Goal: Task Accomplishment & Management: Manage account settings

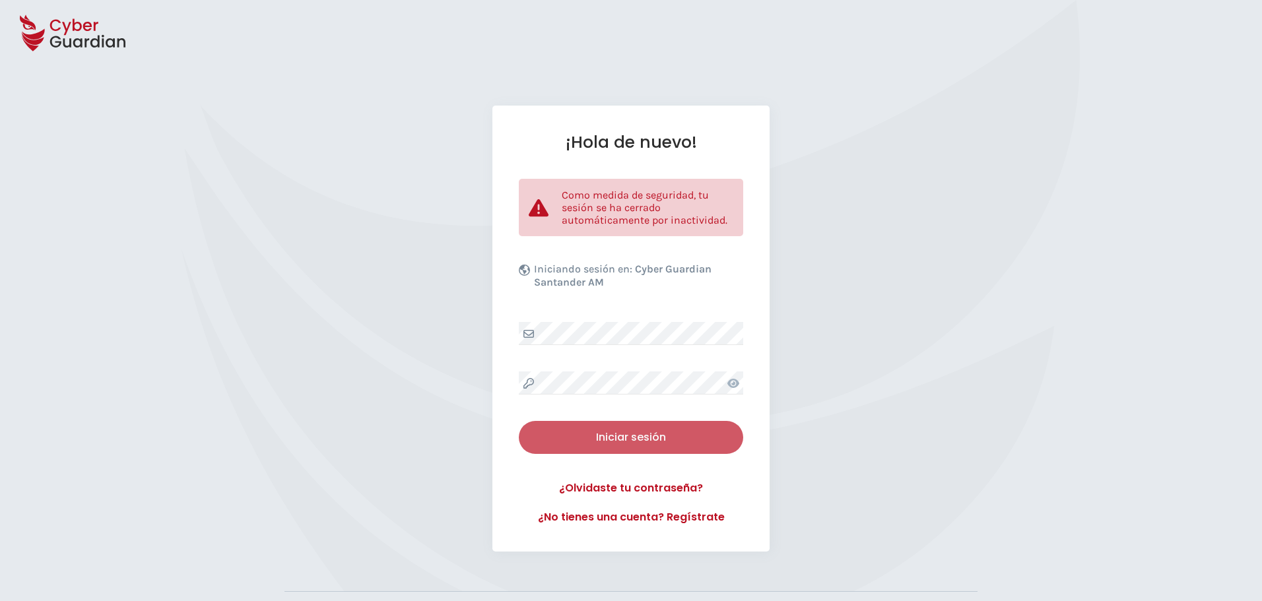
click at [617, 432] on div "Iniciar sesión" at bounding box center [631, 438] width 205 height 16
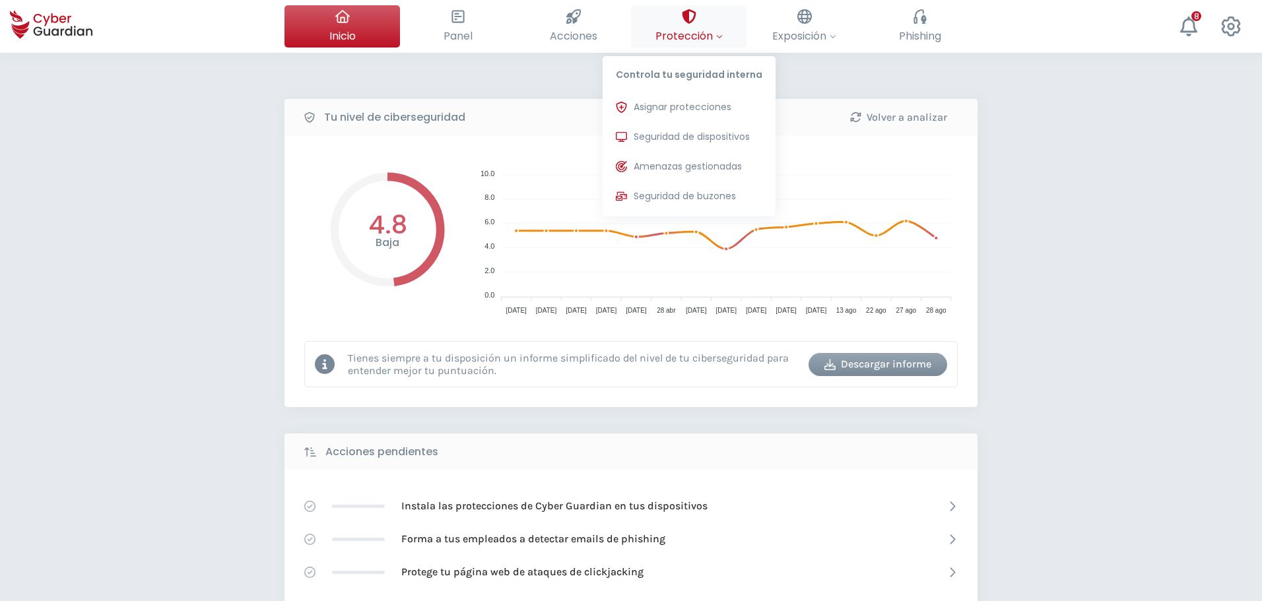
click at [714, 28] on span "Protección" at bounding box center [689, 36] width 67 height 17
click at [700, 133] on span "Seguridad de dispositivos" at bounding box center [692, 137] width 116 height 14
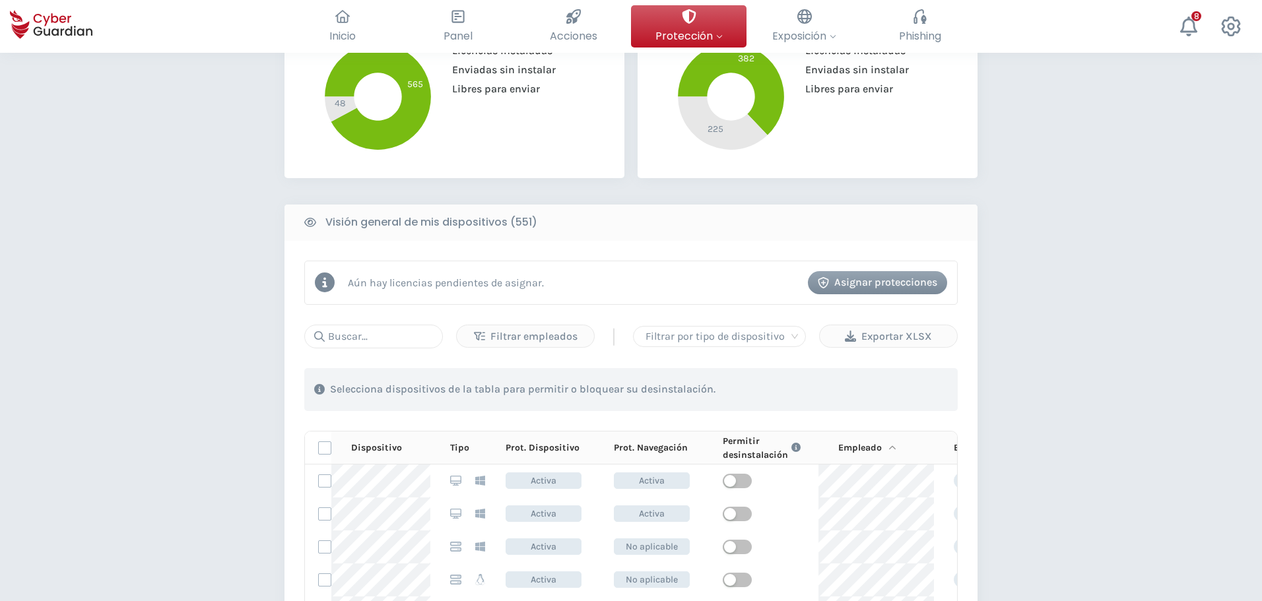
scroll to position [462, 0]
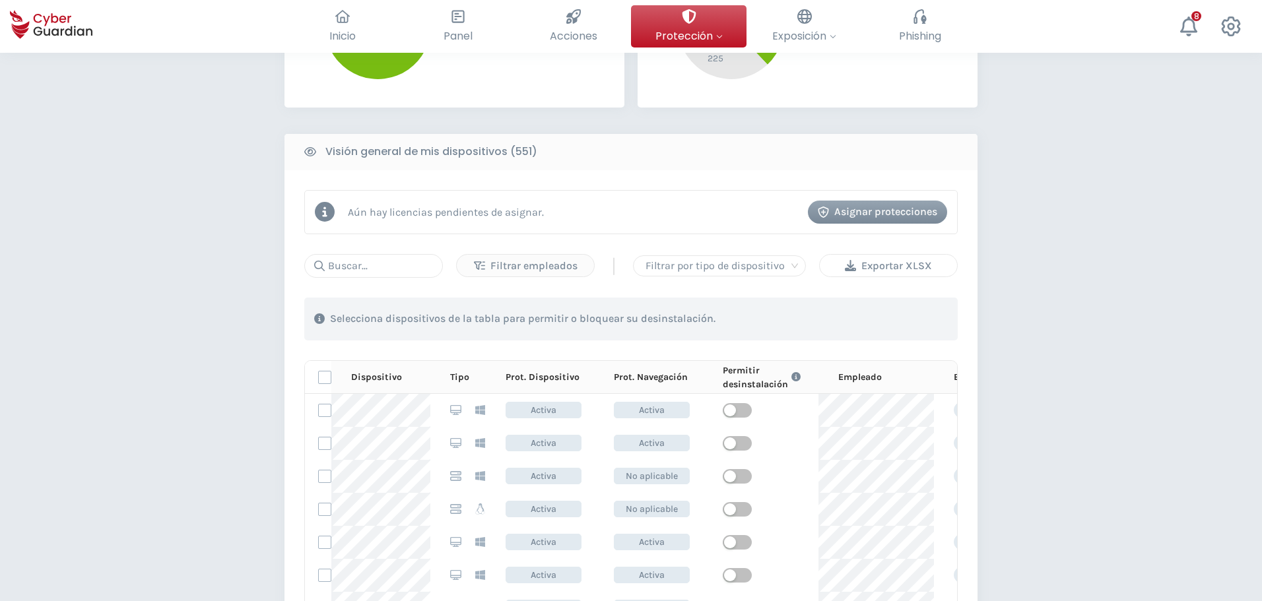
click at [891, 267] on div "Exportar XLSX" at bounding box center [889, 266] width 118 height 16
click at [367, 249] on div "Aún hay licencias pendientes de asignar. Asignar protecciones Filtrar empleados…" at bounding box center [631, 457] width 693 height 574
click at [366, 256] on input "text" at bounding box center [373, 266] width 139 height 24
paste input "NB-SUDIG-VB"
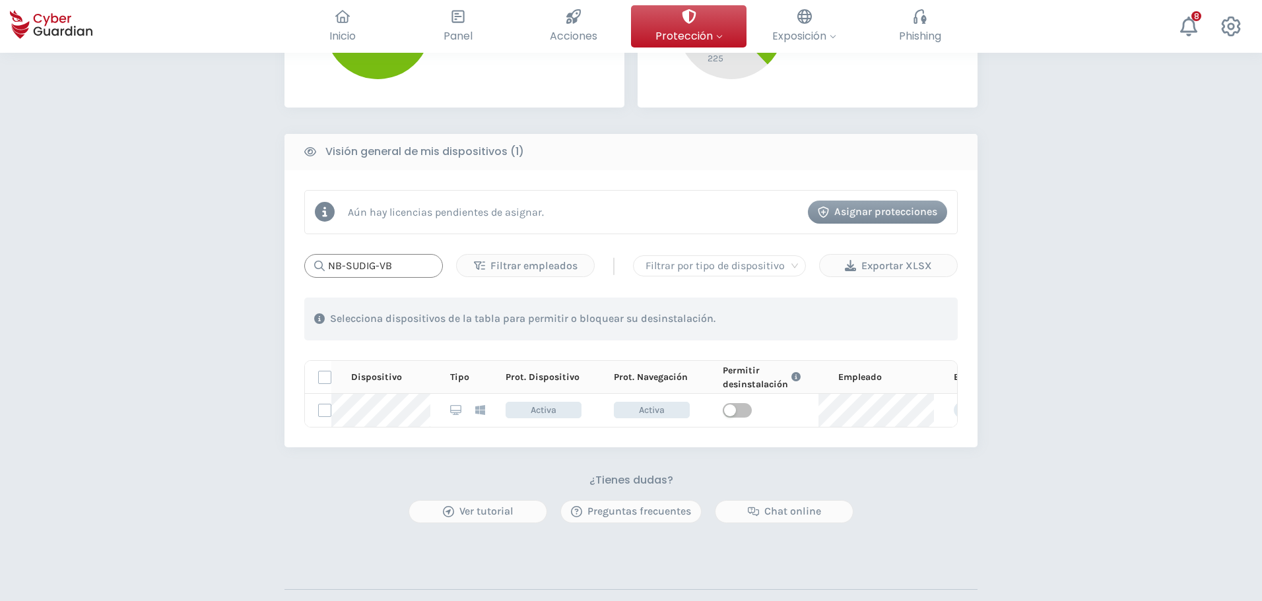
drag, startPoint x: 401, startPoint y: 269, endPoint x: 289, endPoint y: 265, distance: 112.3
click at [325, 267] on input "NB-SUDIG-VB" at bounding box center [373, 266] width 139 height 24
paste input "ADM-VP"
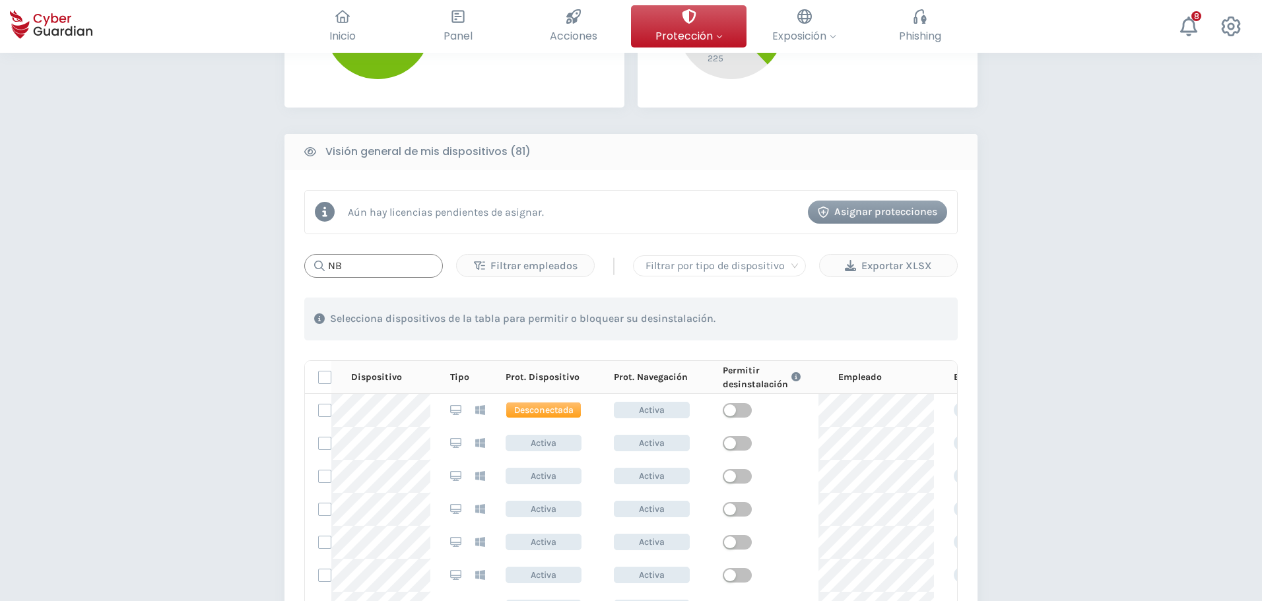
type input "N"
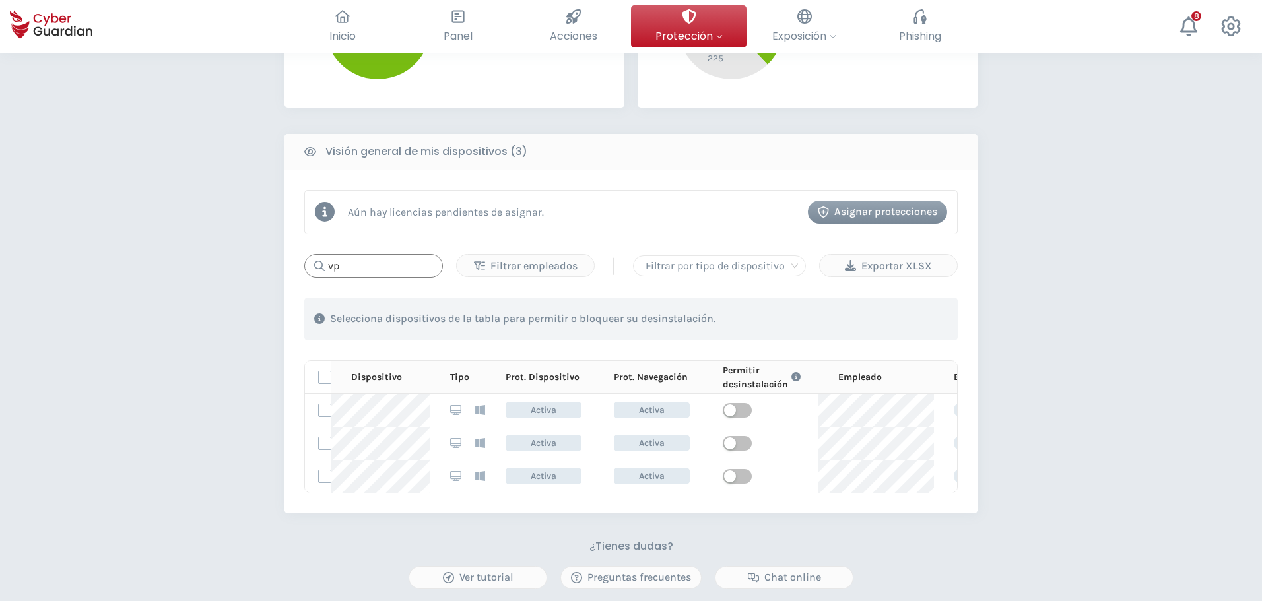
click at [395, 277] on input "vp" at bounding box center [373, 266] width 139 height 24
drag, startPoint x: 363, startPoint y: 267, endPoint x: 241, endPoint y: 252, distance: 123.1
click at [244, 252] on div "PROTECCIÓN > Seguridad de dispositivos ¿Cómo funciona? Añade empleados Instala …" at bounding box center [631, 193] width 1262 height 1205
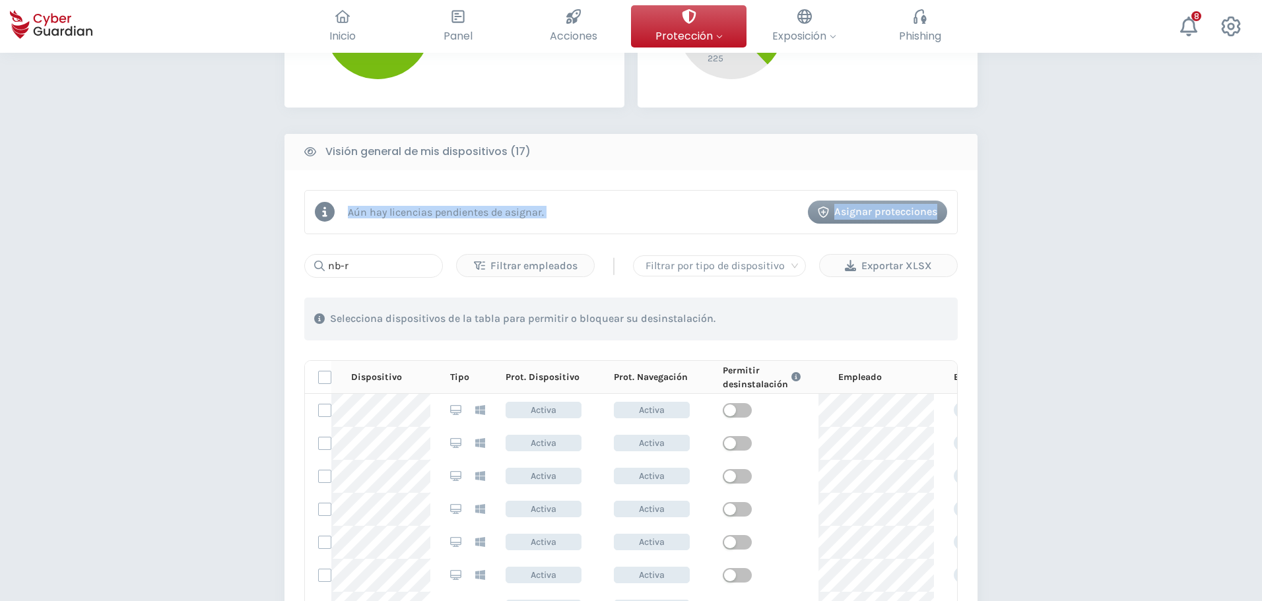
drag, startPoint x: 361, startPoint y: 266, endPoint x: 222, endPoint y: 242, distance: 140.7
click at [226, 242] on div "PROTECCIÓN > Seguridad de dispositivos ¿Cómo funciona? Añade empleados Instala …" at bounding box center [631, 309] width 1262 height 1436
click at [384, 281] on div "nb-r Filtrar empleados | Filtrar por tipo de dispositivo Exportar XLSX 1 . Con …" at bounding box center [631, 489] width 654 height 471
click at [380, 265] on input "nb-r" at bounding box center [373, 266] width 139 height 24
drag, startPoint x: 380, startPoint y: 265, endPoint x: 236, endPoint y: 255, distance: 144.3
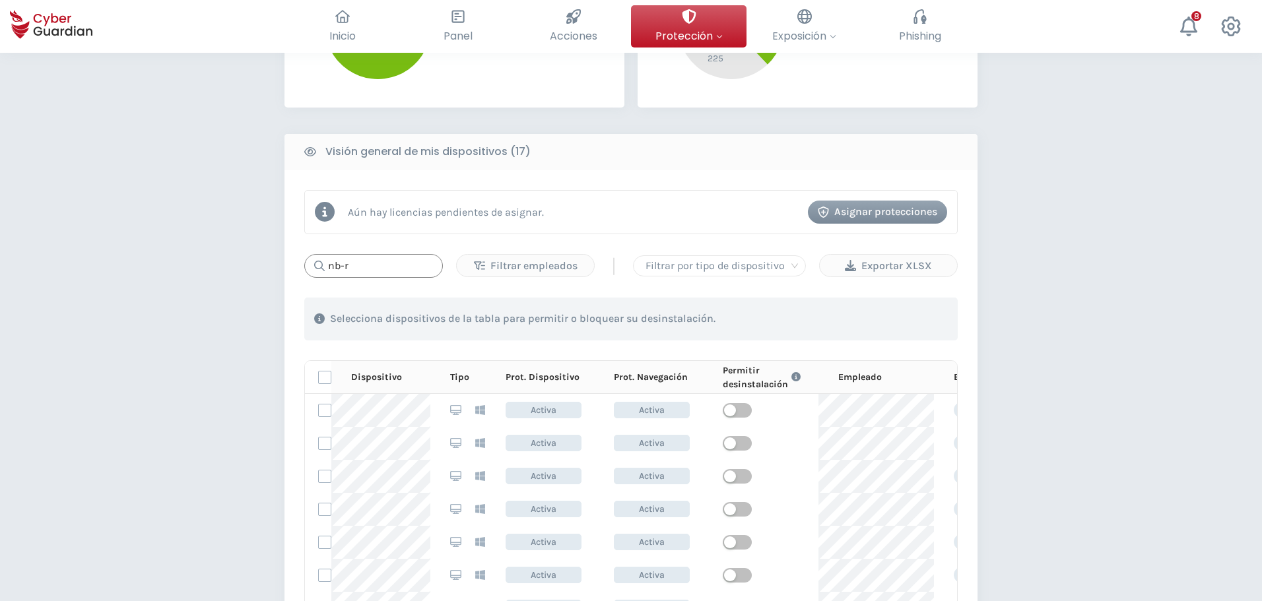
click at [236, 255] on div "PROTECCIÓN > Seguridad de dispositivos ¿Cómo funciona? Añade empleados Instala …" at bounding box center [631, 309] width 1262 height 1436
paste input "NB-RIE-KM"
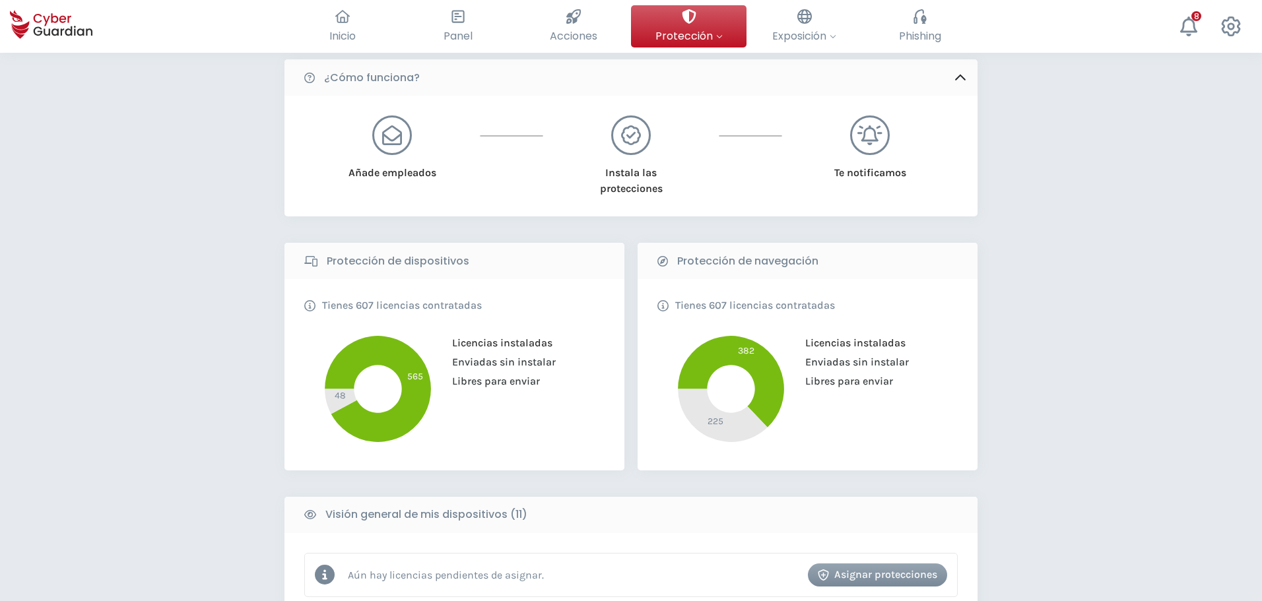
scroll to position [0, 0]
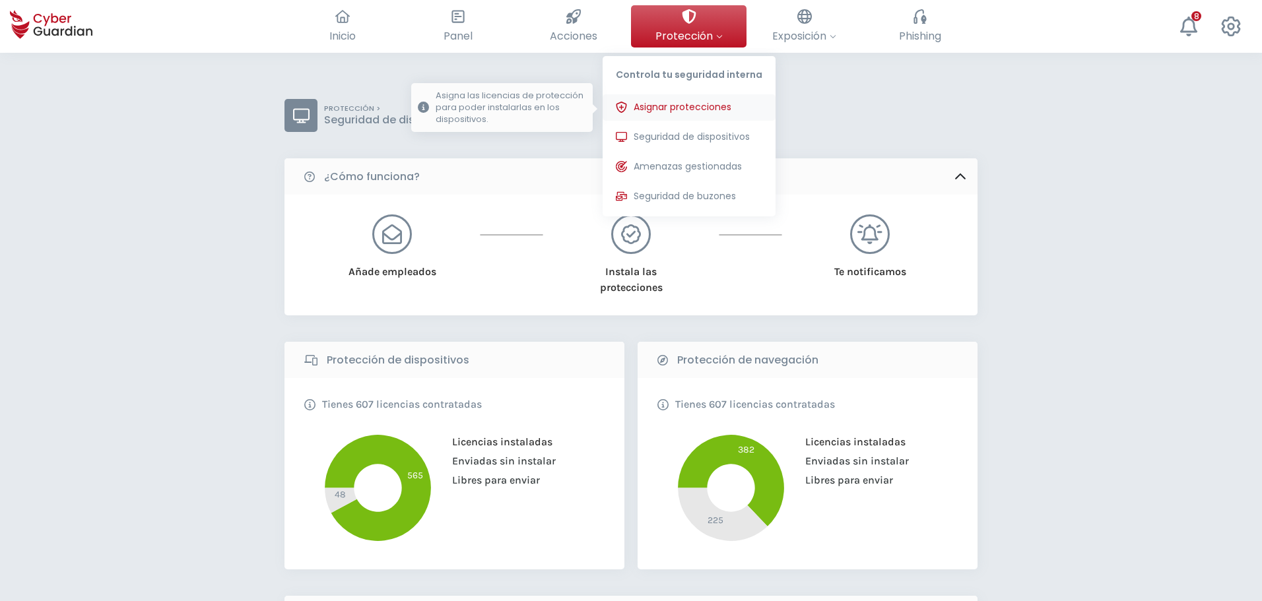
type input "NB-RIE-"
click at [680, 107] on span "Asignar protecciones" at bounding box center [683, 107] width 98 height 14
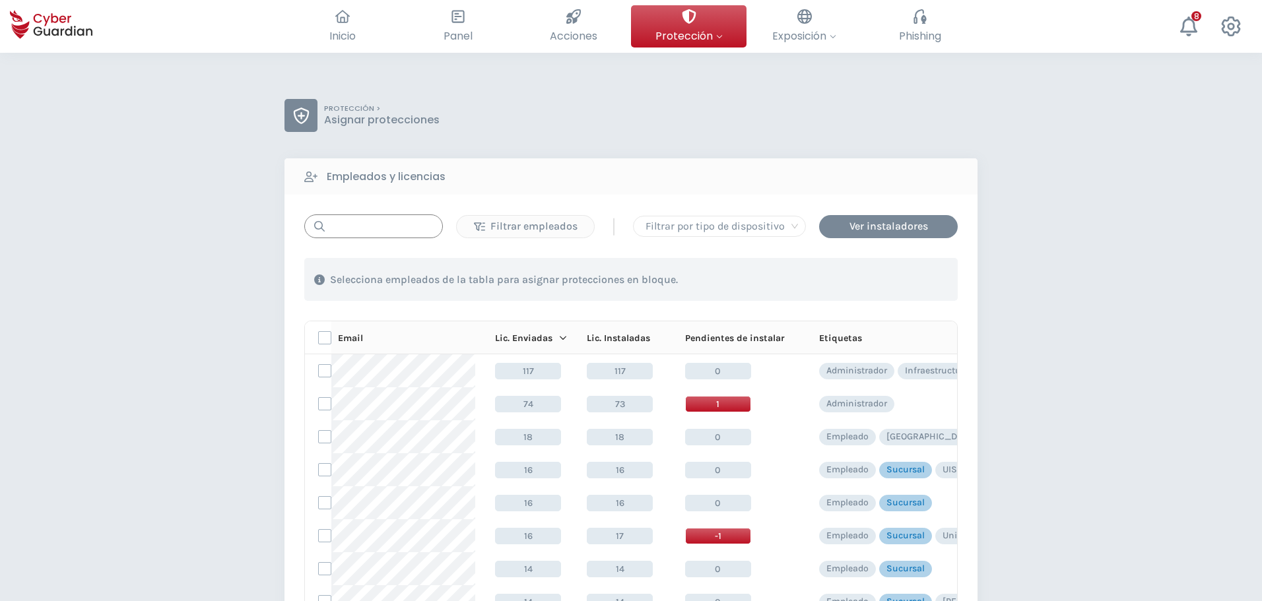
click at [364, 231] on input "text" at bounding box center [373, 227] width 139 height 24
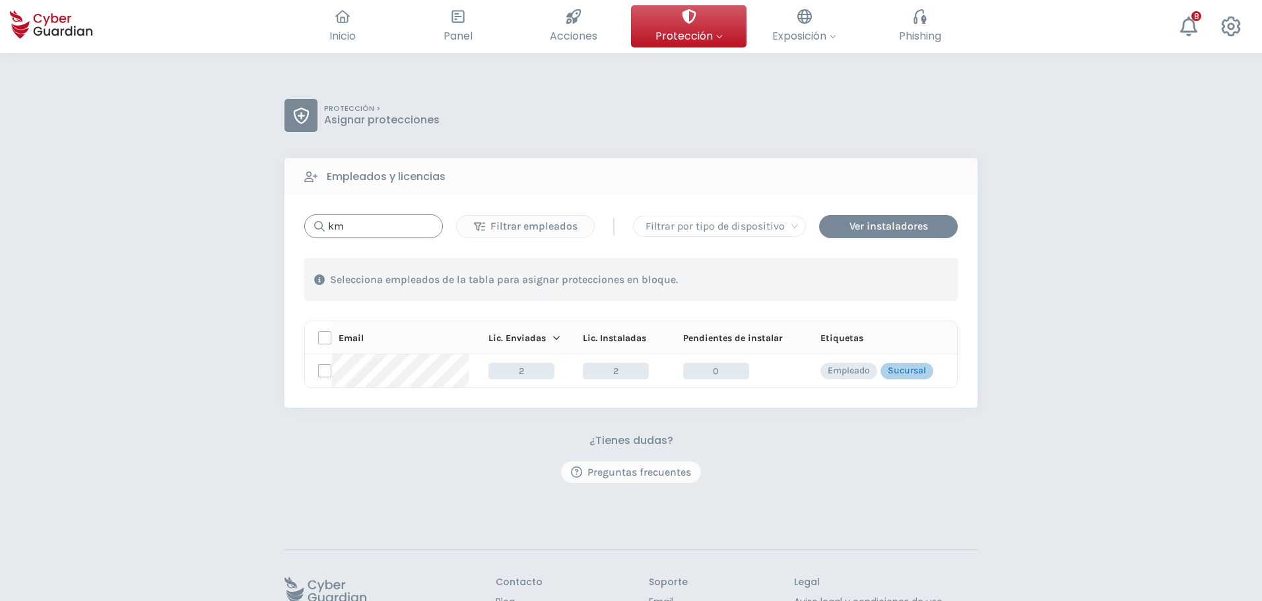
type input "k"
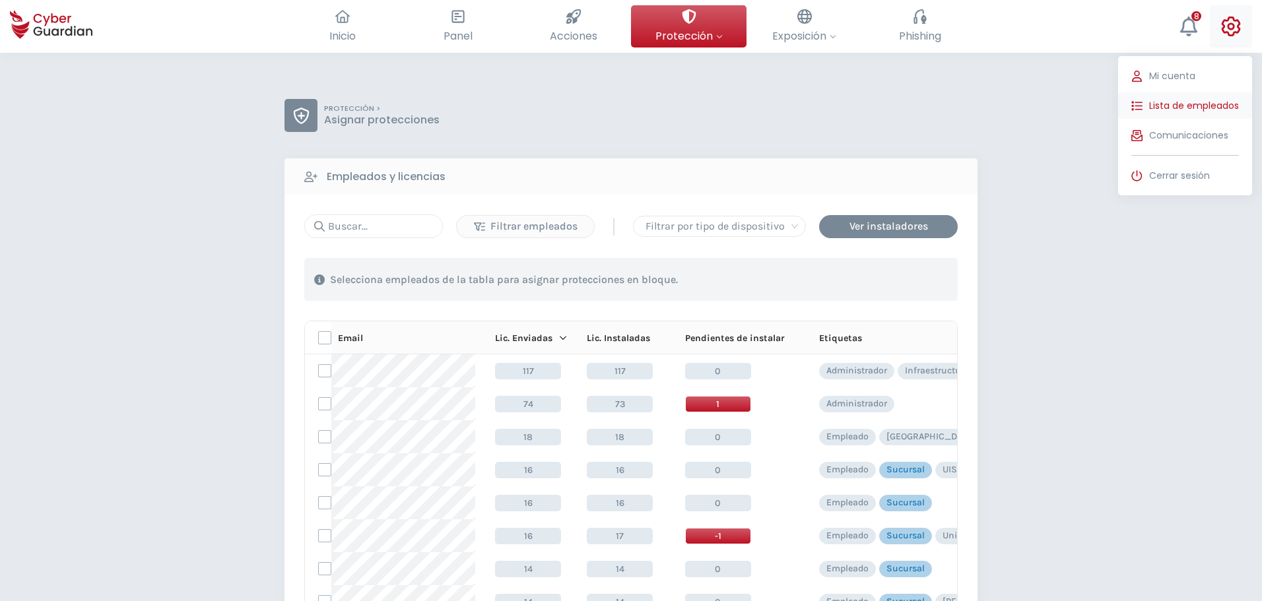
click at [1184, 107] on span "Lista de empleados" at bounding box center [1194, 106] width 90 height 14
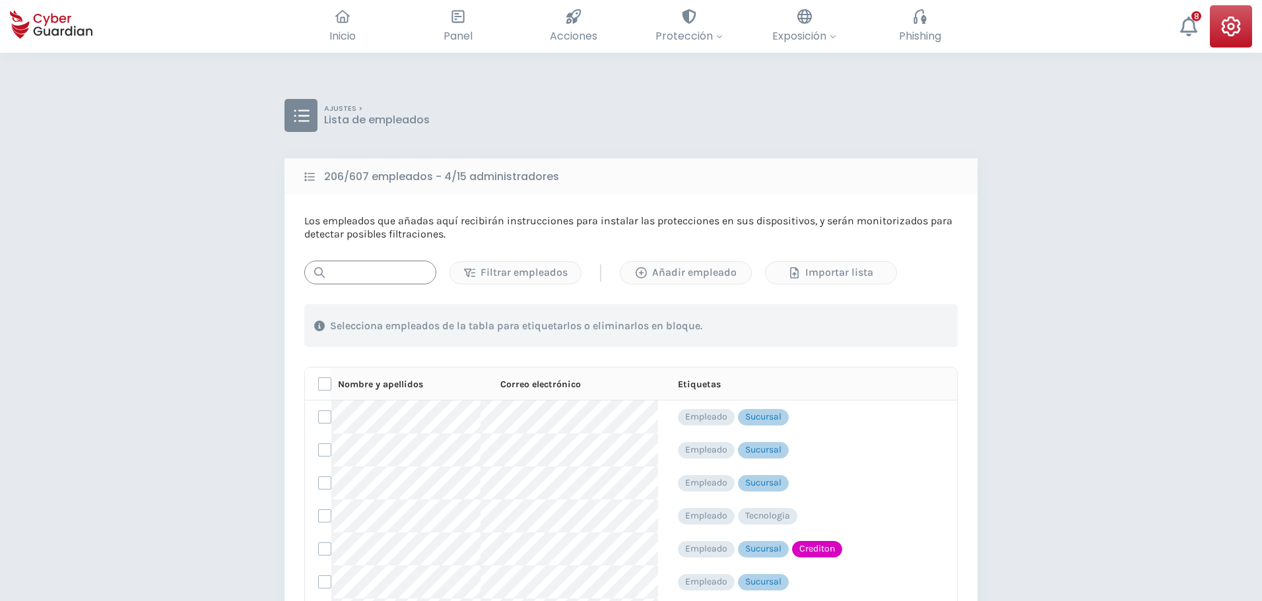
click at [408, 269] on input "text" at bounding box center [370, 273] width 132 height 24
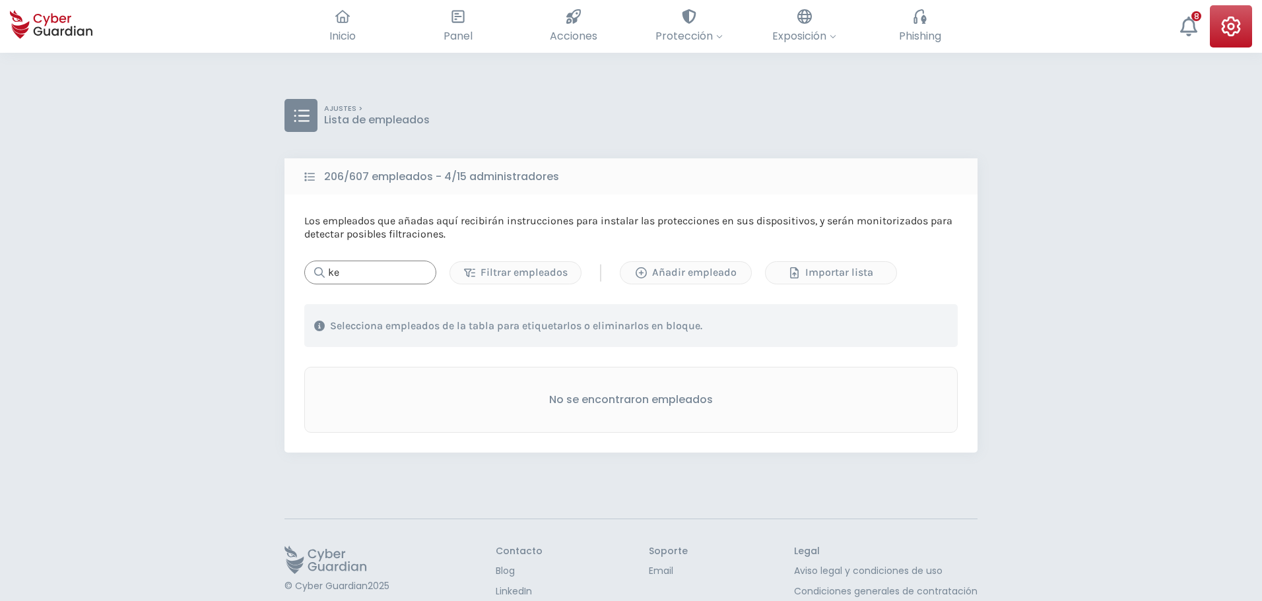
type input "k"
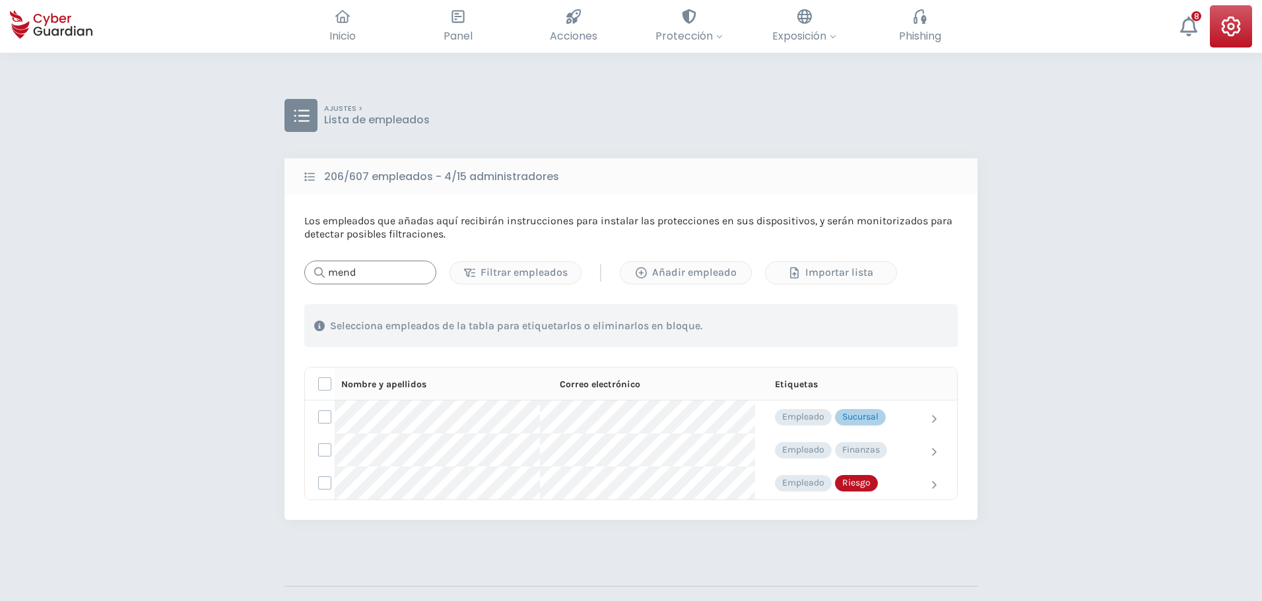
drag, startPoint x: 316, startPoint y: 271, endPoint x: 290, endPoint y: 277, distance: 26.3
click at [291, 276] on div "Los empleados que añadas aquí recibirán instrucciones para instalar las protecc…" at bounding box center [631, 357] width 693 height 325
paste input "NB-SUCDIG-VB"
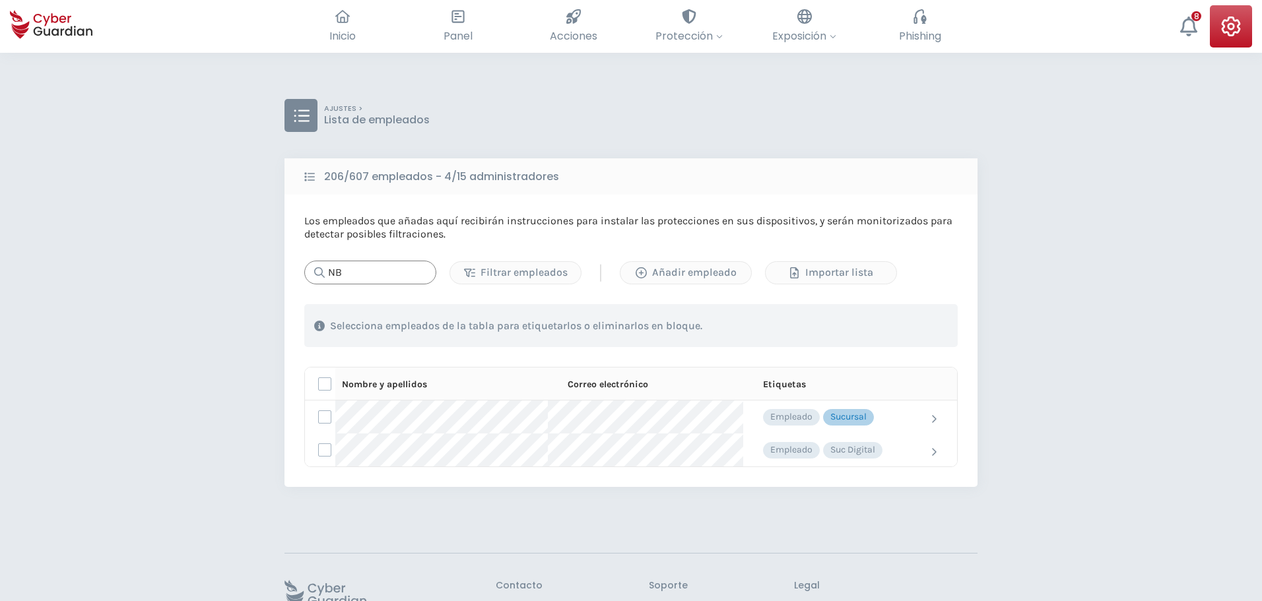
type input "N"
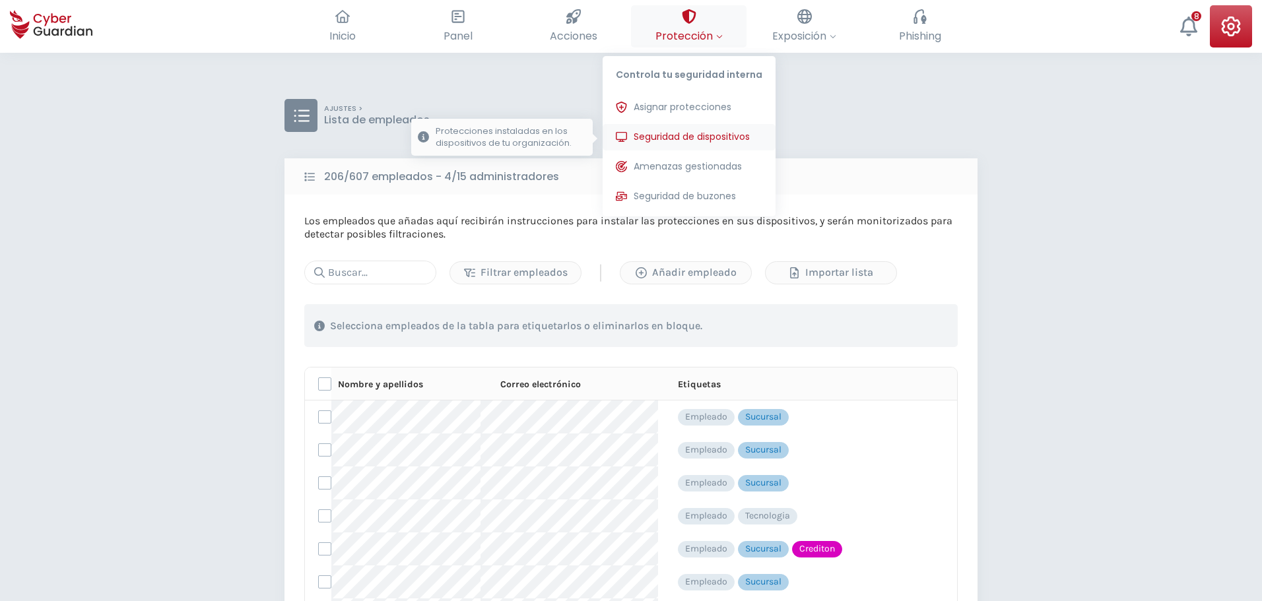
click at [691, 141] on span "Seguridad de dispositivos" at bounding box center [692, 137] width 116 height 14
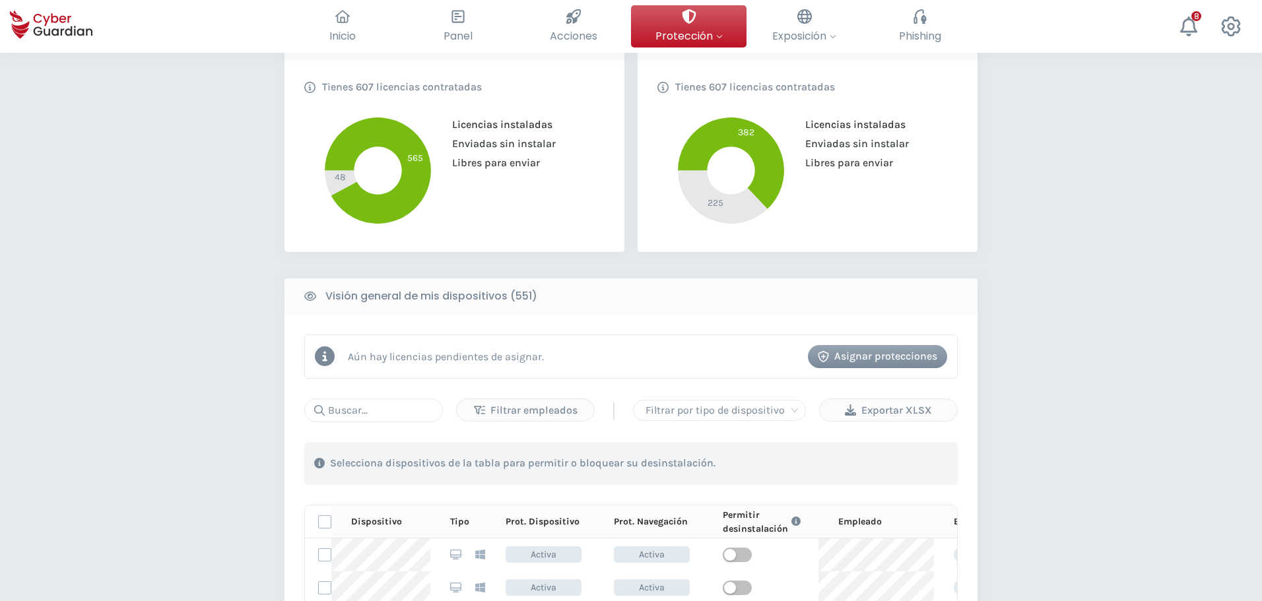
scroll to position [330, 0]
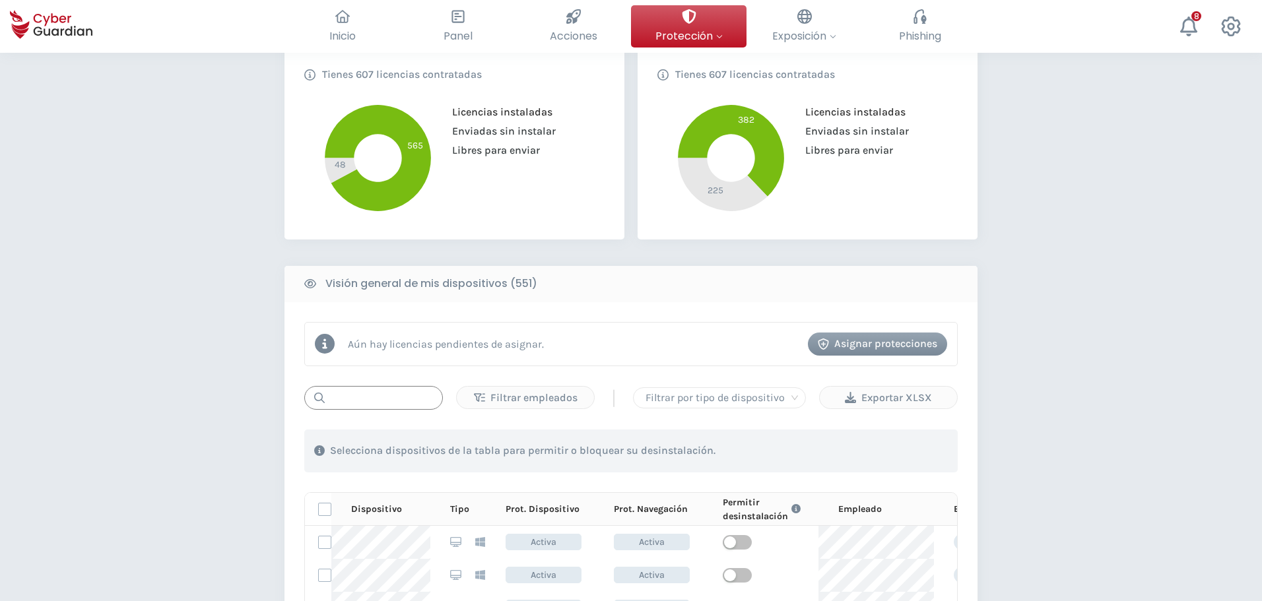
click at [384, 408] on input "text" at bounding box center [373, 398] width 139 height 24
paste input "NB-SUCDIG-VB"
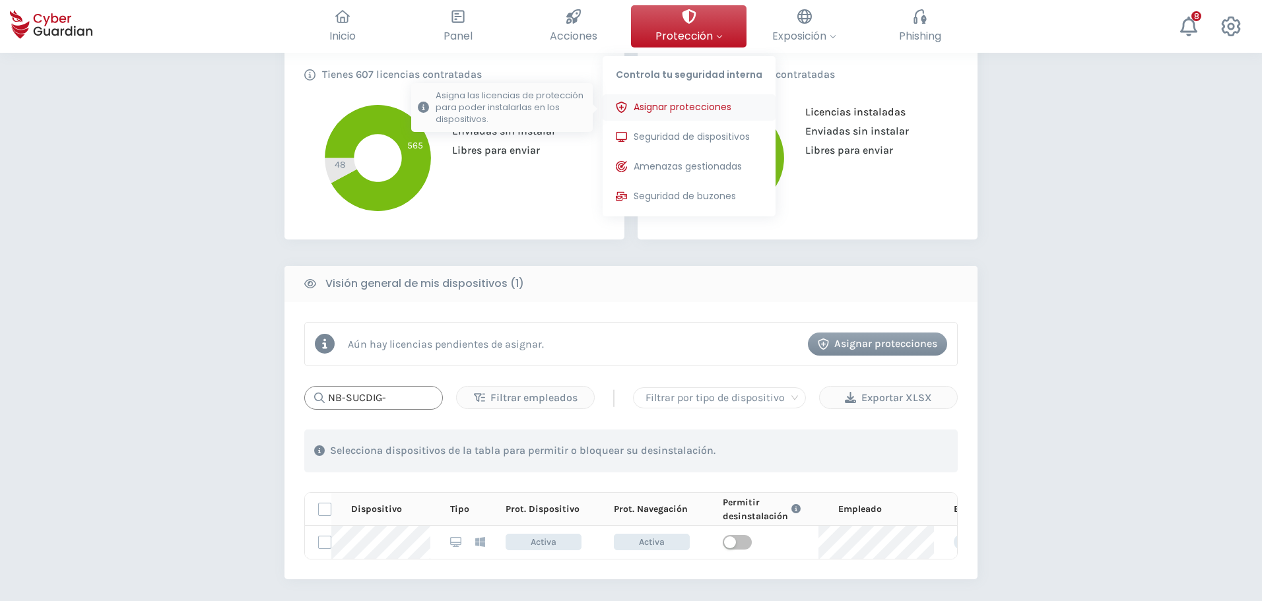
type input "NB-SUCDIG-"
click at [669, 116] on button "Asignar protecciones Asigna las licencias de protección para poder instalarlas …" at bounding box center [689, 107] width 173 height 26
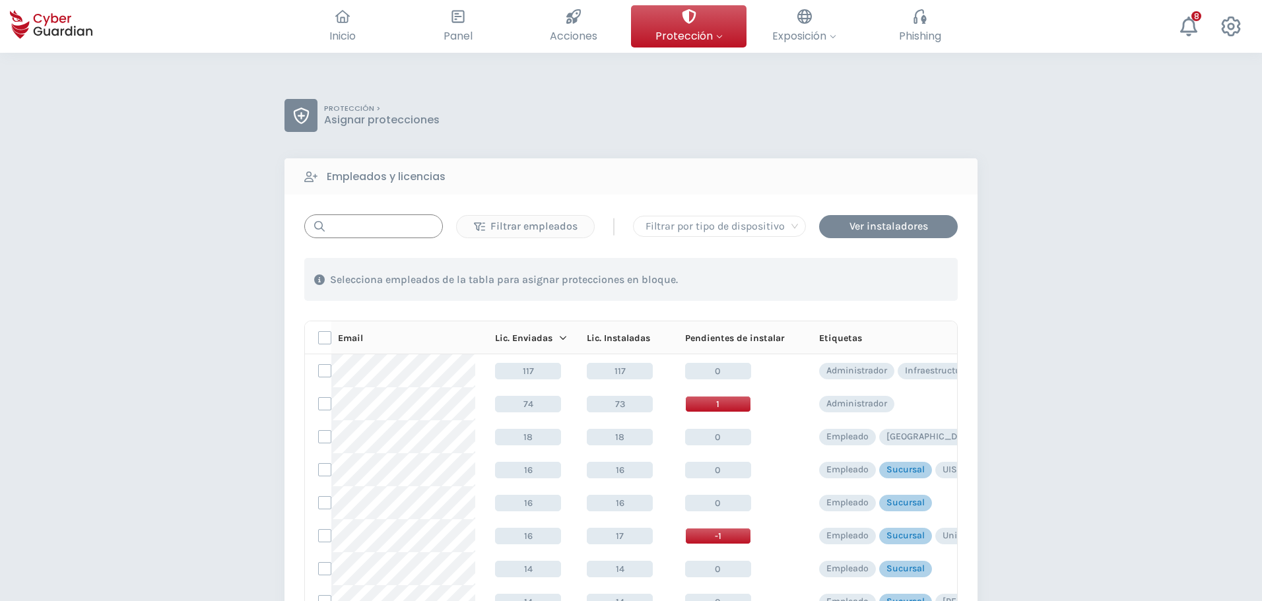
click at [380, 228] on input "text" at bounding box center [373, 227] width 139 height 24
type input "mba"
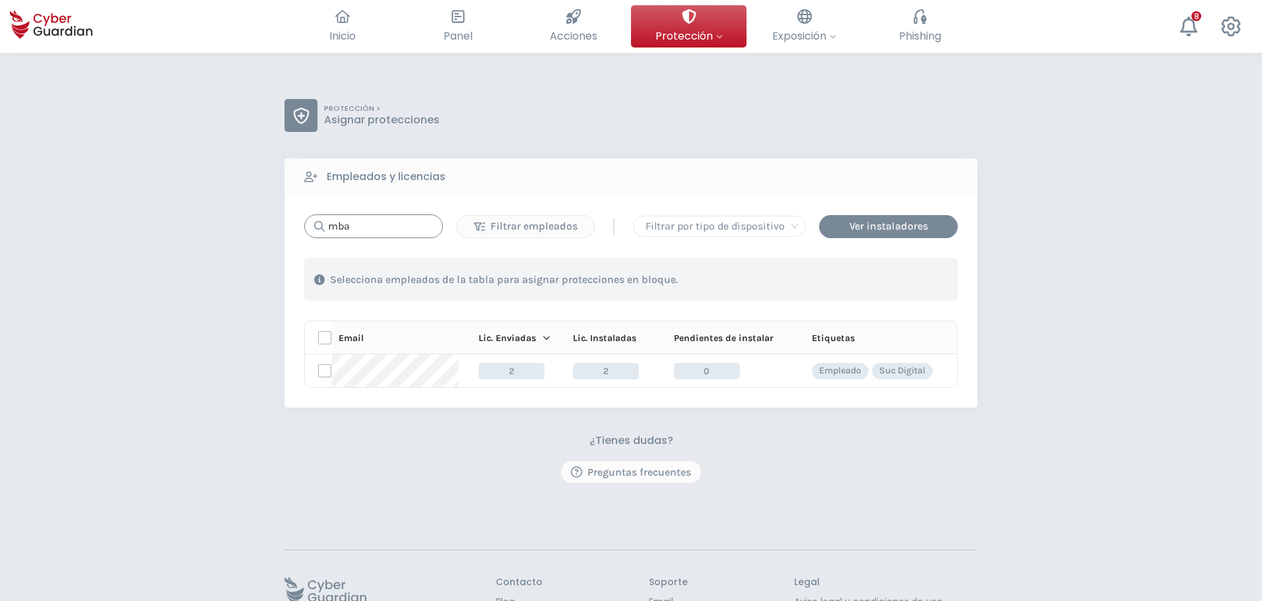
drag, startPoint x: 382, startPoint y: 228, endPoint x: 164, endPoint y: 222, distance: 217.9
click at [311, 224] on div "mba" at bounding box center [373, 227] width 139 height 24
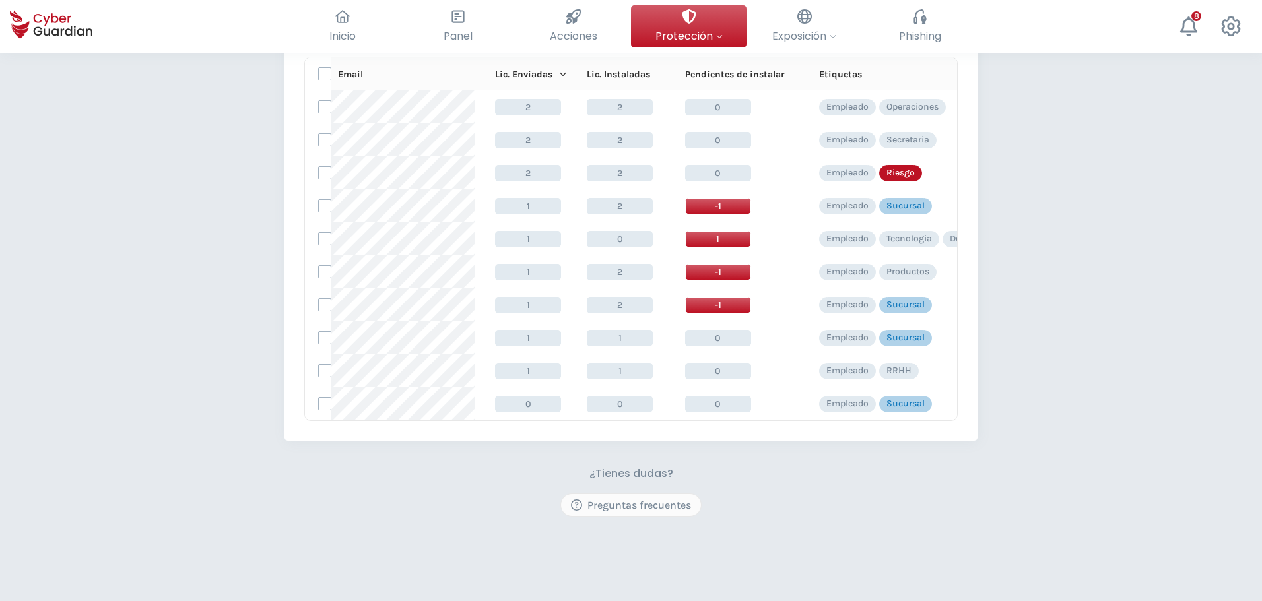
scroll to position [6615, 0]
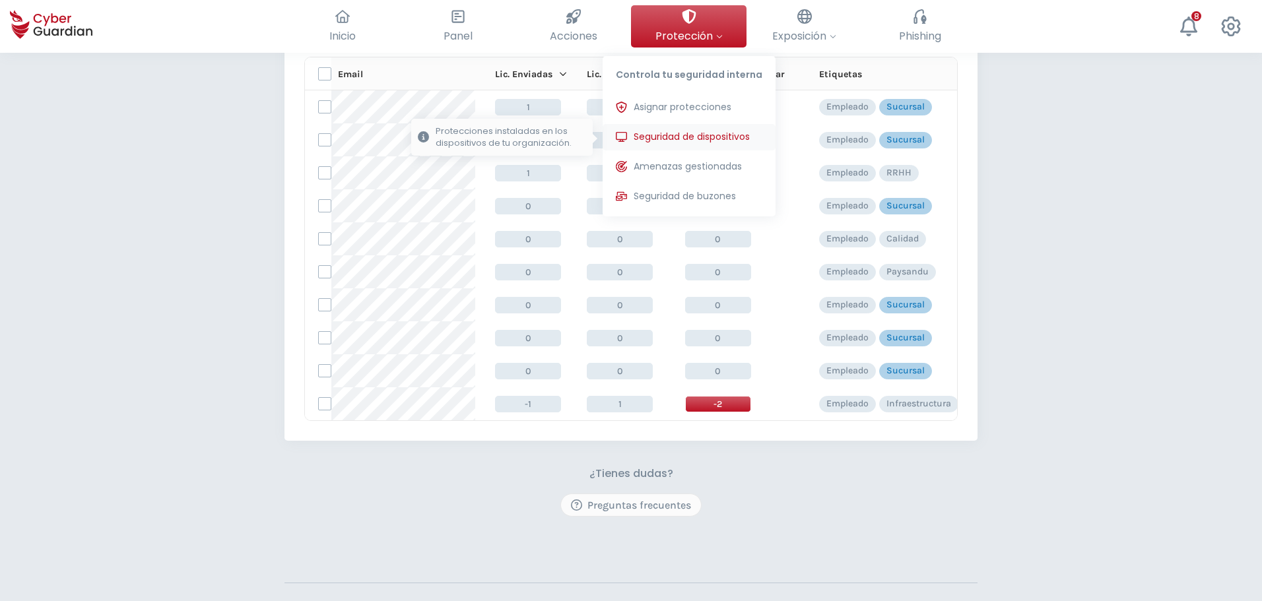
click at [669, 145] on button "Seguridad de dispositivos Protecciones instaladas en los dispositivos de tu org…" at bounding box center [689, 137] width 173 height 26
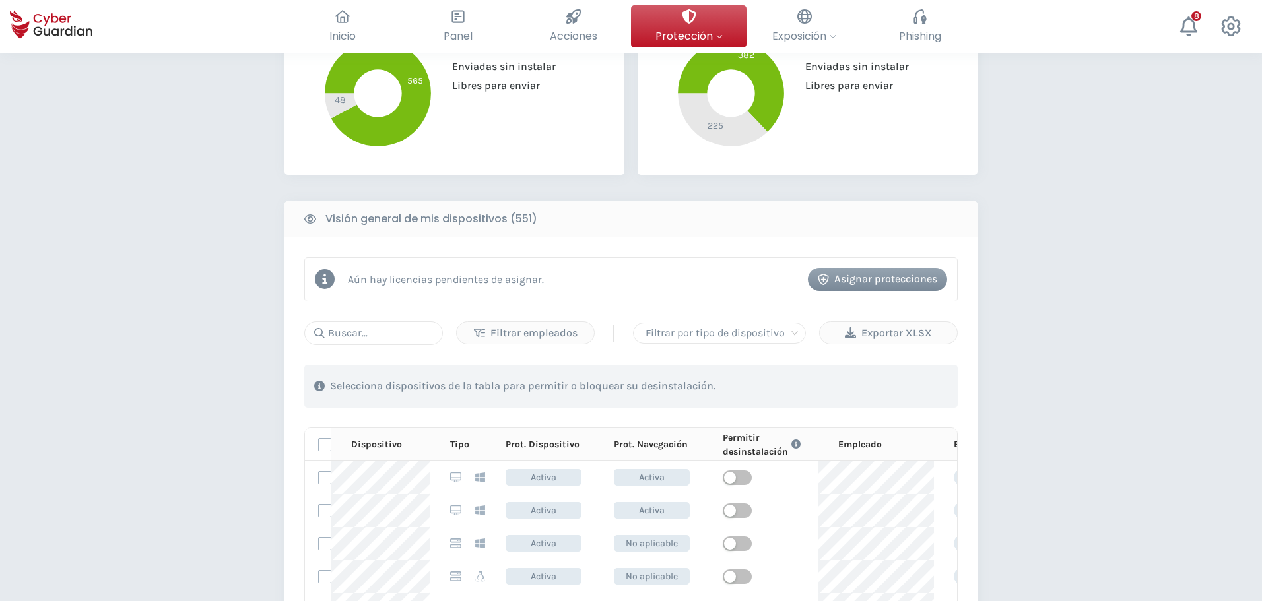
scroll to position [396, 0]
click at [397, 331] on input "text" at bounding box center [373, 332] width 139 height 24
type input "mba"
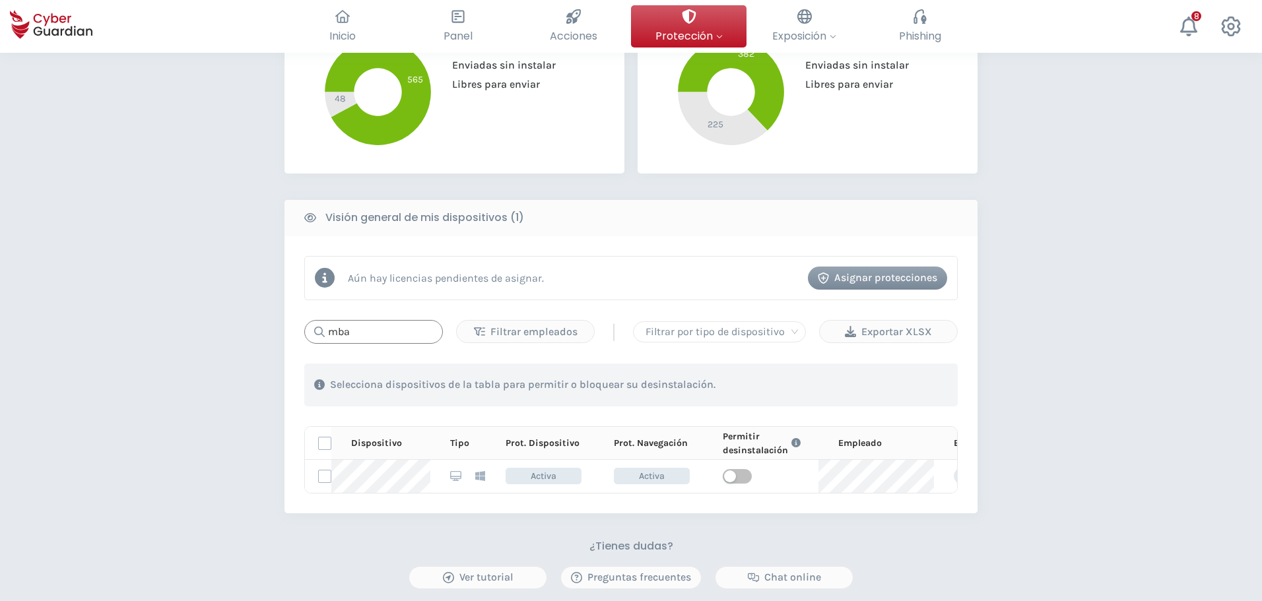
drag, startPoint x: 364, startPoint y: 334, endPoint x: 208, endPoint y: 329, distance: 156.5
click at [279, 330] on div "PROTECCIÓN > Seguridad de dispositivos ¿Cómo funciona? Añade empleados Instala …" at bounding box center [631, 226] width 1262 height 1139
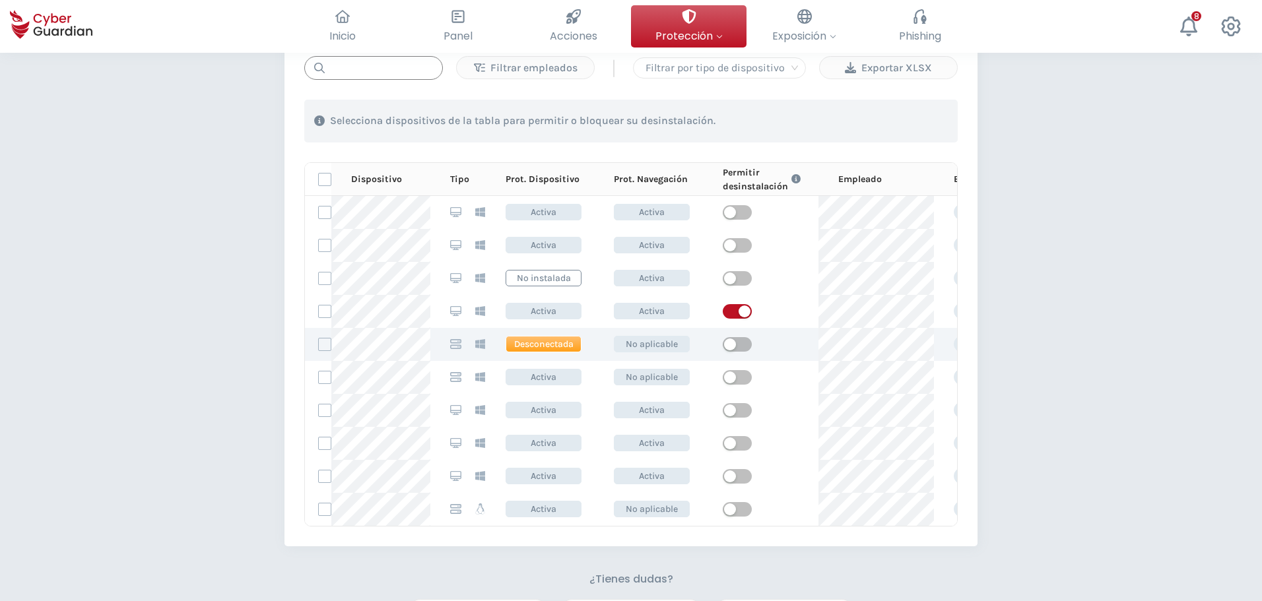
scroll to position [17872, 0]
click at [888, 63] on div "Exportar XLSX" at bounding box center [889, 68] width 118 height 16
click at [379, 70] on input "text" at bounding box center [373, 68] width 139 height 24
paste input "NB-SUCDIG-VB"
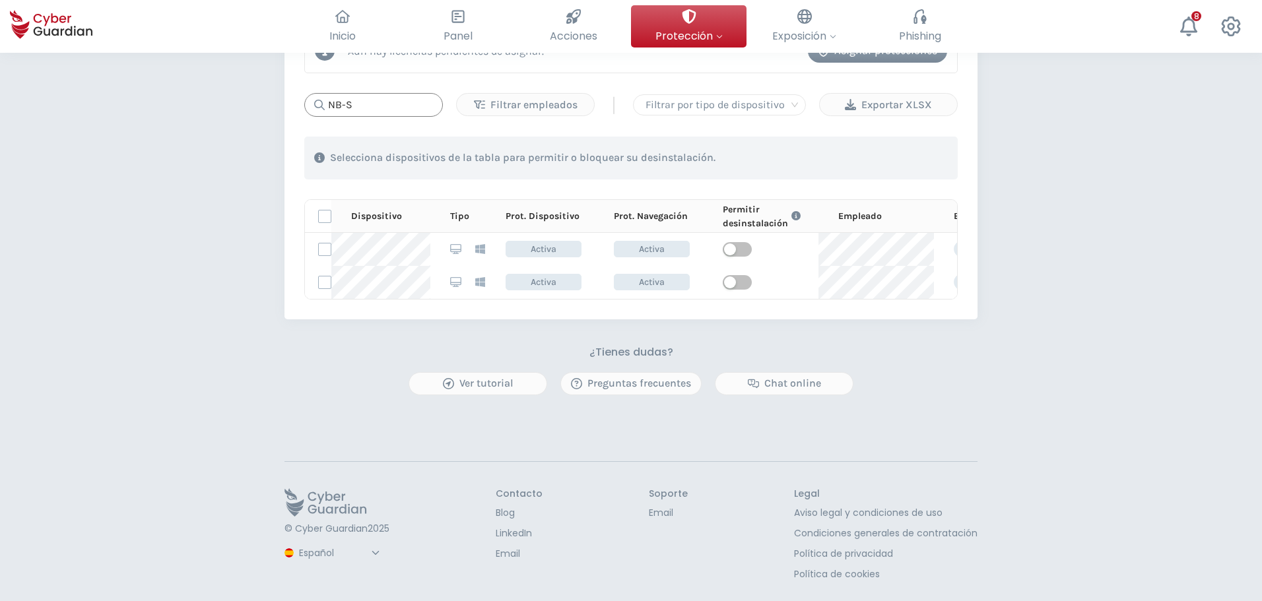
scroll to position [660, 0]
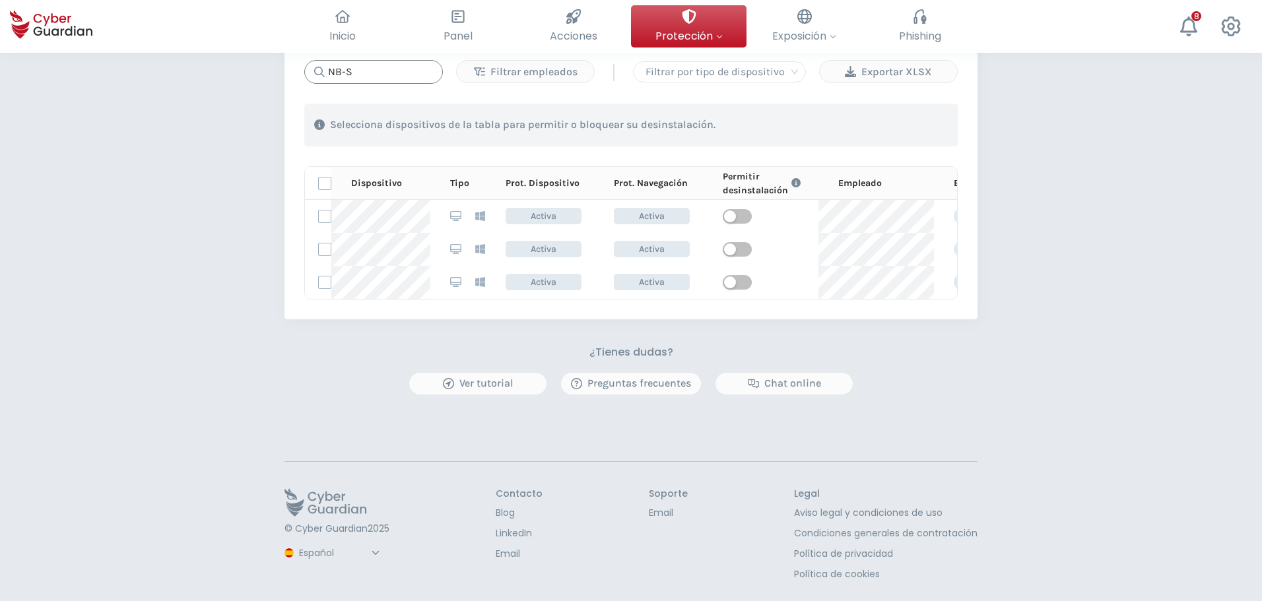
type input "NB-S"
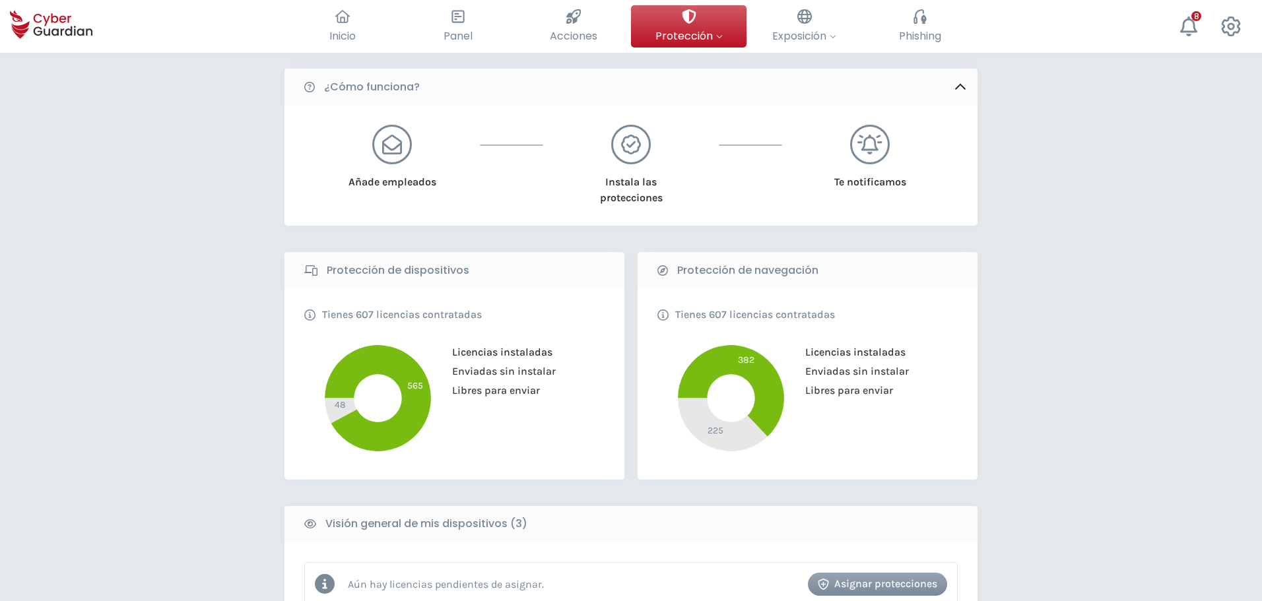
scroll to position [0, 0]
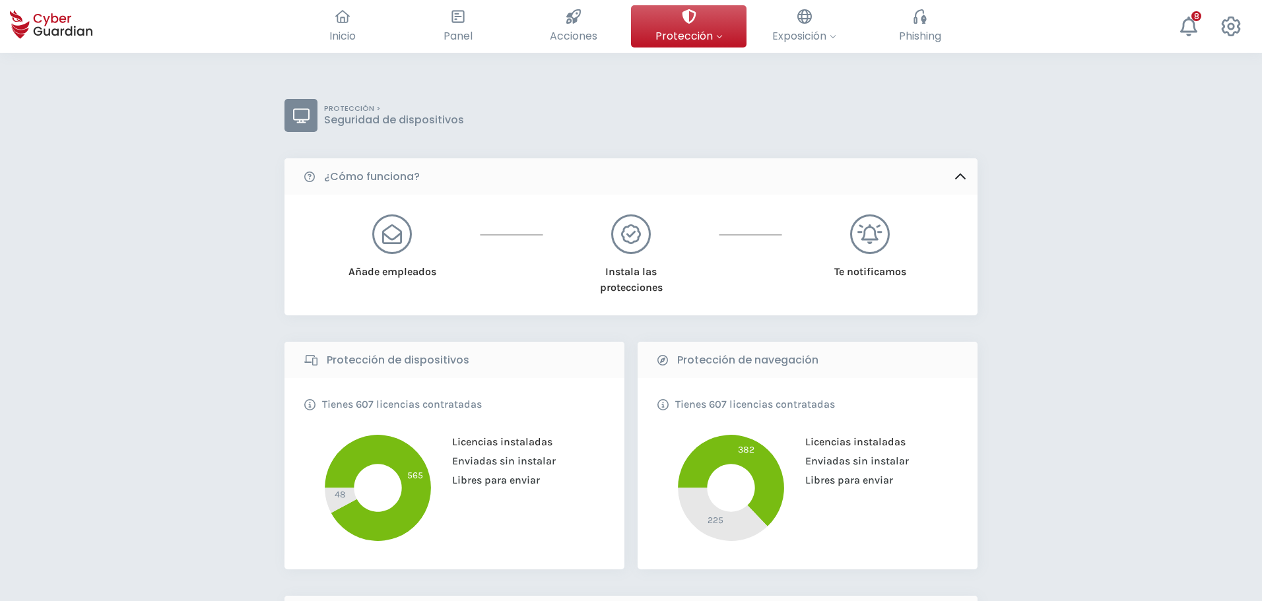
click at [396, 236] on icon at bounding box center [392, 234] width 20 height 20
click at [607, 238] on div "Instala las protecciones" at bounding box center [631, 255] width 109 height 81
click at [887, 236] on div at bounding box center [870, 235] width 40 height 40
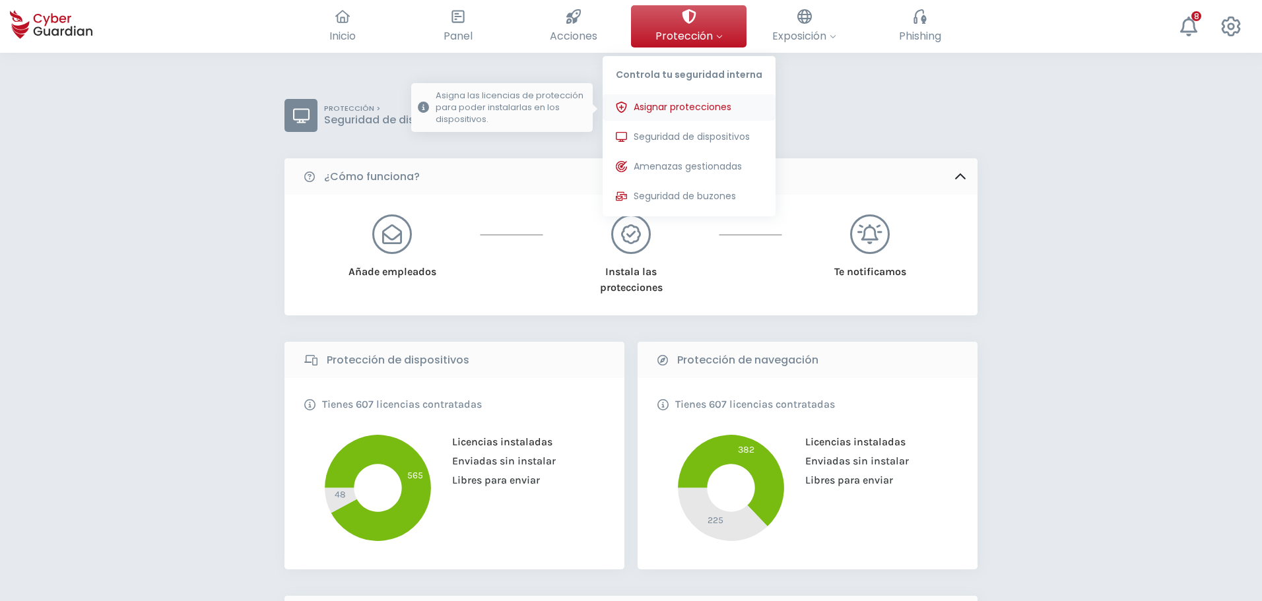
click at [687, 106] on span "Asignar protecciones" at bounding box center [683, 107] width 98 height 14
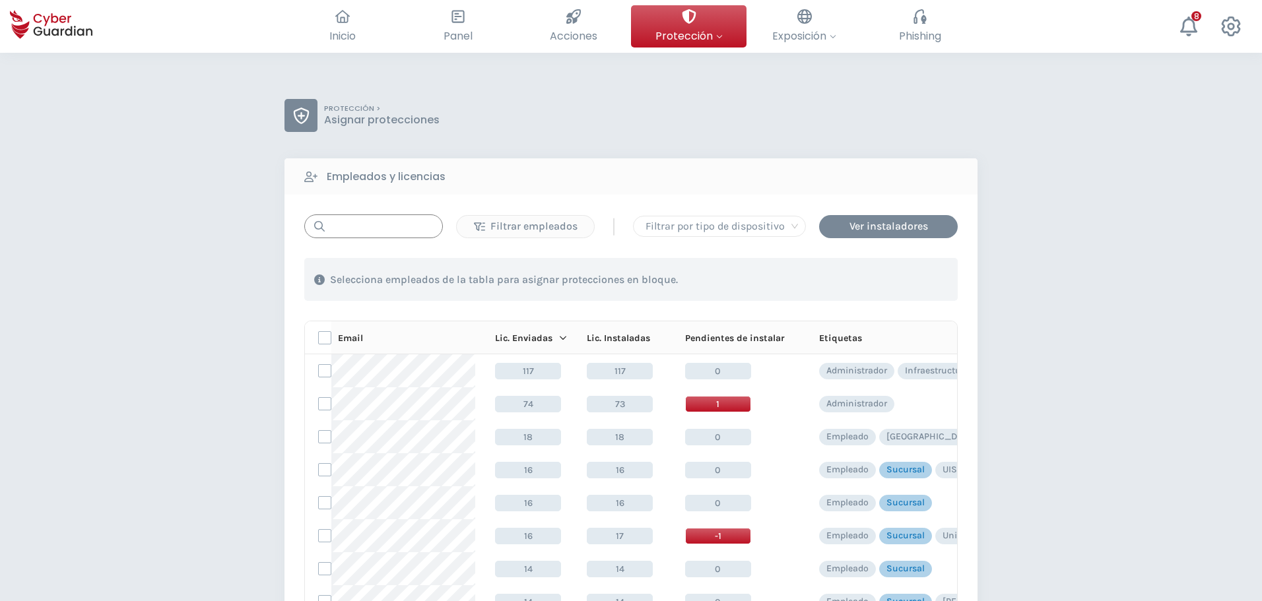
click at [421, 230] on input "text" at bounding box center [373, 227] width 139 height 24
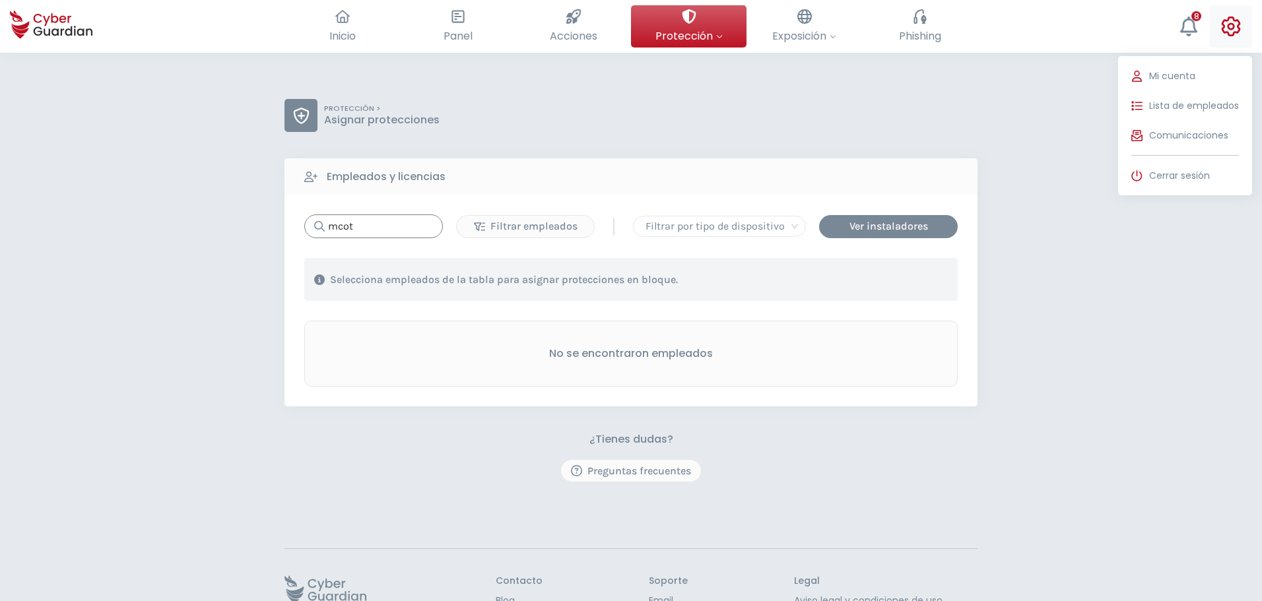
type input "mcot"
click at [1229, 31] on icon at bounding box center [1231, 27] width 20 height 20
click at [1175, 102] on span "Lista de empleados" at bounding box center [1194, 106] width 90 height 14
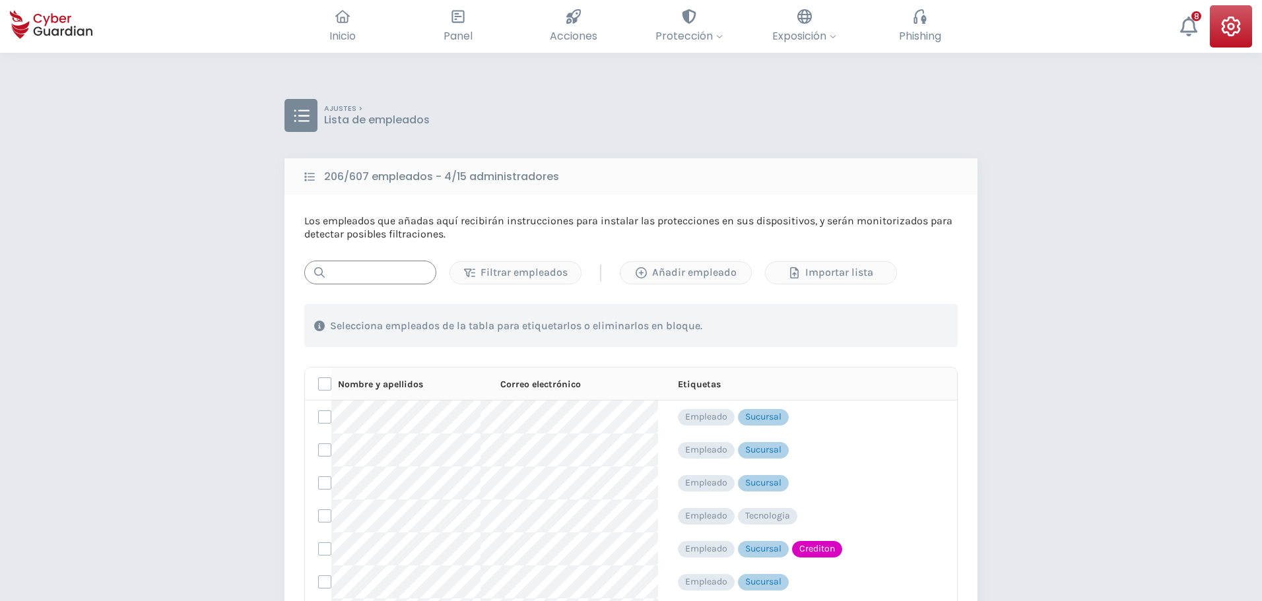
click at [396, 275] on input "text" at bounding box center [370, 273] width 132 height 24
click at [650, 271] on div "Añadir empleado" at bounding box center [686, 273] width 111 height 16
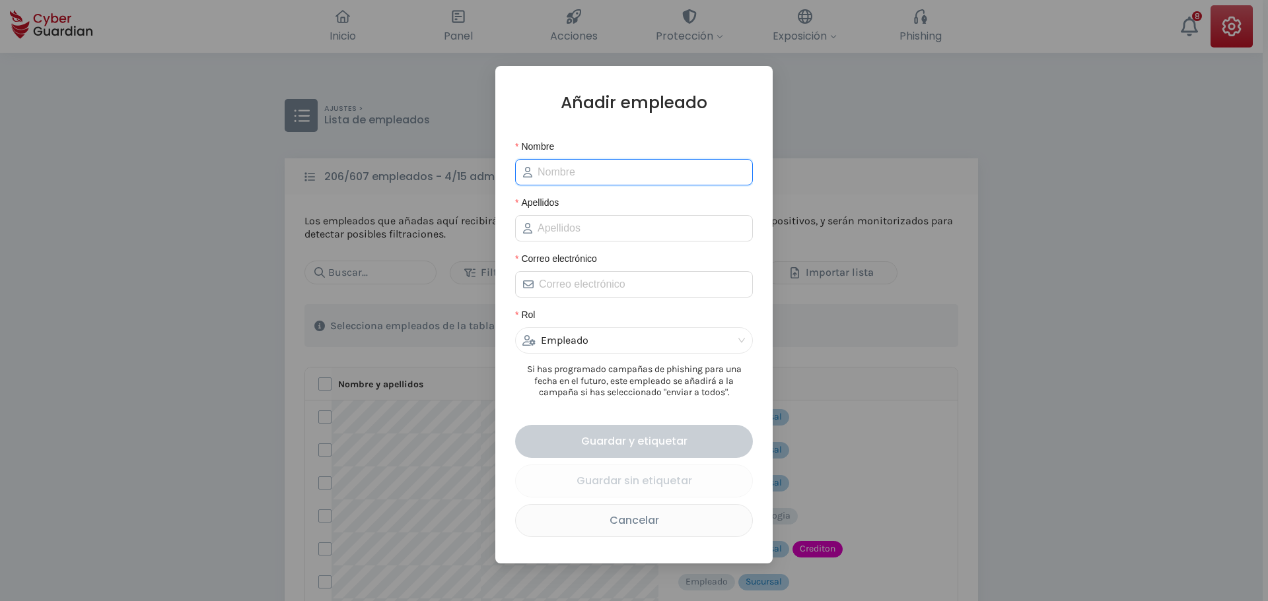
click at [580, 180] on input "Nombre" at bounding box center [640, 172] width 207 height 16
type input "Micaela"
type input "Cotelo"
click at [594, 275] on span at bounding box center [634, 284] width 238 height 26
click at [594, 283] on input "Correo electrónico" at bounding box center [642, 285] width 206 height 16
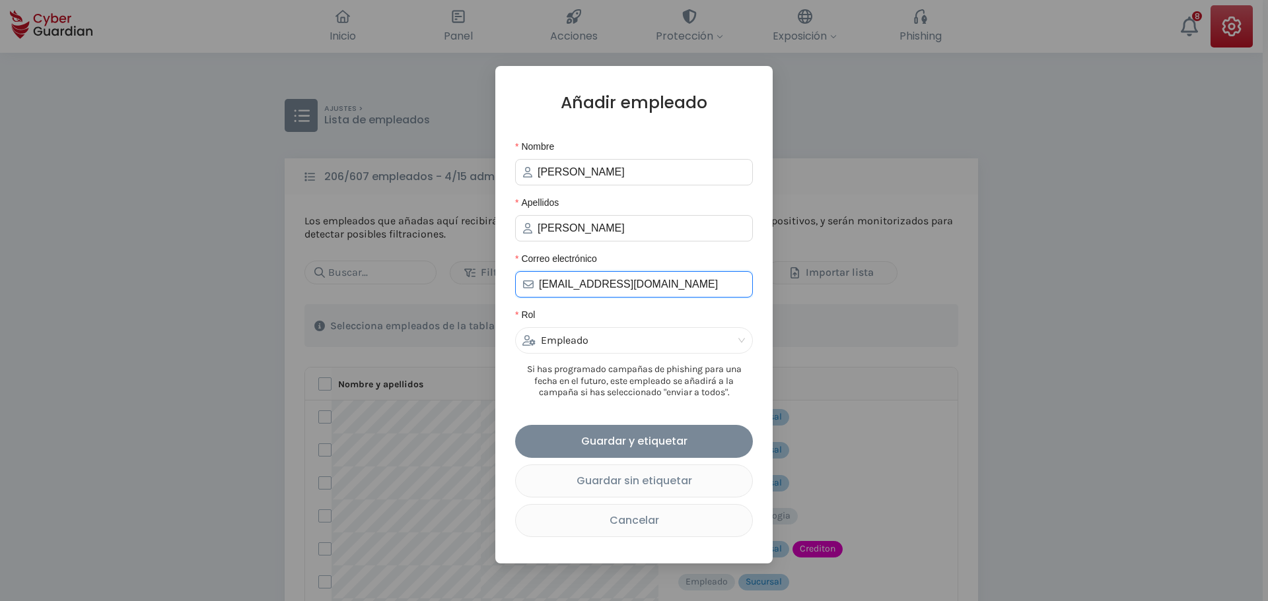
drag, startPoint x: 583, startPoint y: 283, endPoint x: 497, endPoint y: 275, distance: 86.3
click at [498, 275] on div "Añadir empleado Nombre Micaela Apellidos Cotelo Correo electrónico jgonzalez@cr…" at bounding box center [633, 315] width 277 height 498
type input "mcotelo@creditel.com.uy"
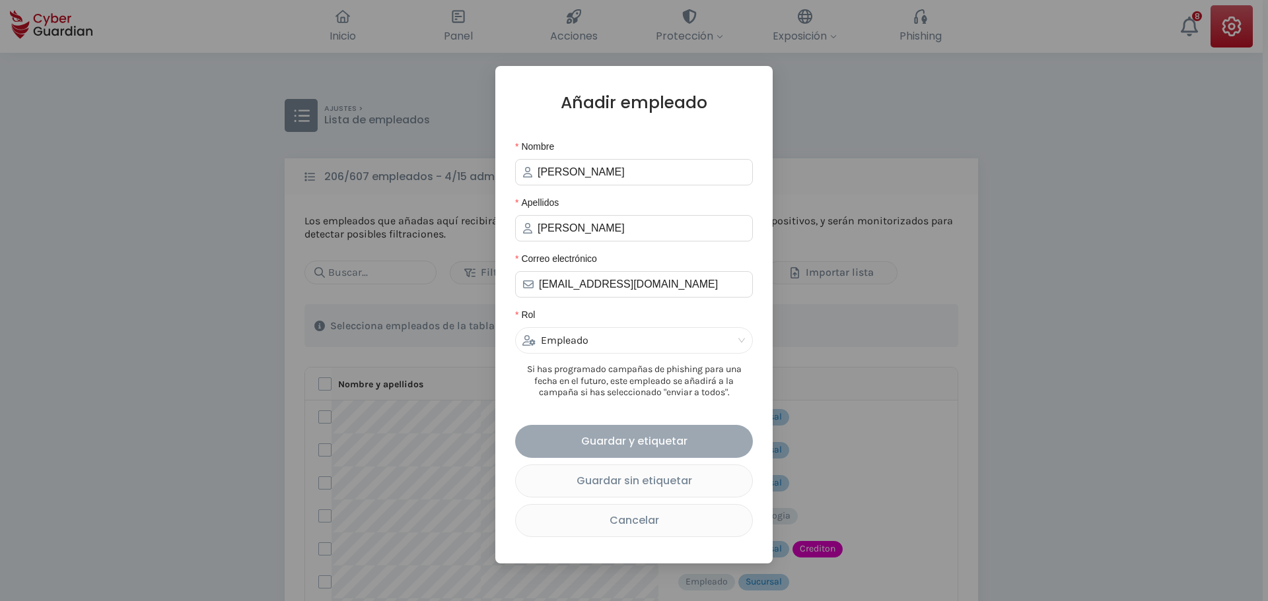
click at [628, 448] on div "Guardar y etiquetar" at bounding box center [634, 441] width 218 height 17
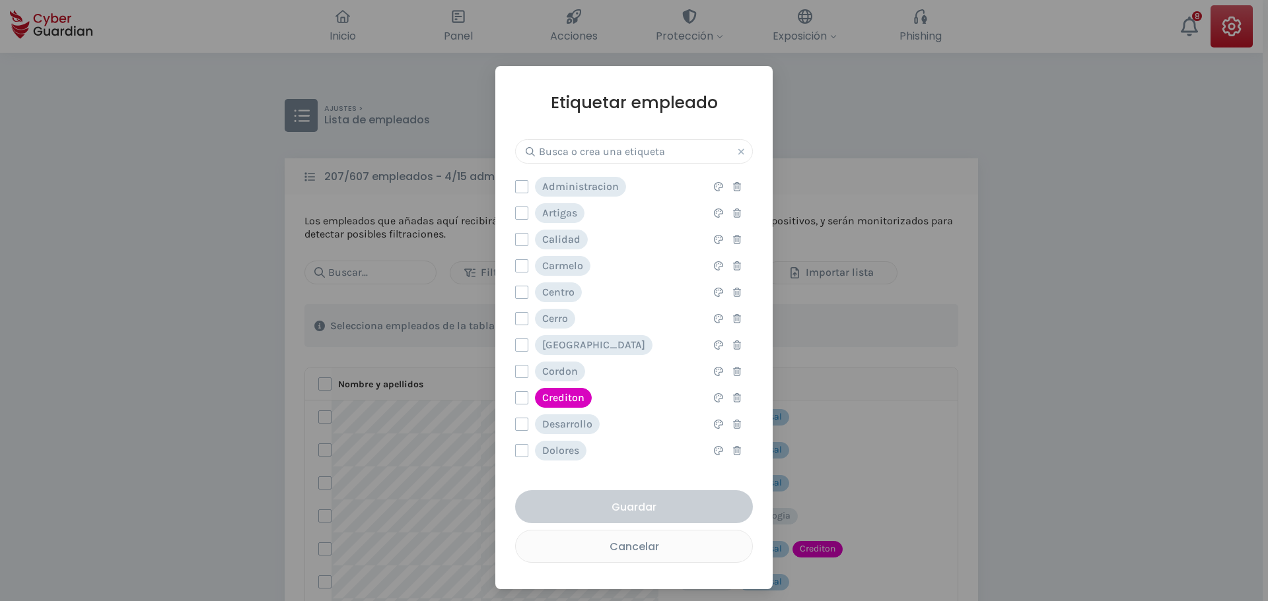
click at [576, 138] on div "Etiquetar empleado Administracion Esta opción eliminará la etiqueta completamen…" at bounding box center [634, 327] width 238 height 471
click at [575, 146] on input "text" at bounding box center [634, 151] width 238 height 24
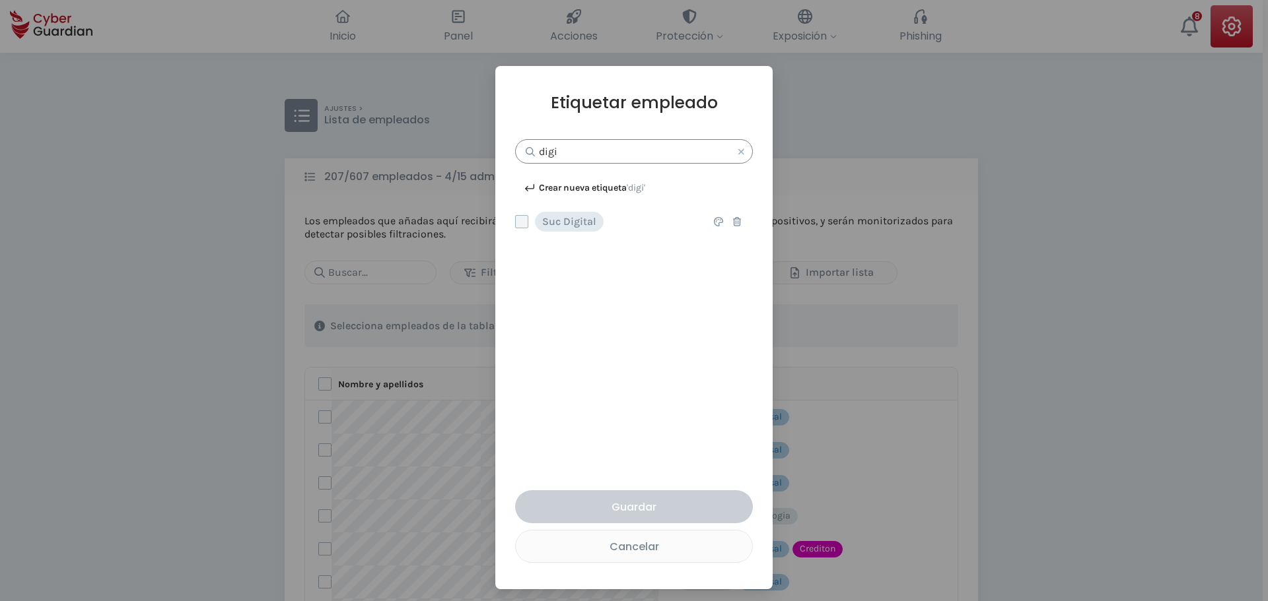
type input "digi"
click at [520, 226] on label at bounding box center [521, 221] width 13 height 13
click at [516, 226] on input "checkbox" at bounding box center [516, 222] width 0 height 12
click at [642, 507] on div "Guardar" at bounding box center [634, 507] width 218 height 17
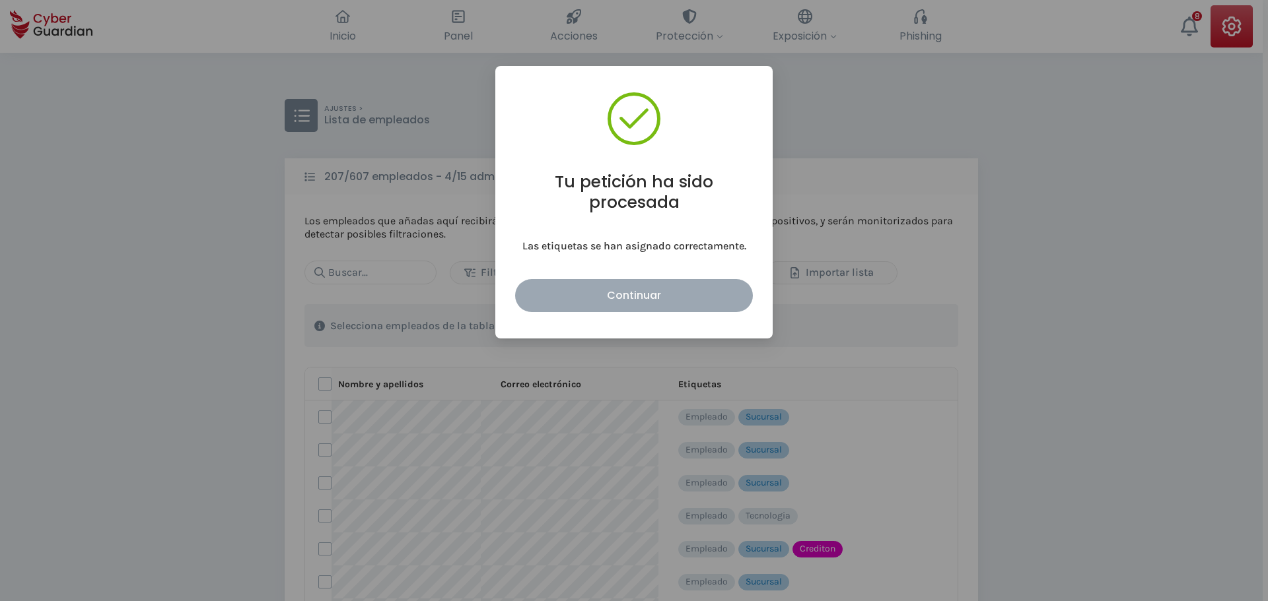
click at [642, 302] on div "Continuar" at bounding box center [634, 295] width 218 height 17
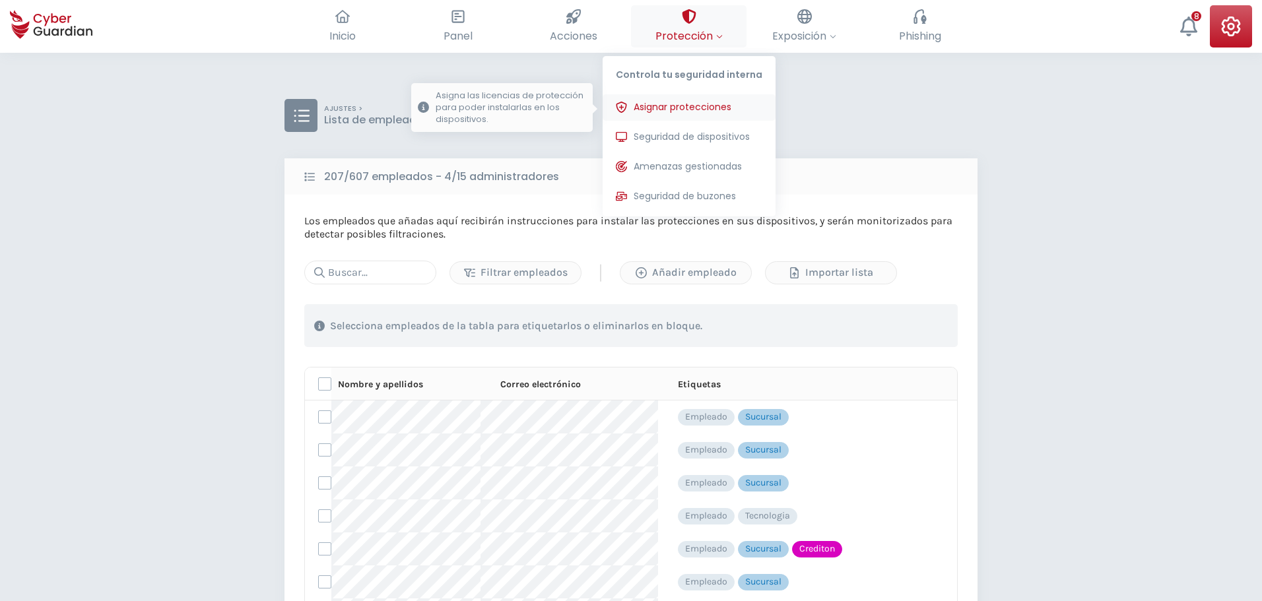
click at [669, 102] on span "Asignar protecciones" at bounding box center [683, 107] width 98 height 14
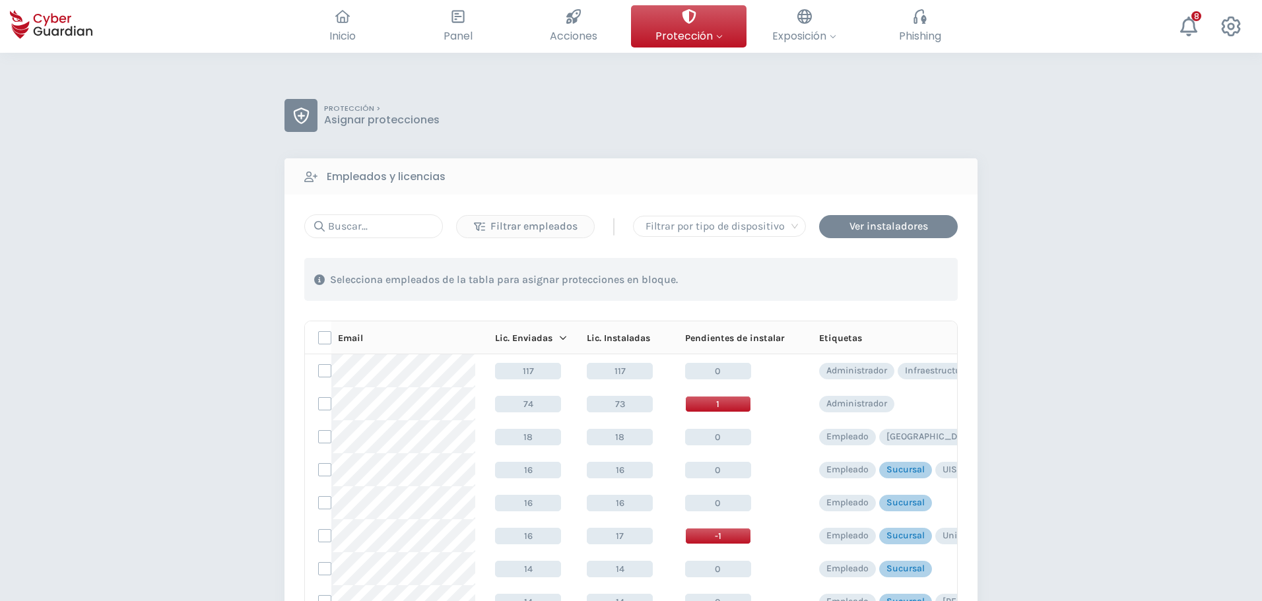
click at [393, 239] on div "Filtrar empleados | Filtrar por tipo de dispositivo Ver instaladores 1 . Con la…" at bounding box center [631, 450] width 654 height 471
click at [390, 233] on input "text" at bounding box center [373, 227] width 139 height 24
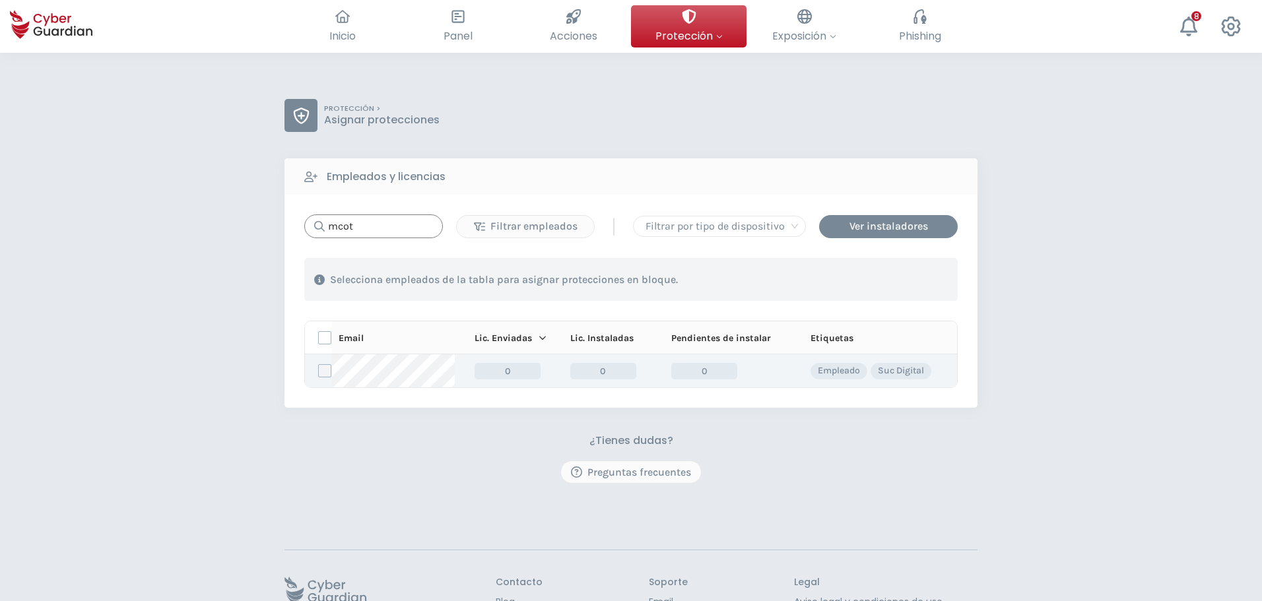
type input "mcot"
click at [329, 376] on label at bounding box center [324, 370] width 13 height 13
click at [319, 376] on input "checkbox" at bounding box center [319, 371] width 0 height 12
click at [883, 279] on div "Asignar protecciones" at bounding box center [877, 280] width 119 height 16
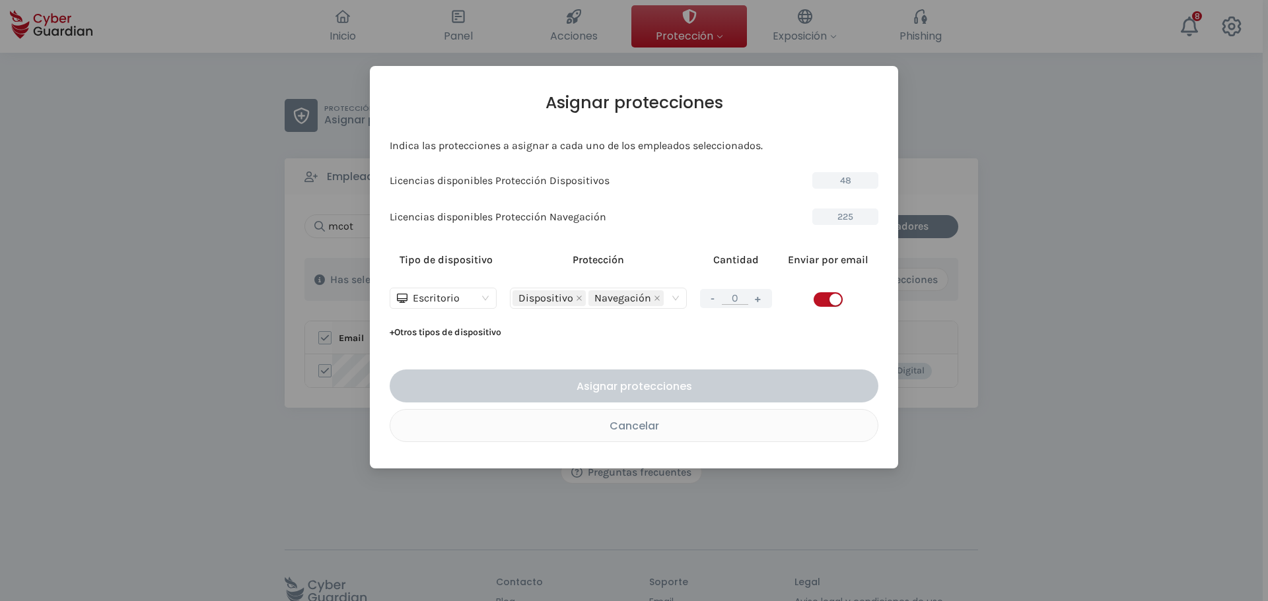
drag, startPoint x: 819, startPoint y: 301, endPoint x: 783, endPoint y: 302, distance: 36.3
click at [819, 301] on span "button" at bounding box center [827, 299] width 29 height 15
click at [759, 303] on button "+" at bounding box center [758, 298] width 16 height 17
type input "1"
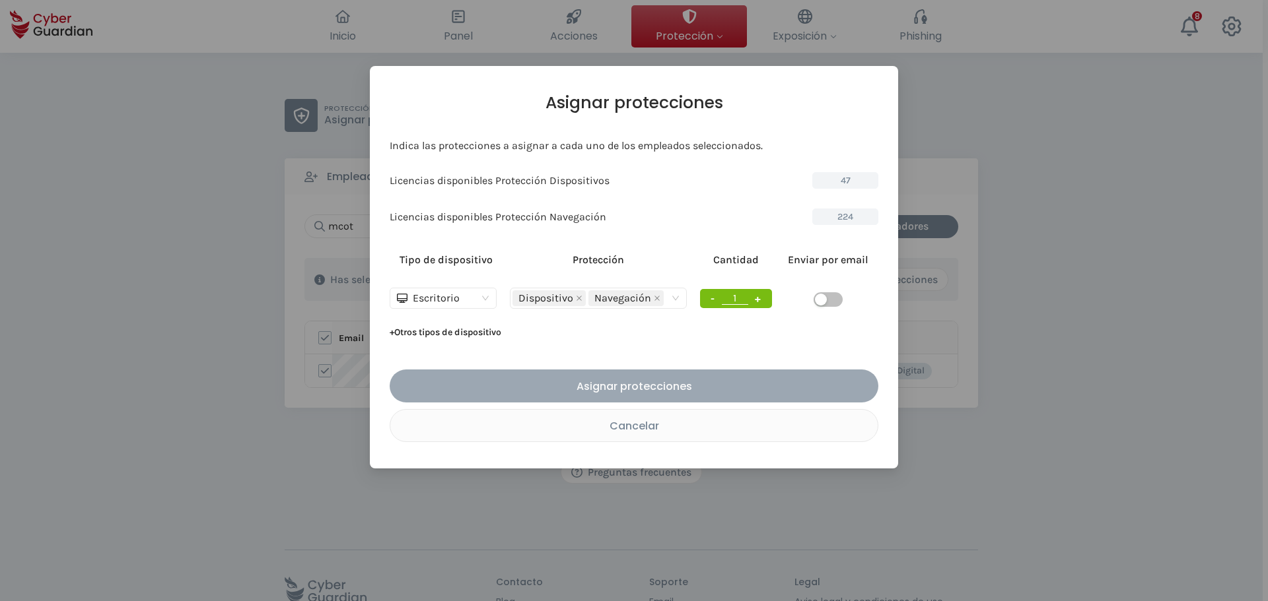
click at [656, 382] on div "Asignar protecciones" at bounding box center [633, 386] width 469 height 17
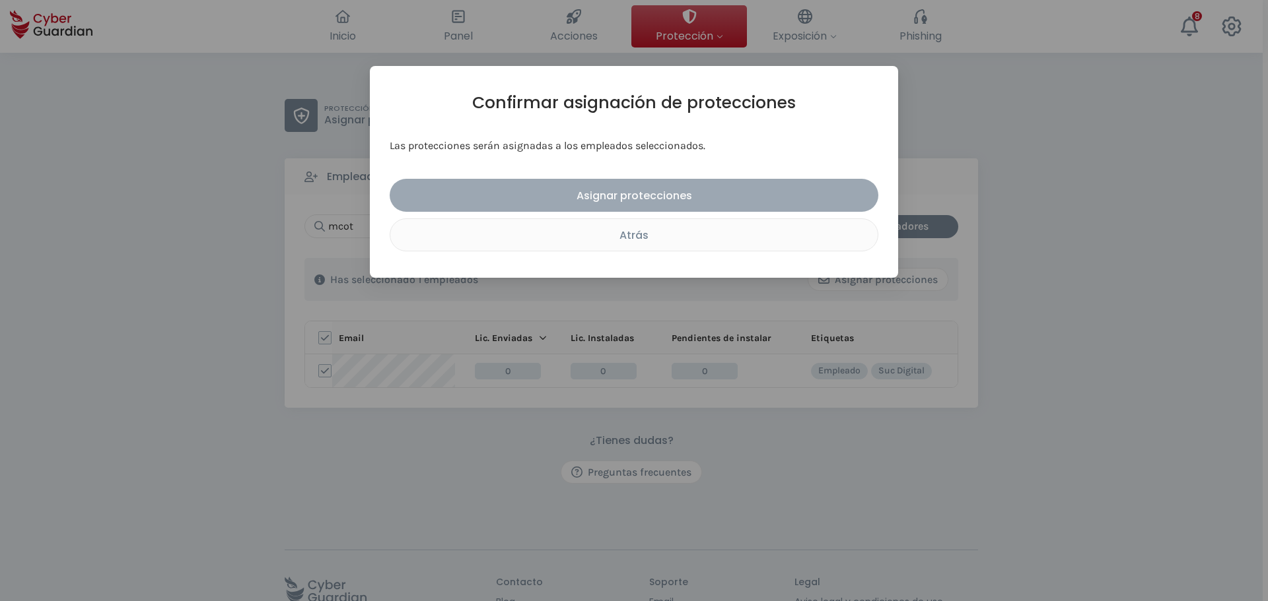
click at [637, 203] on div "Asignar protecciones" at bounding box center [633, 195] width 469 height 17
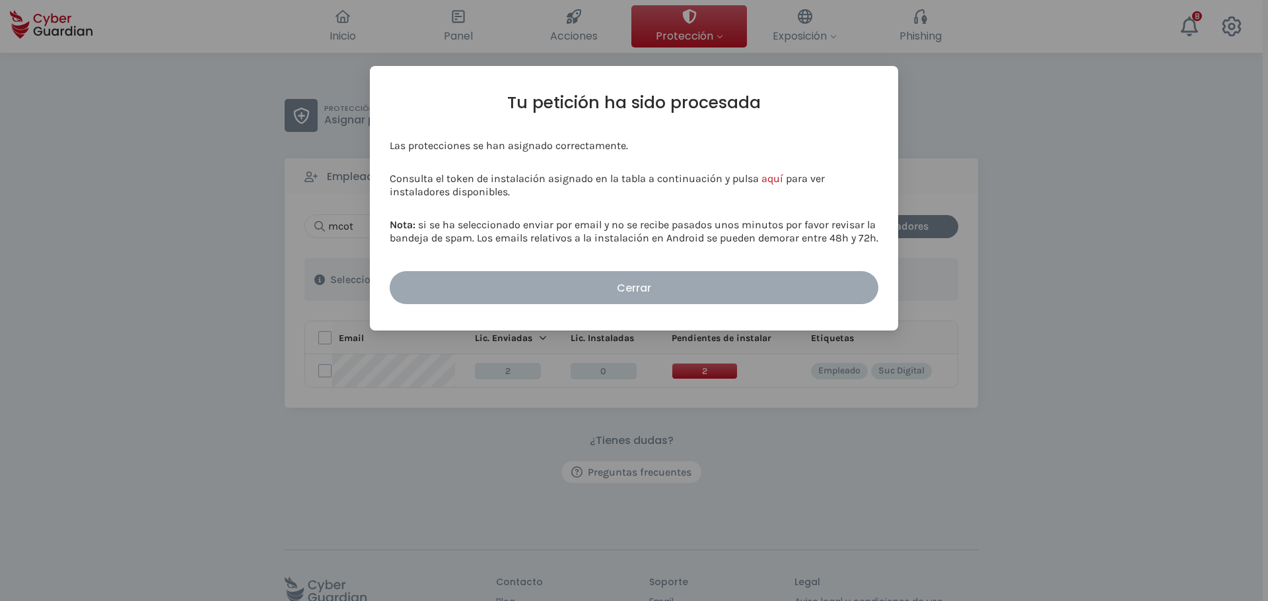
click at [675, 286] on div "Cerrar" at bounding box center [633, 288] width 469 height 17
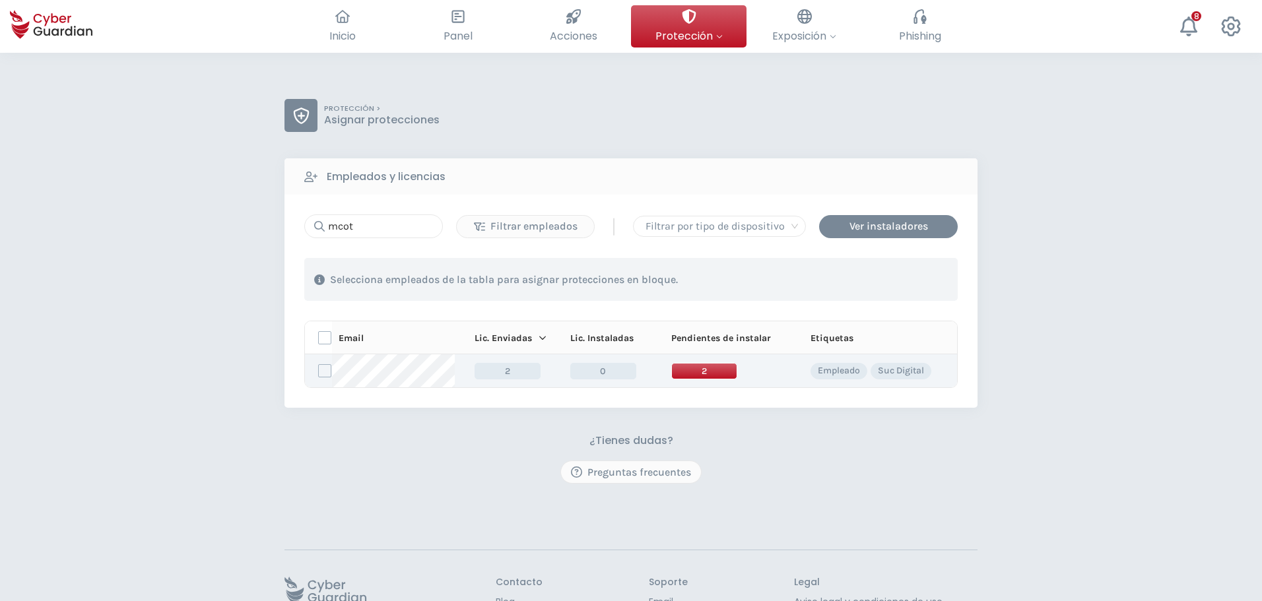
click at [704, 375] on span "2" at bounding box center [704, 371] width 66 height 17
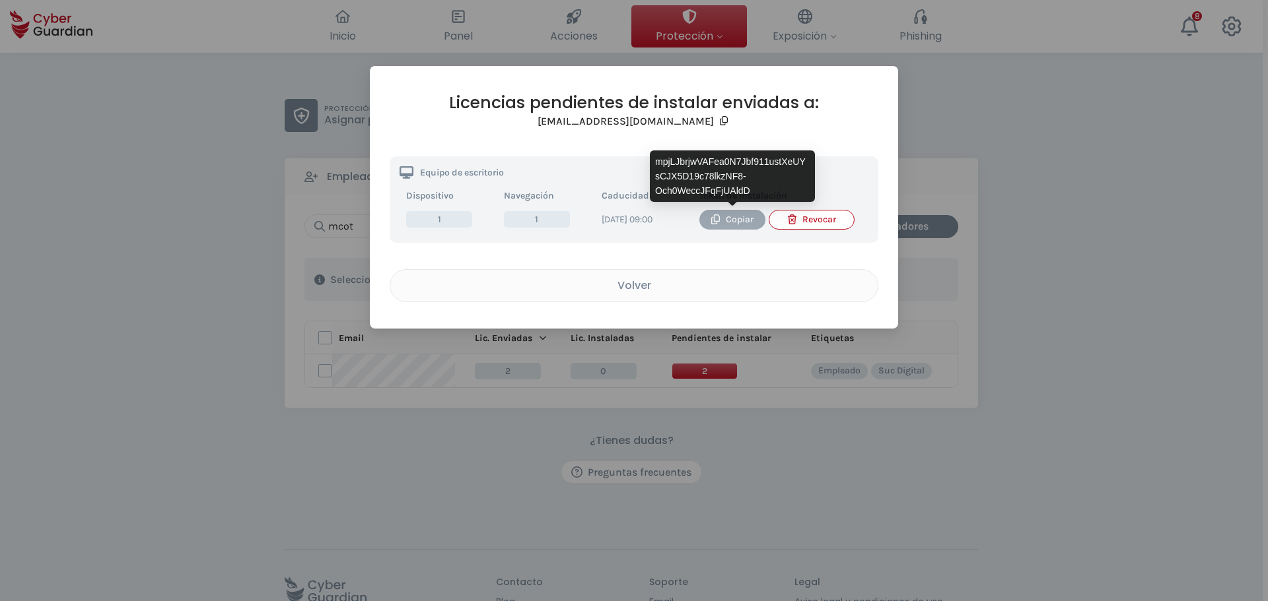
click at [712, 218] on icon "button" at bounding box center [715, 220] width 9 height 10
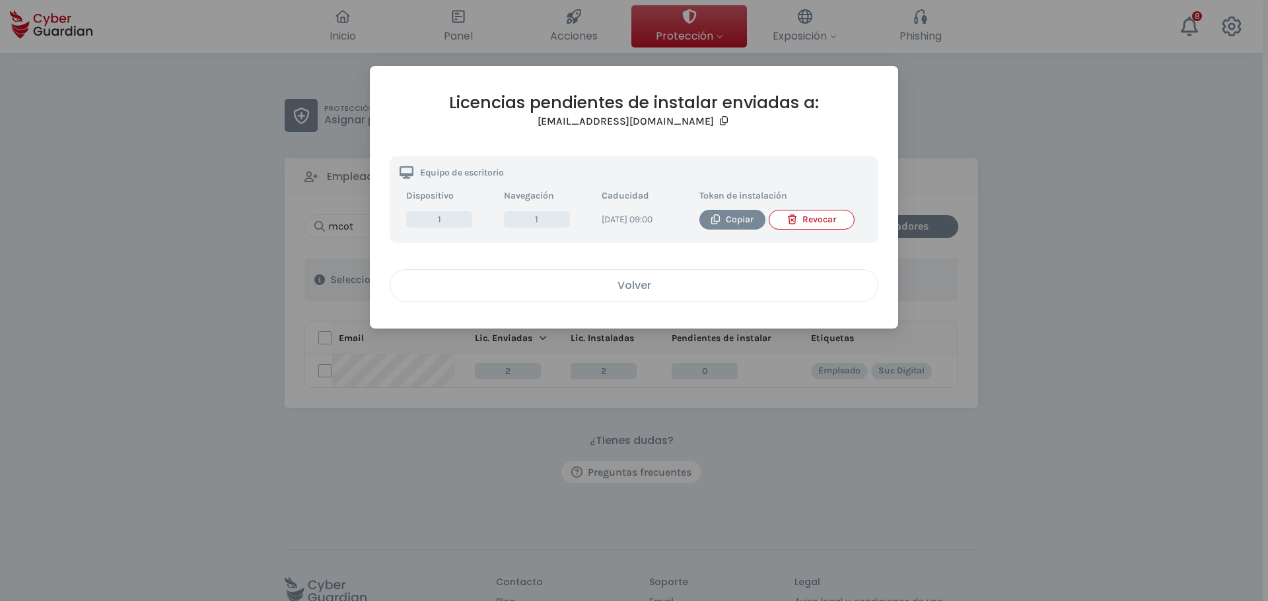
click at [625, 294] on div "Volver" at bounding box center [633, 285] width 467 height 17
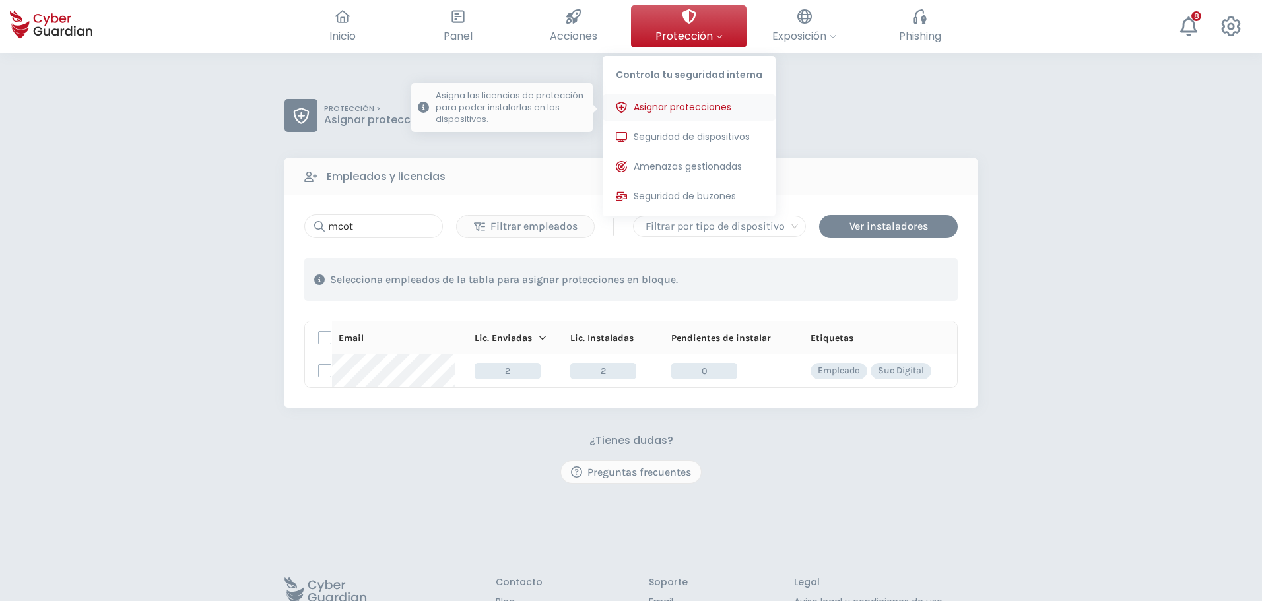
click at [689, 107] on span "Asignar protecciones" at bounding box center [683, 107] width 98 height 14
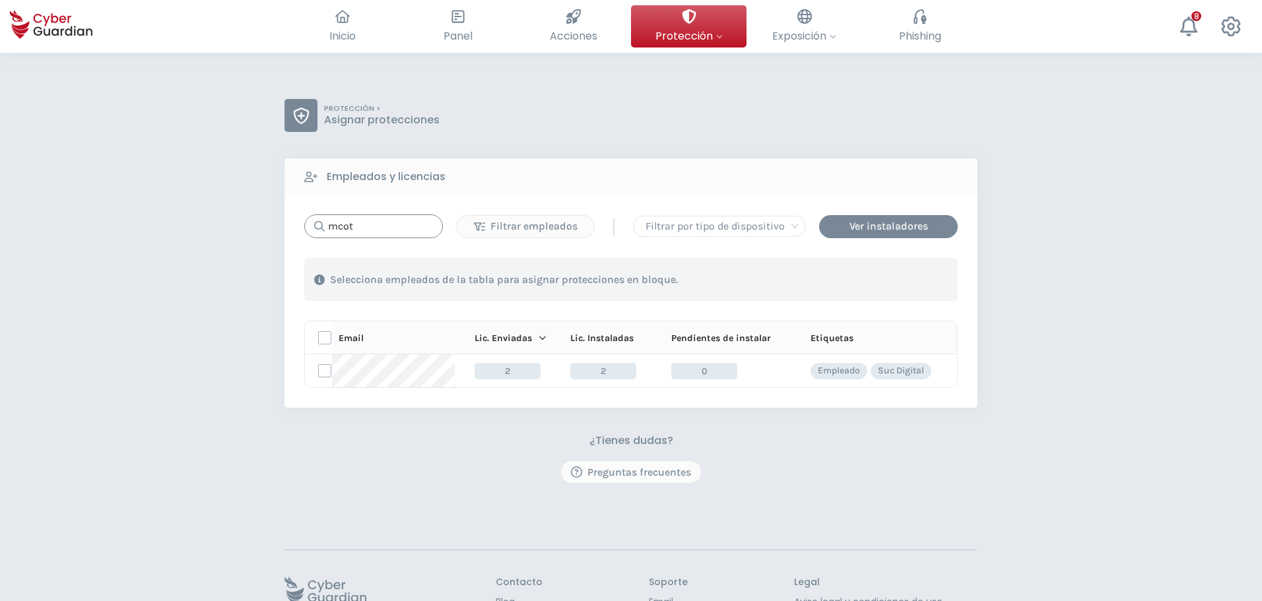
drag, startPoint x: 416, startPoint y: 226, endPoint x: 264, endPoint y: 228, distance: 151.9
click at [264, 228] on div "PROTECCIÓN > Asignar protecciones Empleados y licencias mcot Filtrar empleados …" at bounding box center [631, 372] width 1262 height 638
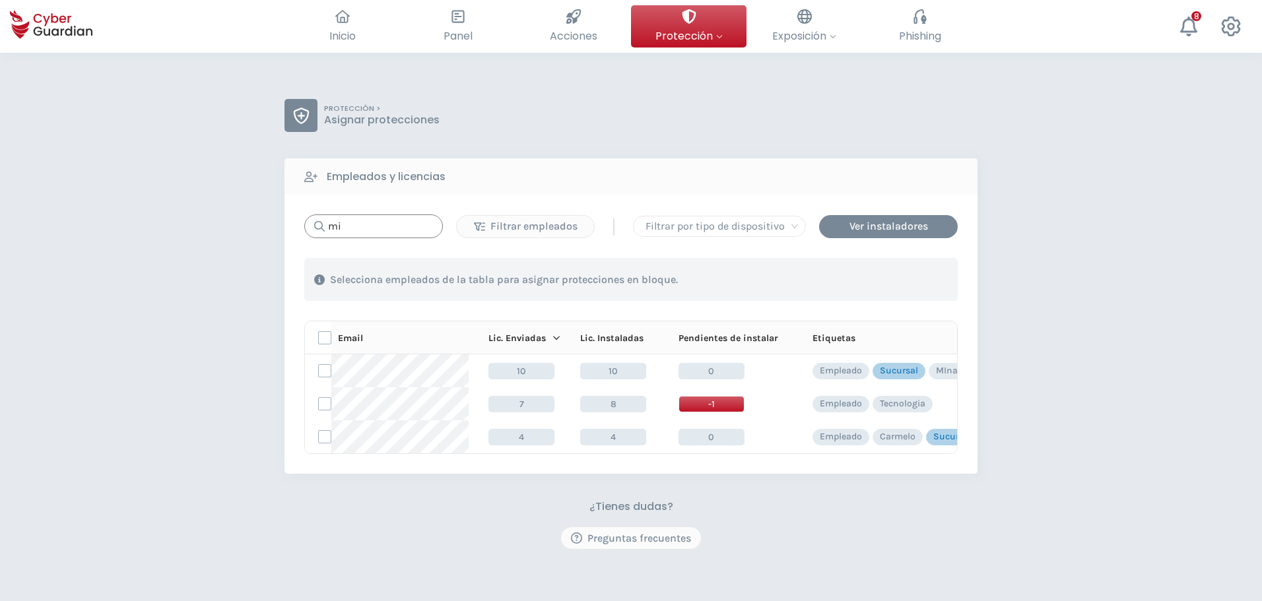
type input "m"
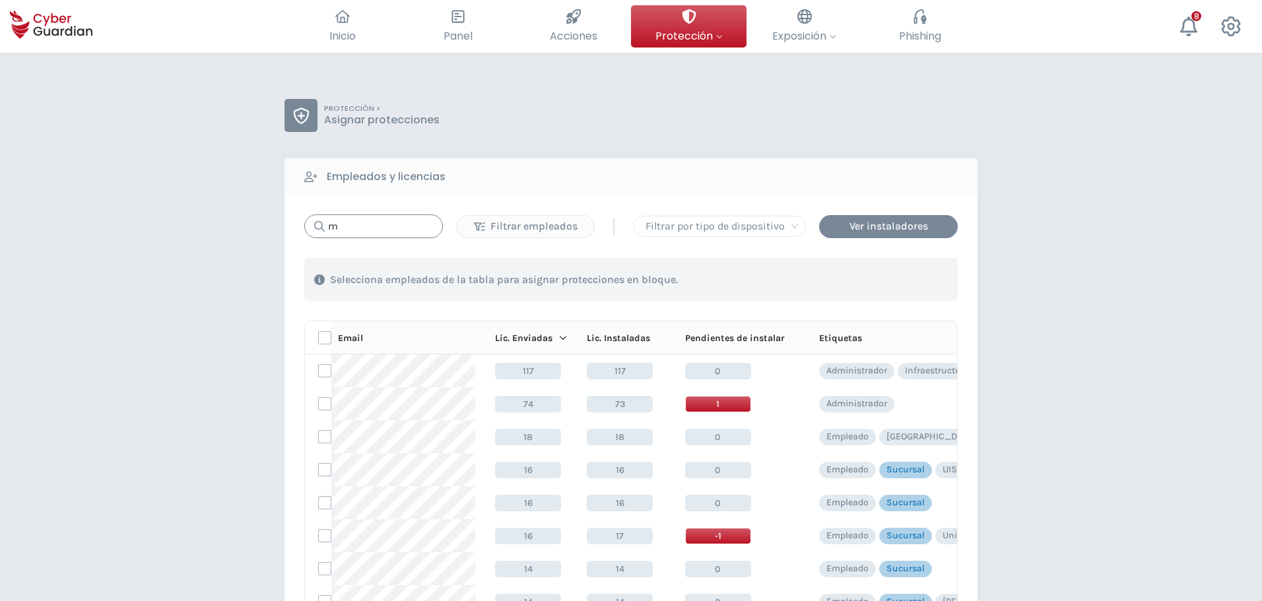
type input "mr"
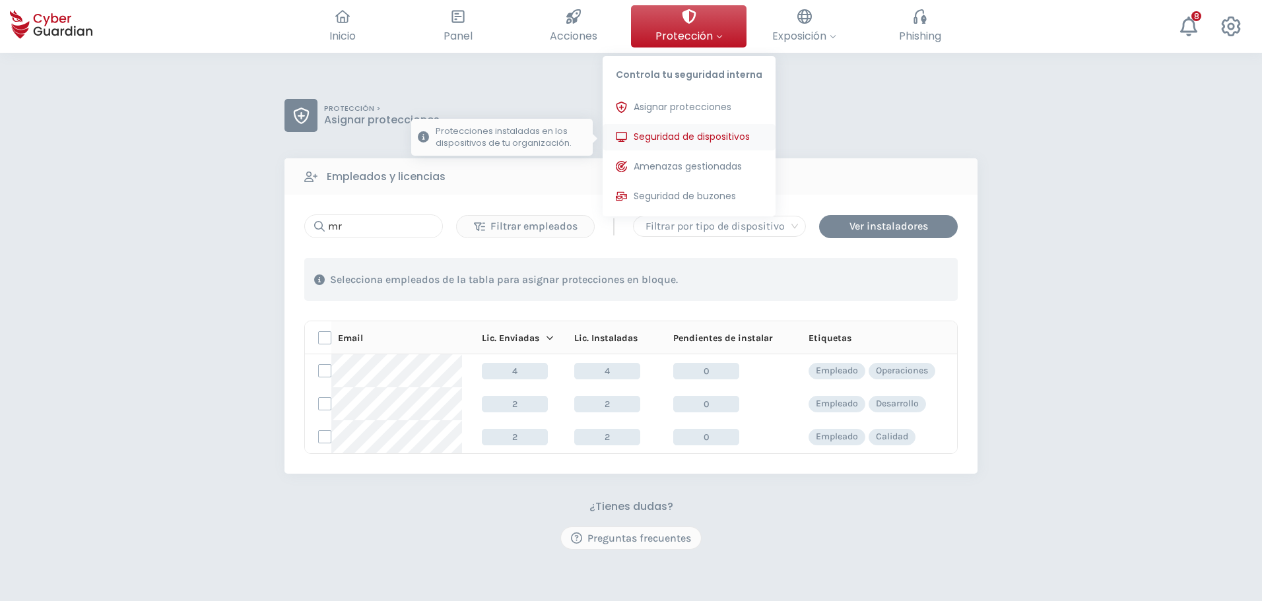
click at [677, 139] on span "Seguridad de dispositivos" at bounding box center [692, 137] width 116 height 14
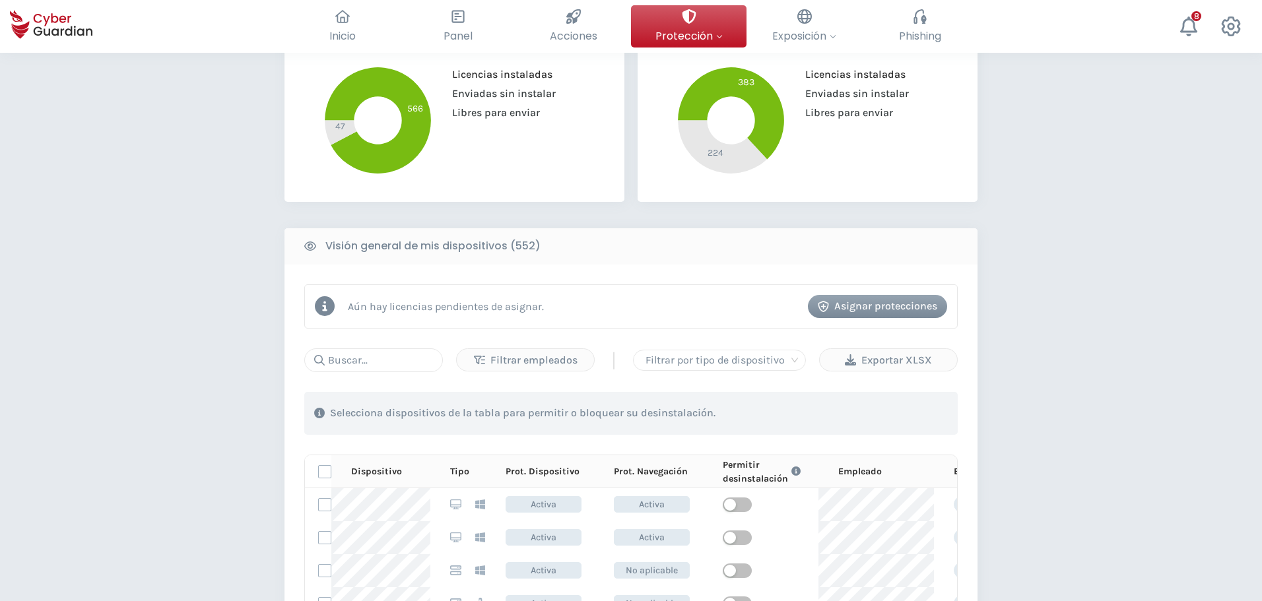
scroll to position [396, 0]
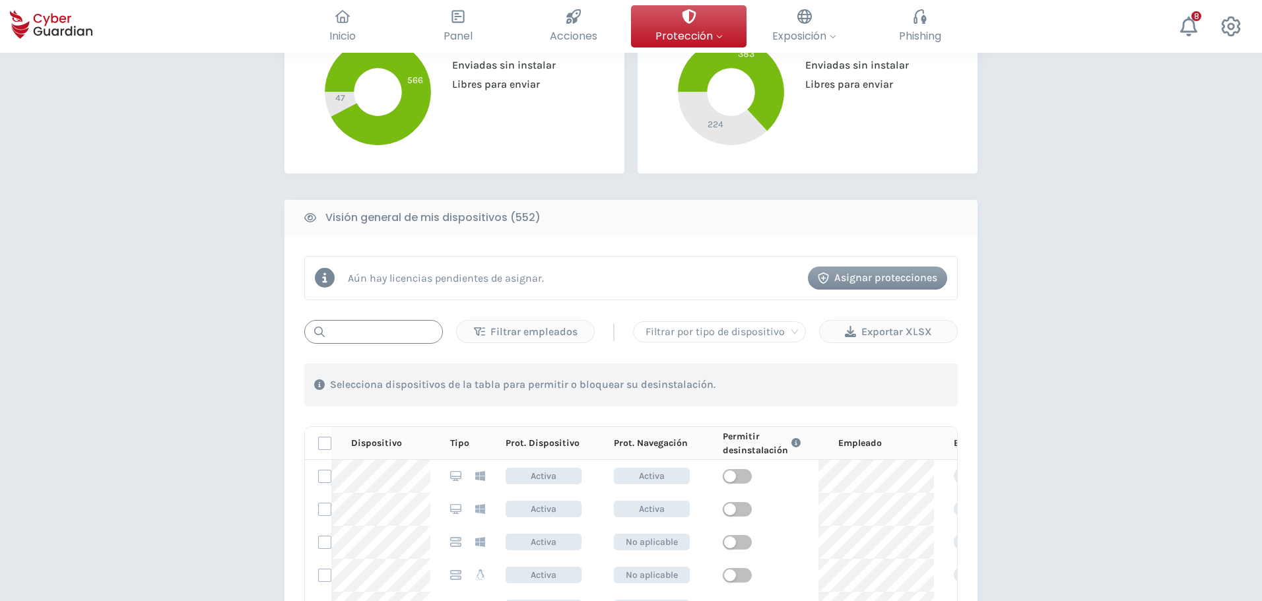
click at [379, 335] on input "text" at bounding box center [373, 332] width 139 height 24
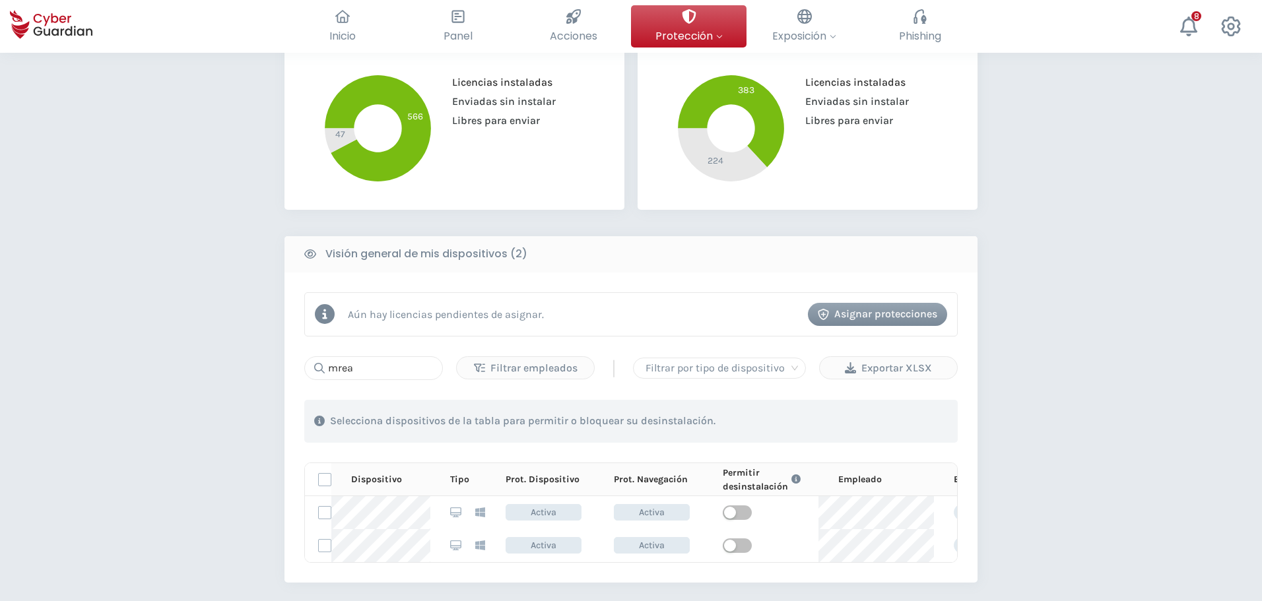
scroll to position [330, 0]
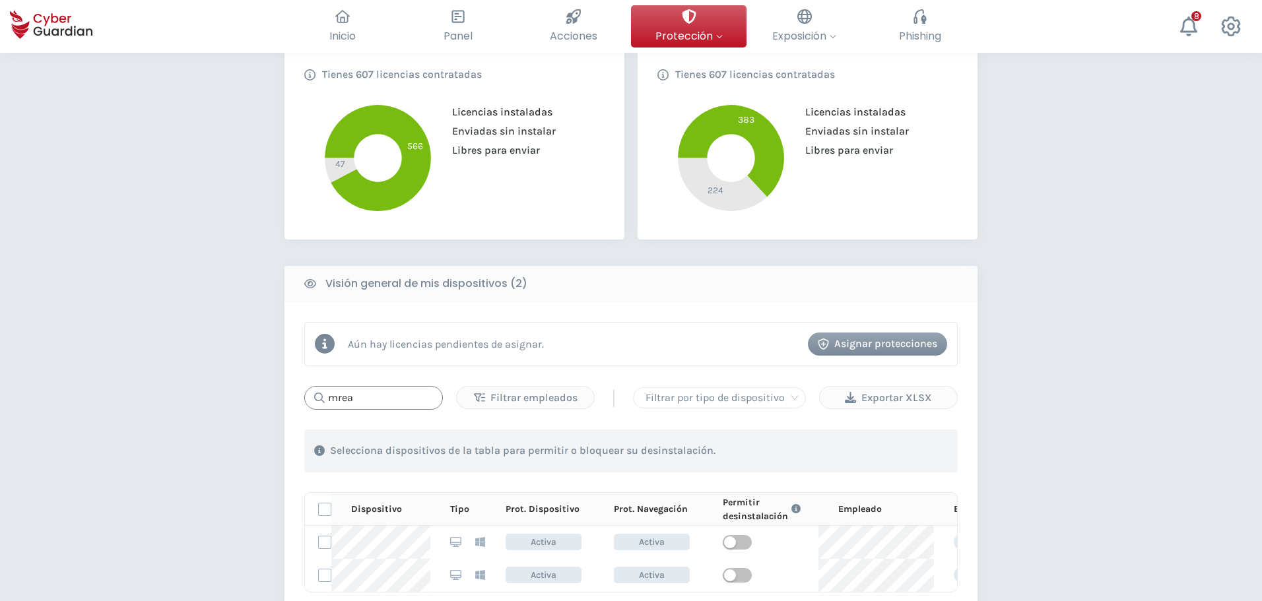
drag, startPoint x: 359, startPoint y: 394, endPoint x: 246, endPoint y: 386, distance: 113.9
click at [262, 386] on div "PROTECCIÓN > Seguridad de dispositivos ¿Cómo funciona? Añade empleados Instala …" at bounding box center [631, 309] width 1262 height 1172
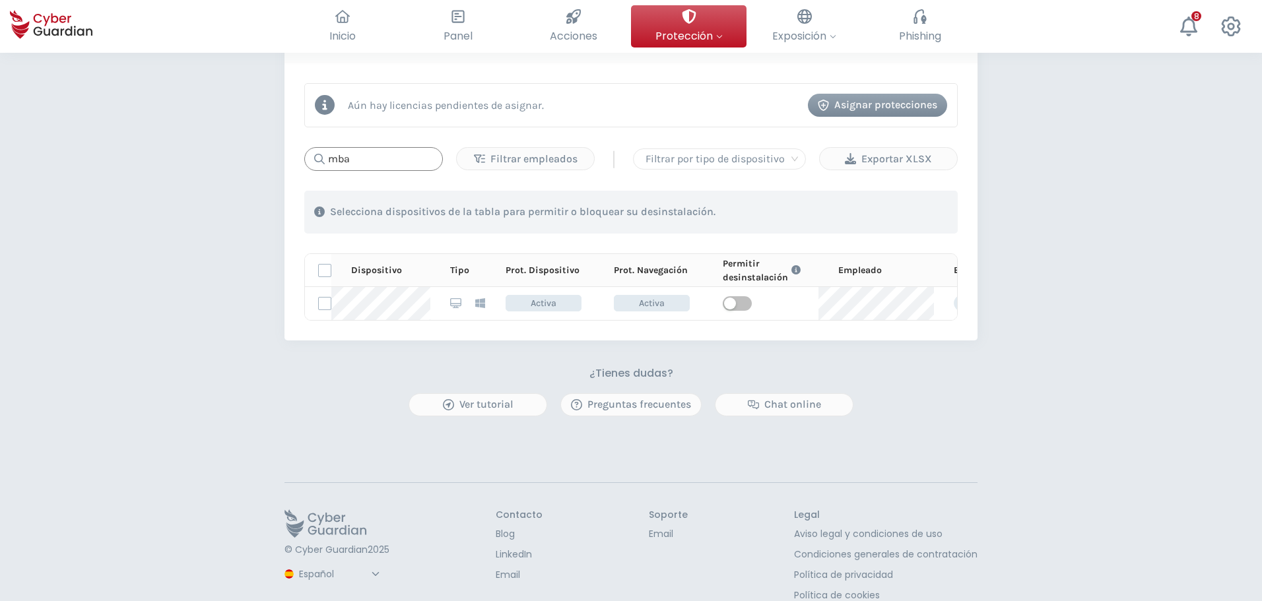
scroll to position [603, 0]
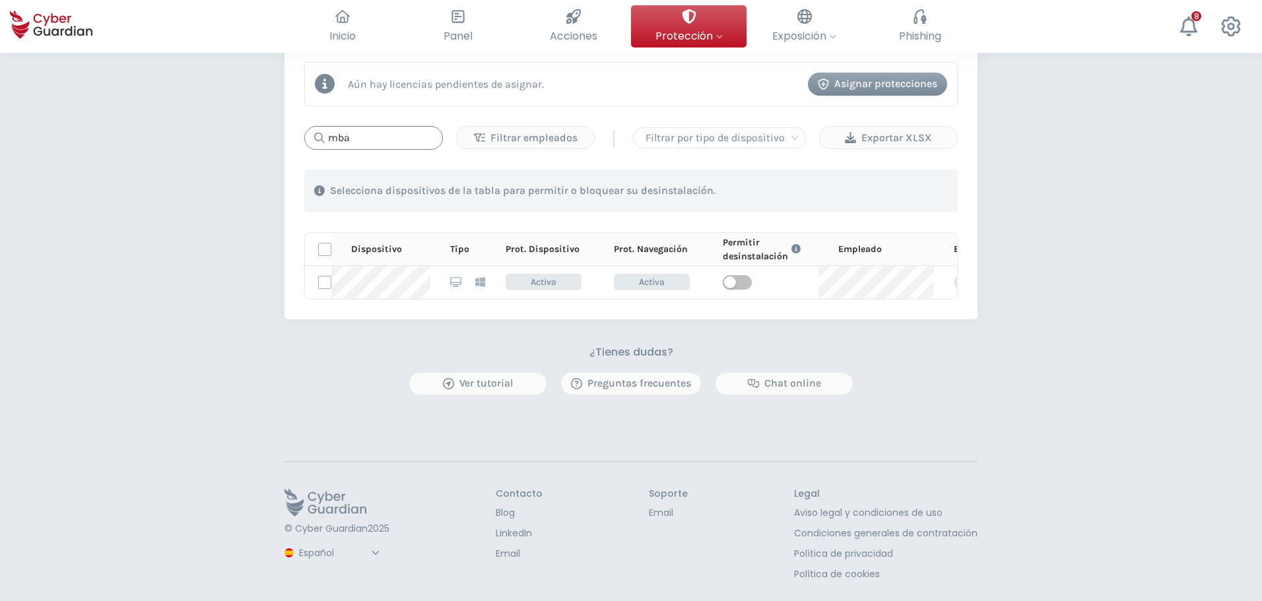
type input "mba"
click at [882, 434] on div "PROTECCIÓN > Seguridad de dispositivos ¿Cómo funciona? Añade empleados Instala …" at bounding box center [631, 32] width 1262 height 1139
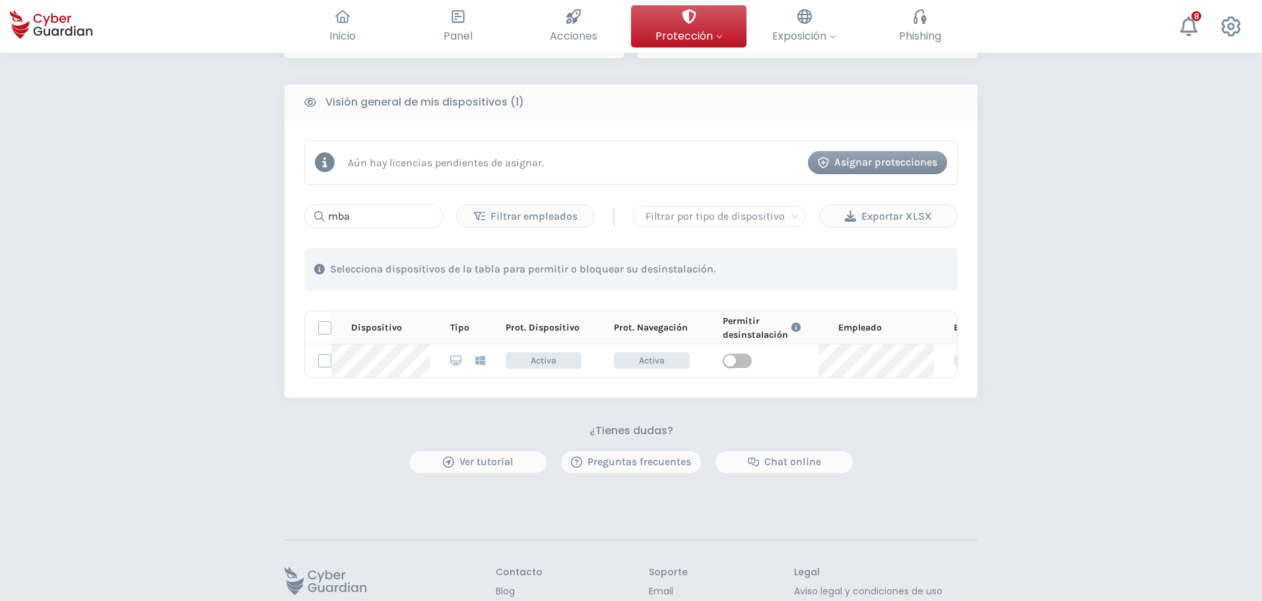
scroll to position [339, 0]
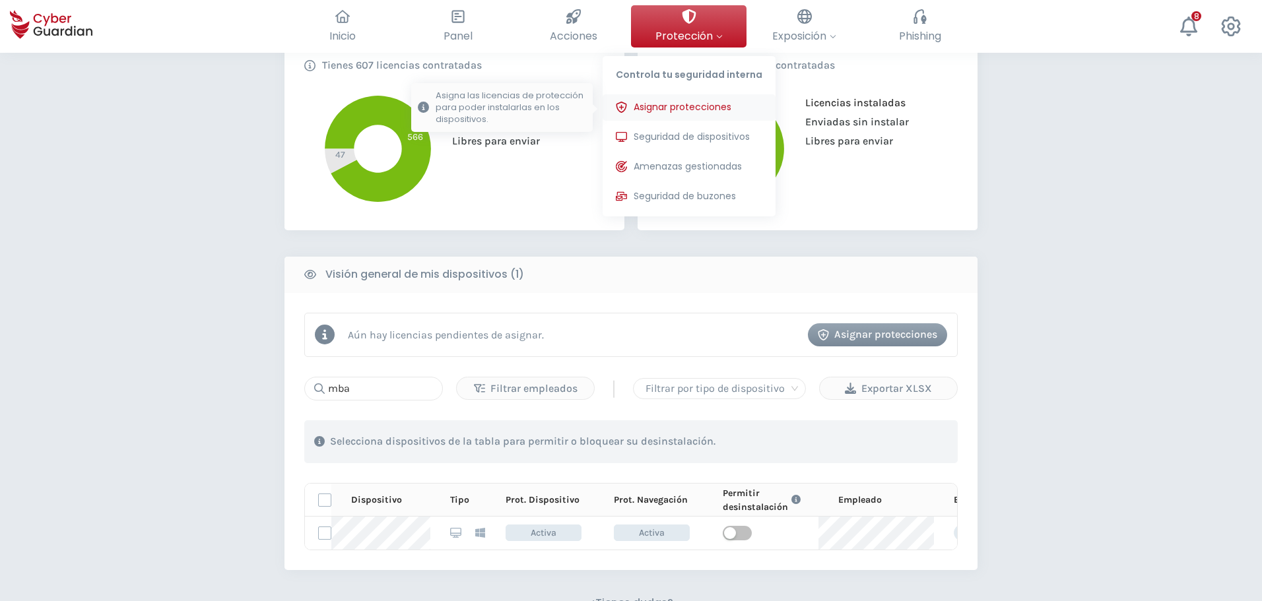
click at [703, 108] on span "Asignar protecciones" at bounding box center [683, 107] width 98 height 14
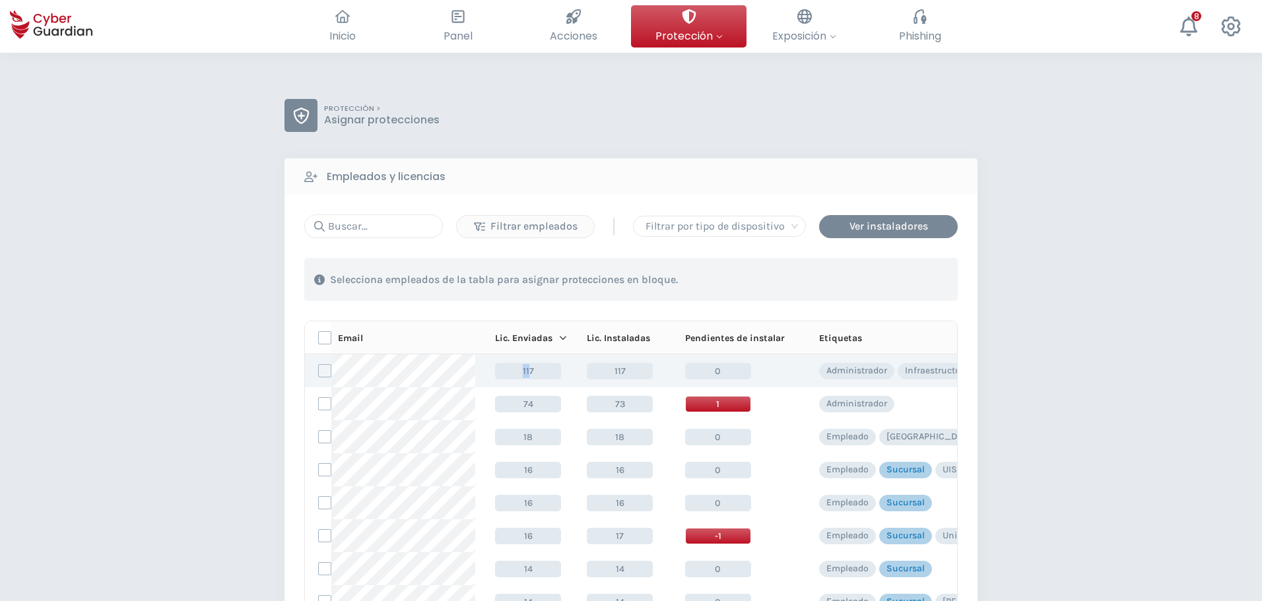
drag, startPoint x: 531, startPoint y: 374, endPoint x: 486, endPoint y: 373, distance: 44.9
click at [486, 373] on td "117" at bounding box center [521, 371] width 92 height 33
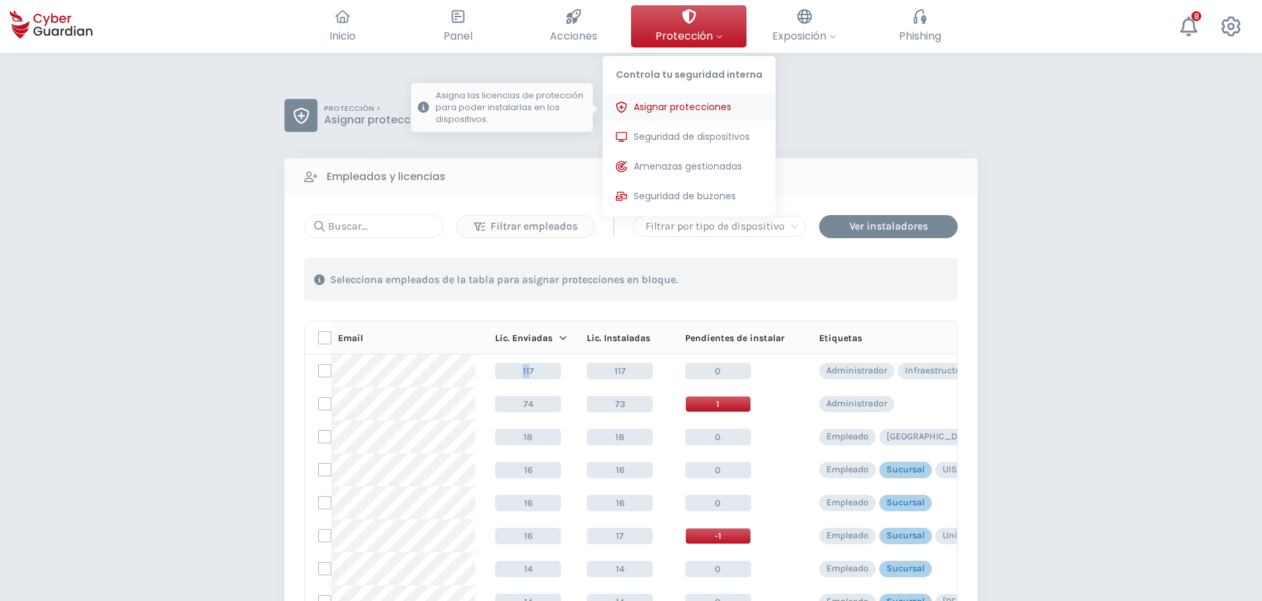
click at [676, 112] on span "Asignar protecciones" at bounding box center [683, 107] width 98 height 14
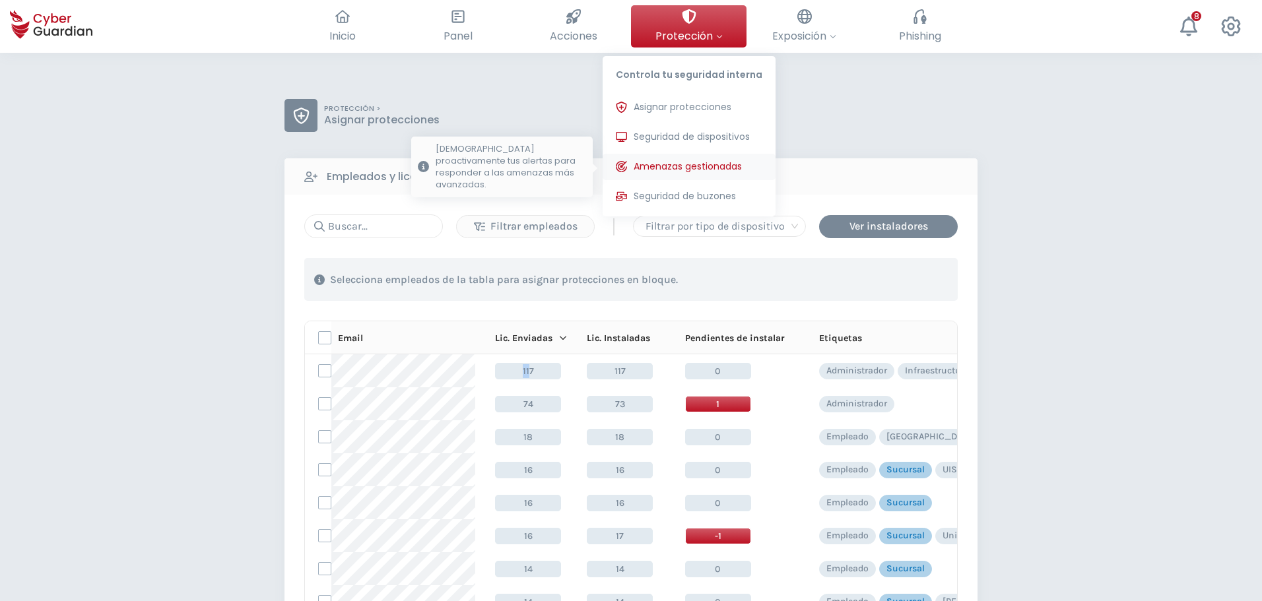
click at [677, 139] on span "Seguridad de dispositivos" at bounding box center [692, 137] width 116 height 14
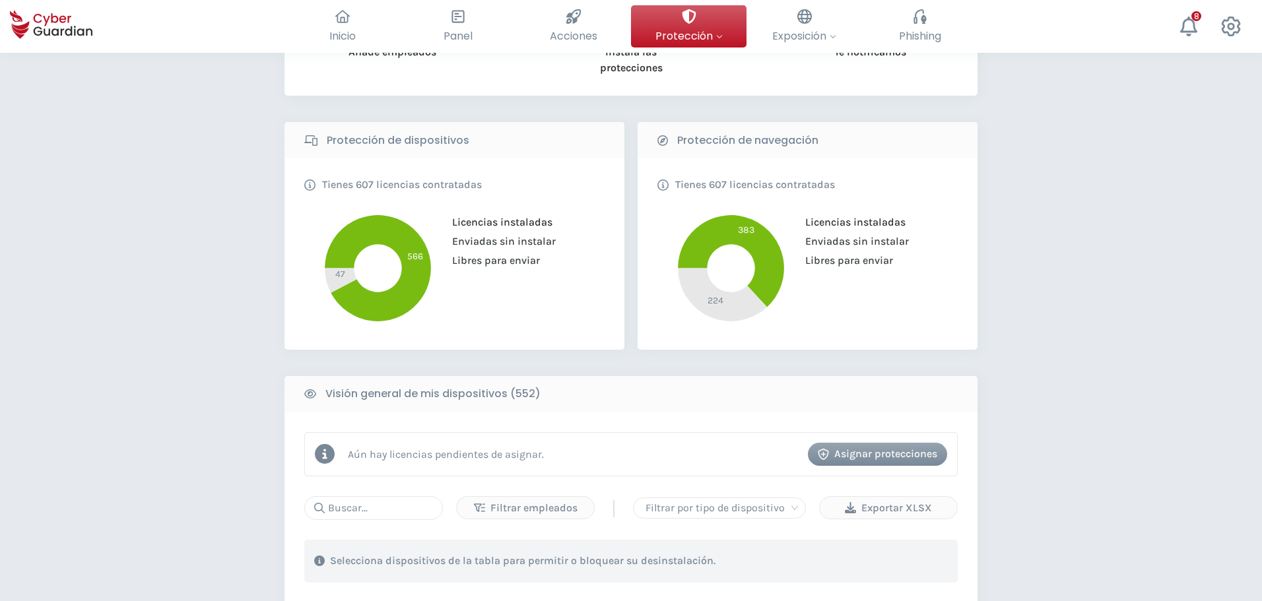
scroll to position [330, 0]
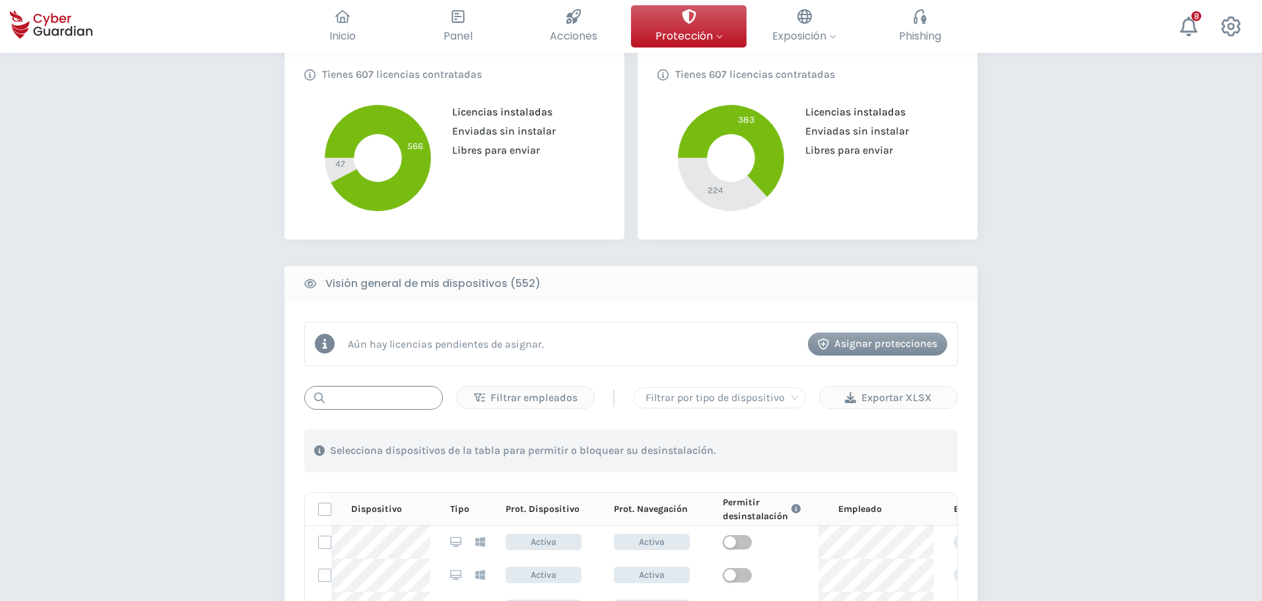
click at [388, 405] on input "text" at bounding box center [373, 398] width 139 height 24
drag, startPoint x: 370, startPoint y: 403, endPoint x: 347, endPoint y: 402, distance: 23.1
click at [366, 403] on input "text" at bounding box center [373, 398] width 139 height 24
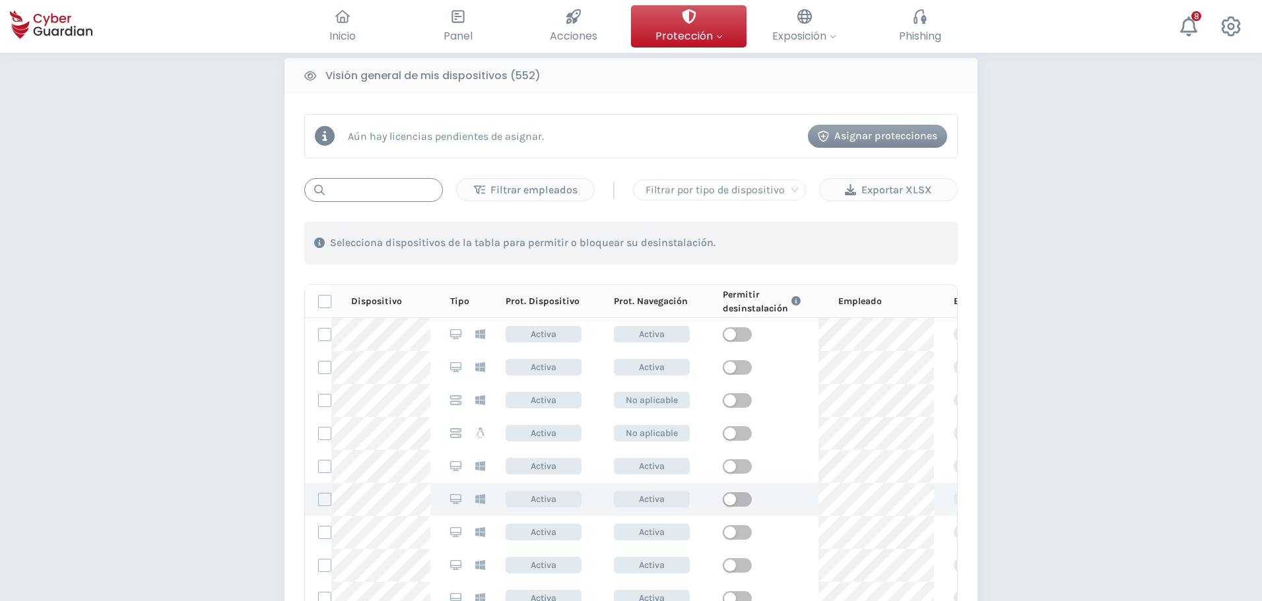
scroll to position [462, 0]
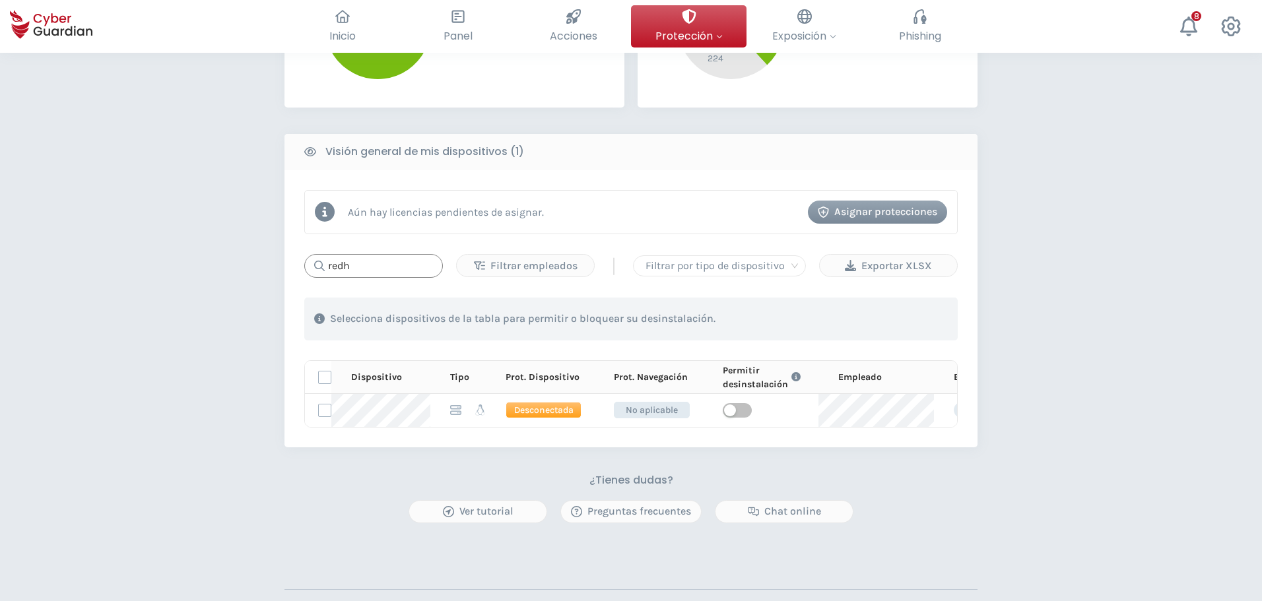
drag, startPoint x: 365, startPoint y: 261, endPoint x: 268, endPoint y: 267, distance: 97.2
click at [294, 267] on div "Aún hay licencias pendientes de asignar. Asignar protecciones redh Filtrar empl…" at bounding box center [631, 308] width 693 height 277
paste input "cyberguardian"
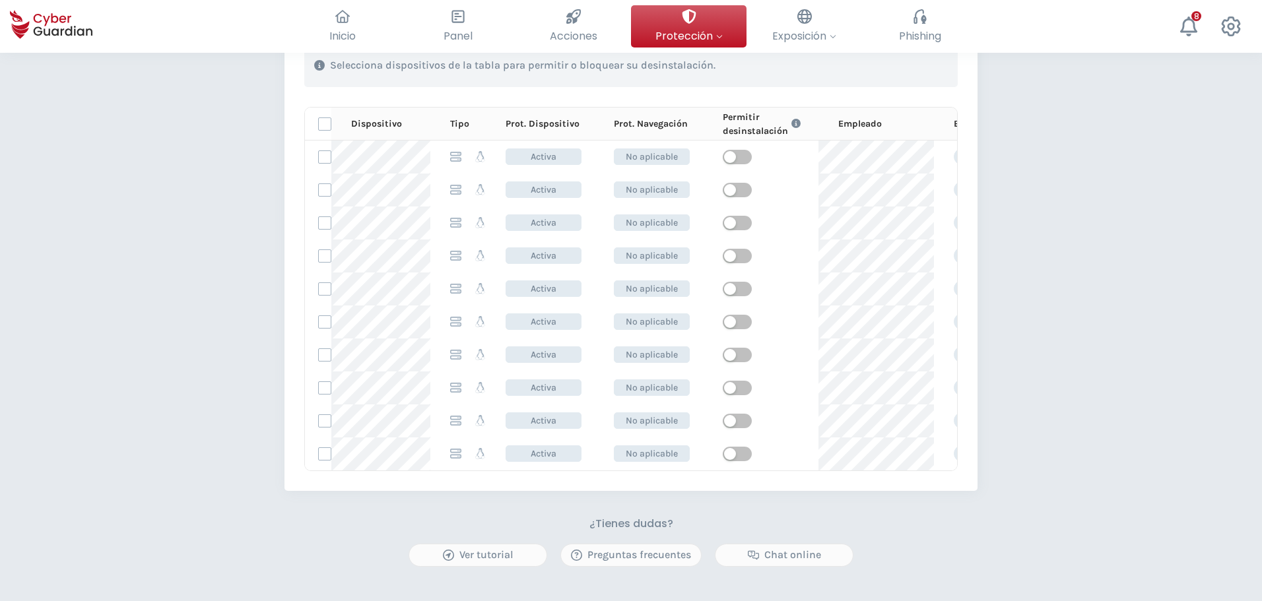
scroll to position [726, 0]
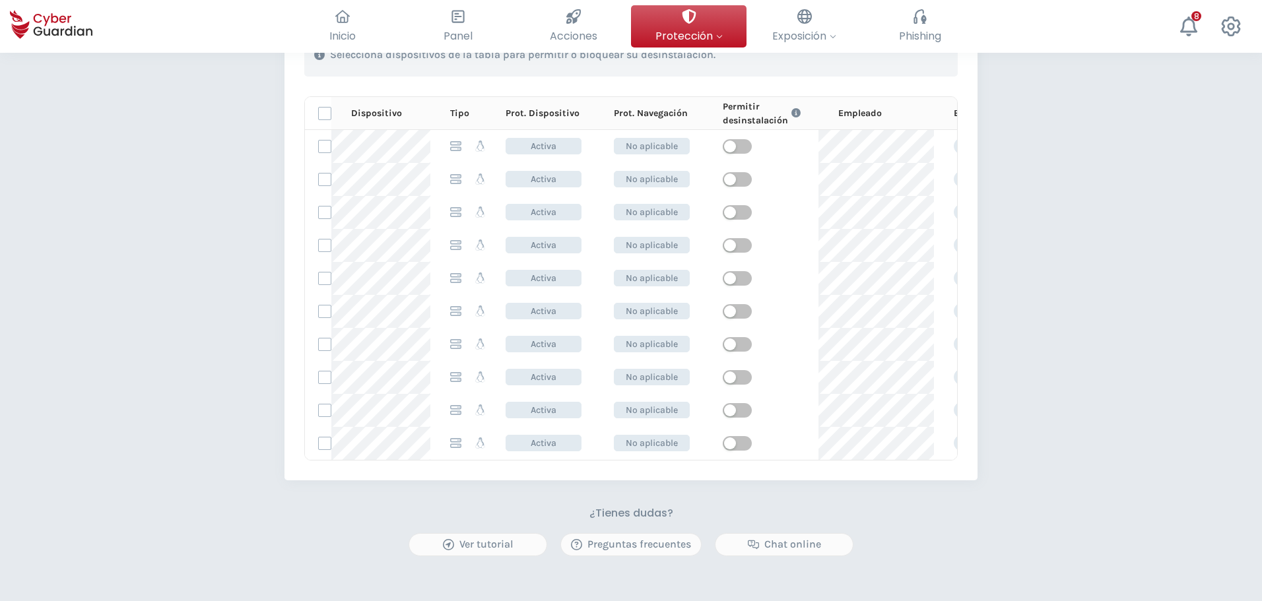
type input "cyberguardian"
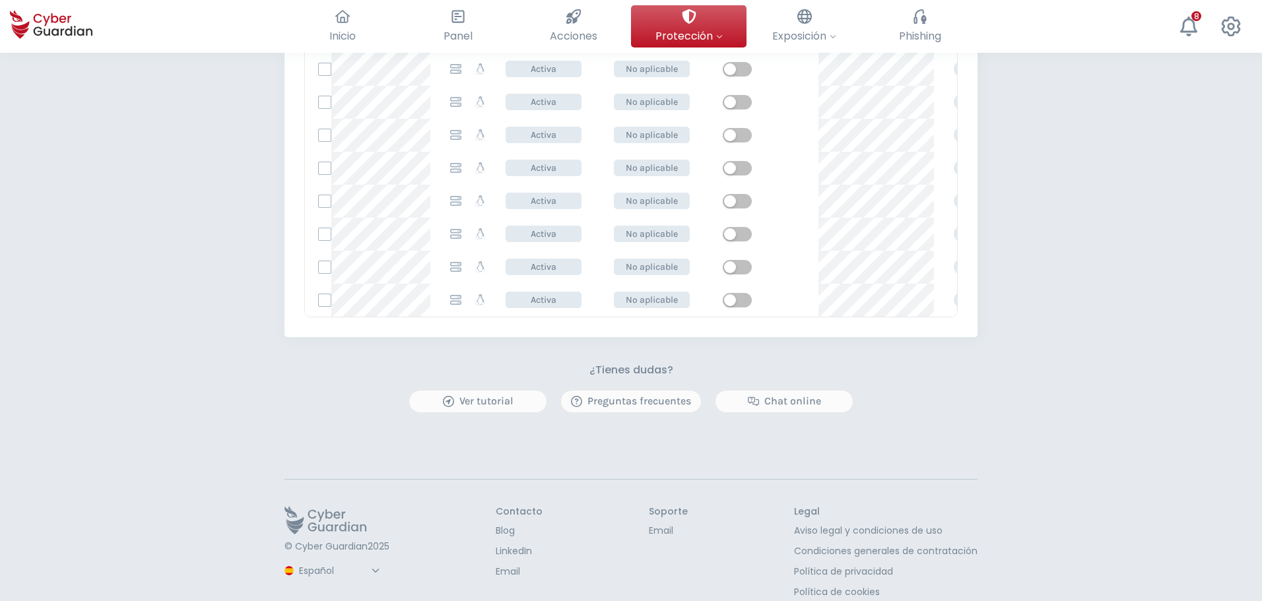
scroll to position [887, 0]
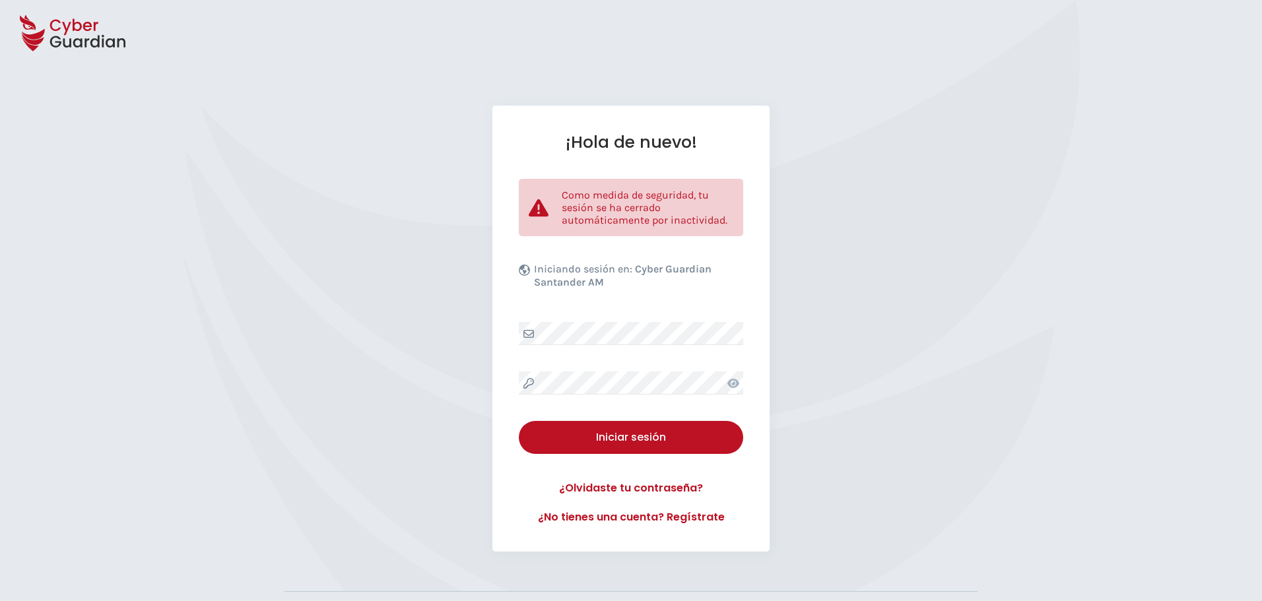
click at [636, 371] on div "¡Hola de nuevo! Como medida de seguridad, tu sesión se ha cerrado automáticamen…" at bounding box center [631, 329] width 277 height 446
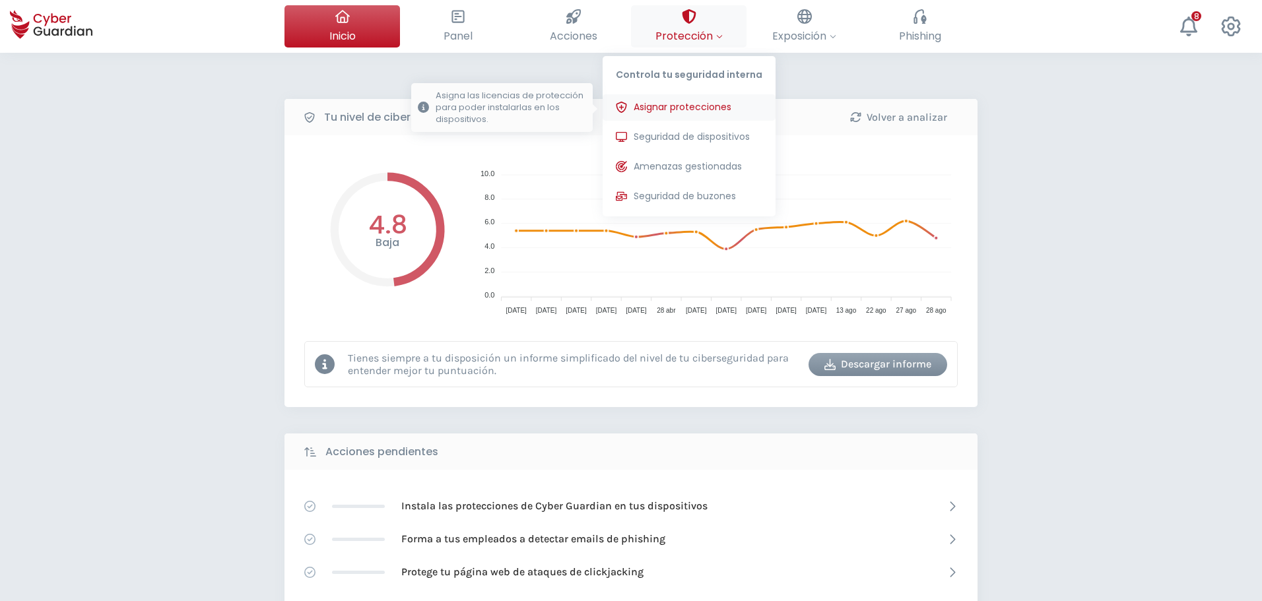
click at [680, 106] on span "Asignar protecciones" at bounding box center [683, 107] width 98 height 14
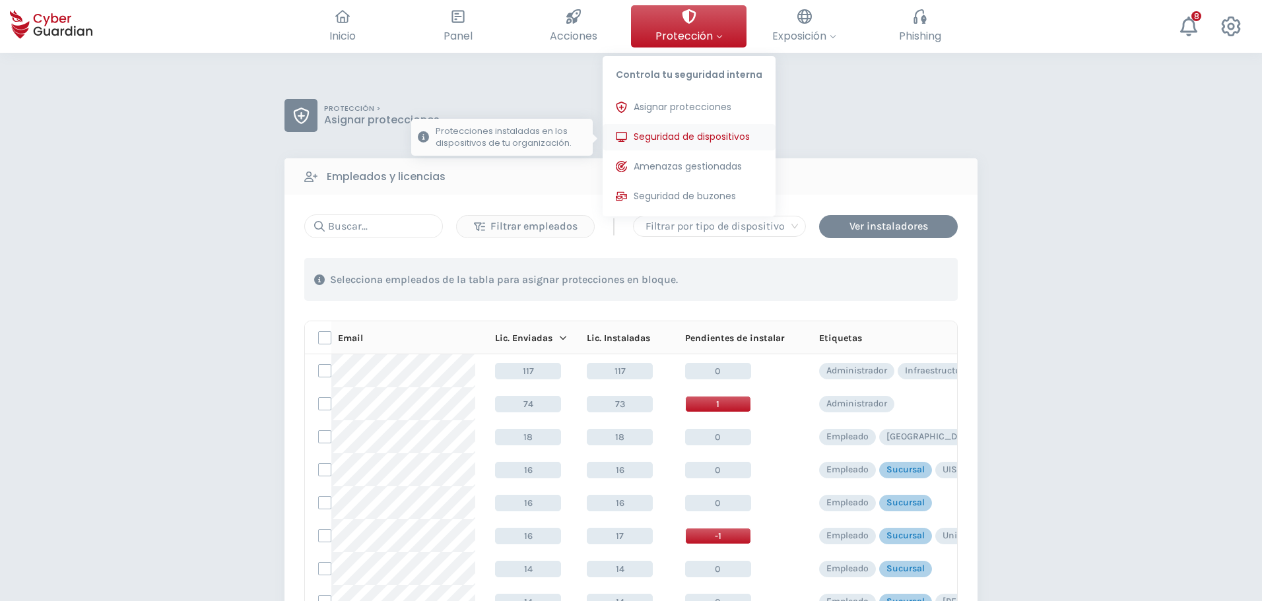
click at [674, 145] on button "Seguridad de dispositivos Protecciones instaladas en los dispositivos de tu org…" at bounding box center [689, 137] width 173 height 26
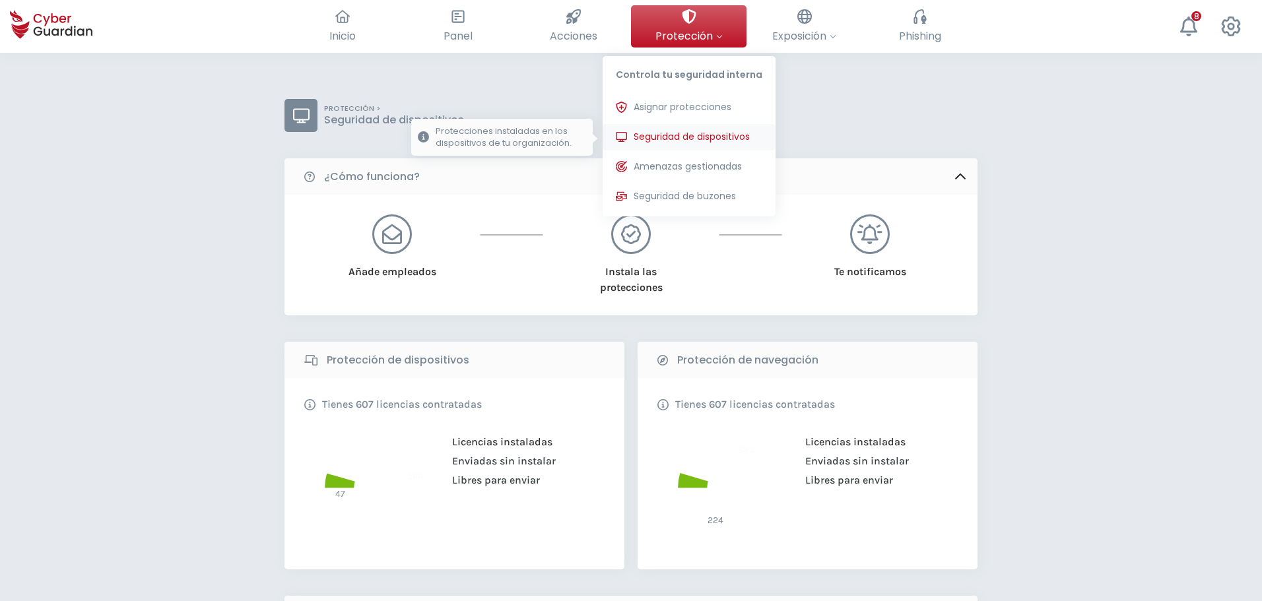
click at [666, 139] on span "Seguridad de dispositivos" at bounding box center [692, 137] width 116 height 14
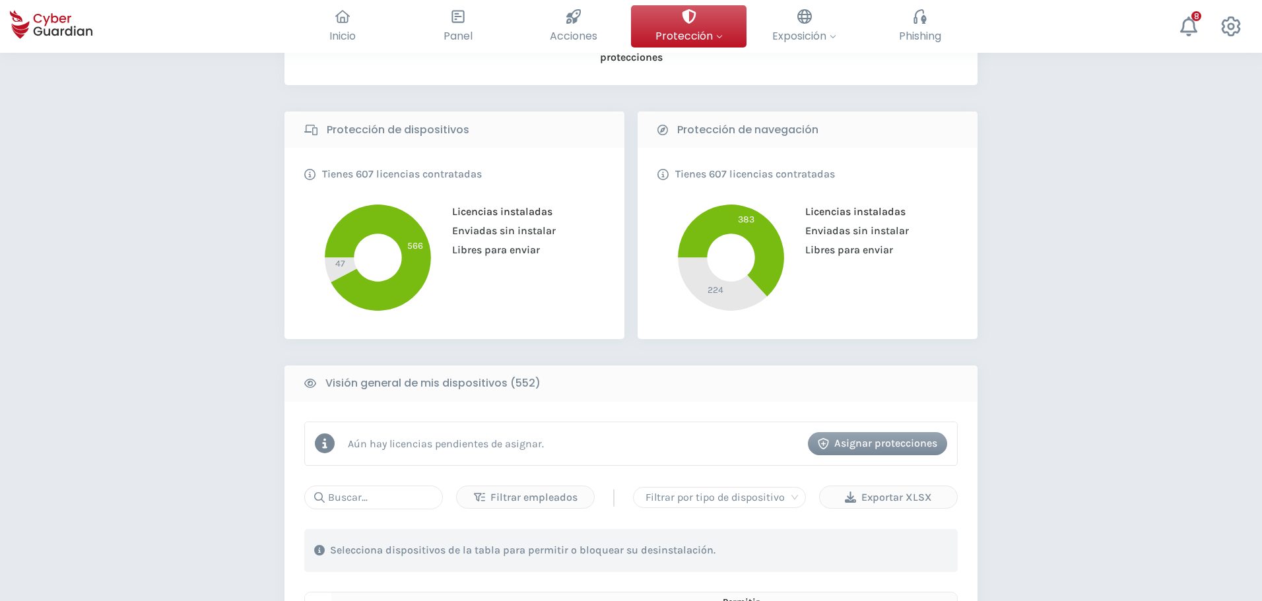
scroll to position [330, 0]
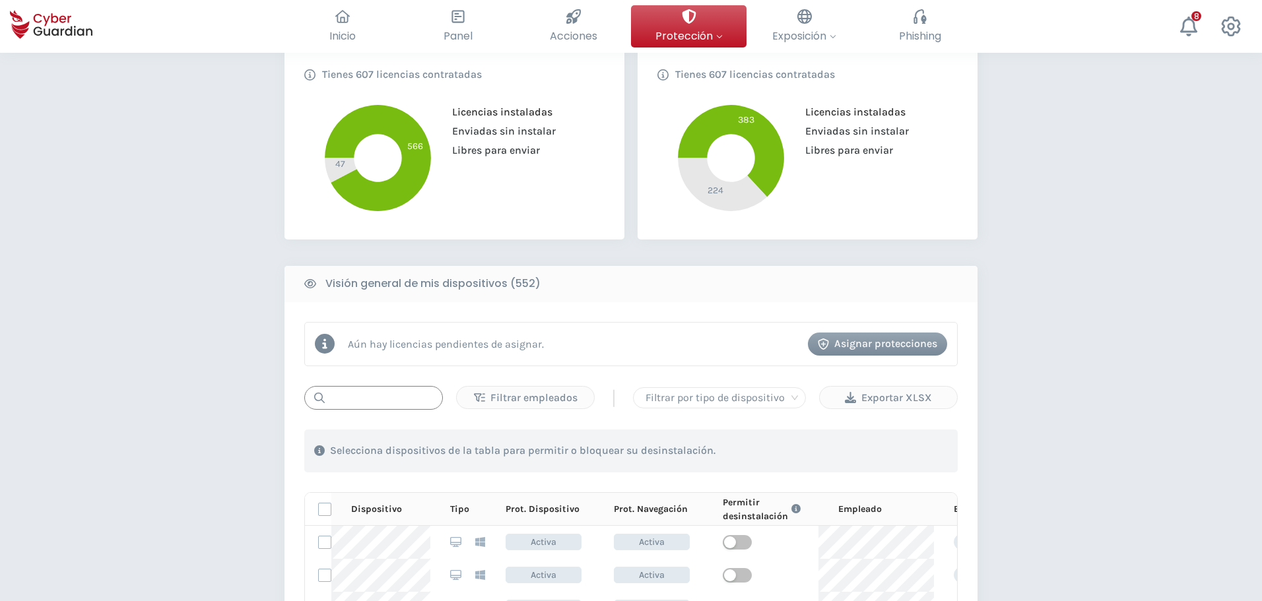
click at [369, 402] on input "text" at bounding box center [373, 398] width 139 height 24
click at [355, 397] on input "text" at bounding box center [373, 398] width 139 height 24
paste input "s"
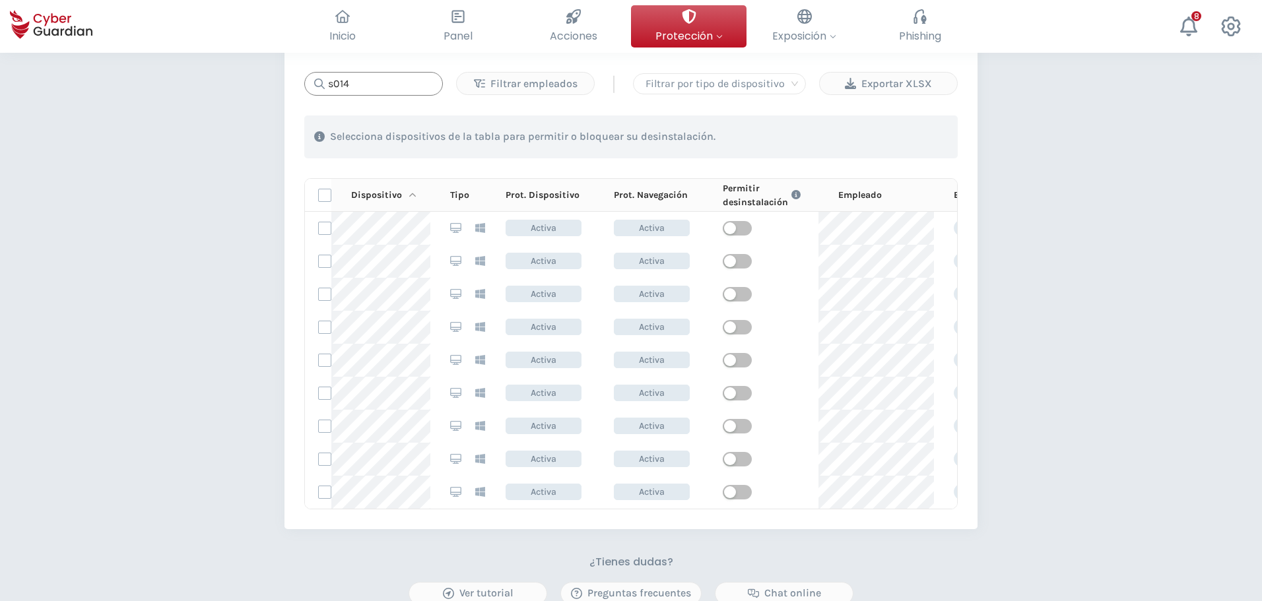
scroll to position [660, 0]
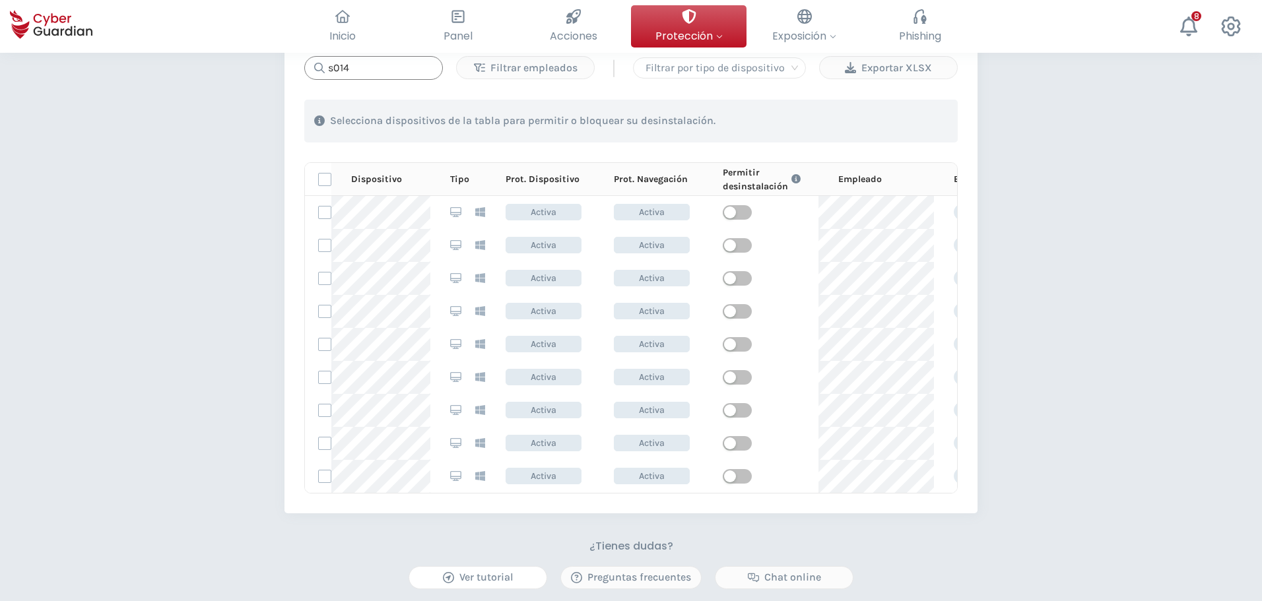
type input "s014"
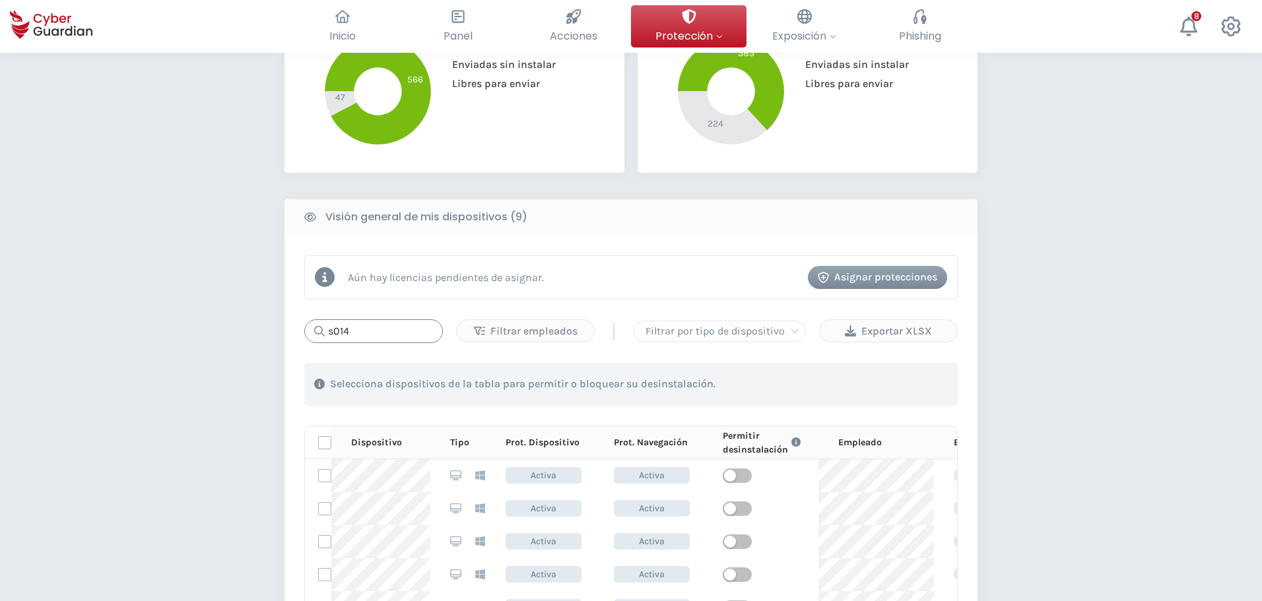
scroll to position [396, 0]
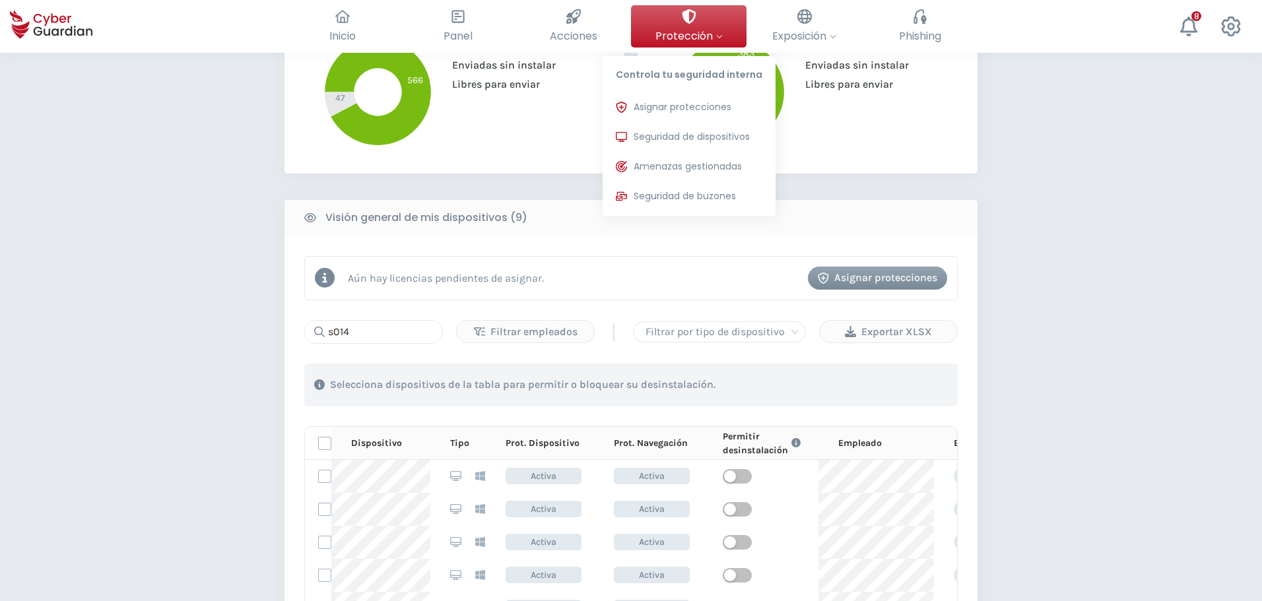
click at [706, 25] on button "Protección Controla tu seguridad interna Asignar protecciones Asigna las licenc…" at bounding box center [689, 26] width 116 height 42
click at [695, 112] on span "Asignar protecciones" at bounding box center [683, 107] width 98 height 14
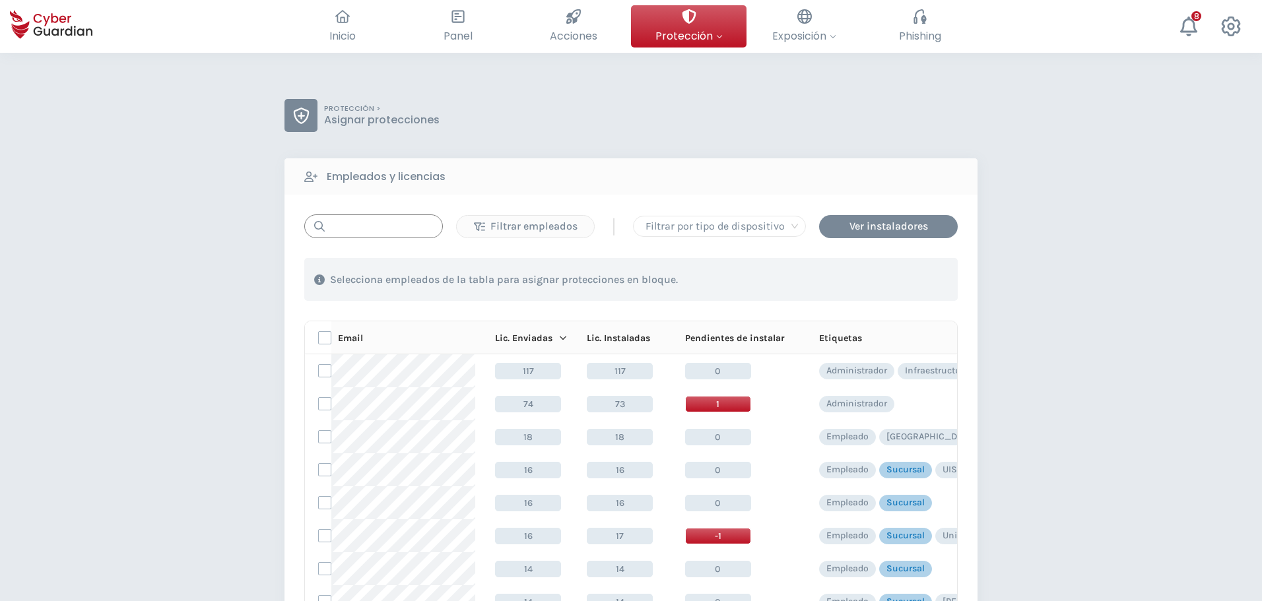
click at [365, 231] on input "text" at bounding box center [373, 227] width 139 height 24
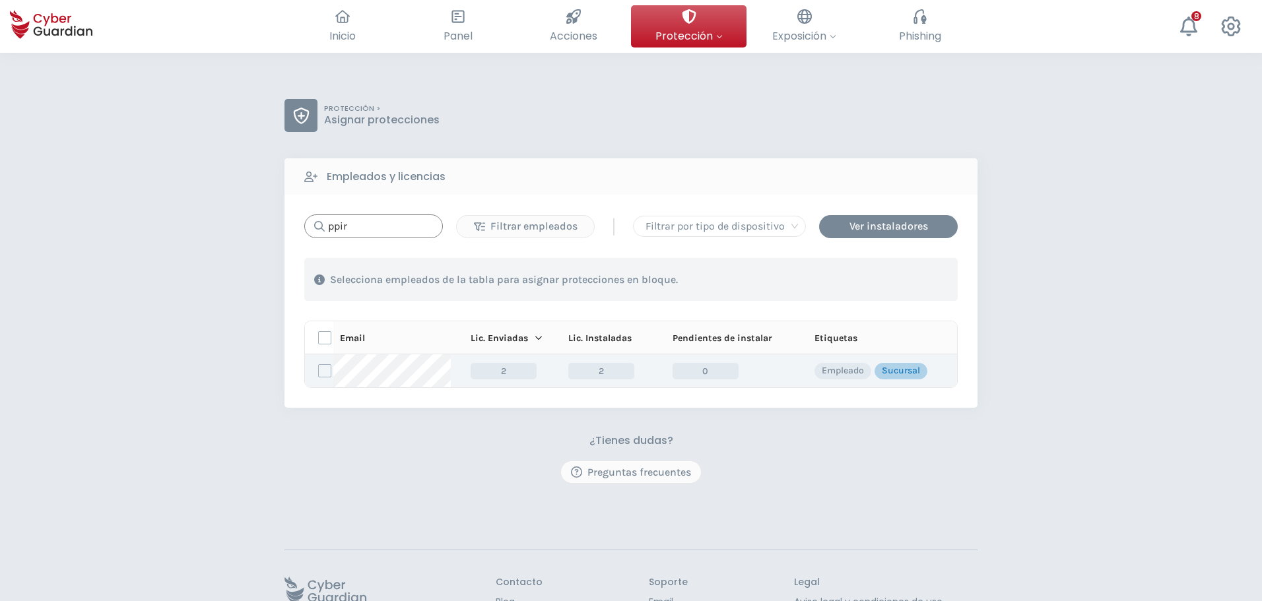
type input "ppir"
click at [318, 376] on td at bounding box center [319, 371] width 28 height 33
click at [321, 374] on label at bounding box center [324, 370] width 13 height 13
click at [319, 374] on input "checkbox" at bounding box center [319, 371] width 0 height 12
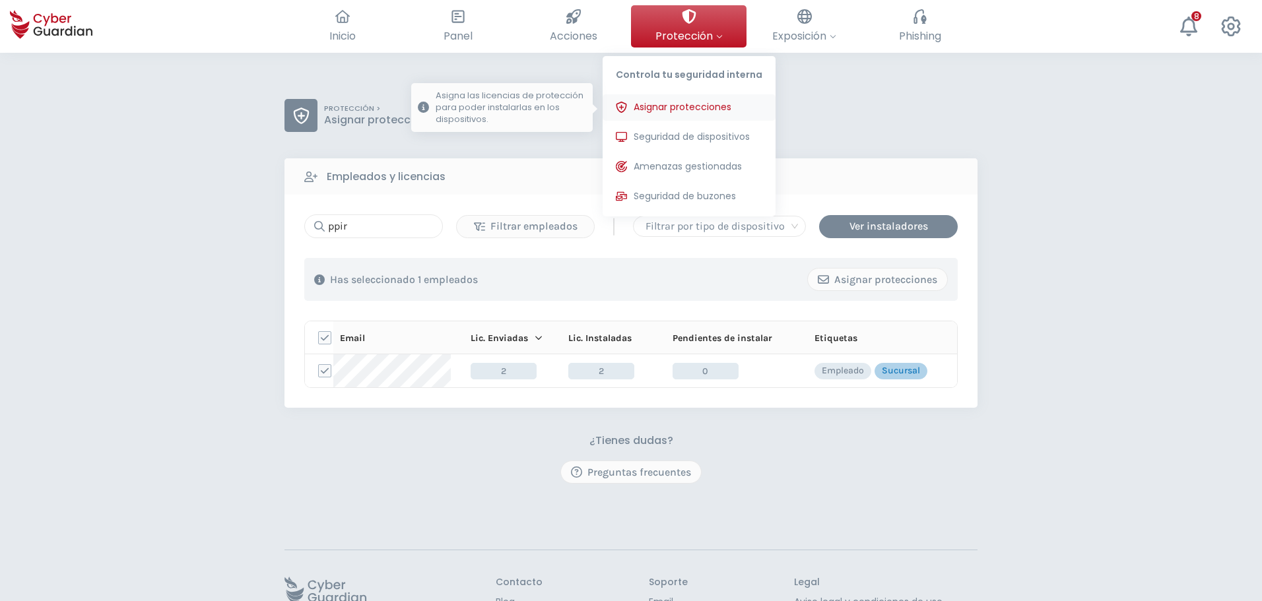
click at [654, 111] on span "Asignar protecciones" at bounding box center [683, 107] width 98 height 14
click at [665, 141] on span "Seguridad de dispositivos" at bounding box center [692, 137] width 116 height 14
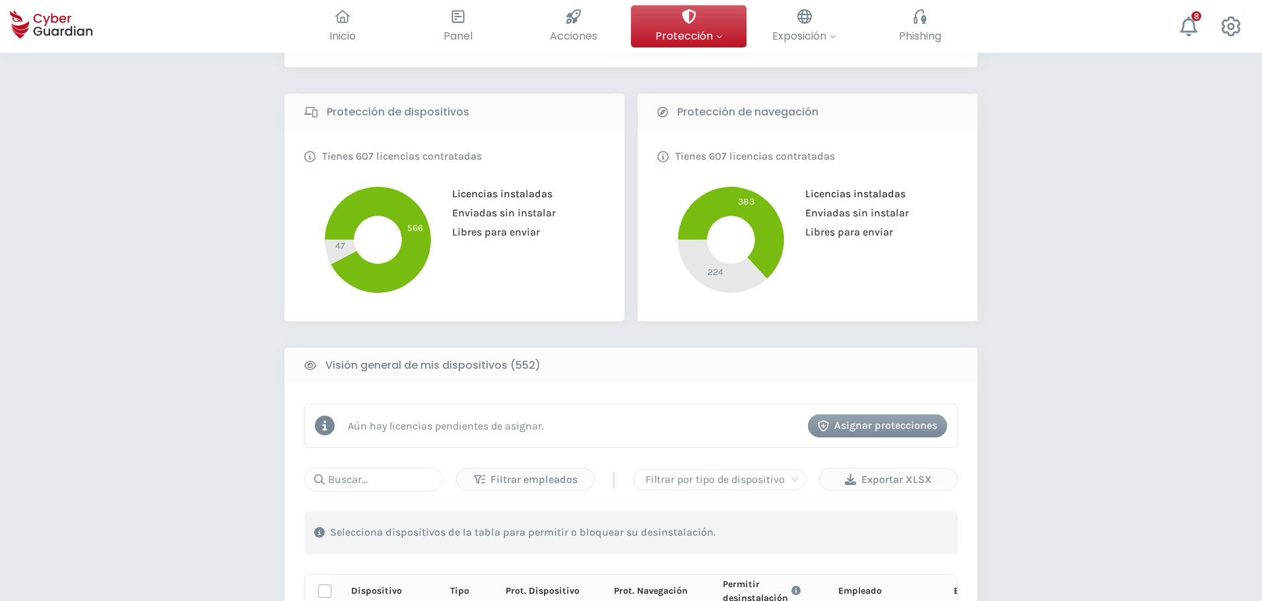
scroll to position [264, 0]
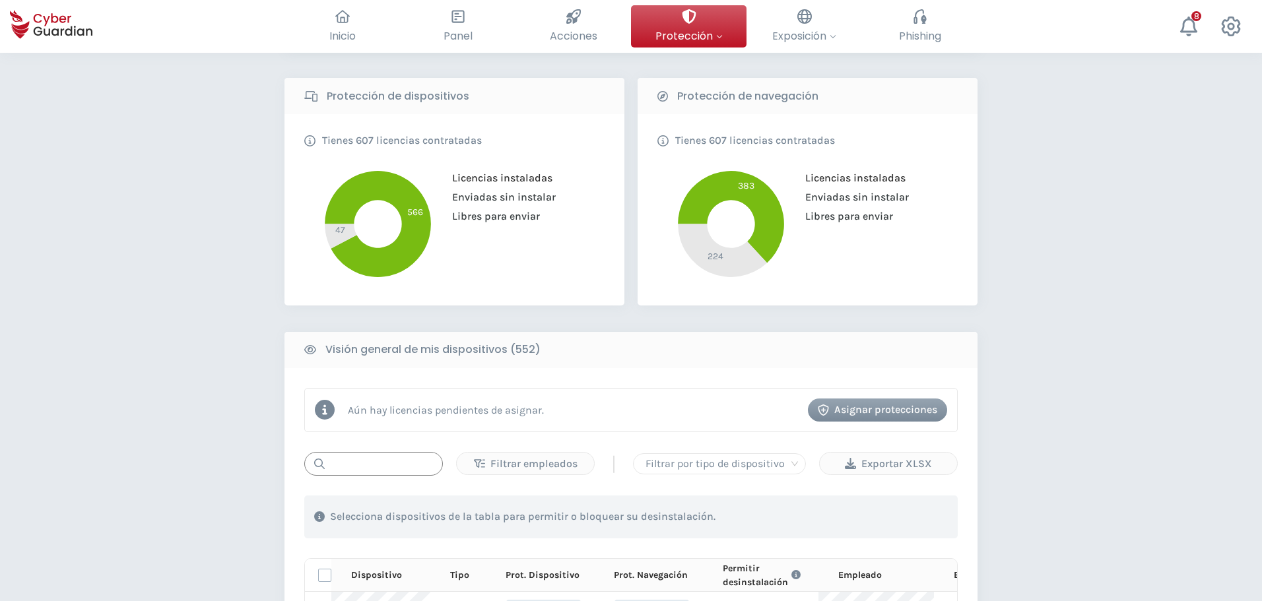
click at [362, 469] on input "text" at bounding box center [373, 464] width 139 height 24
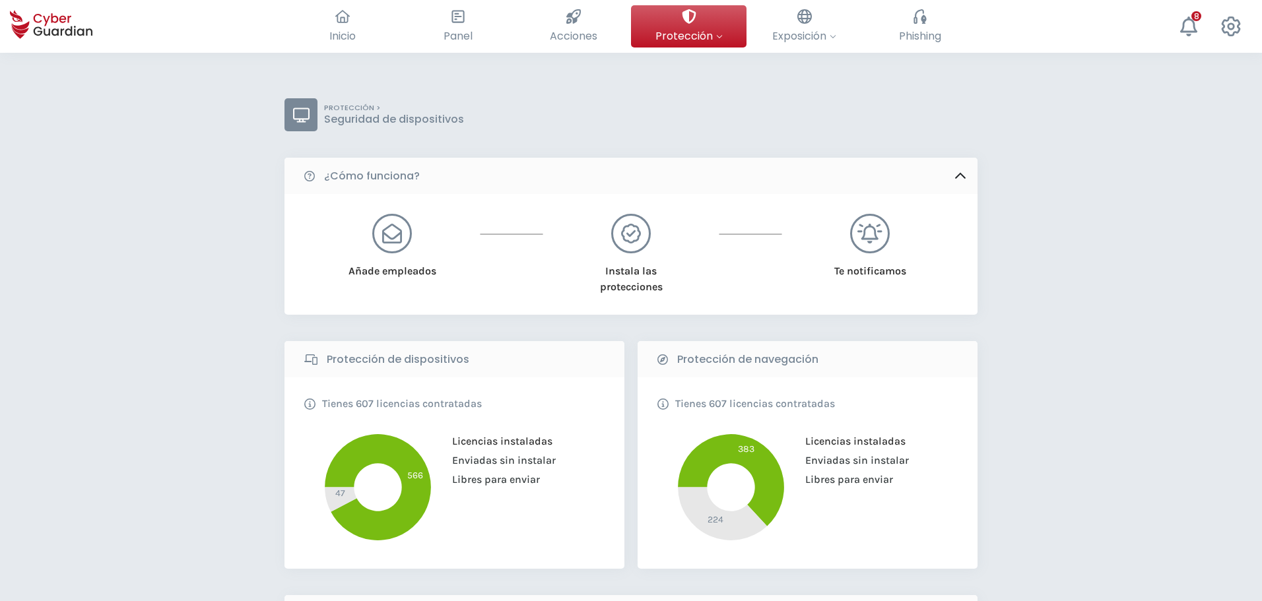
scroll to position [0, 0]
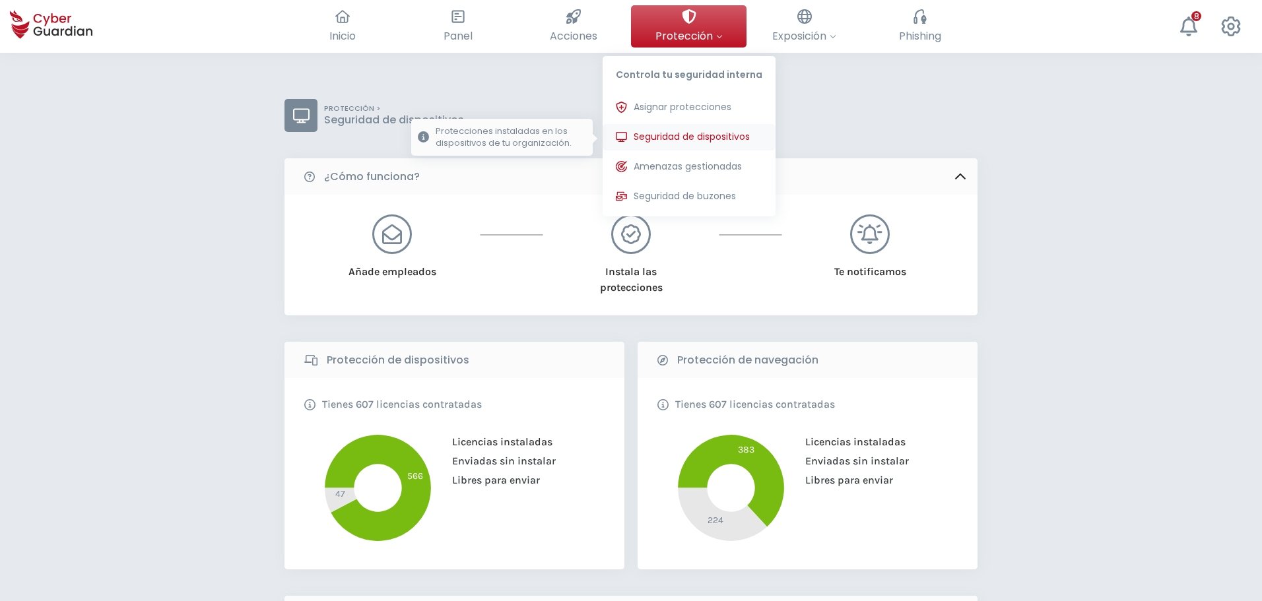
type input "ppi"
click at [681, 137] on span "Seguridad de dispositivos" at bounding box center [692, 137] width 116 height 14
click at [664, 110] on span "Asignar protecciones" at bounding box center [683, 107] width 98 height 14
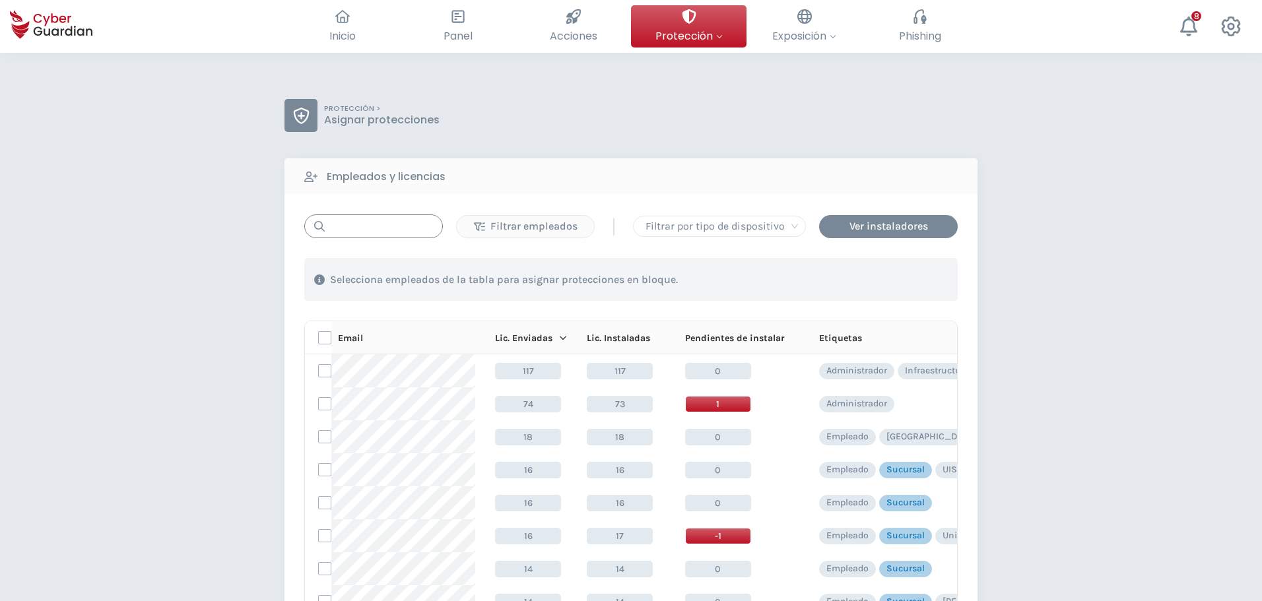
click at [368, 232] on input "text" at bounding box center [373, 227] width 139 height 24
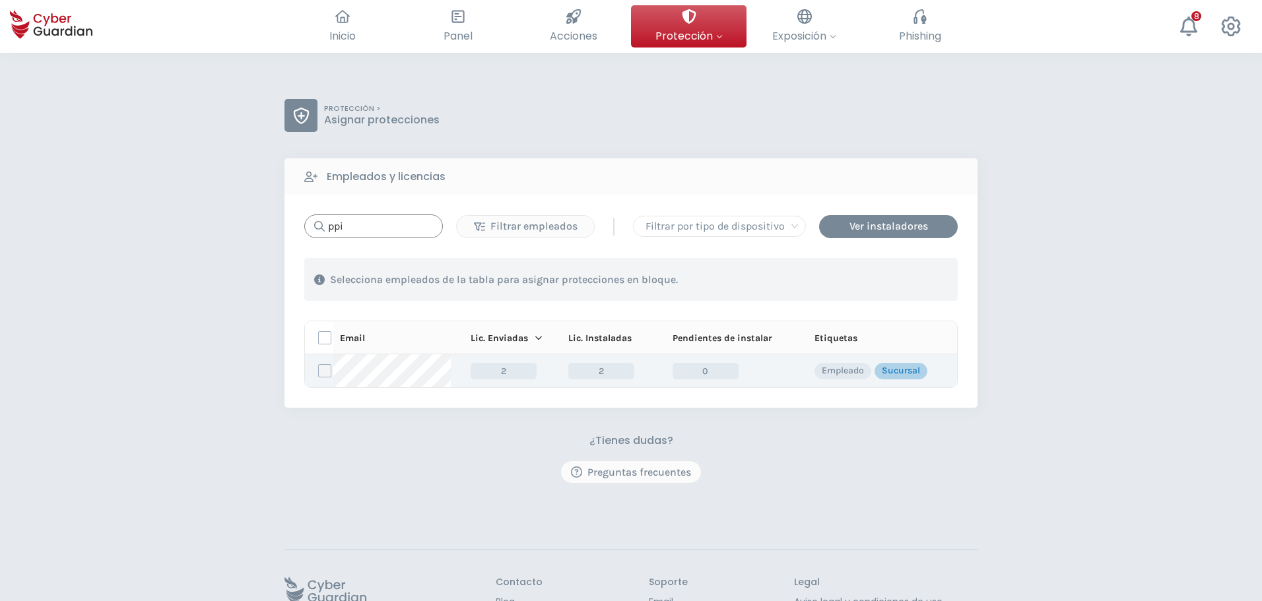
type input "ppi"
click at [327, 371] on label at bounding box center [324, 370] width 13 height 13
click at [319, 371] on input "checkbox" at bounding box center [319, 371] width 0 height 12
click at [883, 279] on div "Asignar protecciones" at bounding box center [877, 280] width 119 height 16
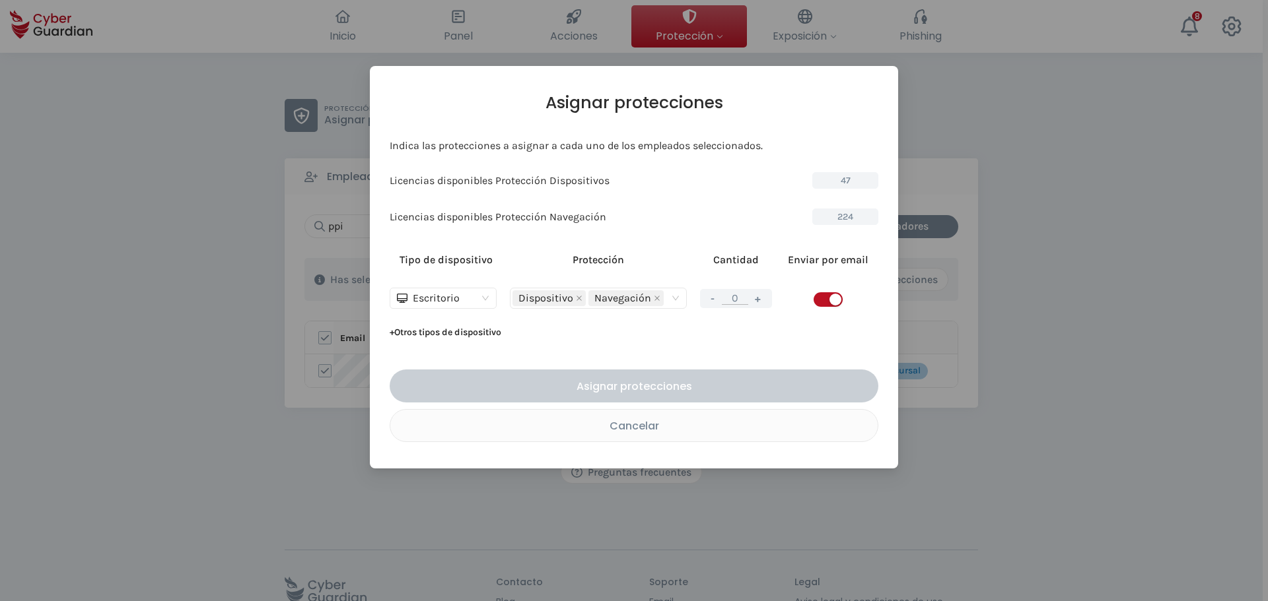
click at [833, 306] on span "button" at bounding box center [827, 299] width 29 height 15
click at [758, 303] on button "+" at bounding box center [758, 298] width 16 height 17
type input "1"
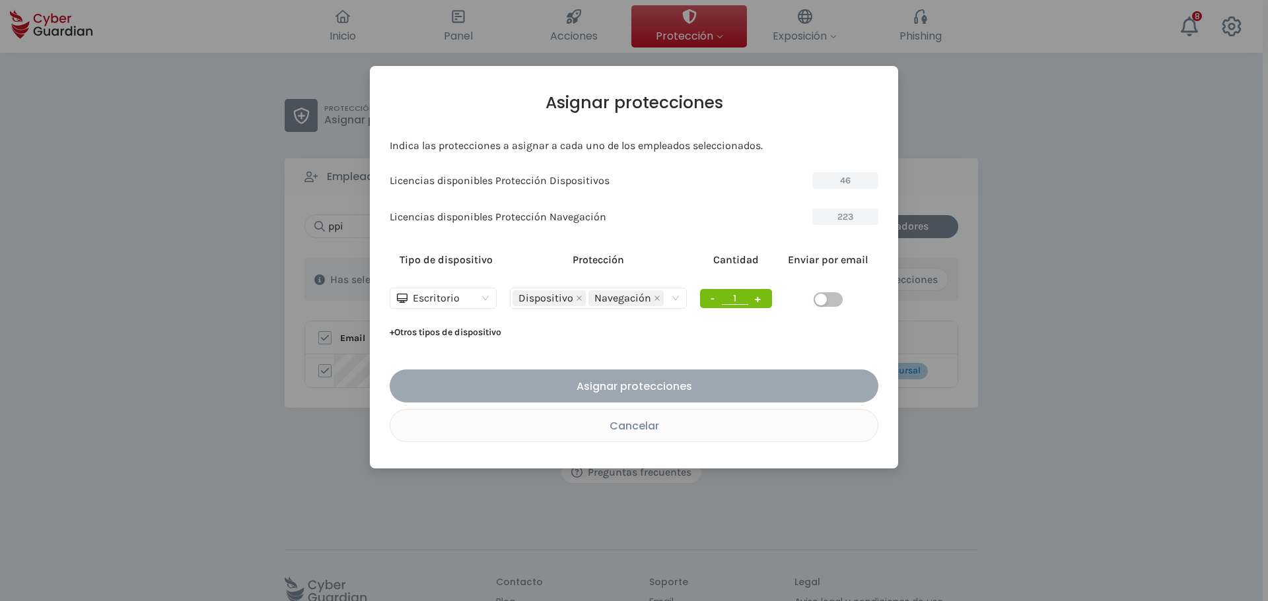
click at [660, 386] on div "Asignar protecciones" at bounding box center [633, 386] width 469 height 17
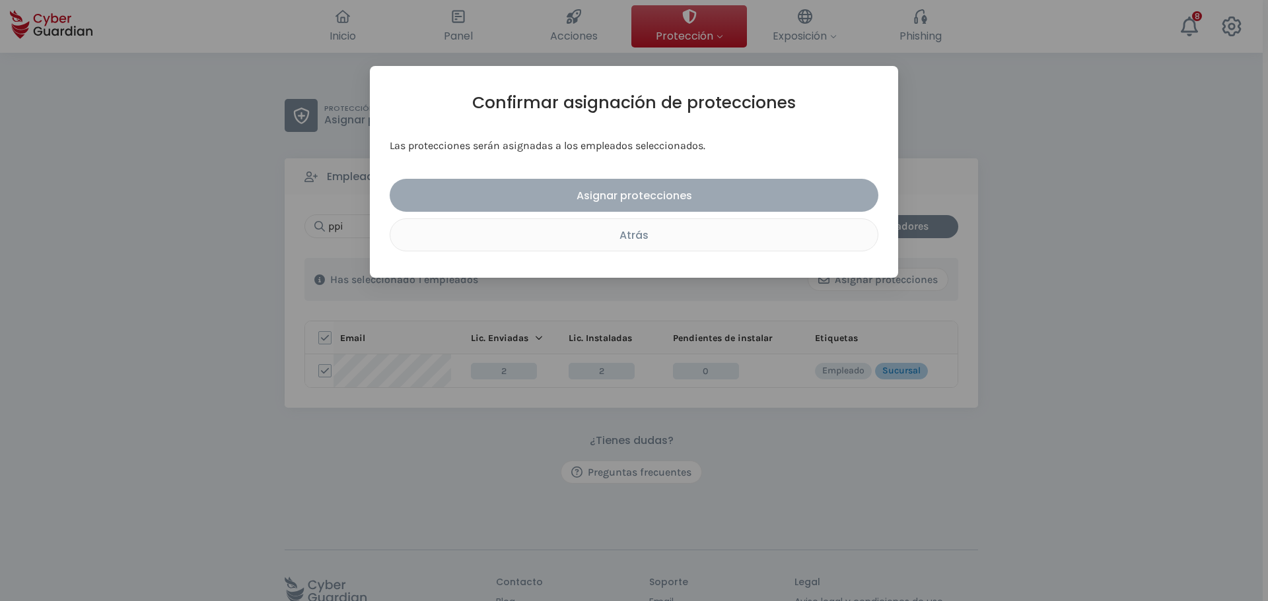
click at [684, 192] on div "Asignar protecciones" at bounding box center [633, 195] width 469 height 17
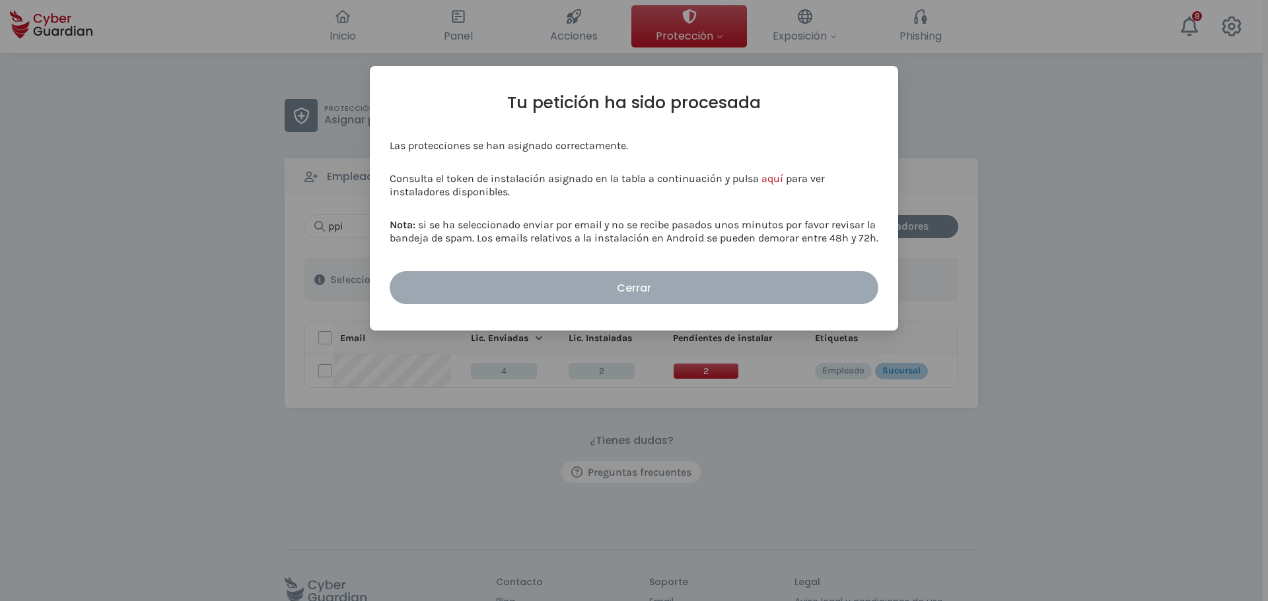
click at [649, 286] on div "Cerrar" at bounding box center [633, 288] width 469 height 17
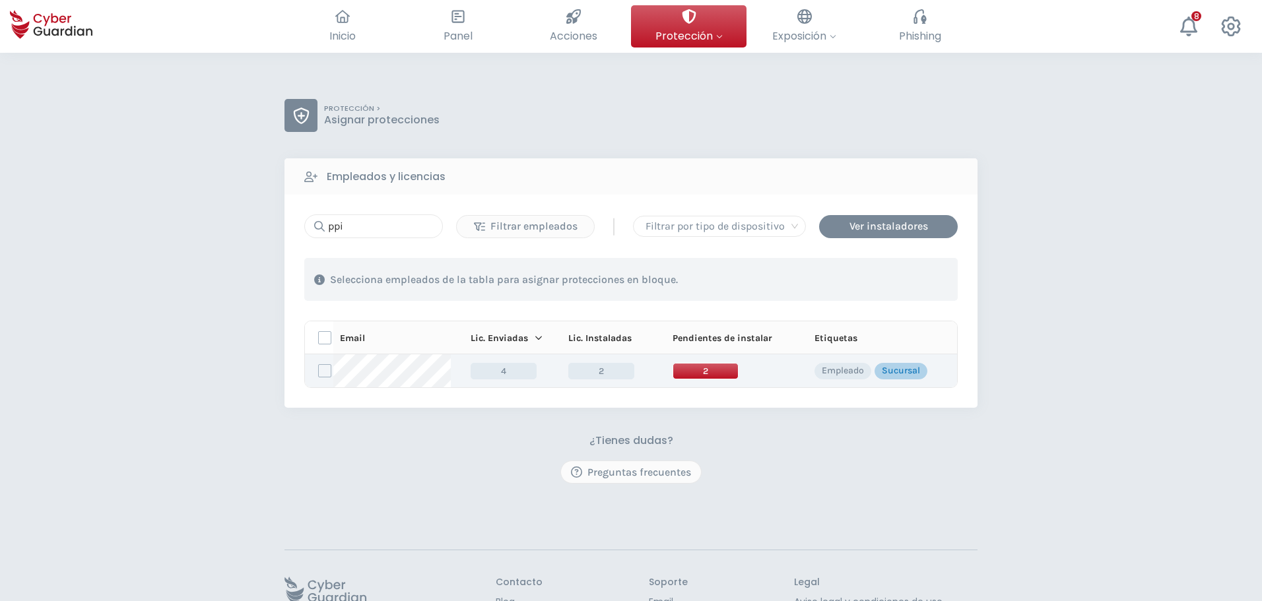
click at [716, 368] on span "2" at bounding box center [706, 371] width 66 height 17
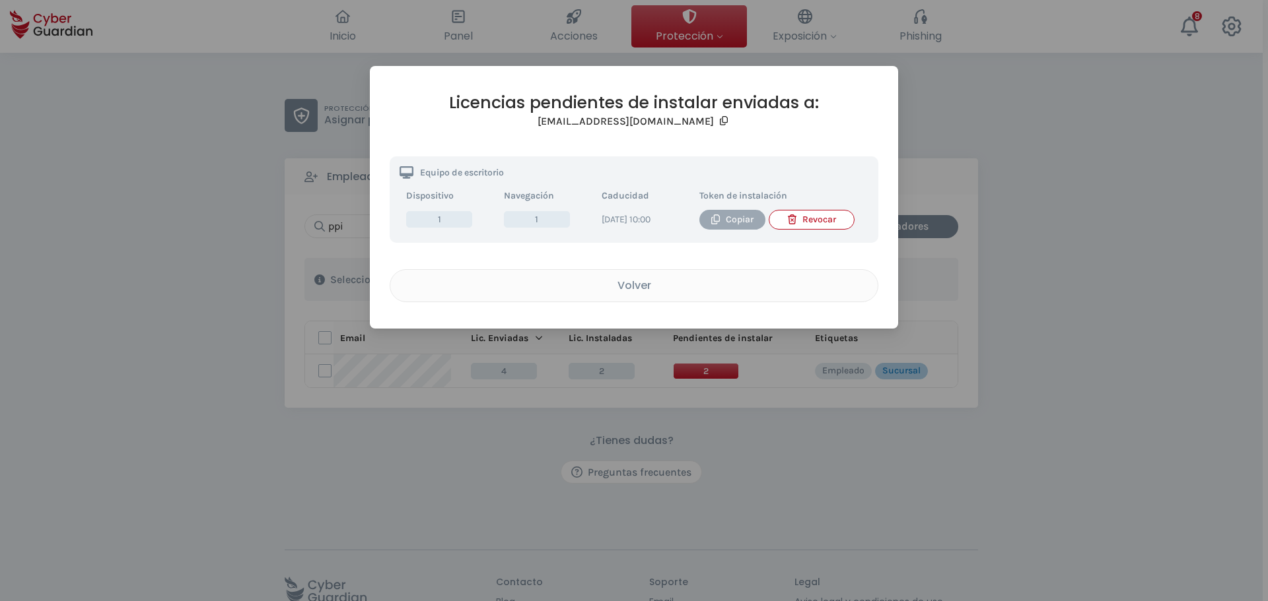
click at [735, 217] on div "Copiar" at bounding box center [732, 220] width 46 height 15
click at [718, 211] on button "Copiar" at bounding box center [732, 220] width 66 height 20
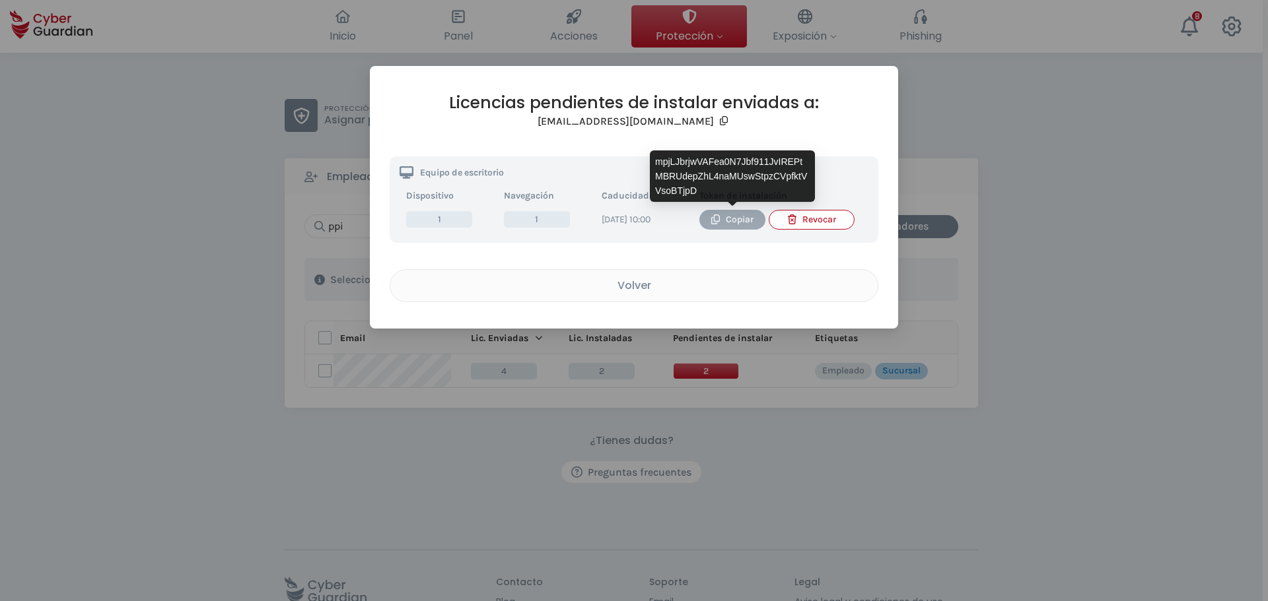
click at [733, 218] on div "Copiar" at bounding box center [732, 220] width 46 height 15
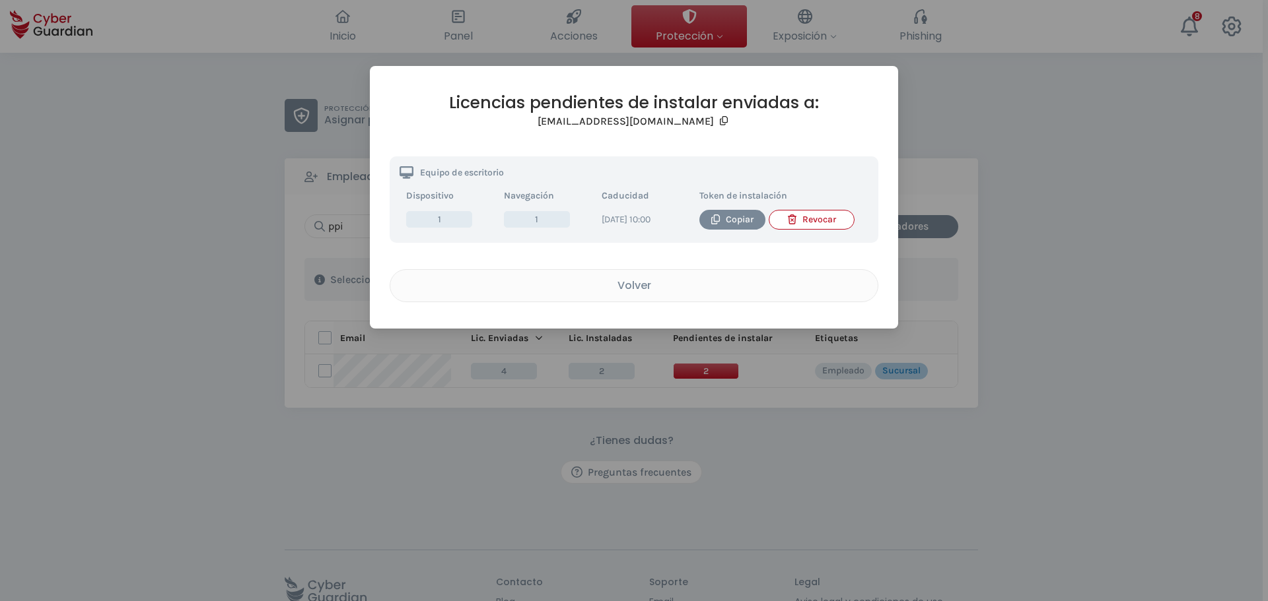
click at [1017, 241] on div "Licencias pendientes de instalar enviadas a: ppiriz@creditel.com.uy Equipo de e…" at bounding box center [634, 300] width 1268 height 601
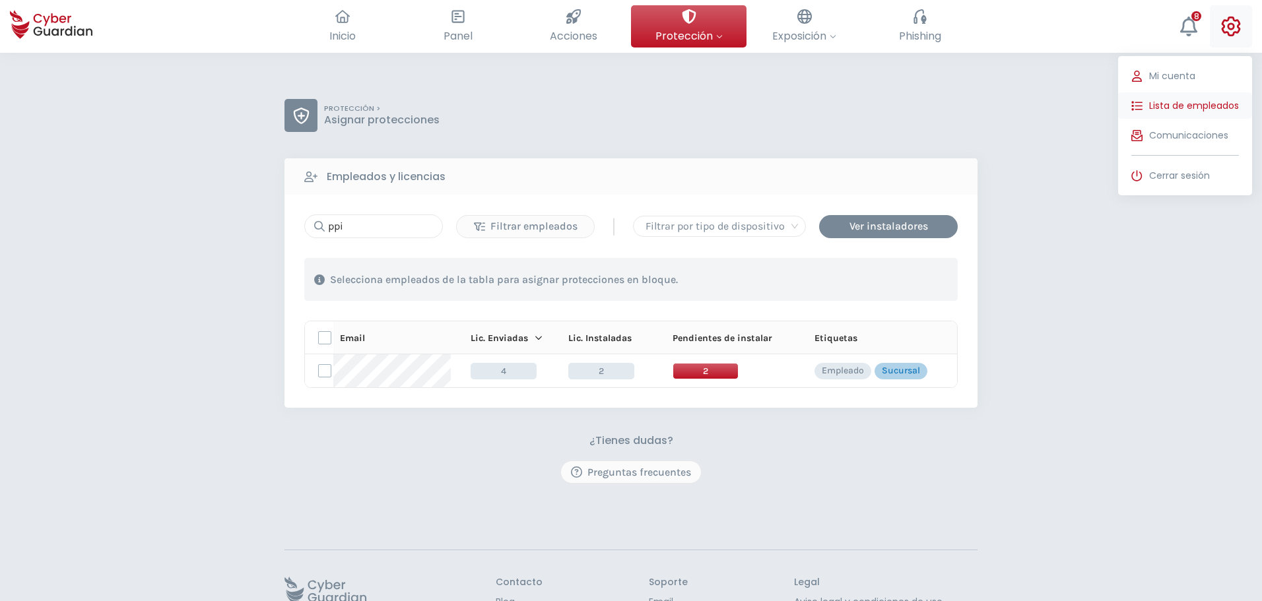
click at [1176, 107] on span "Lista de empleados" at bounding box center [1194, 106] width 90 height 14
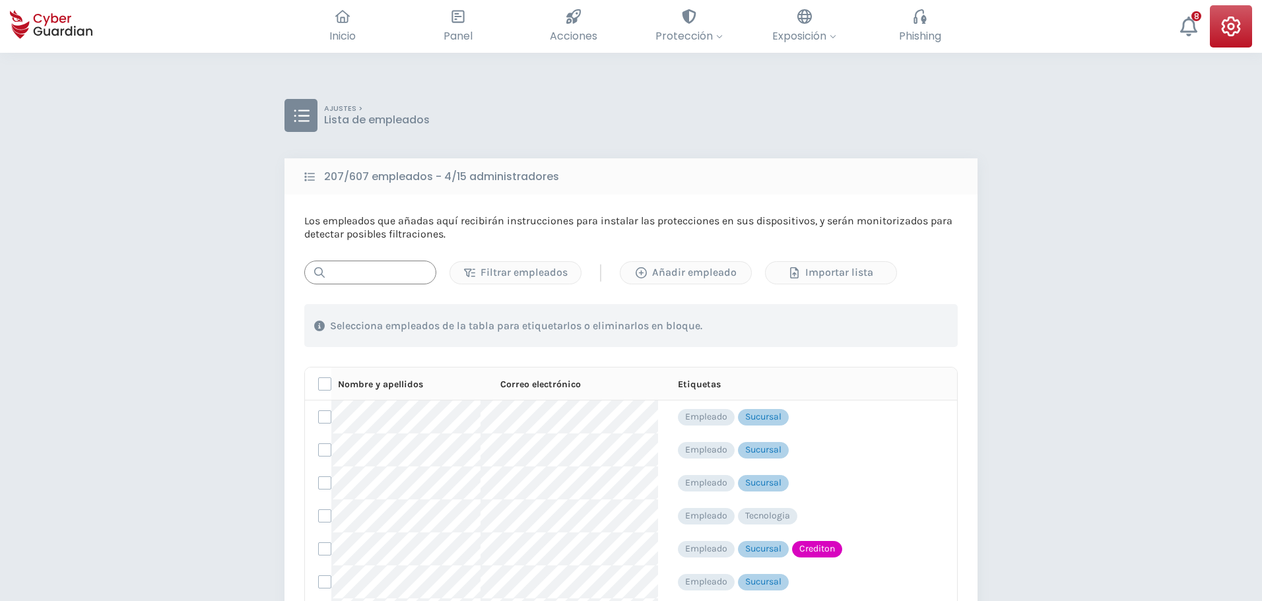
click at [375, 275] on input "text" at bounding box center [370, 273] width 132 height 24
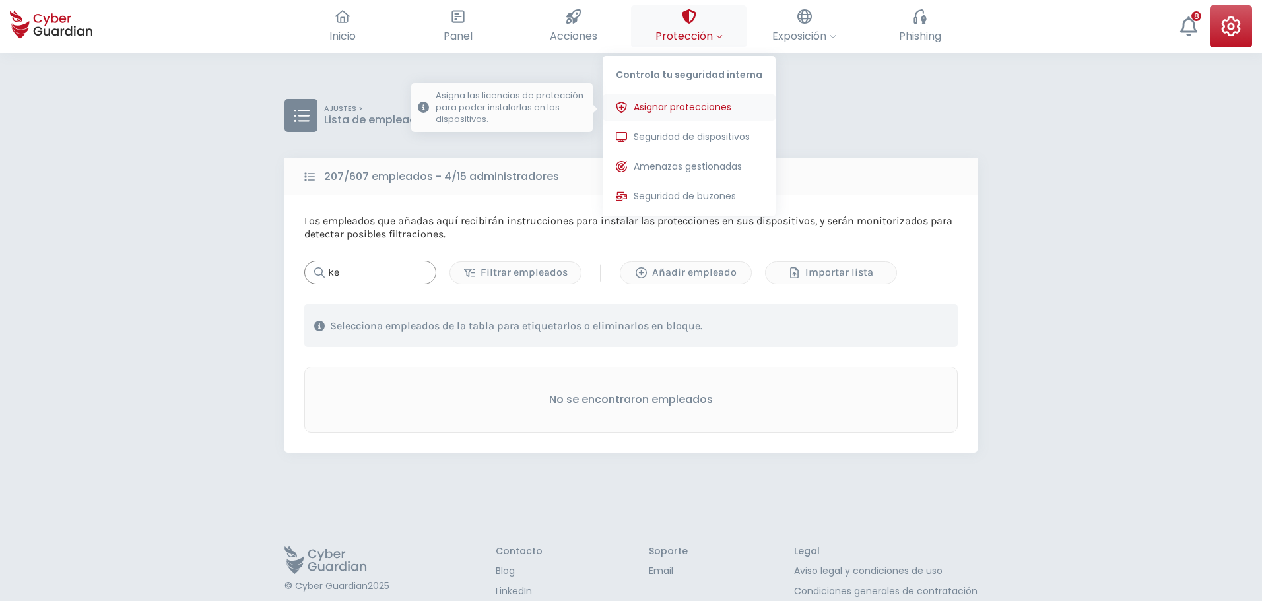
type input "ke"
click at [667, 101] on span "Asignar protecciones" at bounding box center [683, 107] width 98 height 14
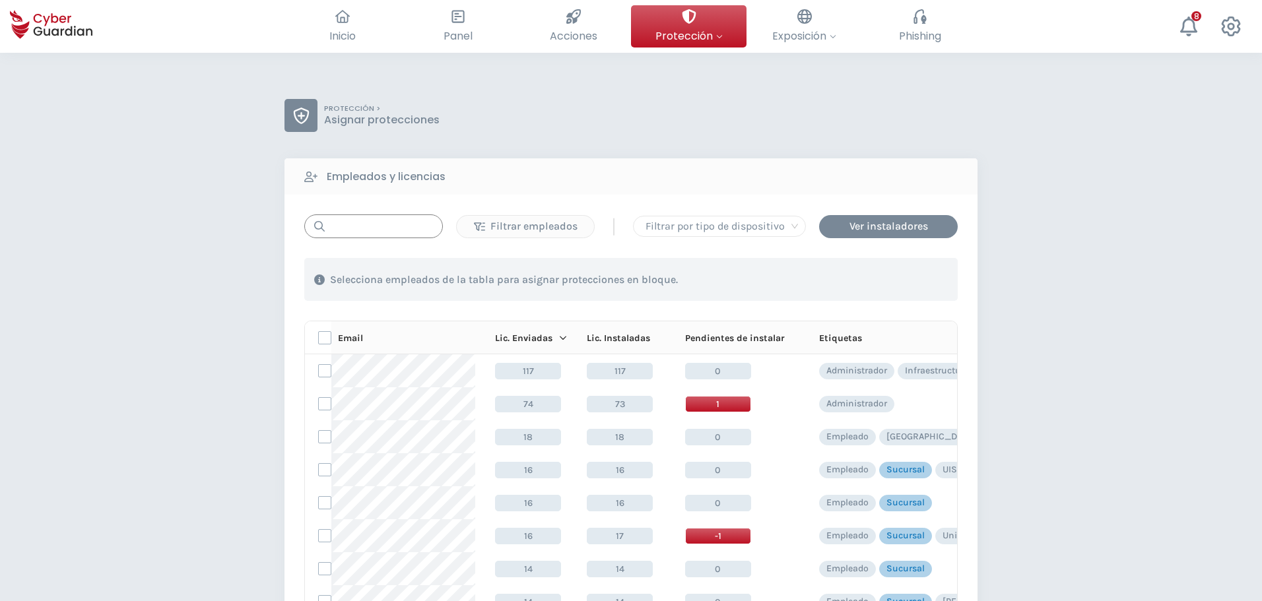
click at [366, 229] on input "text" at bounding box center [373, 227] width 139 height 24
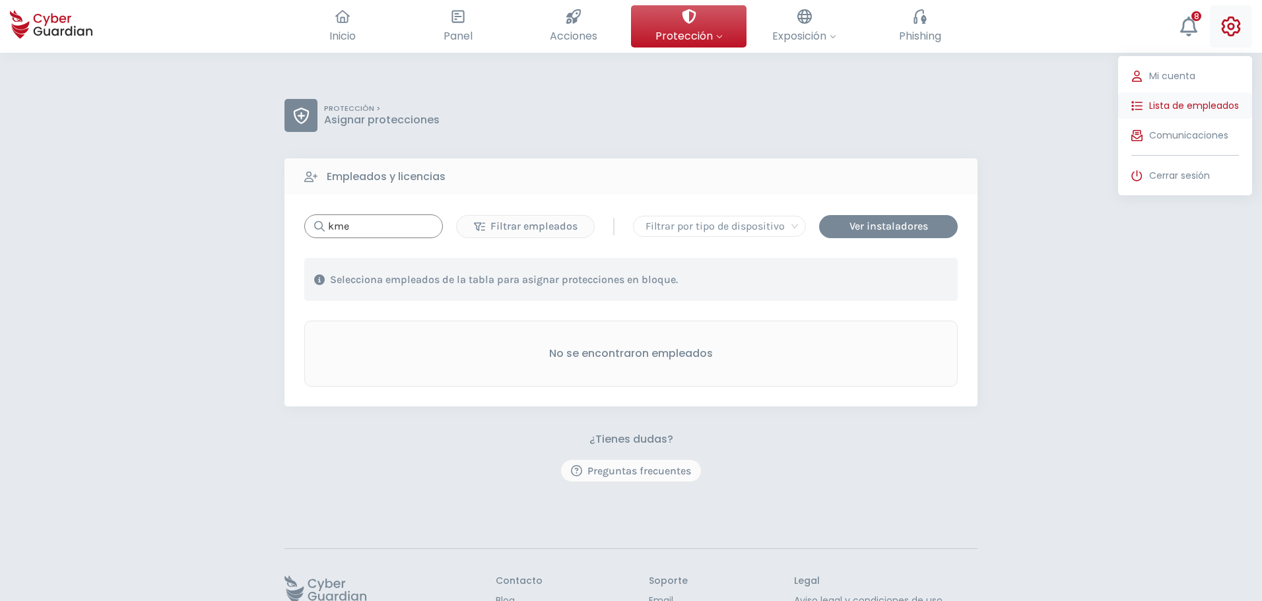
type input "kme"
click at [1176, 97] on button "Lista de empleados" at bounding box center [1185, 105] width 134 height 26
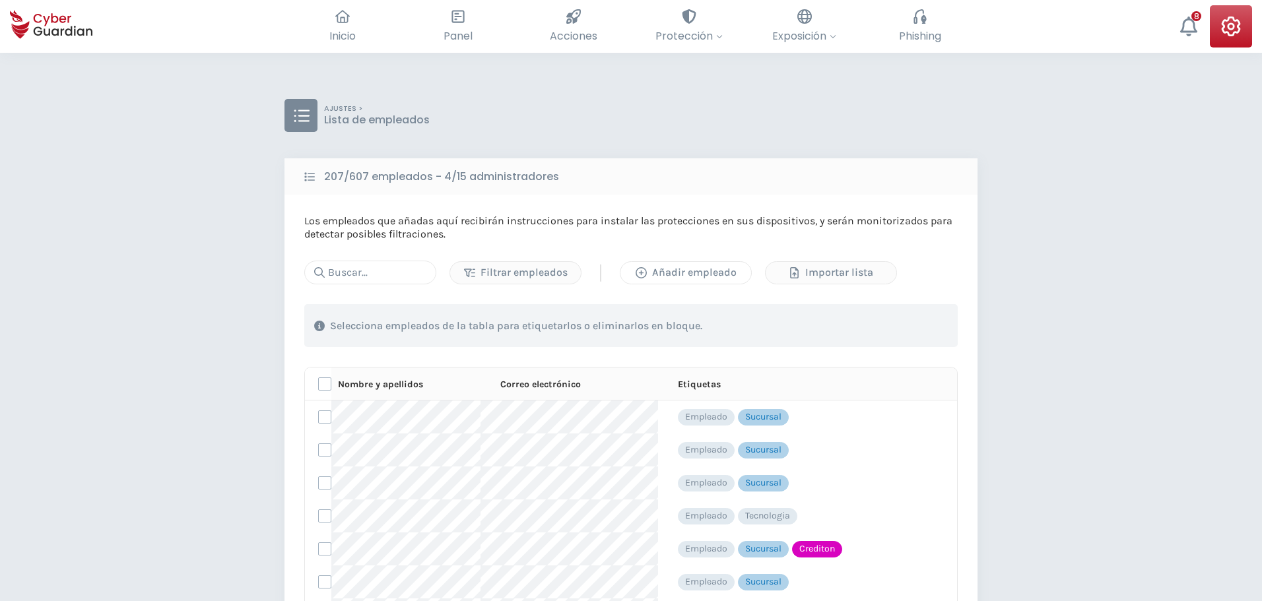
click at [679, 275] on div "Añadir empleado" at bounding box center [686, 273] width 111 height 16
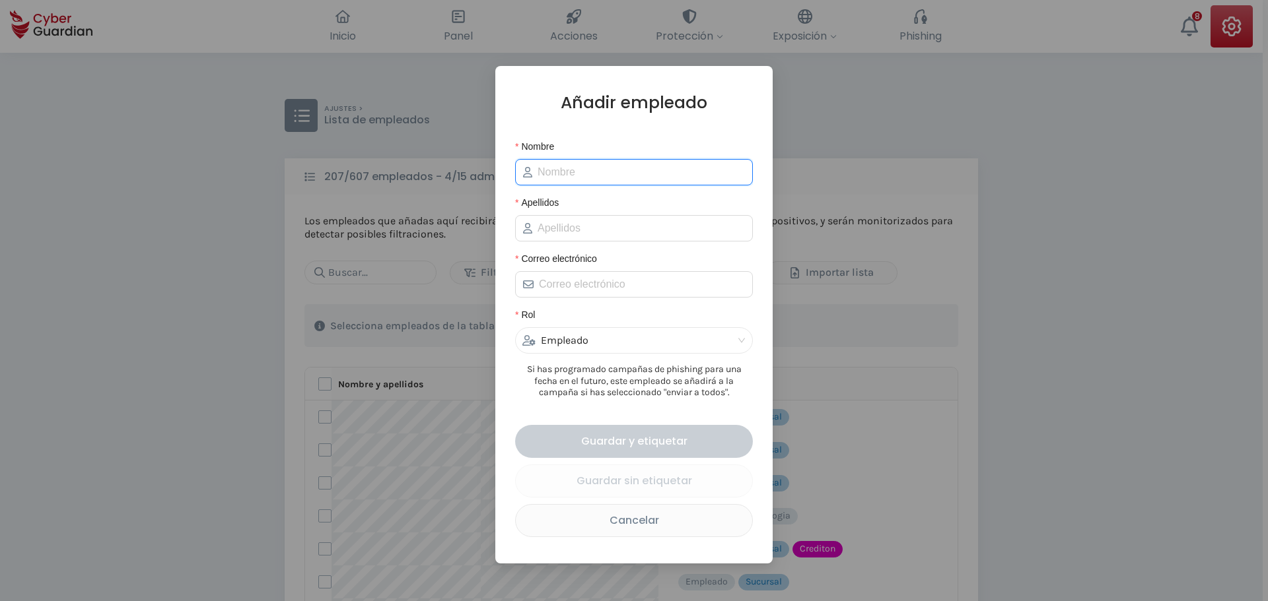
drag, startPoint x: 546, startPoint y: 170, endPoint x: 553, endPoint y: 170, distance: 7.3
click at [546, 170] on input "Nombre" at bounding box center [640, 172] width 207 height 16
type input "Kevin"
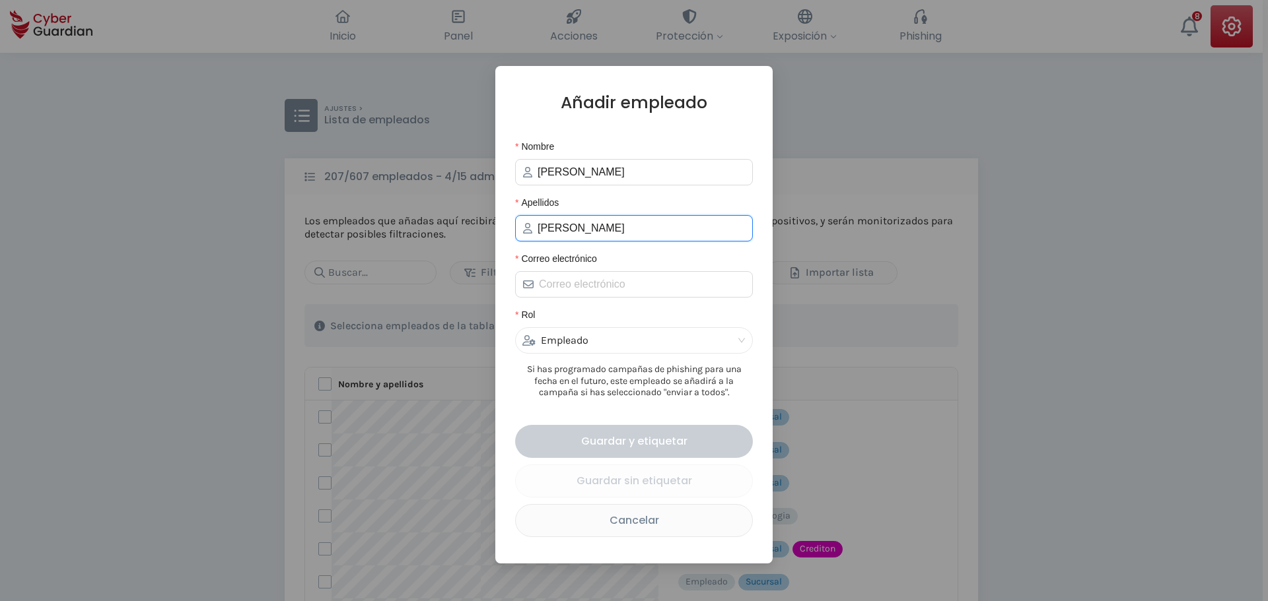
drag, startPoint x: 588, startPoint y: 224, endPoint x: 424, endPoint y: 206, distance: 165.4
click at [440, 207] on div "Añadir empleado Nombre Kevin Apellidos Medina Correo electrónico Rol Empleado S…" at bounding box center [634, 300] width 1268 height 601
paste input "ndiet"
type input "Mendieta"
click at [593, 288] on input "Correo electrónico" at bounding box center [642, 285] width 206 height 16
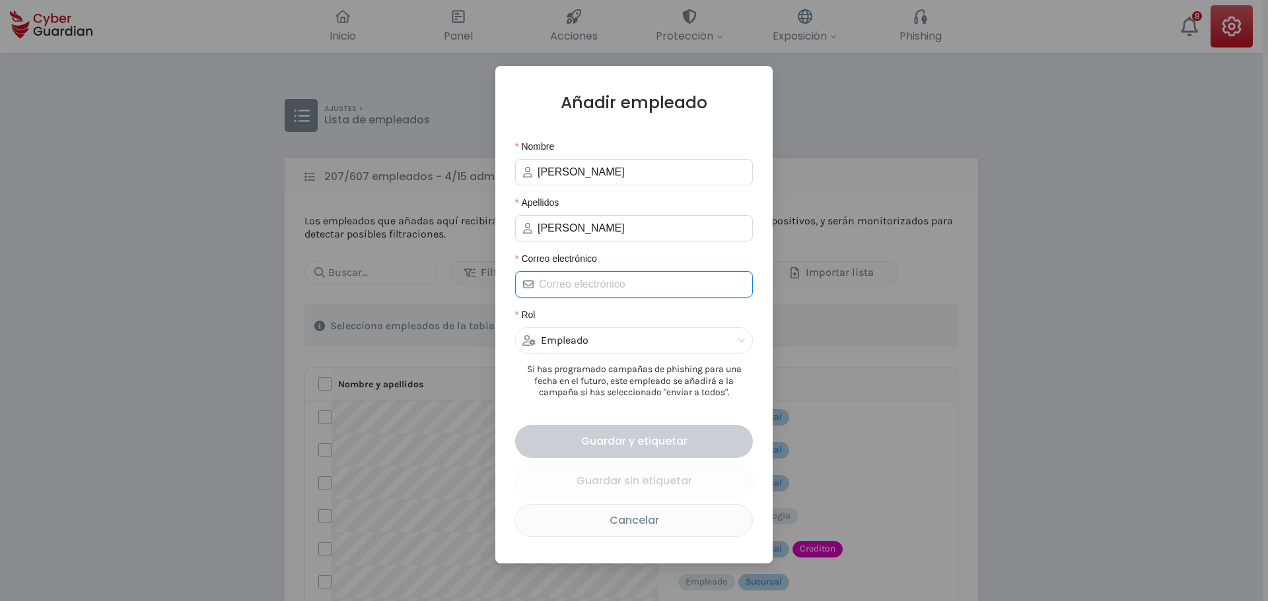
paste input "kmendieta@creditel.com.uy"
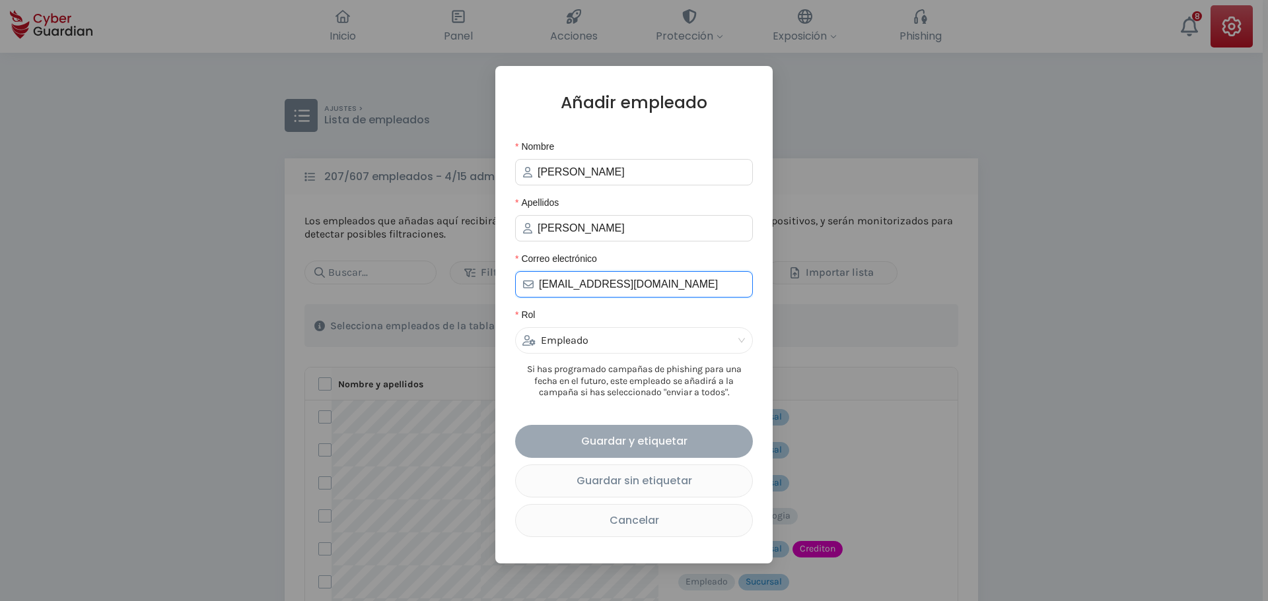
type input "kmendieta@creditel.com.uy"
click at [631, 442] on div "Guardar y etiquetar" at bounding box center [634, 441] width 218 height 17
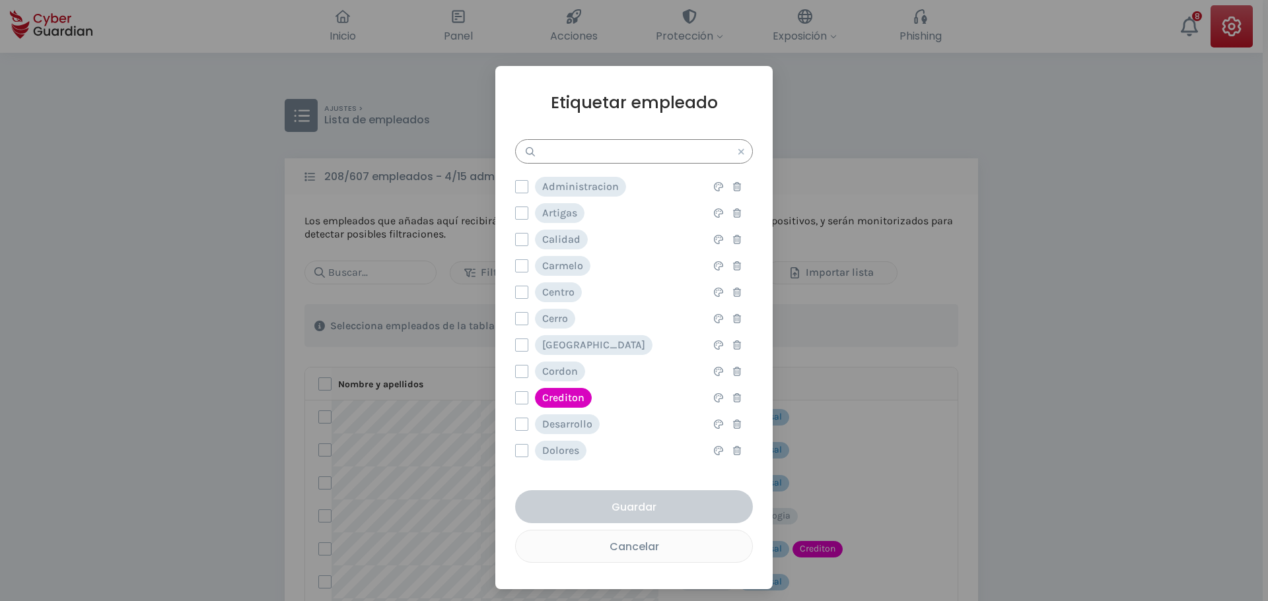
click at [590, 158] on input "text" at bounding box center [634, 151] width 238 height 24
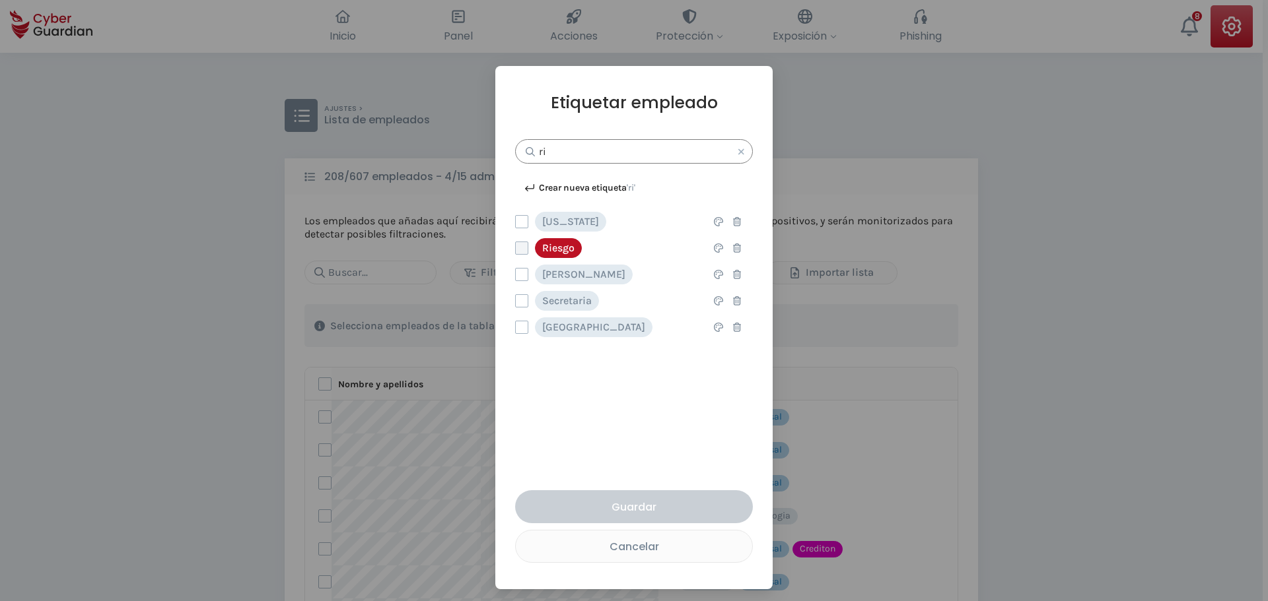
type input "ri"
click at [518, 248] on label at bounding box center [521, 248] width 13 height 13
click at [516, 248] on input "checkbox" at bounding box center [516, 248] width 0 height 12
click at [622, 506] on div "Guardar" at bounding box center [634, 507] width 218 height 17
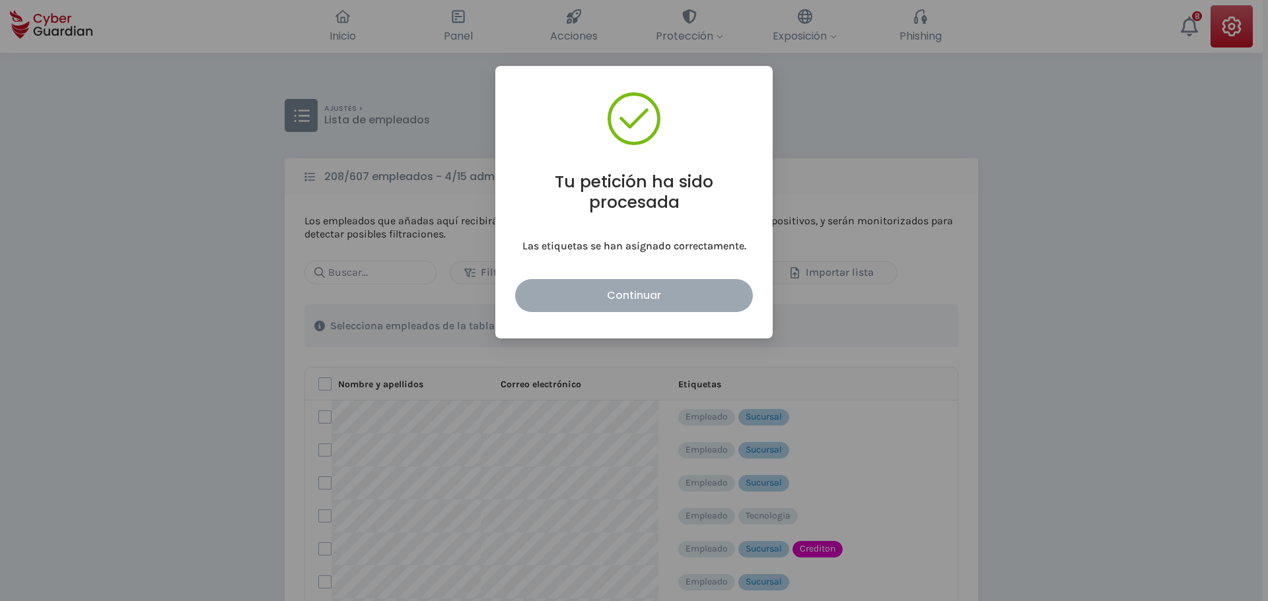
click at [627, 292] on div "Continuar" at bounding box center [634, 295] width 218 height 17
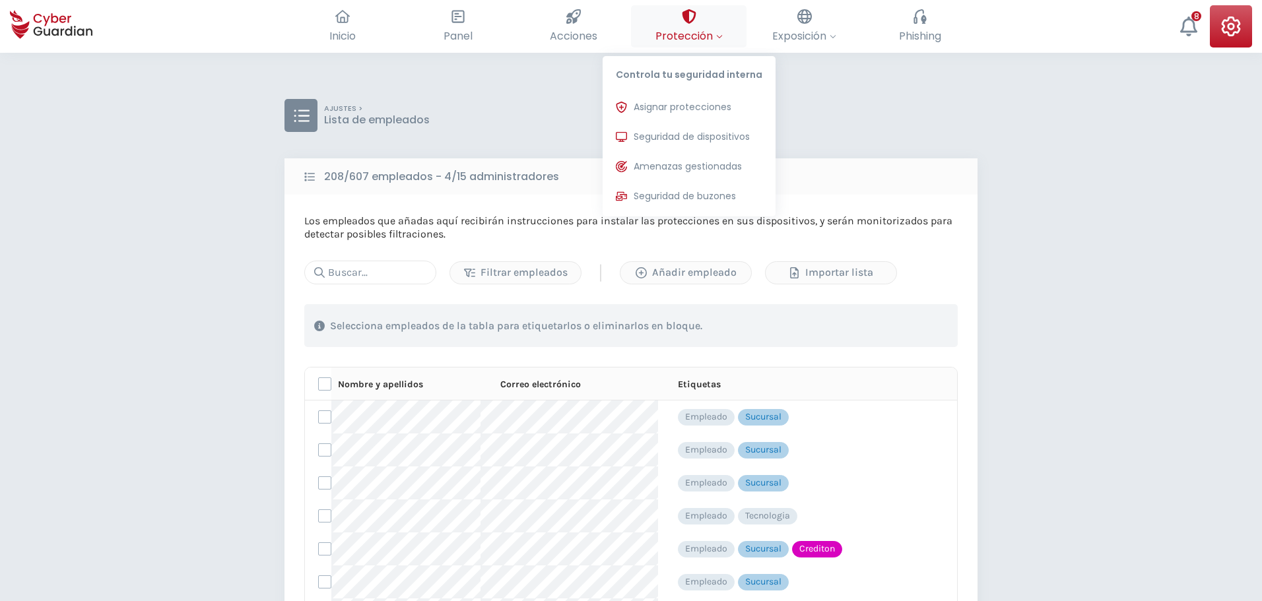
click at [698, 34] on span "Protección" at bounding box center [689, 36] width 67 height 17
click at [676, 110] on span "Asignar protecciones" at bounding box center [683, 107] width 98 height 14
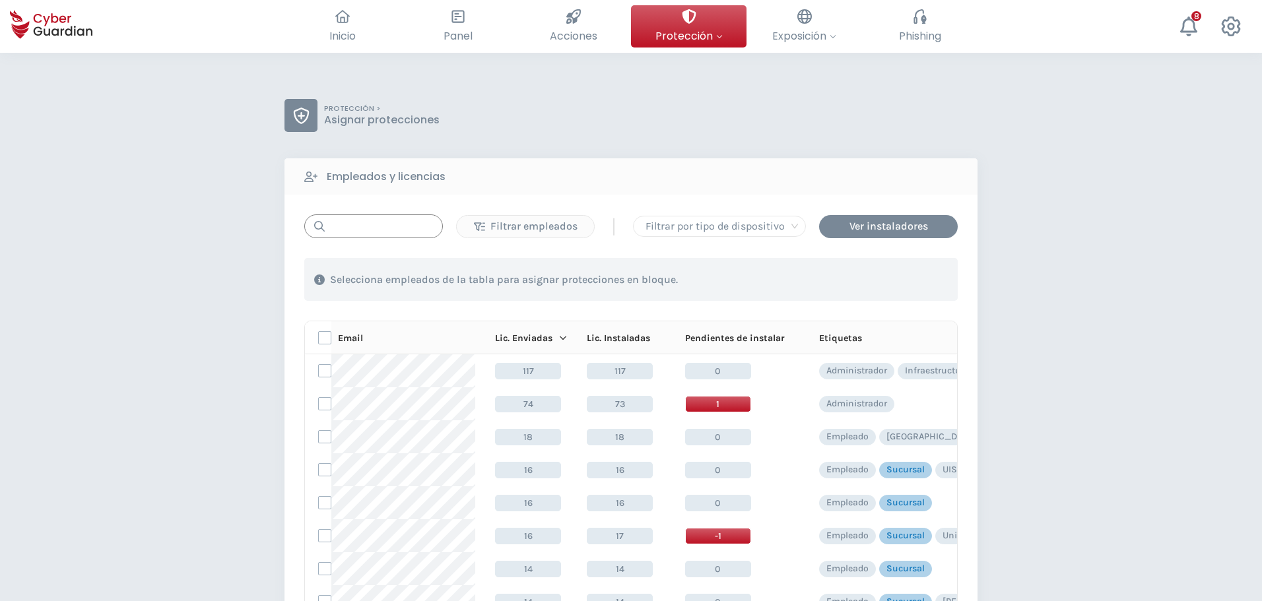
click at [390, 219] on input "text" at bounding box center [373, 227] width 139 height 24
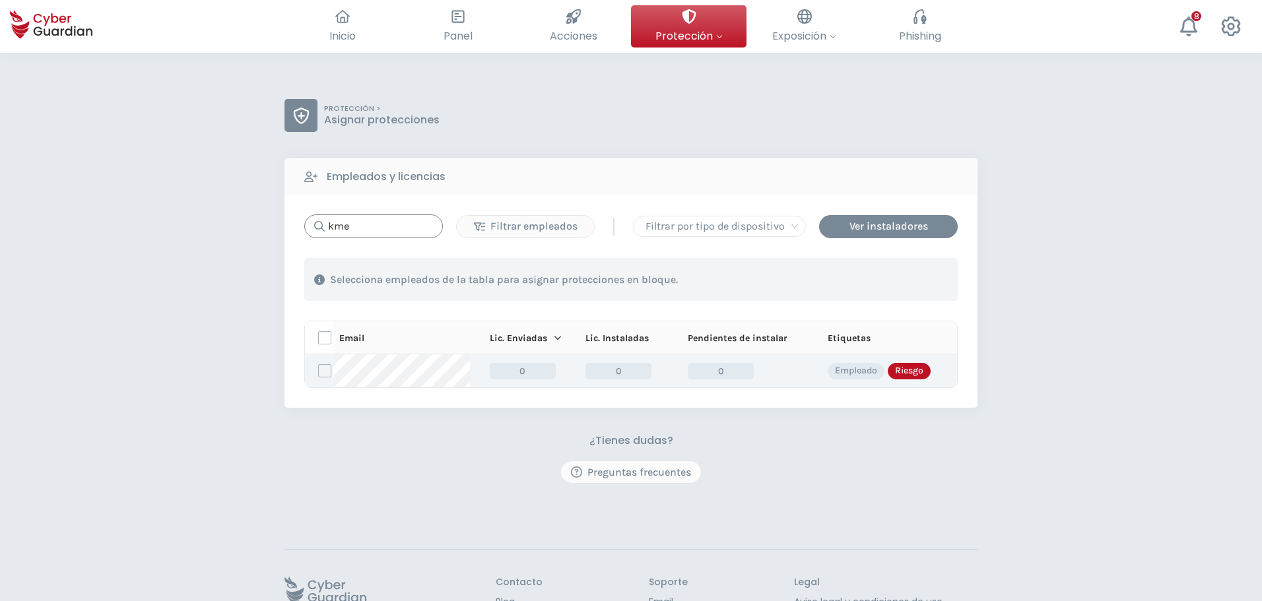
type input "kme"
click at [325, 374] on label at bounding box center [324, 370] width 13 height 13
click at [319, 374] on input "checkbox" at bounding box center [319, 371] width 0 height 12
click at [843, 281] on div "Asignar protecciones" at bounding box center [877, 280] width 119 height 16
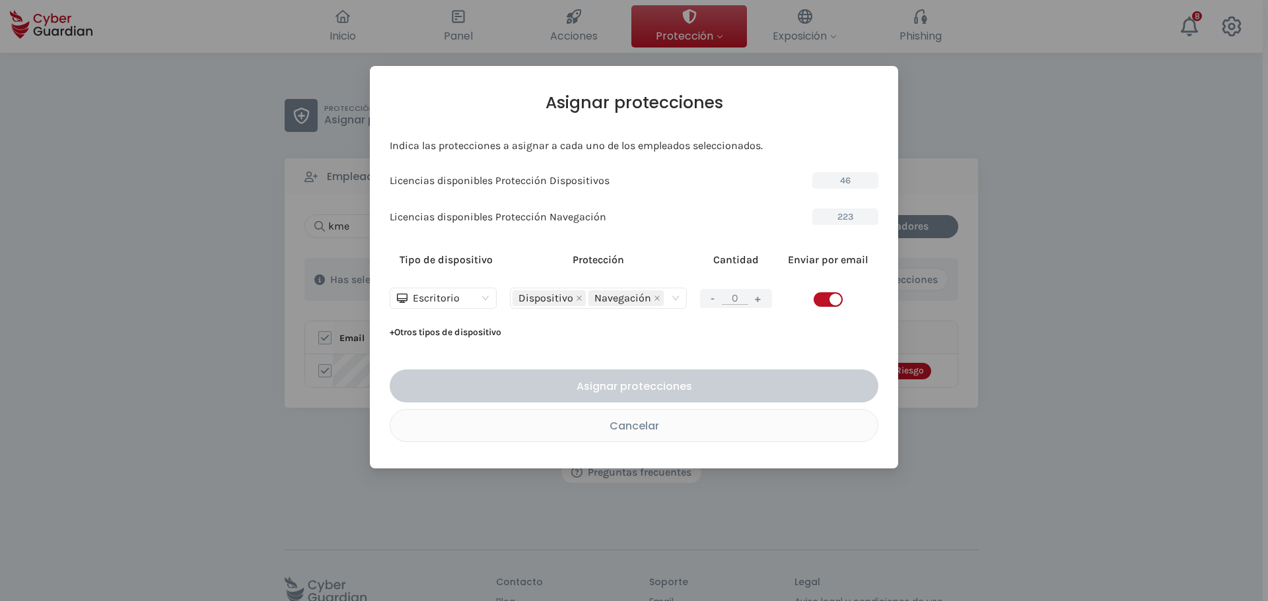
click at [764, 300] on button "+" at bounding box center [758, 298] width 16 height 17
type input "1"
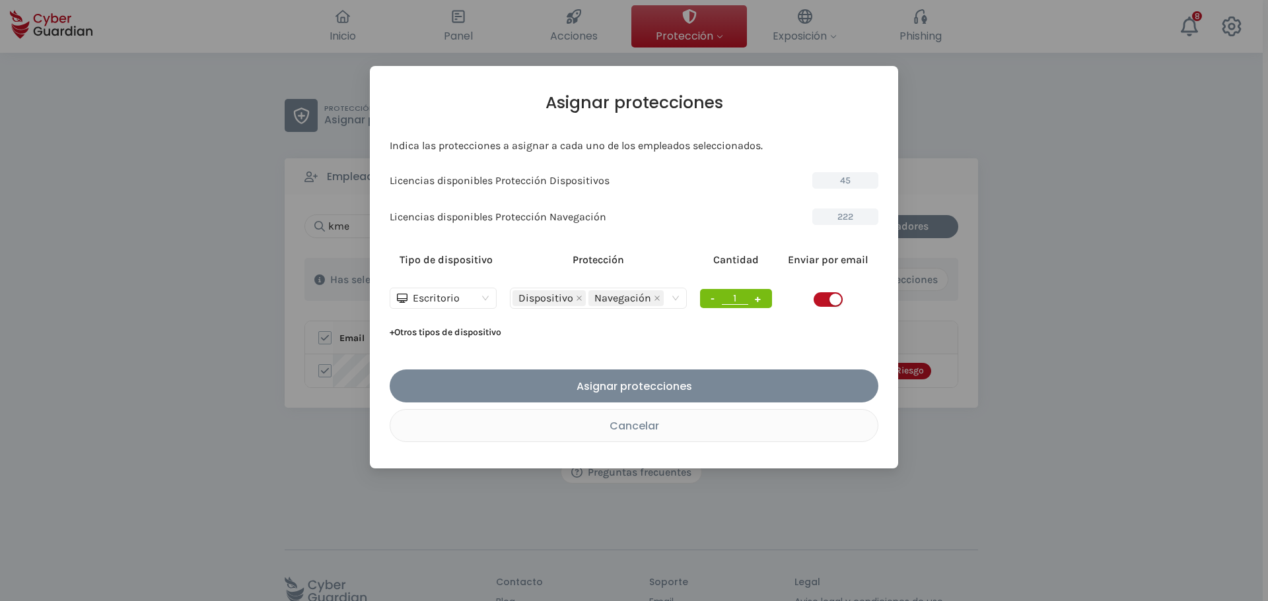
click at [821, 300] on span "button" at bounding box center [827, 299] width 29 height 15
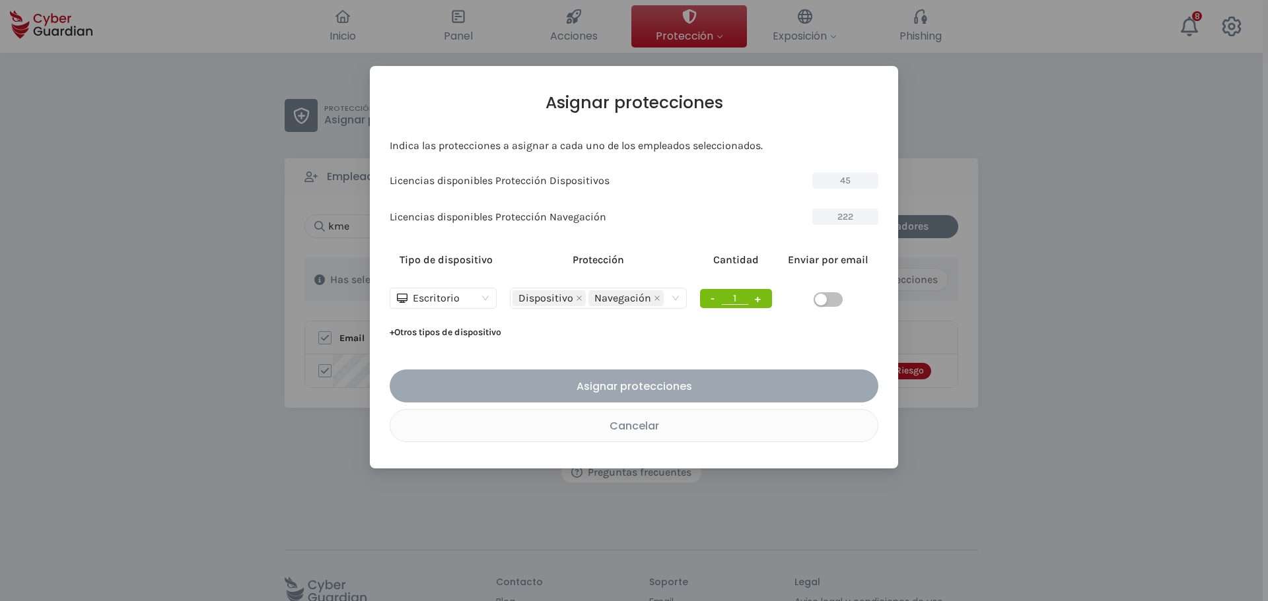
click at [626, 386] on div "Asignar protecciones" at bounding box center [633, 386] width 469 height 17
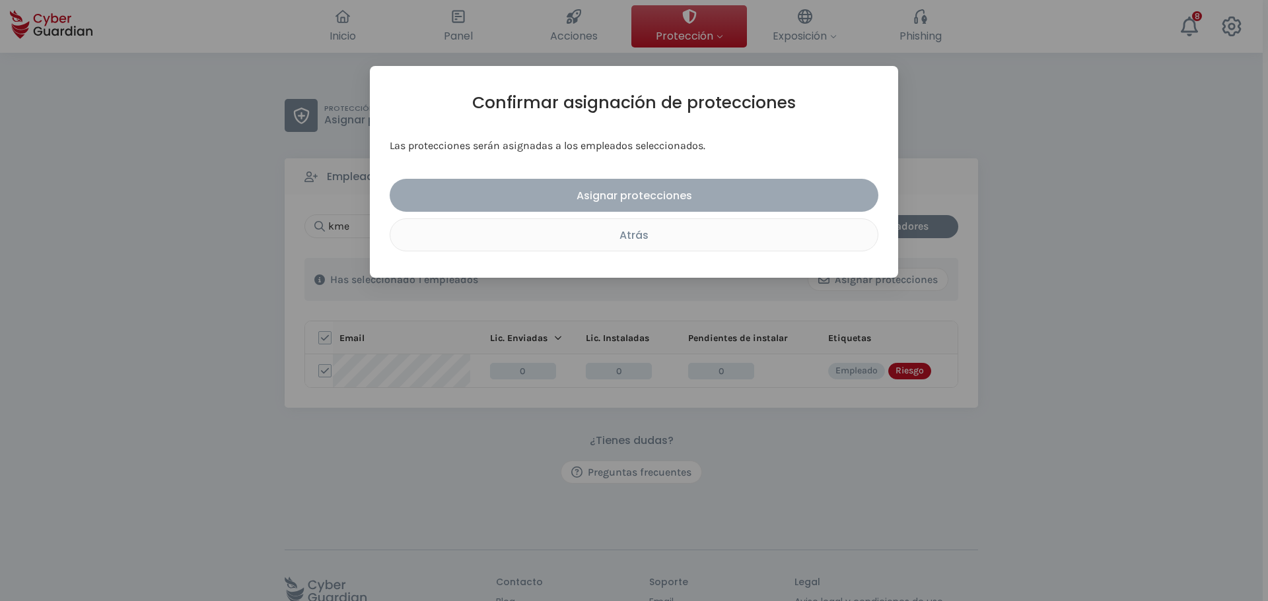
click at [670, 199] on div "Asignar protecciones" at bounding box center [633, 195] width 469 height 17
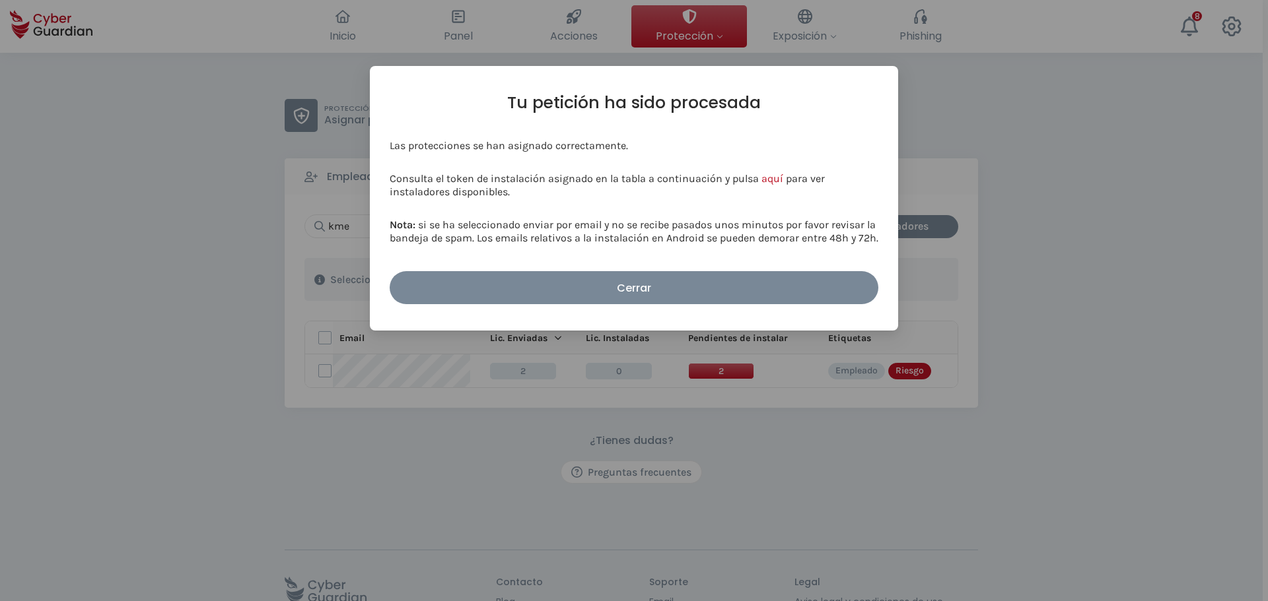
click at [578, 289] on div "Cerrar" at bounding box center [633, 288] width 469 height 17
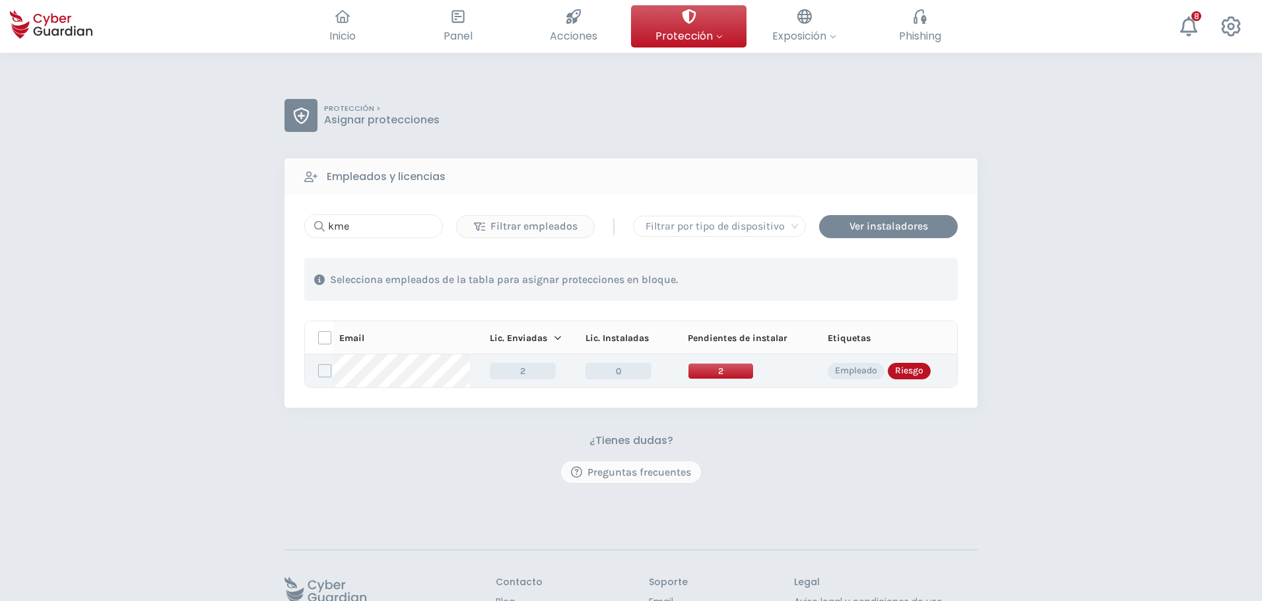
click at [720, 370] on span "2" at bounding box center [721, 371] width 66 height 17
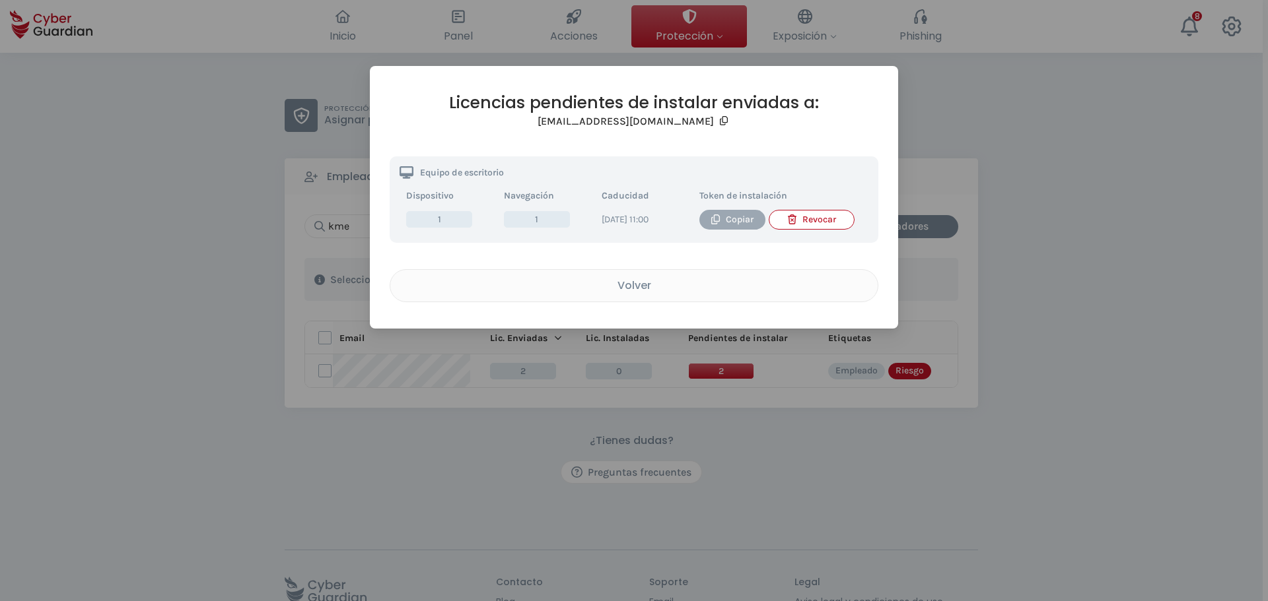
click at [741, 219] on div "Copiar" at bounding box center [732, 220] width 46 height 15
click at [567, 294] on div "Volver" at bounding box center [633, 285] width 467 height 17
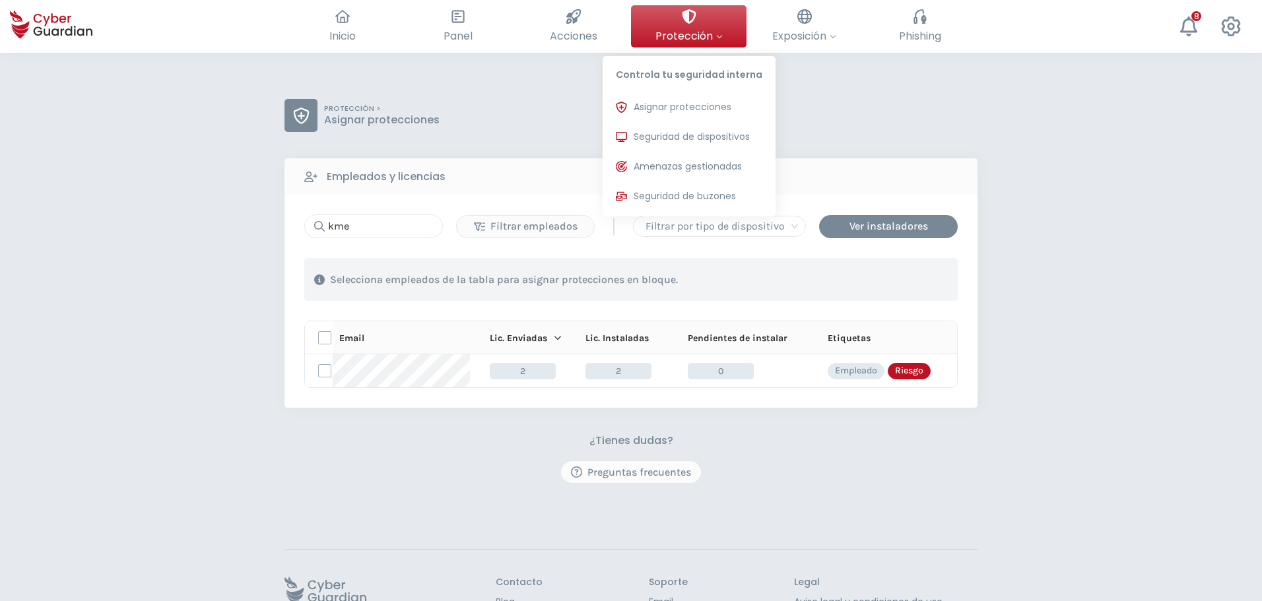
click at [667, 37] on span "Protección" at bounding box center [689, 36] width 67 height 17
click at [664, 137] on span "Seguridad de dispositivos" at bounding box center [692, 137] width 116 height 14
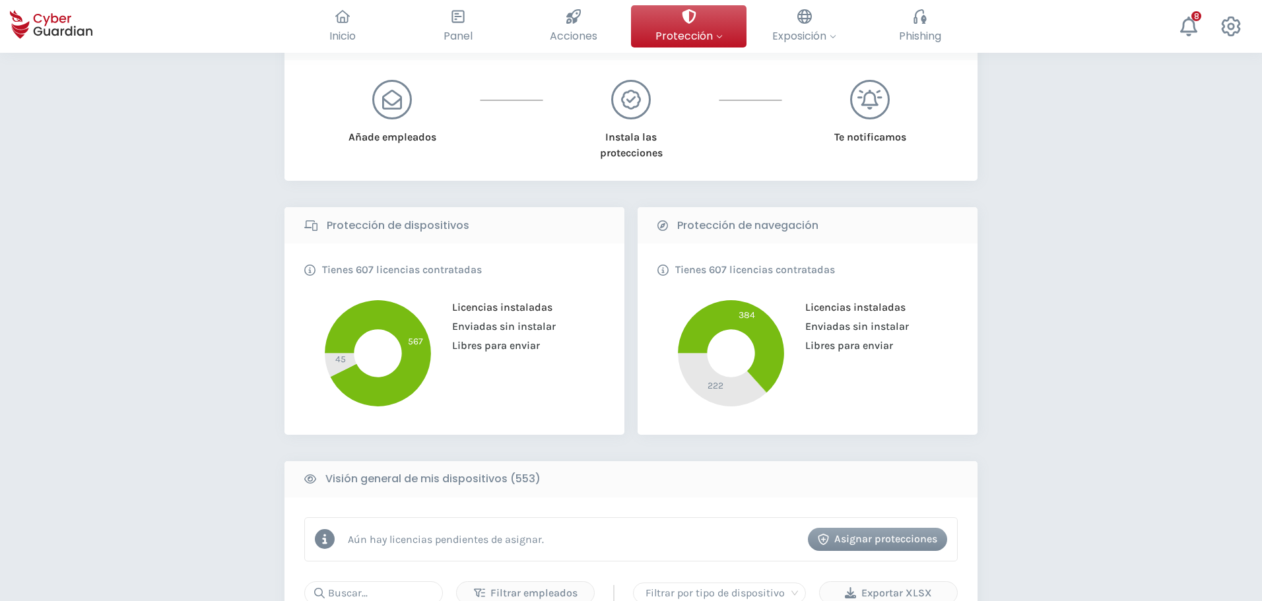
scroll to position [264, 0]
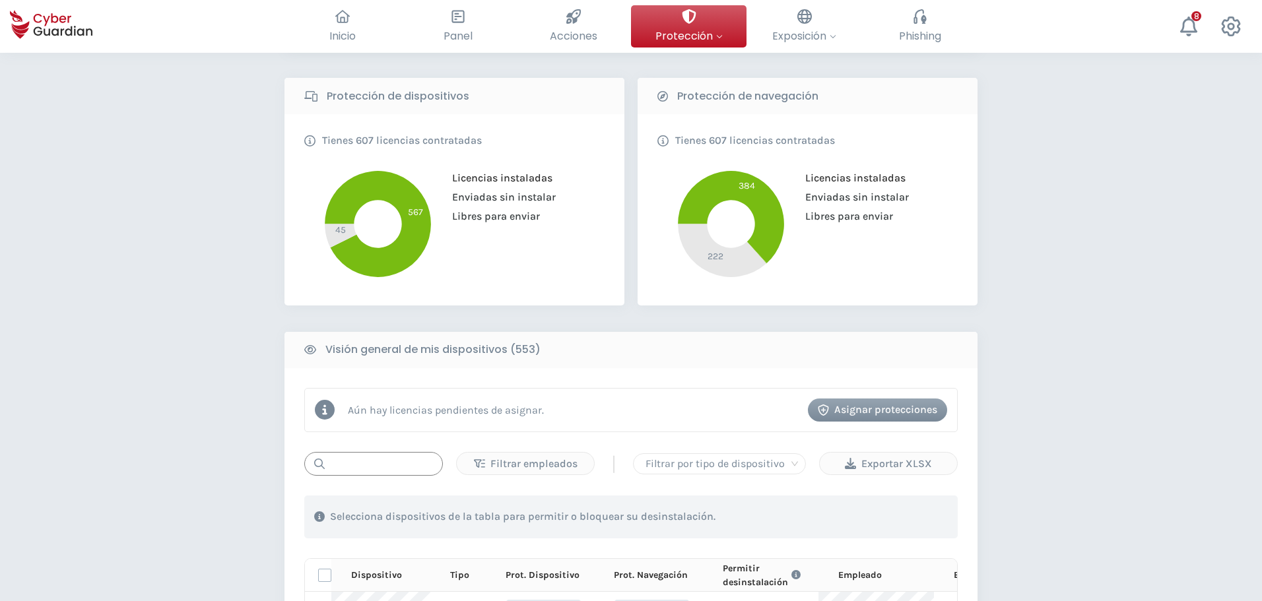
click at [358, 467] on input "text" at bounding box center [373, 464] width 139 height 24
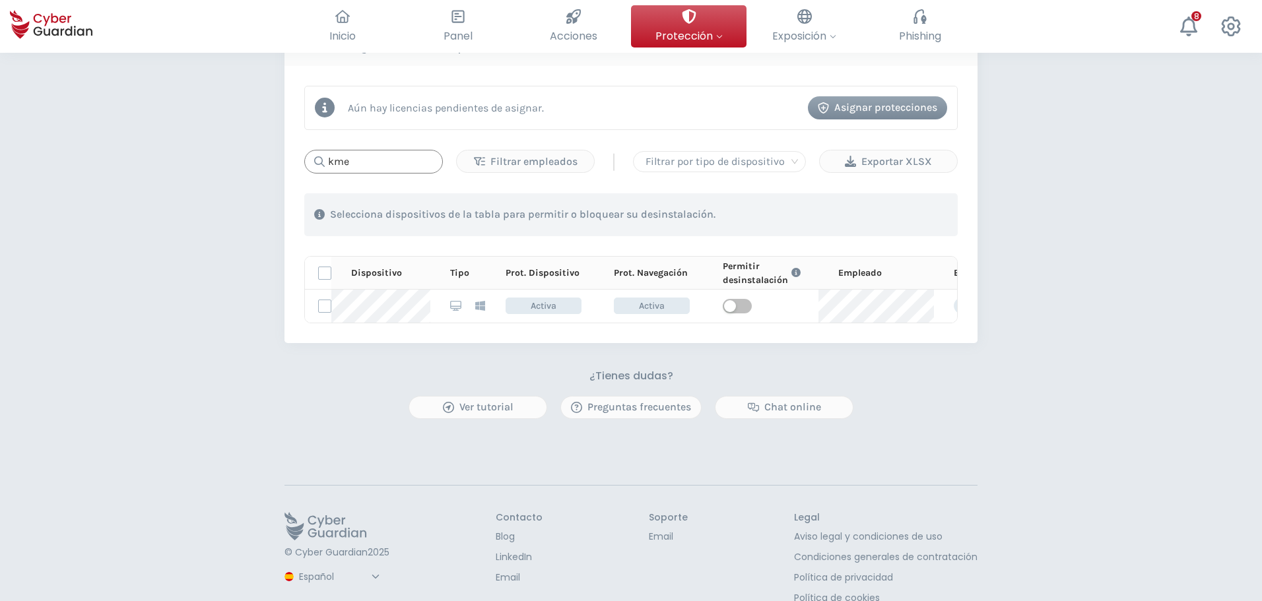
scroll to position [594, 0]
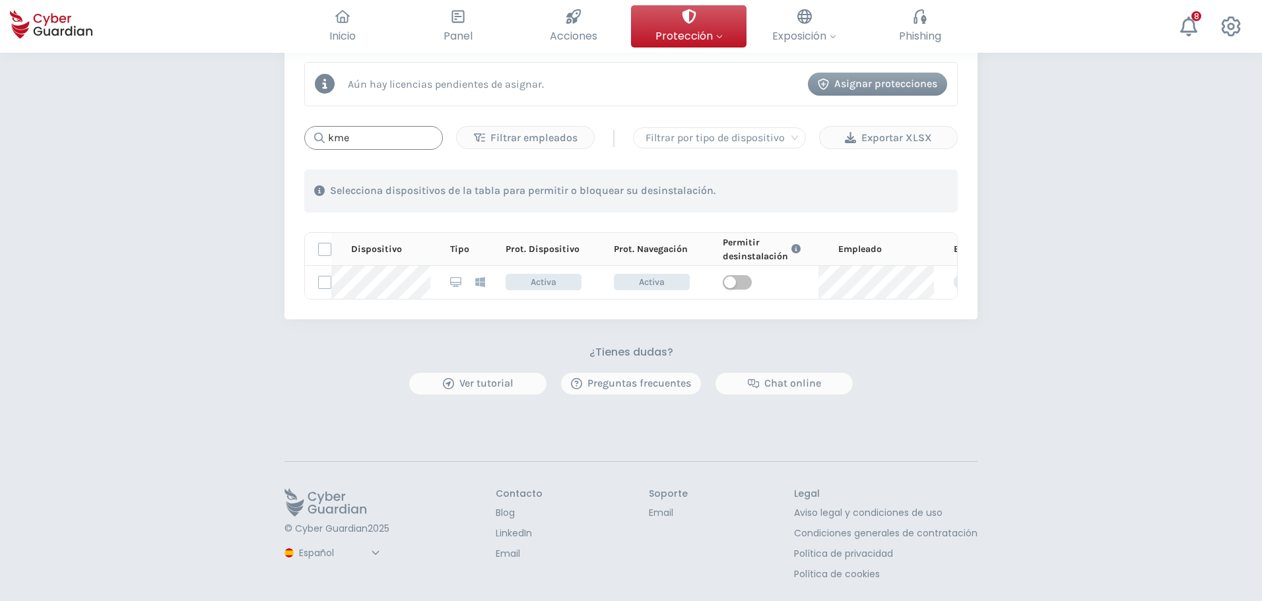
type input "kme"
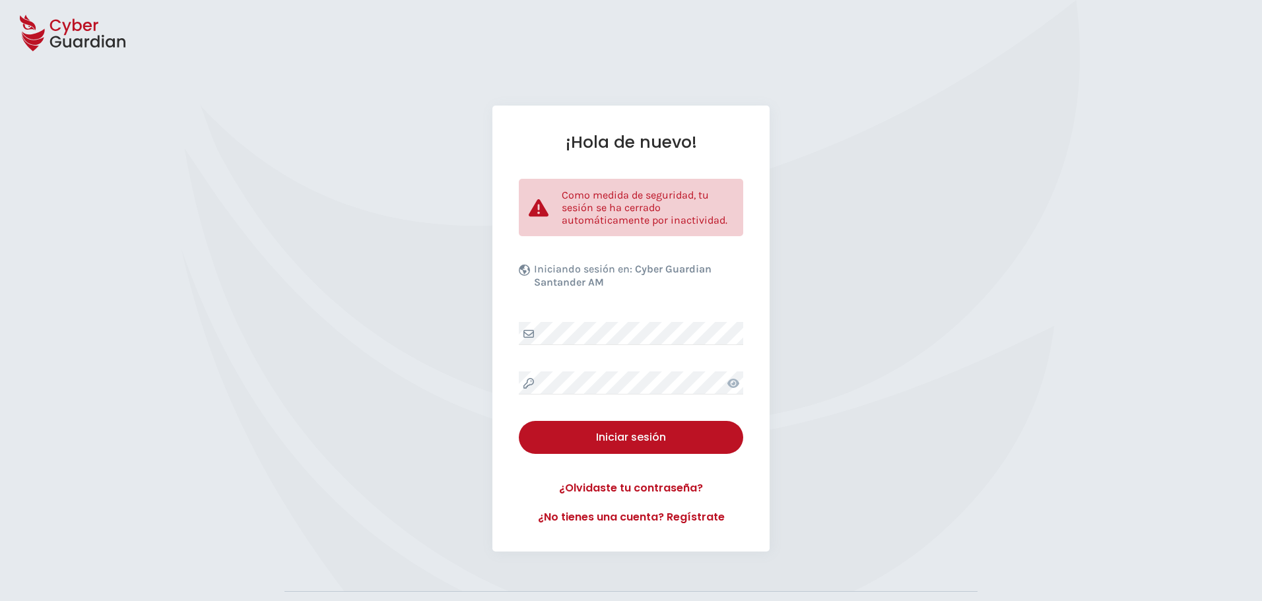
click at [732, 386] on icon at bounding box center [734, 383] width 12 height 11
click at [733, 386] on icon at bounding box center [734, 383] width 12 height 11
click at [735, 388] on icon at bounding box center [734, 383] width 12 height 9
click at [660, 433] on div "Iniciar sesión" at bounding box center [631, 438] width 205 height 16
click at [735, 386] on icon at bounding box center [733, 383] width 13 height 11
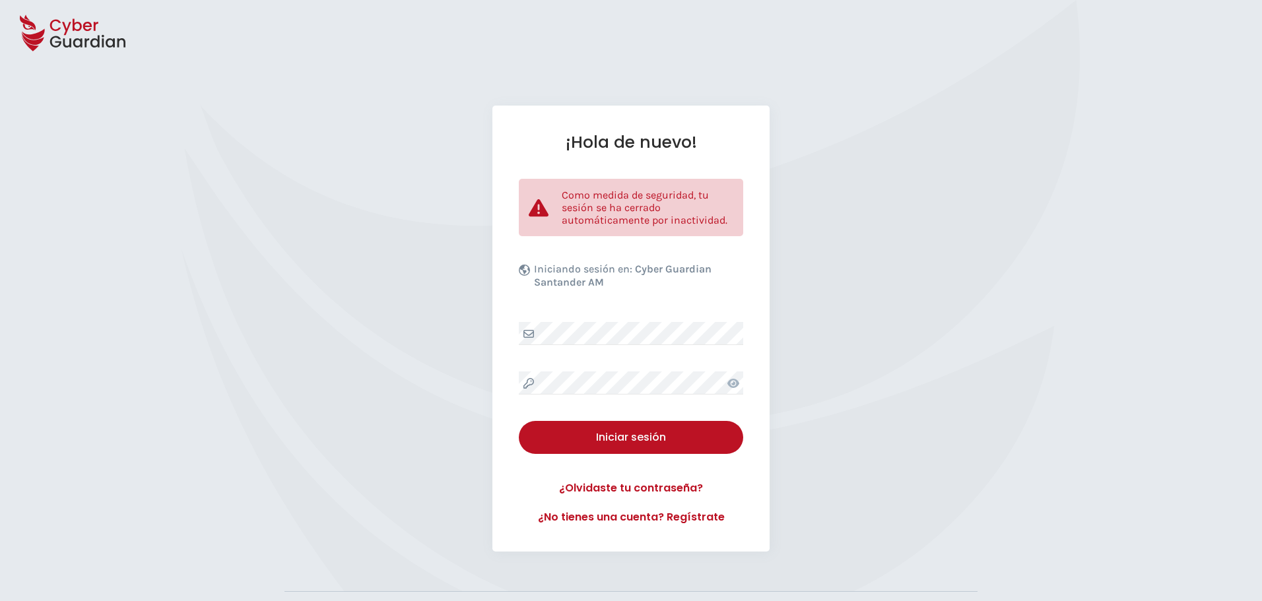
click at [303, 300] on div "¡Hola de nuevo! Como medida de seguridad, tu sesión se ha cerrado automáticamen…" at bounding box center [631, 329] width 1262 height 446
click at [314, 294] on div "¡Hola de nuevo! Como medida de seguridad, tu sesión se ha cerrado automáticamen…" at bounding box center [631, 329] width 1262 height 446
click at [731, 380] on icon at bounding box center [734, 383] width 12 height 9
click at [594, 440] on div "Iniciar sesión" at bounding box center [631, 438] width 205 height 16
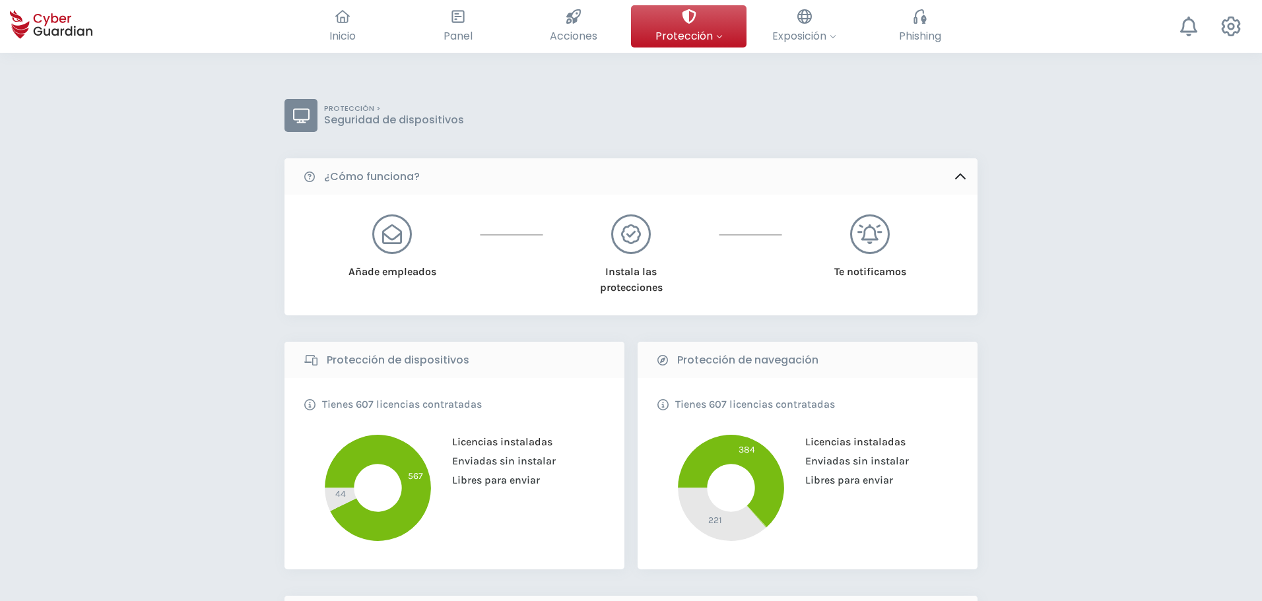
scroll to position [330, 0]
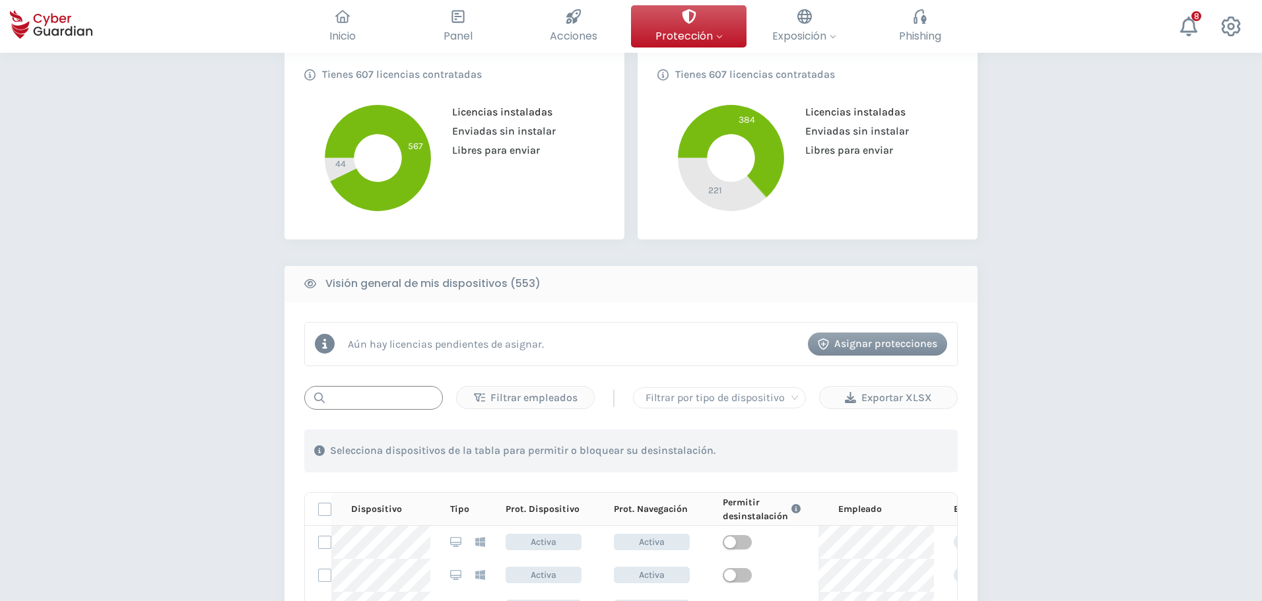
click at [374, 397] on input "text" at bounding box center [373, 398] width 139 height 24
paste input "10.16.208.16"
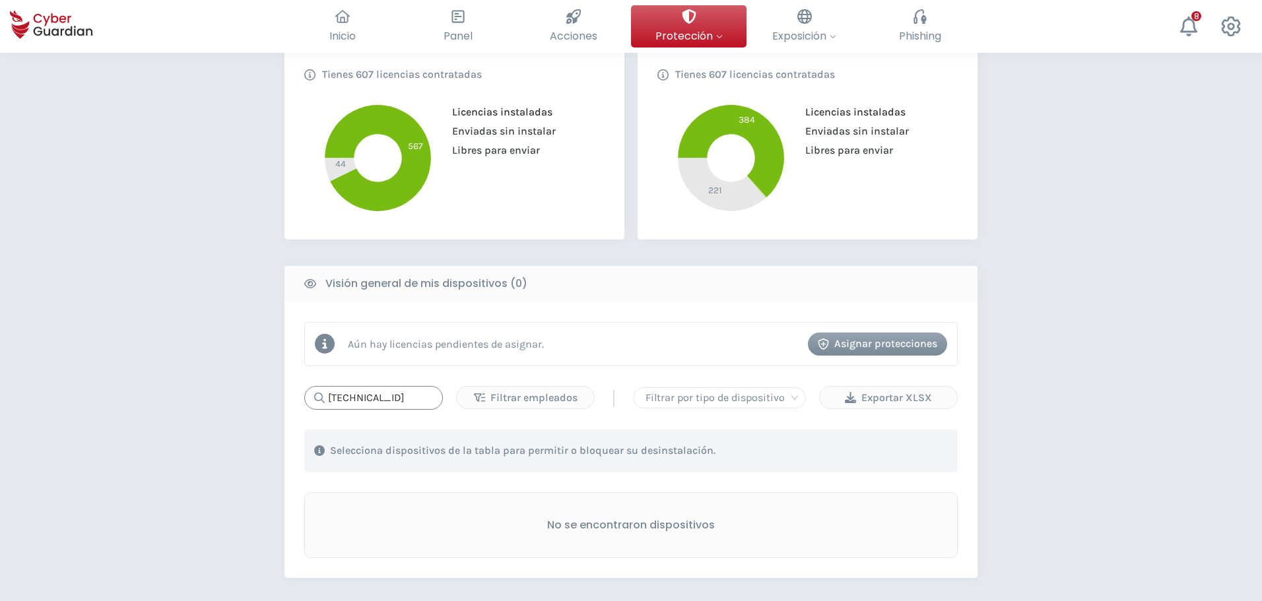
drag, startPoint x: 332, startPoint y: 392, endPoint x: 269, endPoint y: 392, distance: 63.4
click at [293, 392] on div "Aún hay licencias pendientes de asignar. Asignar protecciones 10.16.208.16 Filt…" at bounding box center [631, 440] width 693 height 276
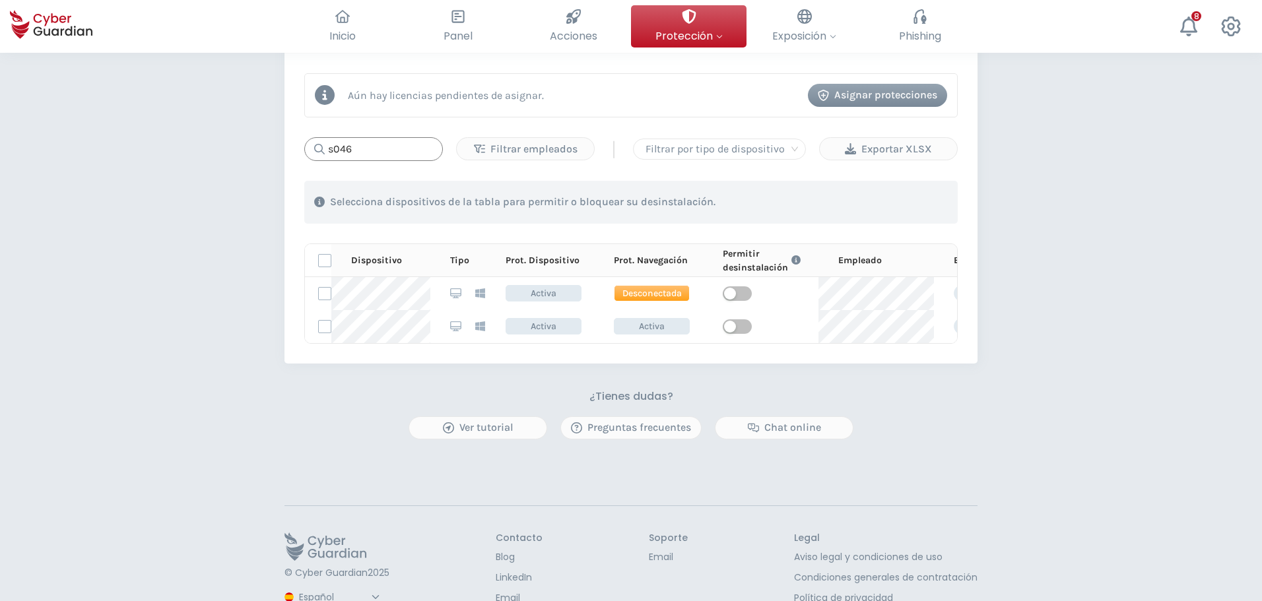
scroll to position [594, 0]
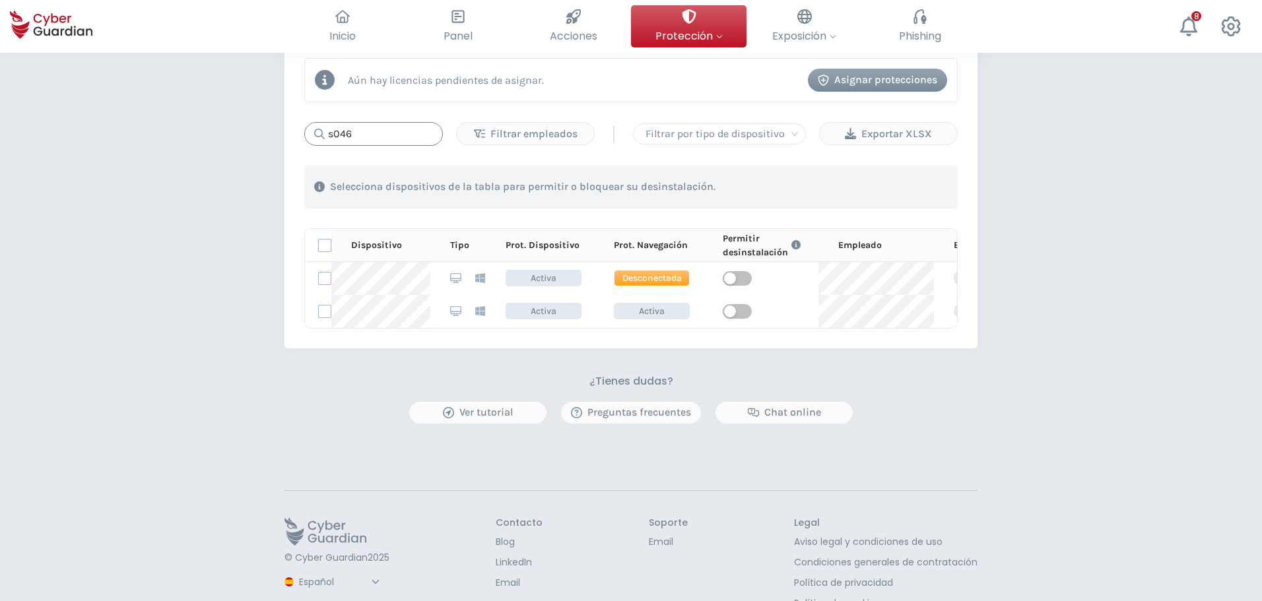
type input "s046"
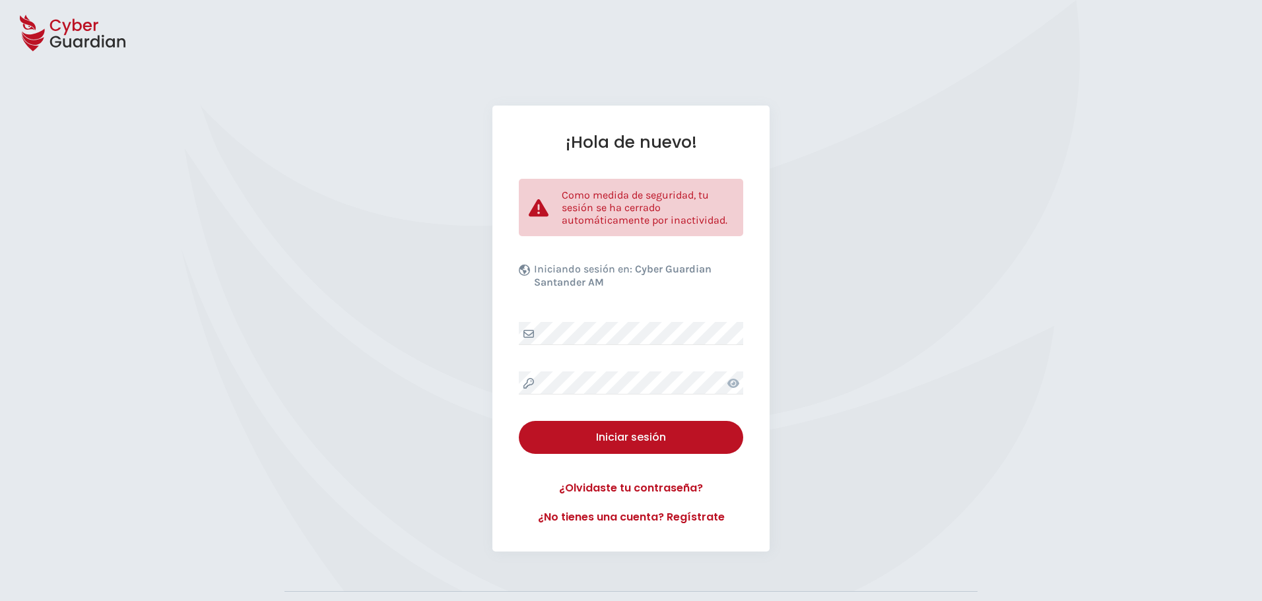
click at [574, 322] on div "¡Hola de nuevo! Como medida de seguridad, tu sesión se ha cerrado automáticamen…" at bounding box center [631, 329] width 277 height 446
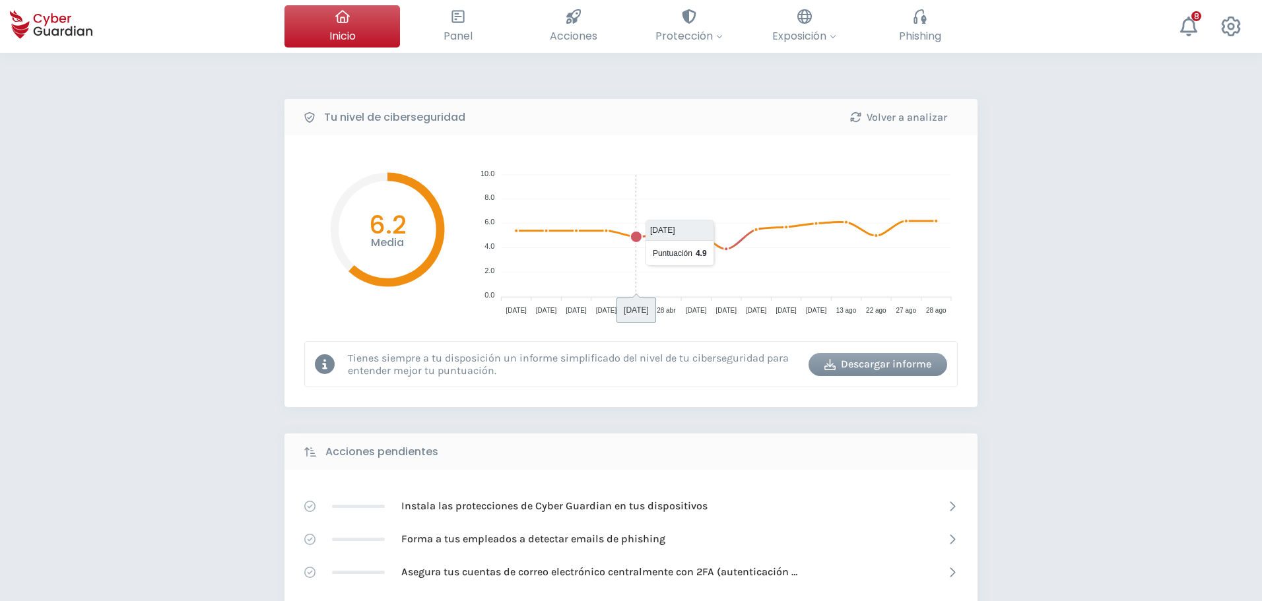
drag, startPoint x: 688, startPoint y: 109, endPoint x: 526, endPoint y: 377, distance: 313.1
click at [536, 367] on div "Inicio El resumen de tu ciberseguridad Panel Revisa toda tu seguridad de un vis…" at bounding box center [631, 561] width 1262 height 1122
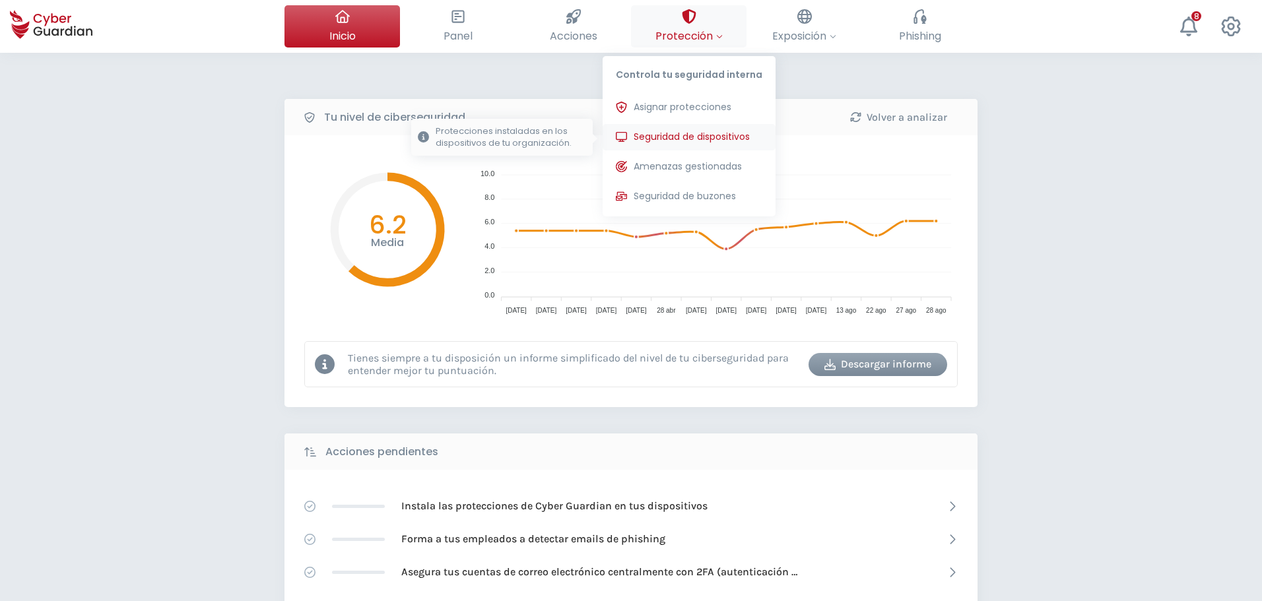
click at [674, 133] on span "Seguridad de dispositivos" at bounding box center [692, 137] width 116 height 14
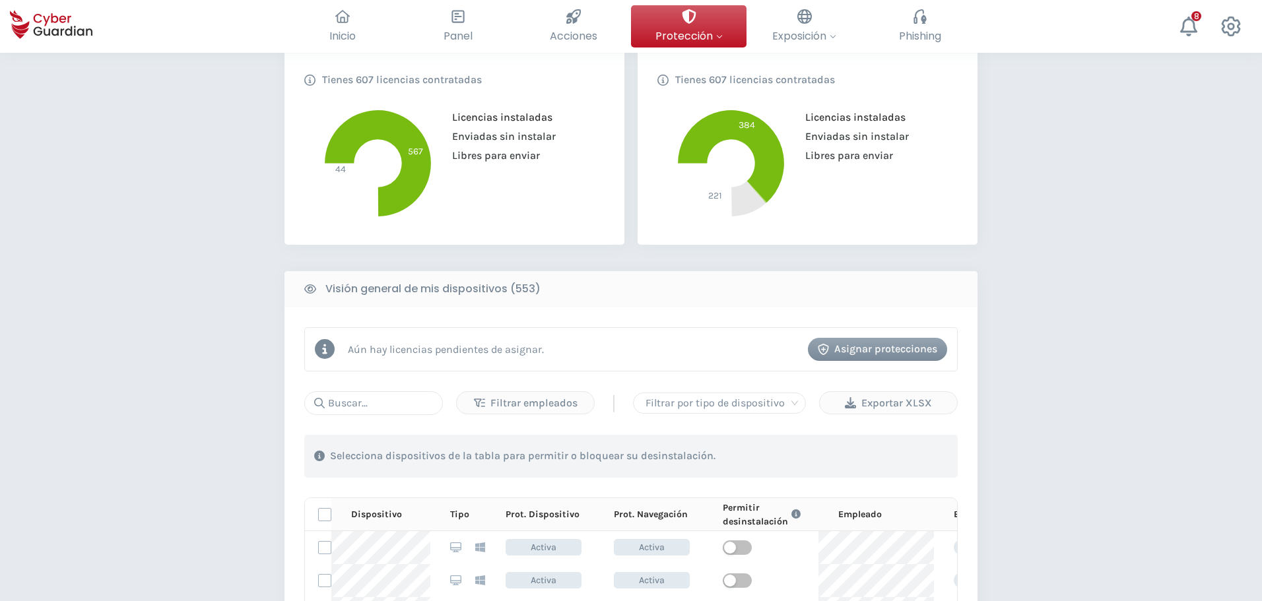
scroll to position [330, 0]
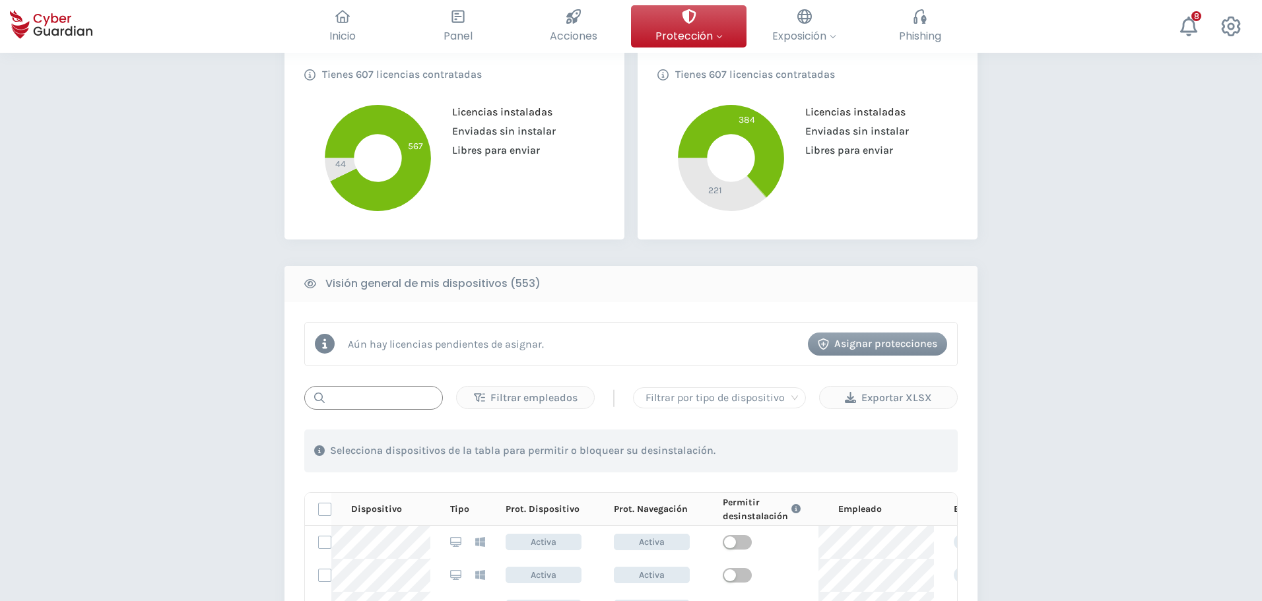
click at [364, 405] on input "text" at bounding box center [373, 398] width 139 height 24
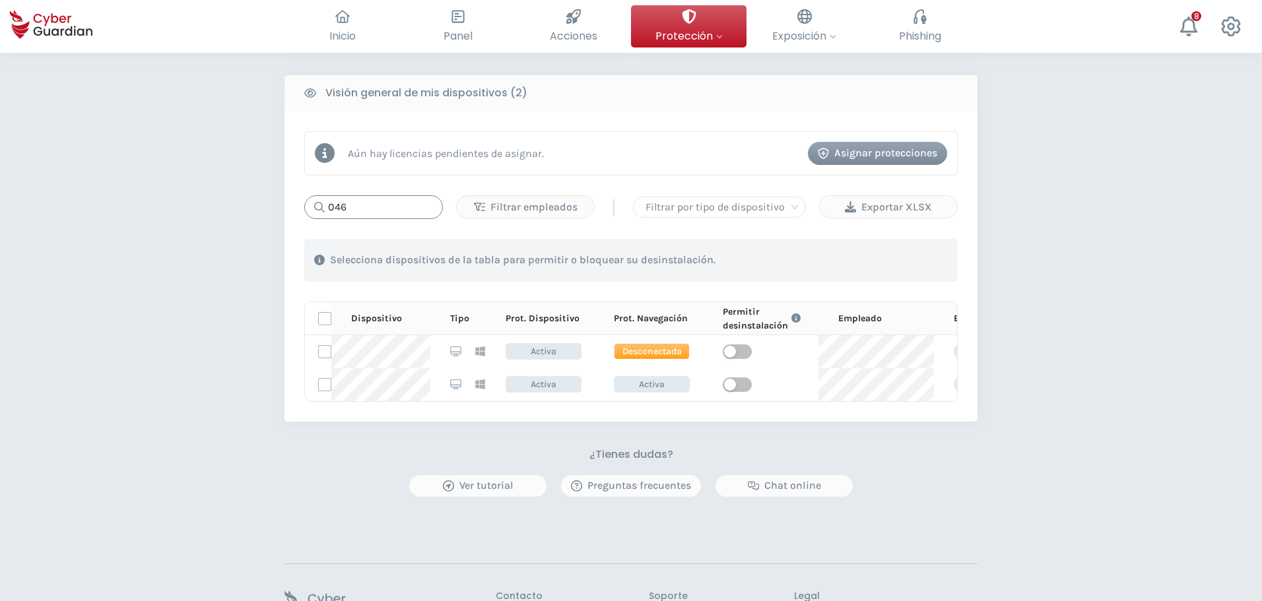
scroll to position [528, 0]
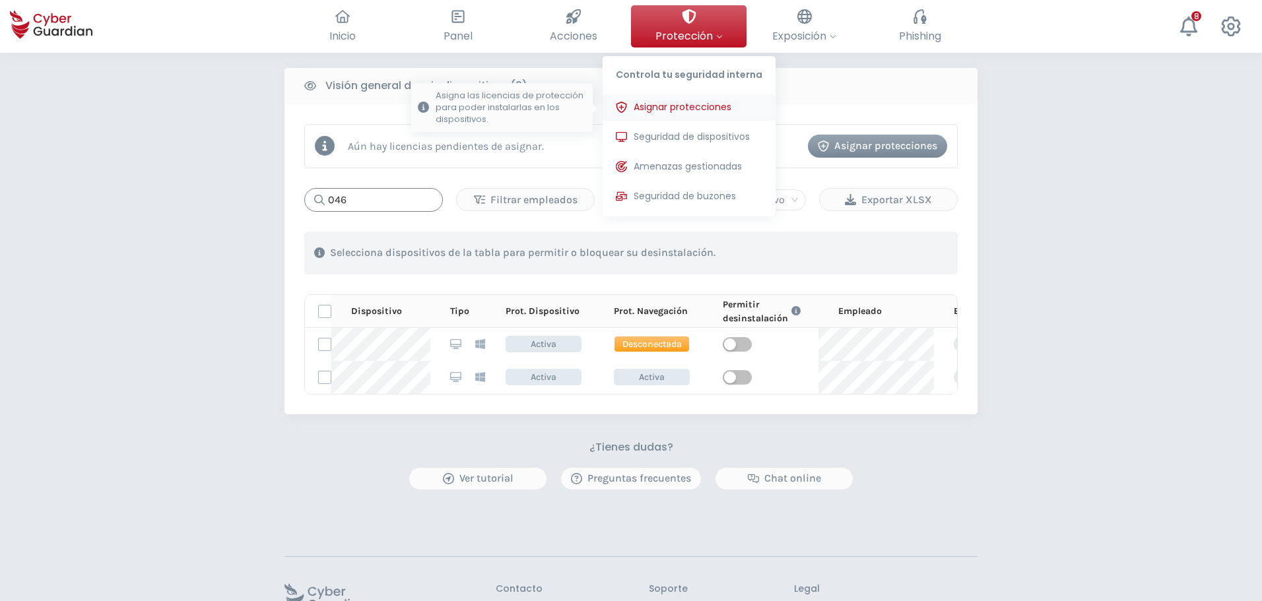
type input "046"
click at [683, 100] on span "Asignar protecciones" at bounding box center [683, 107] width 98 height 14
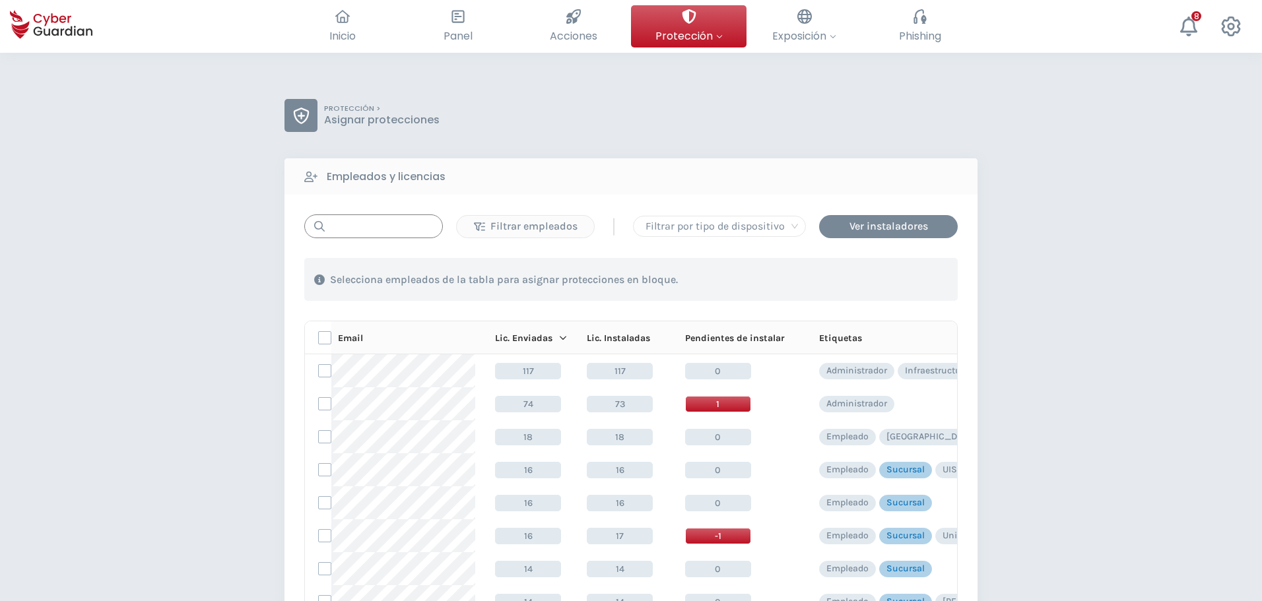
click at [362, 226] on input "text" at bounding box center [373, 227] width 139 height 24
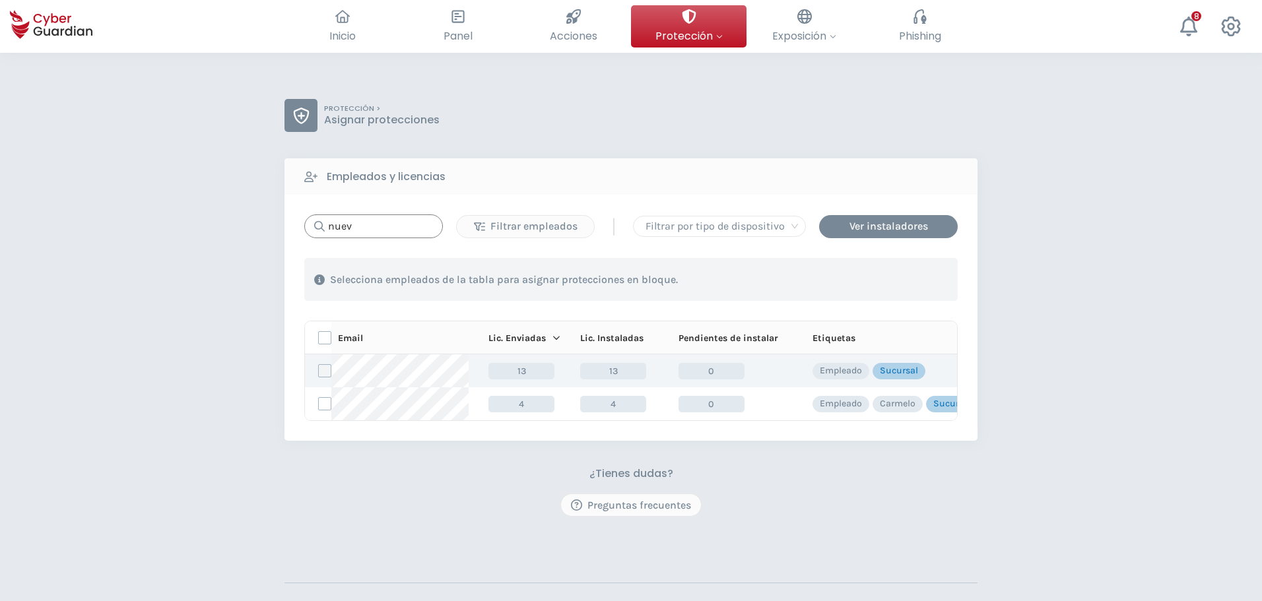
type input "nuev"
click at [327, 371] on label at bounding box center [324, 370] width 13 height 13
click at [319, 371] on input "checkbox" at bounding box center [319, 371] width 0 height 12
click at [322, 370] on icon at bounding box center [324, 370] width 9 height 9
click at [319, 370] on input "checkbox" at bounding box center [319, 371] width 0 height 12
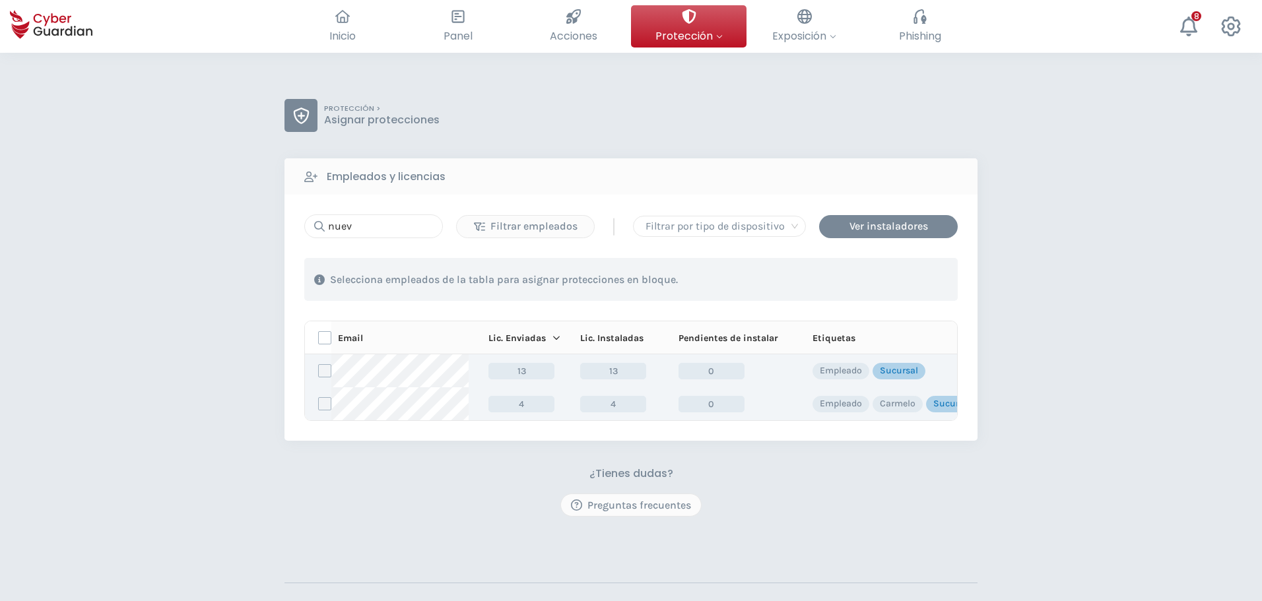
click at [325, 402] on label at bounding box center [324, 403] width 13 height 13
click at [319, 402] on input "checkbox" at bounding box center [319, 404] width 0 height 12
click at [868, 280] on div "Asignar protecciones" at bounding box center [877, 280] width 119 height 16
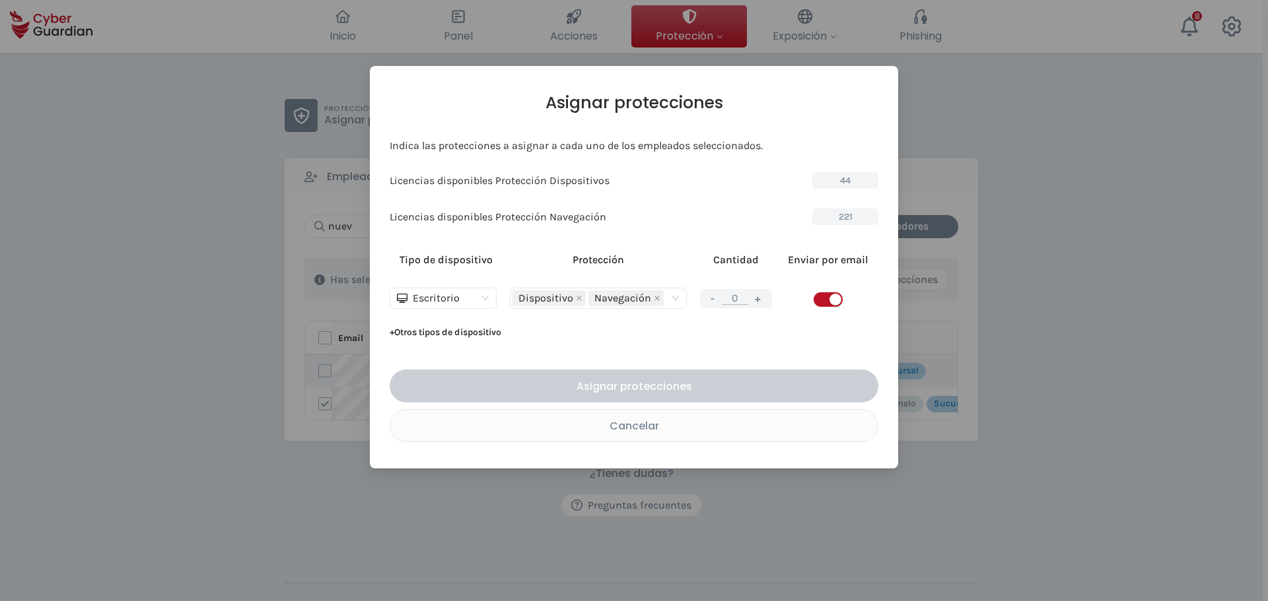
click at [757, 296] on button "+" at bounding box center [758, 298] width 16 height 17
type input "1"
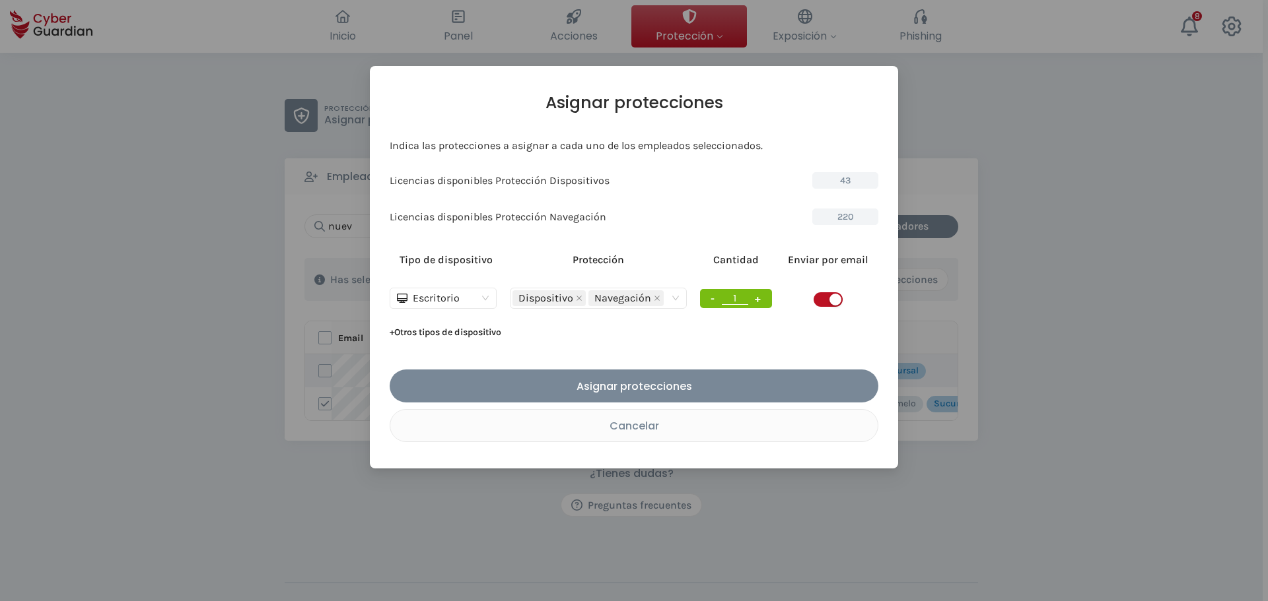
click at [825, 300] on span "button" at bounding box center [827, 299] width 29 height 15
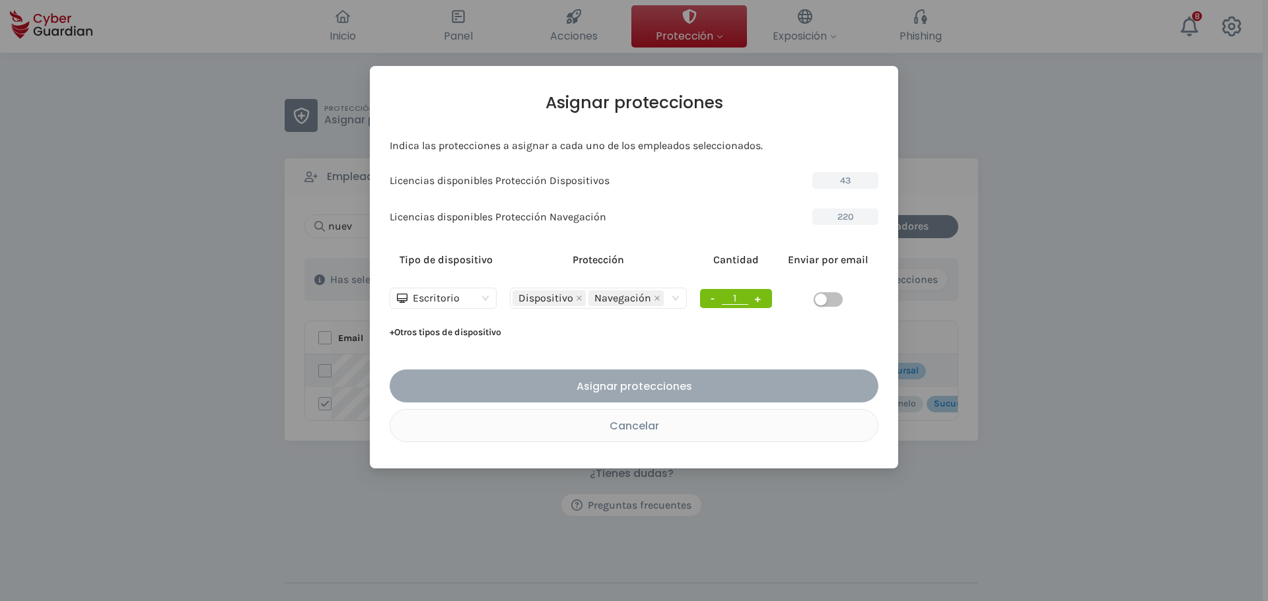
click at [714, 387] on div "Asignar protecciones" at bounding box center [633, 386] width 469 height 17
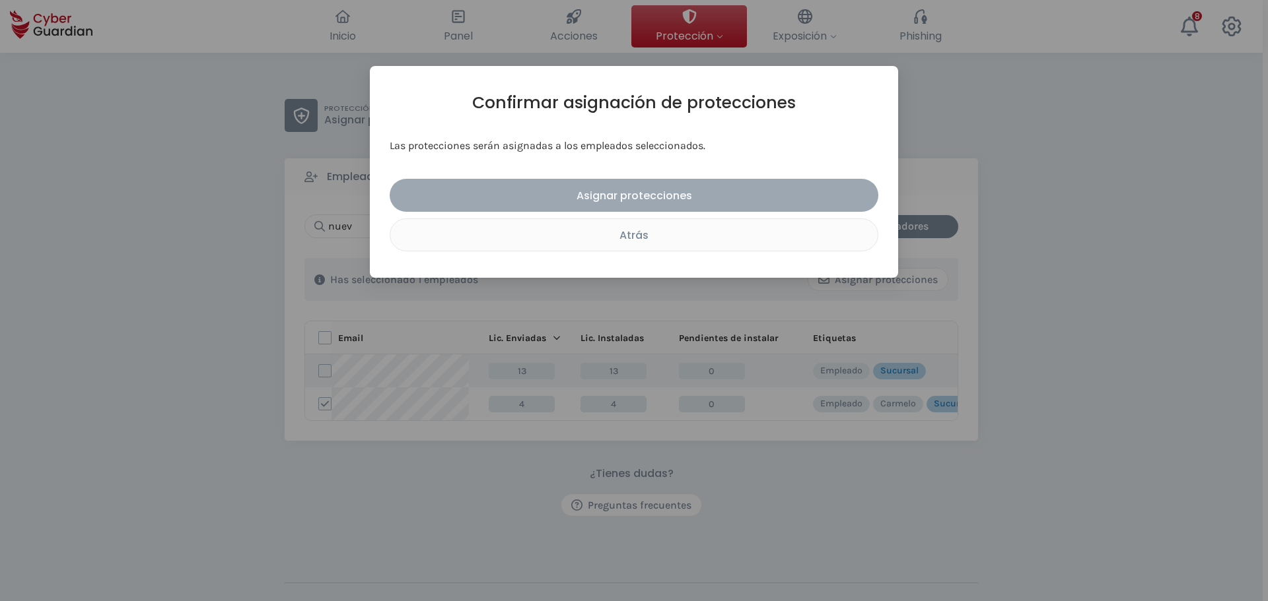
click at [637, 197] on div "Asignar protecciones" at bounding box center [633, 195] width 469 height 17
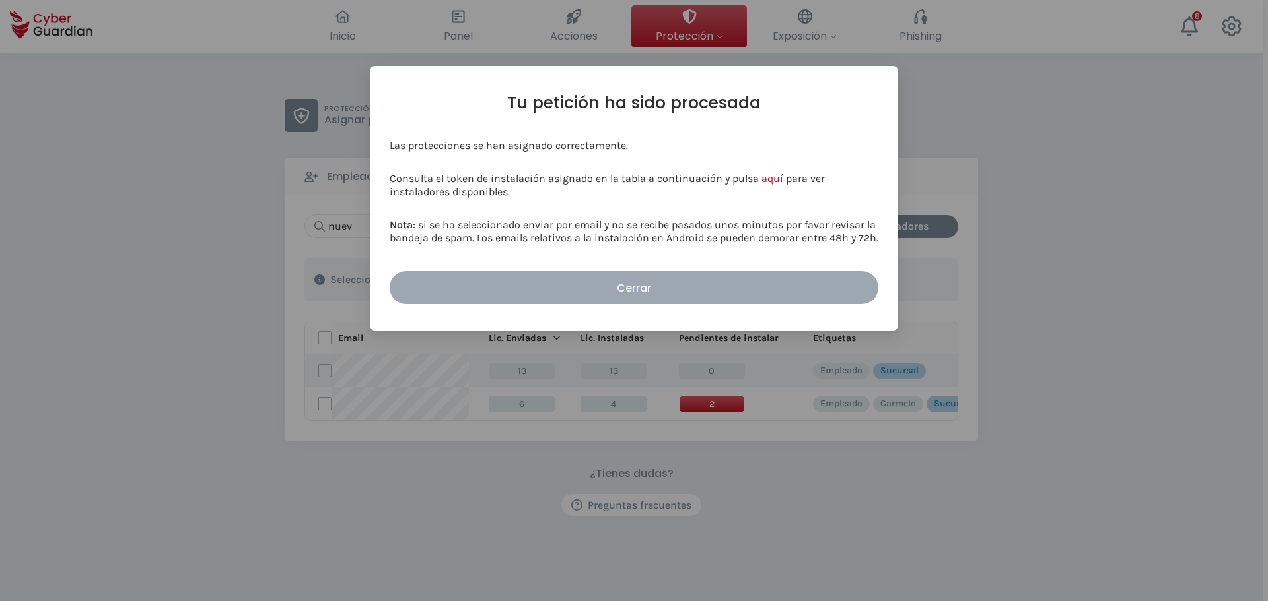
click at [633, 300] on button "Cerrar" at bounding box center [634, 287] width 489 height 33
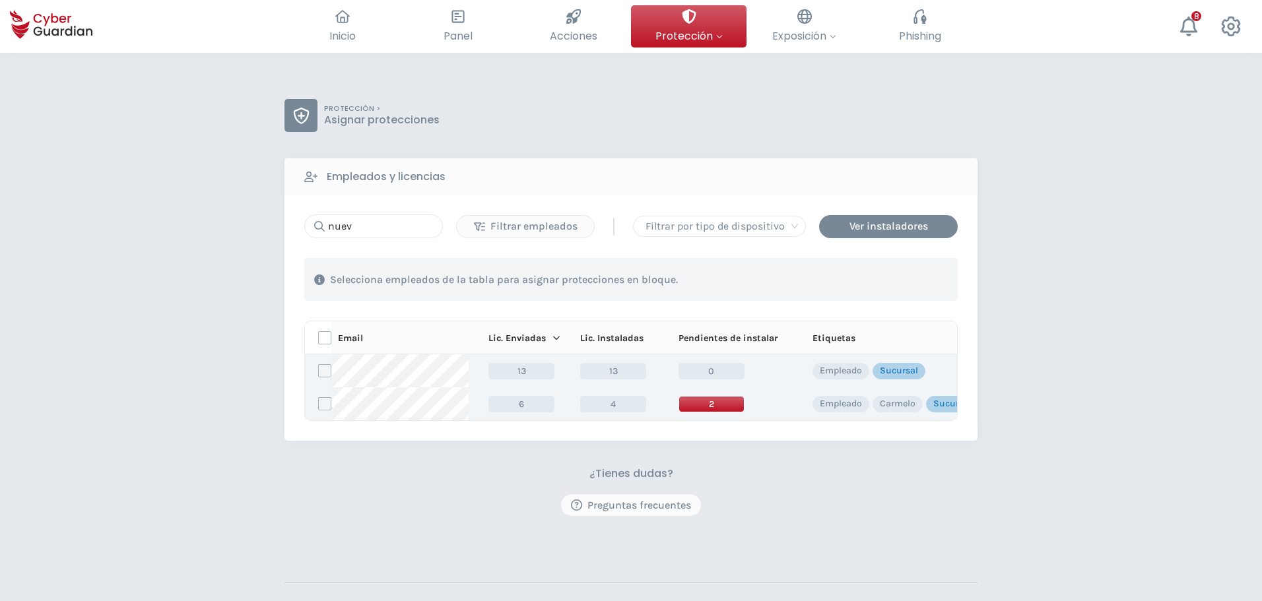
click at [709, 407] on span "2" at bounding box center [712, 404] width 66 height 17
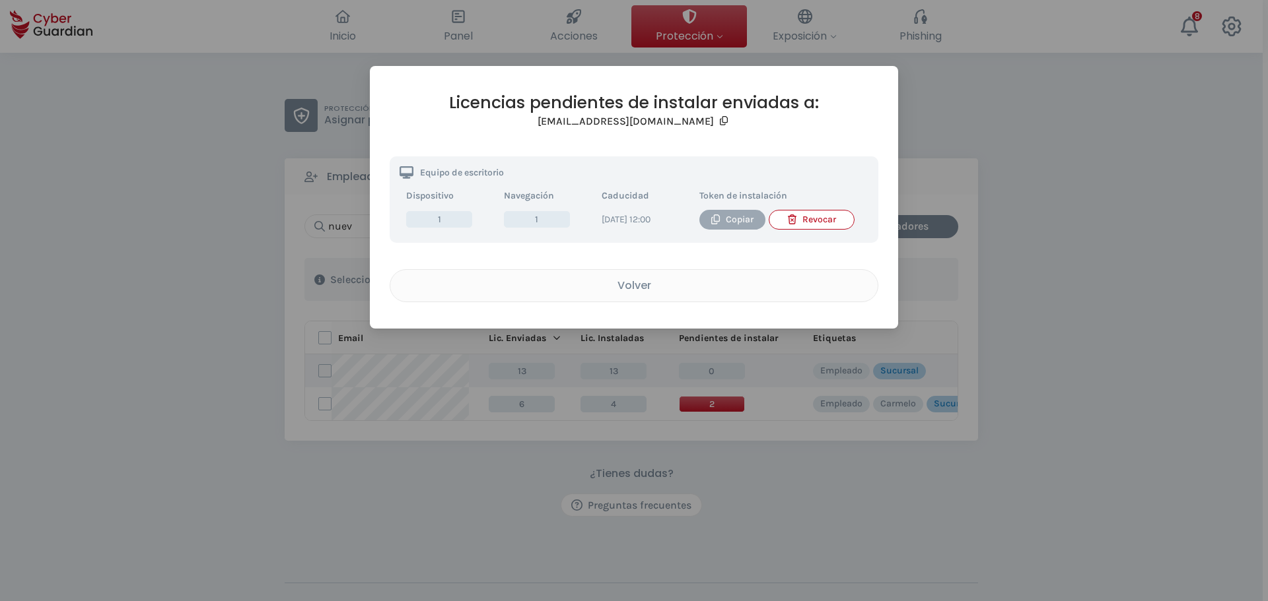
click at [729, 224] on div "Copiar" at bounding box center [732, 220] width 46 height 15
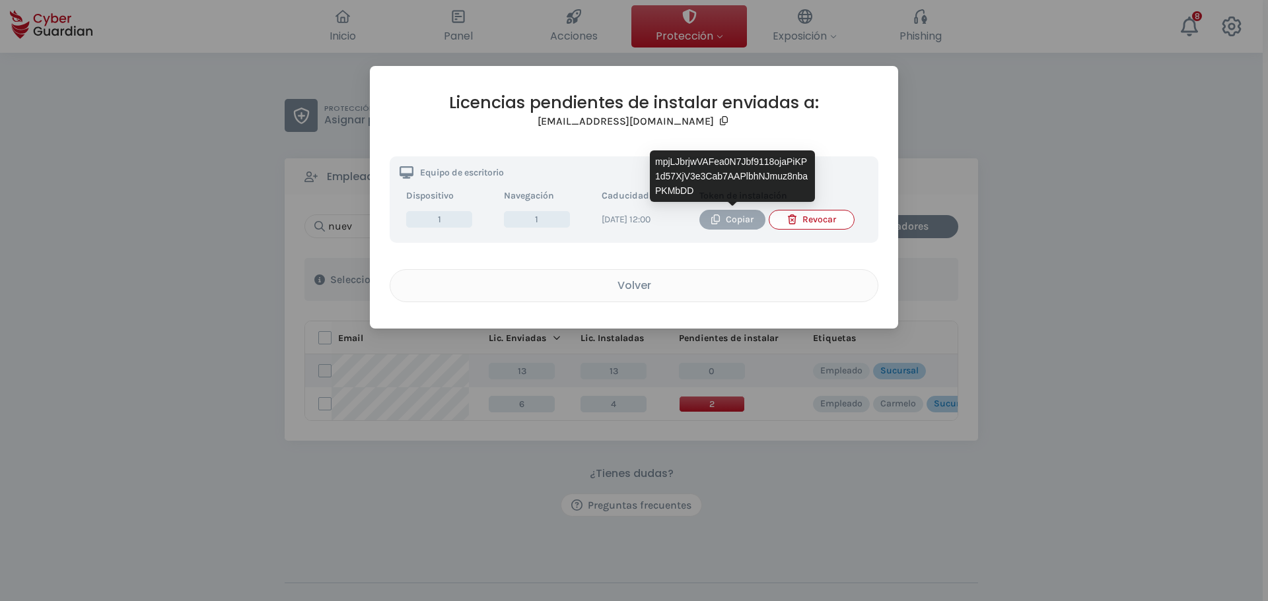
click at [728, 221] on div "Copiar" at bounding box center [732, 220] width 46 height 15
drag, startPoint x: 722, startPoint y: 215, endPoint x: 662, endPoint y: 227, distance: 61.2
click at [722, 215] on div "Copiar" at bounding box center [732, 220] width 46 height 15
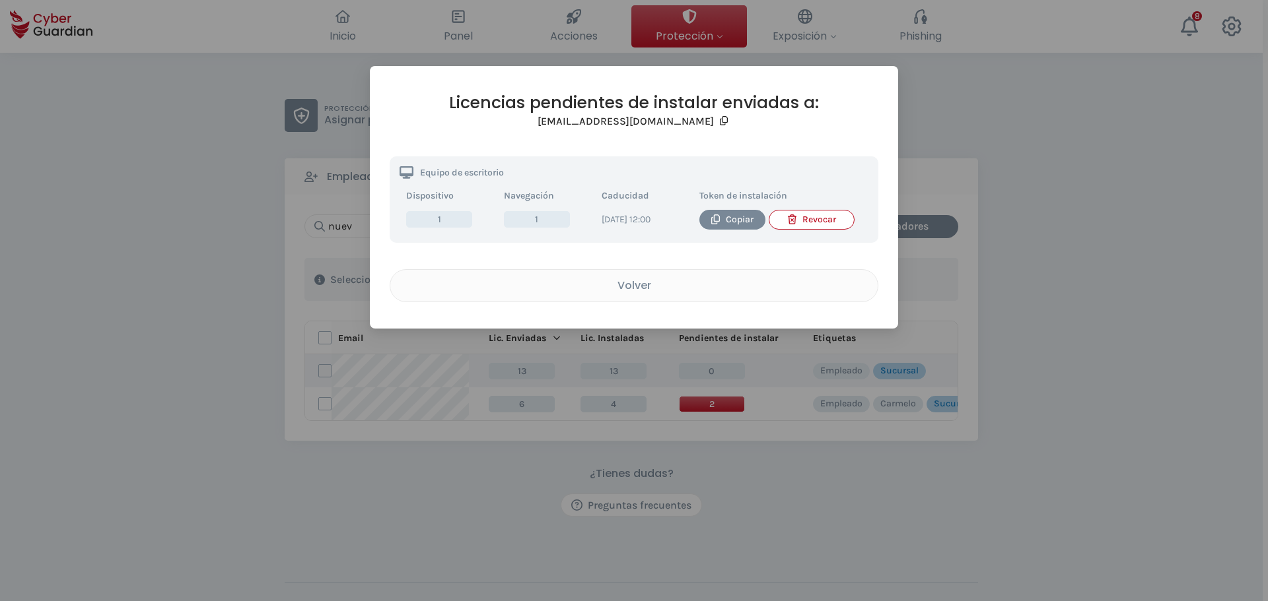
drag, startPoint x: 737, startPoint y: 217, endPoint x: 656, endPoint y: 232, distance: 83.3
click at [737, 217] on div "Copiar" at bounding box center [732, 220] width 46 height 15
click at [637, 294] on div "Volver" at bounding box center [633, 285] width 467 height 17
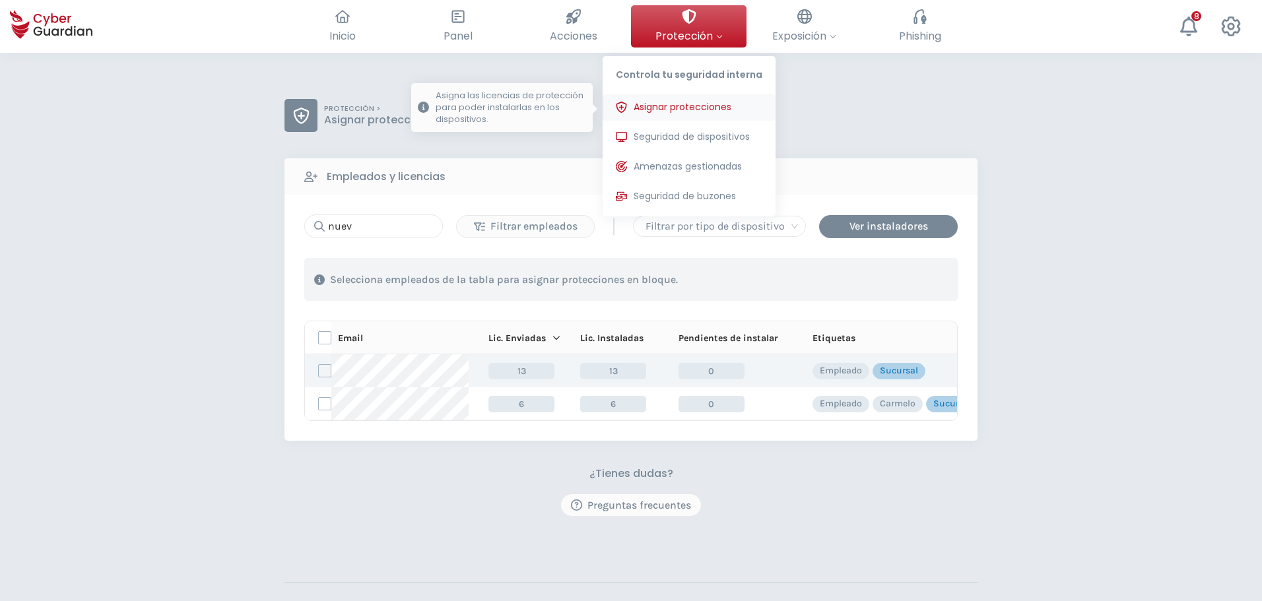
click at [676, 105] on span "Asignar protecciones" at bounding box center [683, 107] width 98 height 14
click at [669, 130] on span "Seguridad de dispositivos" at bounding box center [692, 137] width 116 height 14
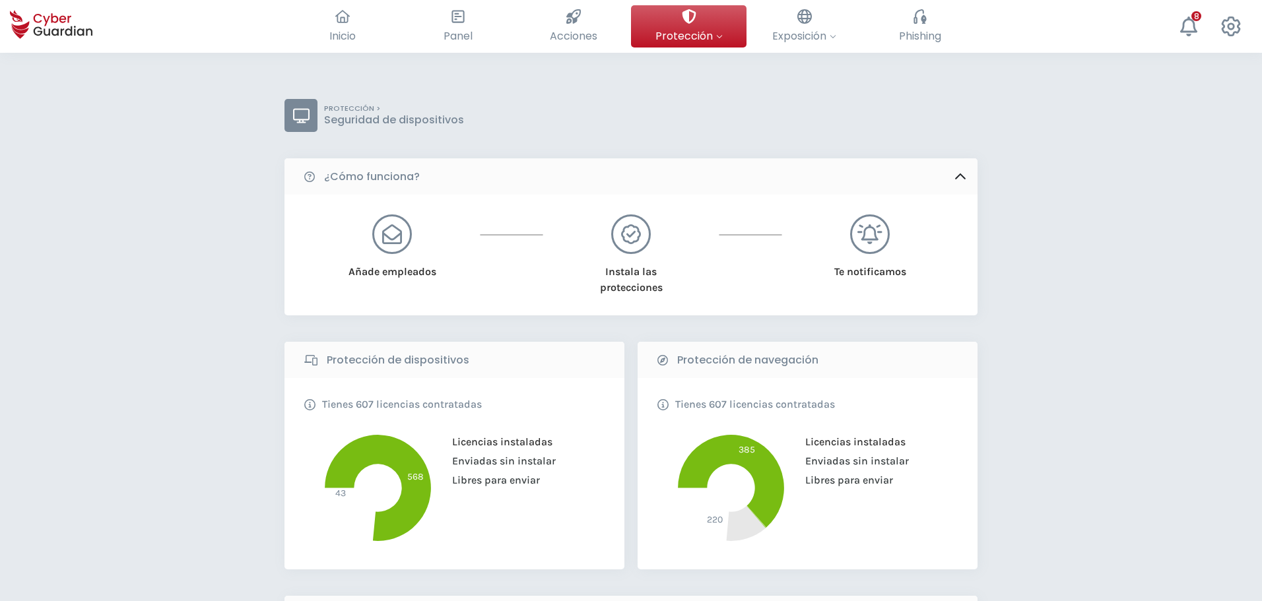
scroll to position [396, 0]
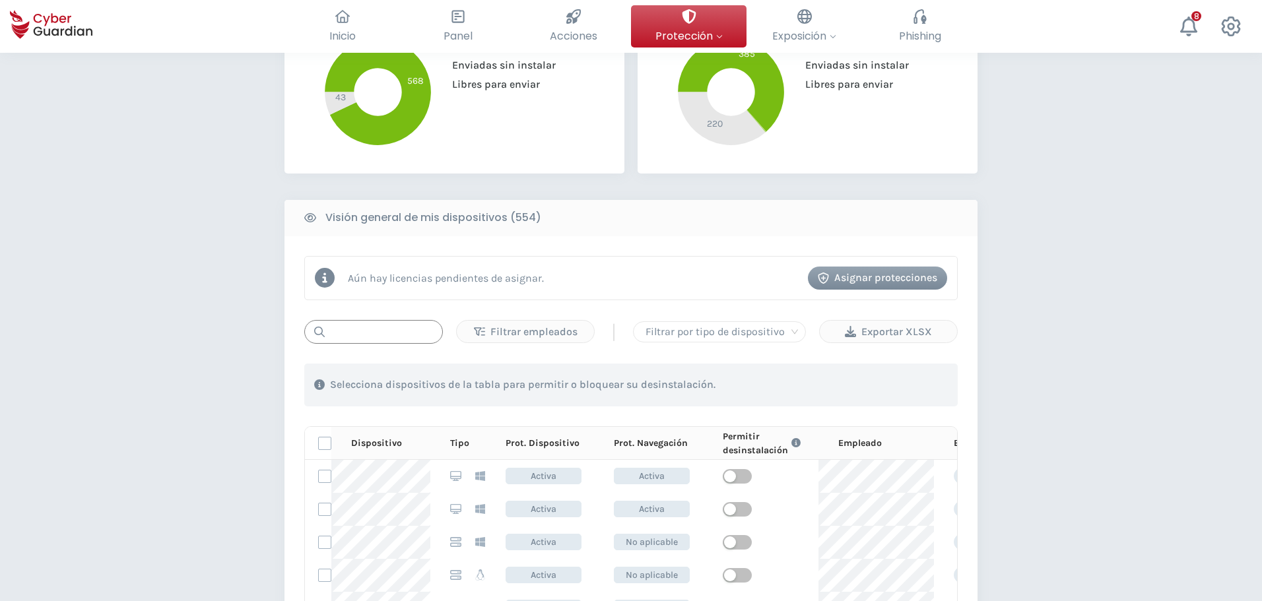
click at [375, 338] on input "text" at bounding box center [373, 332] width 139 height 24
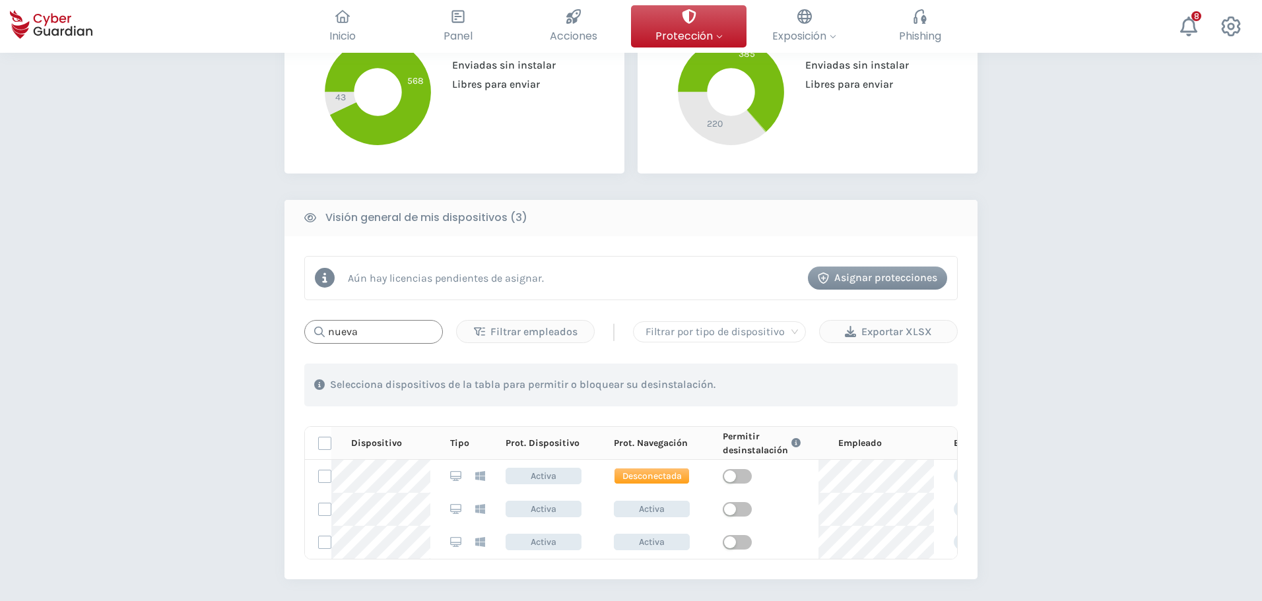
drag, startPoint x: 376, startPoint y: 330, endPoint x: 256, endPoint y: 335, distance: 120.9
click at [260, 335] on div "PROTECCIÓN > Seguridad de dispositivos ¿Cómo funciona? Añade empleados Instala …" at bounding box center [631, 259] width 1262 height 1205
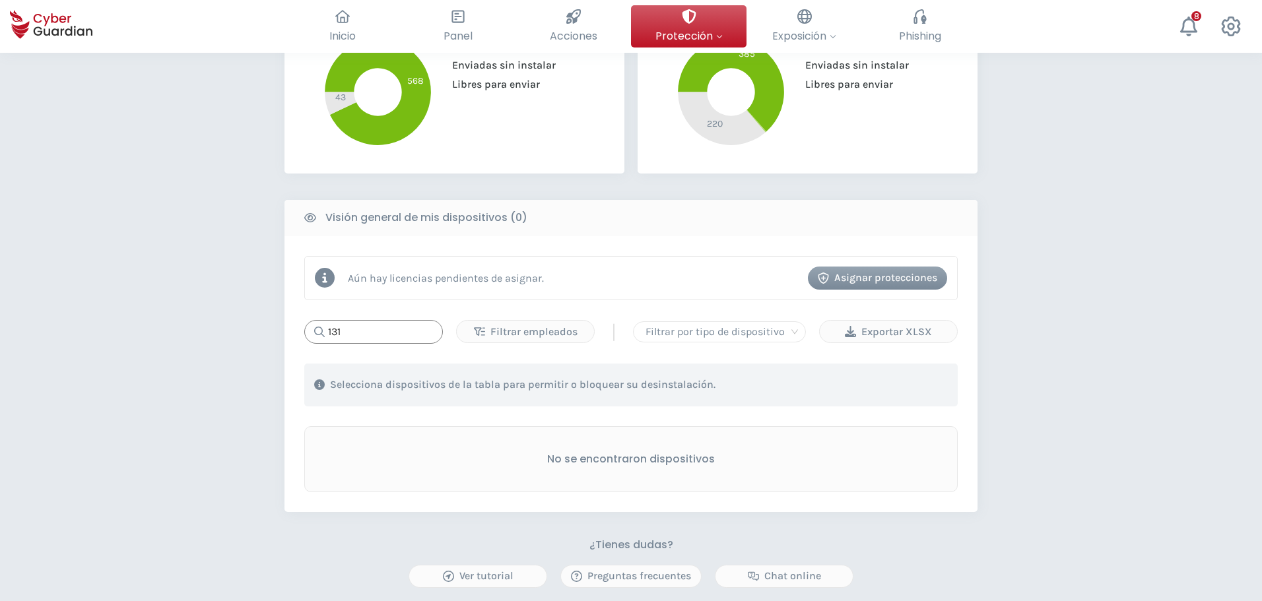
drag, startPoint x: 386, startPoint y: 329, endPoint x: 273, endPoint y: 331, distance: 112.9
click at [283, 331] on div "PROTECCIÓN > Seguridad de dispositivos ¿Cómo funciona? Añade empleados Instala …" at bounding box center [631, 226] width 1262 height 1138
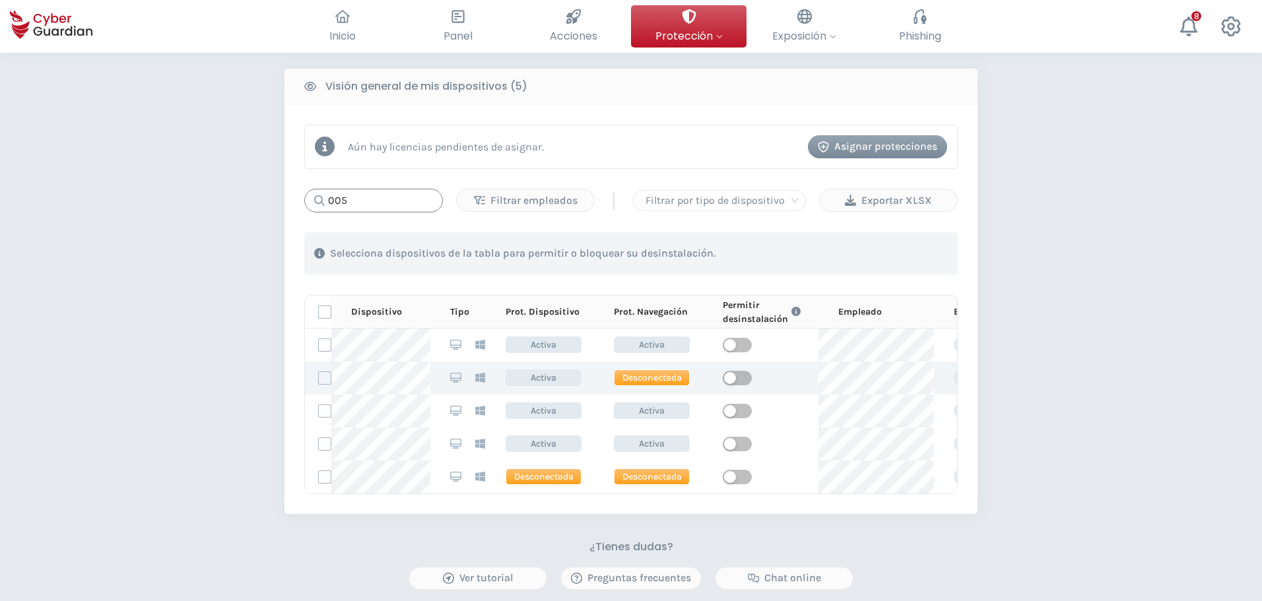
scroll to position [528, 0]
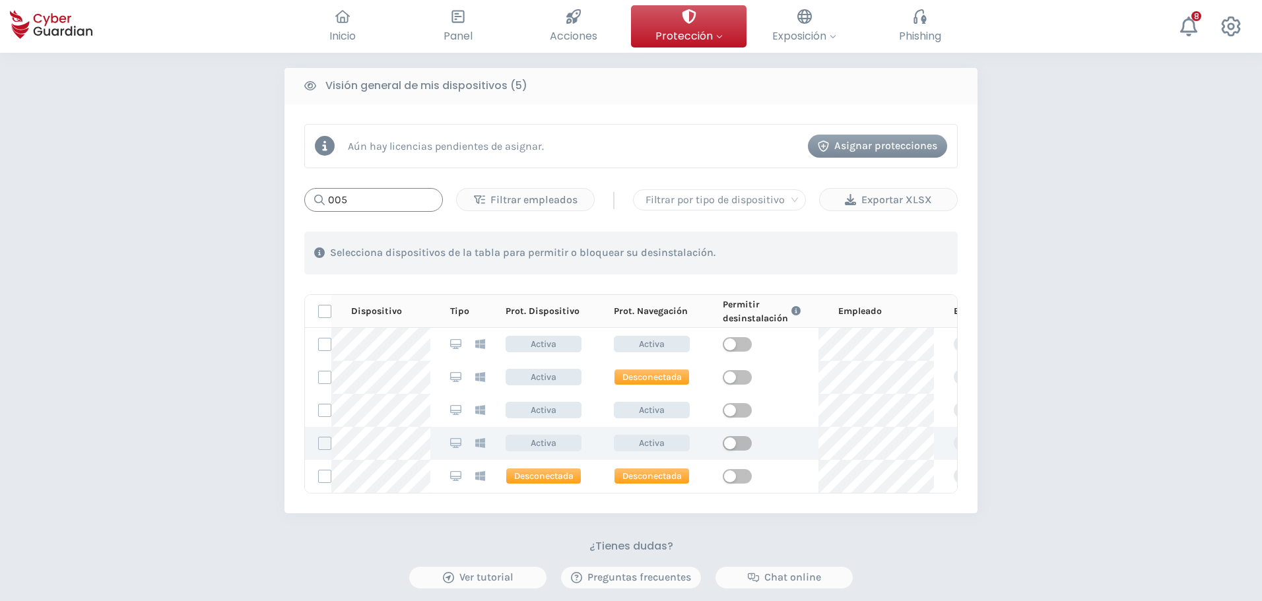
type input "005"
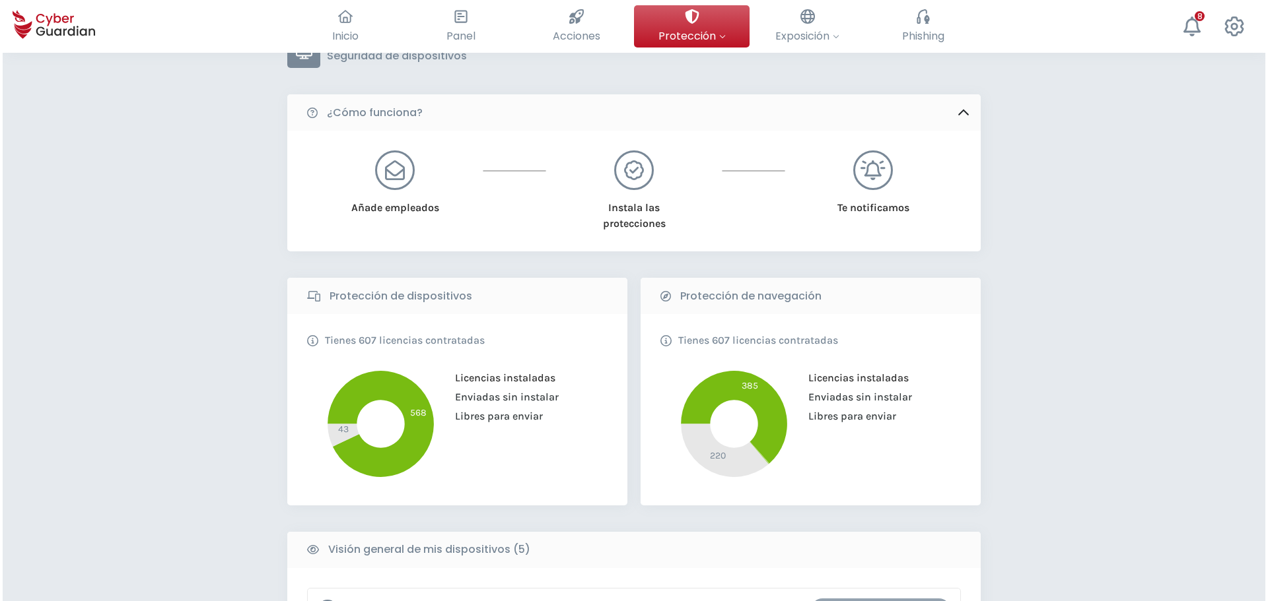
scroll to position [0, 0]
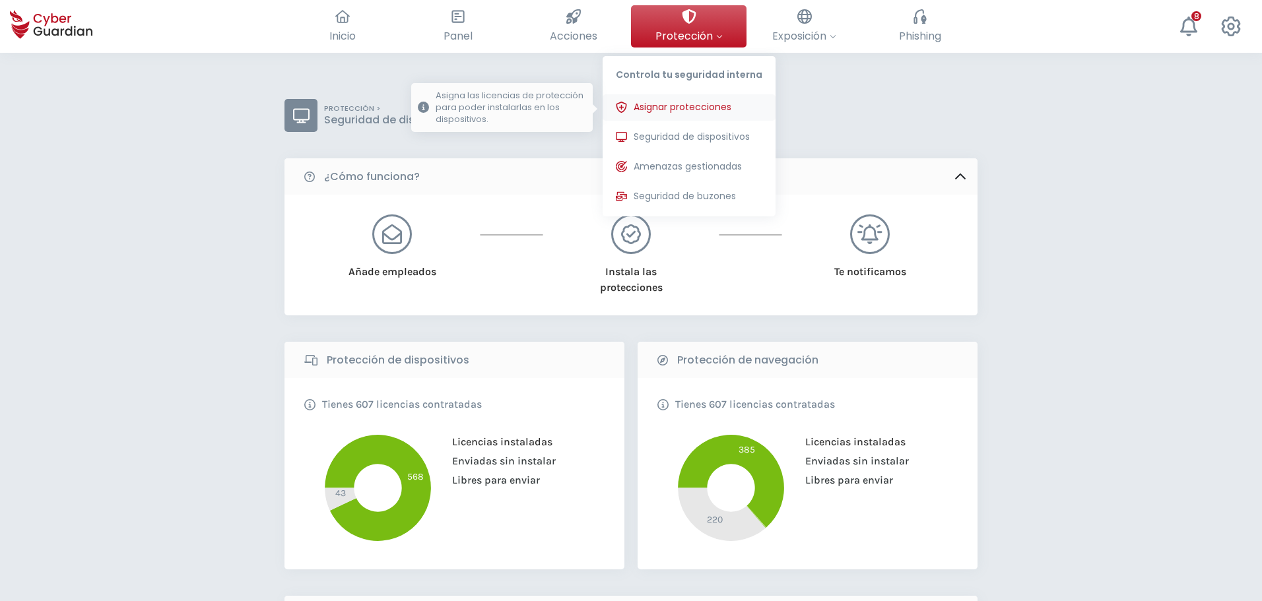
click at [677, 110] on span "Asignar protecciones" at bounding box center [683, 107] width 98 height 14
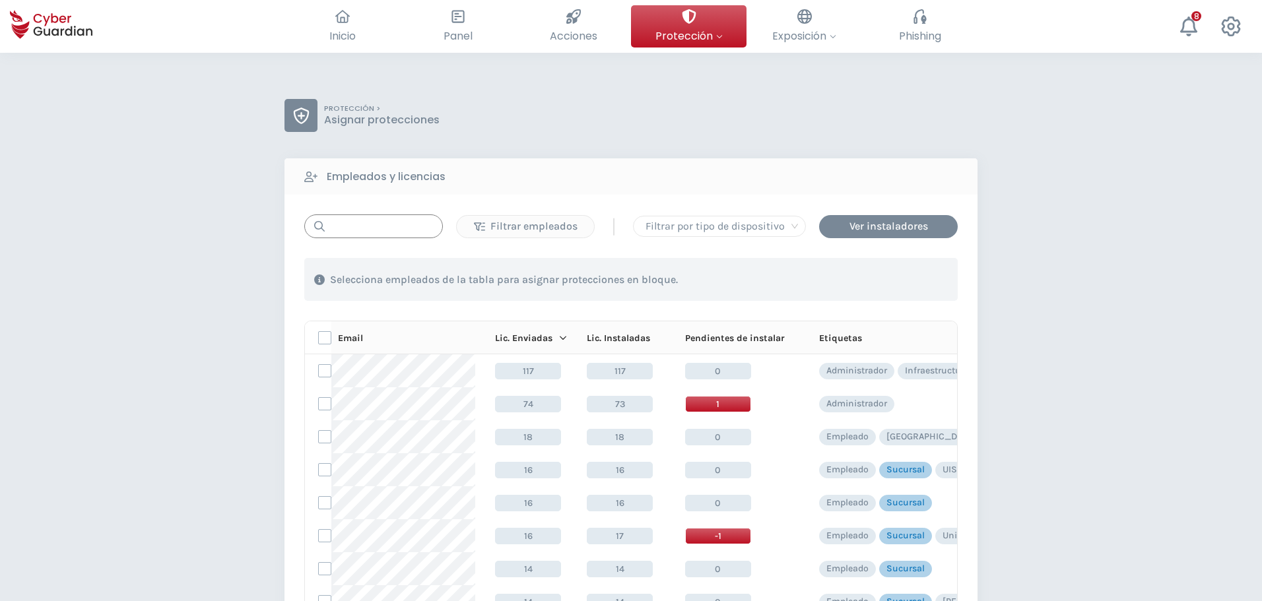
click at [405, 223] on input "text" at bounding box center [373, 227] width 139 height 24
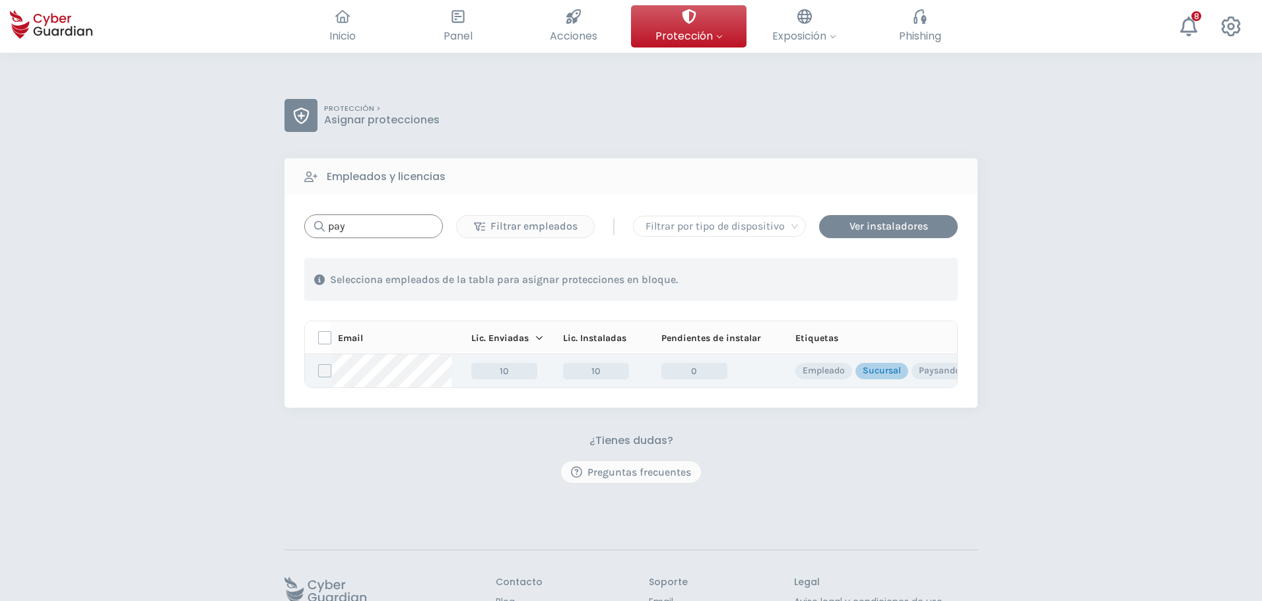
type input "pay"
click at [323, 374] on label at bounding box center [324, 370] width 13 height 13
click at [319, 374] on input "checkbox" at bounding box center [319, 371] width 0 height 12
click at [851, 283] on div "Asignar protecciones" at bounding box center [877, 280] width 119 height 16
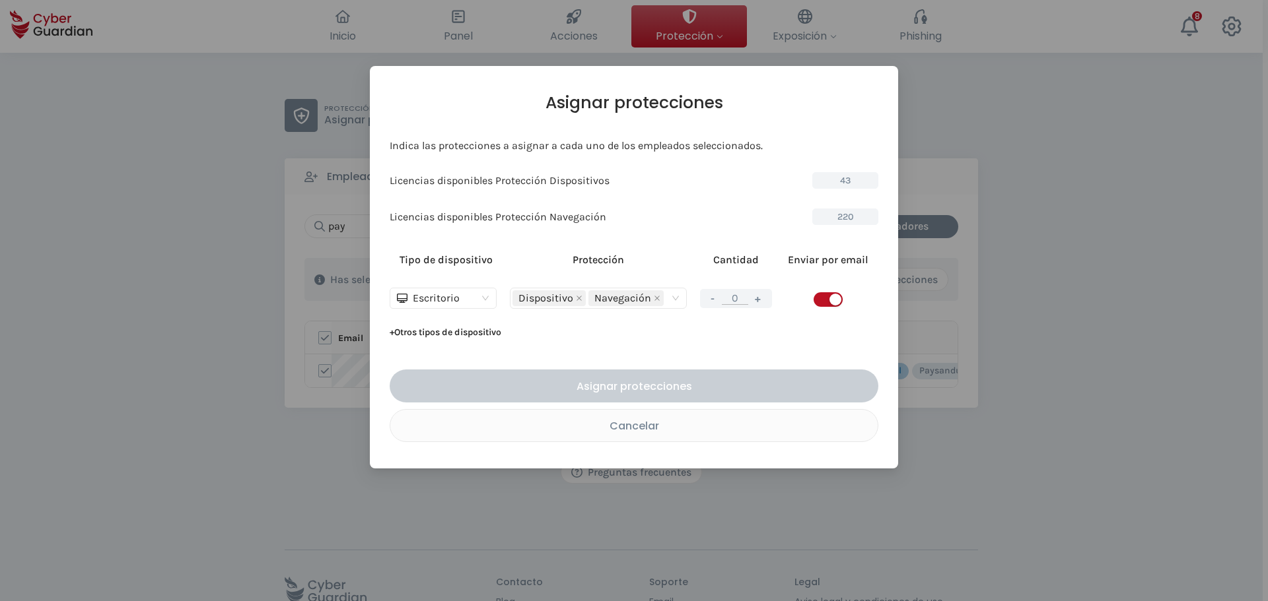
drag, startPoint x: 762, startPoint y: 301, endPoint x: 770, endPoint y: 301, distance: 7.9
click at [760, 301] on button "+" at bounding box center [758, 298] width 16 height 17
type input "1"
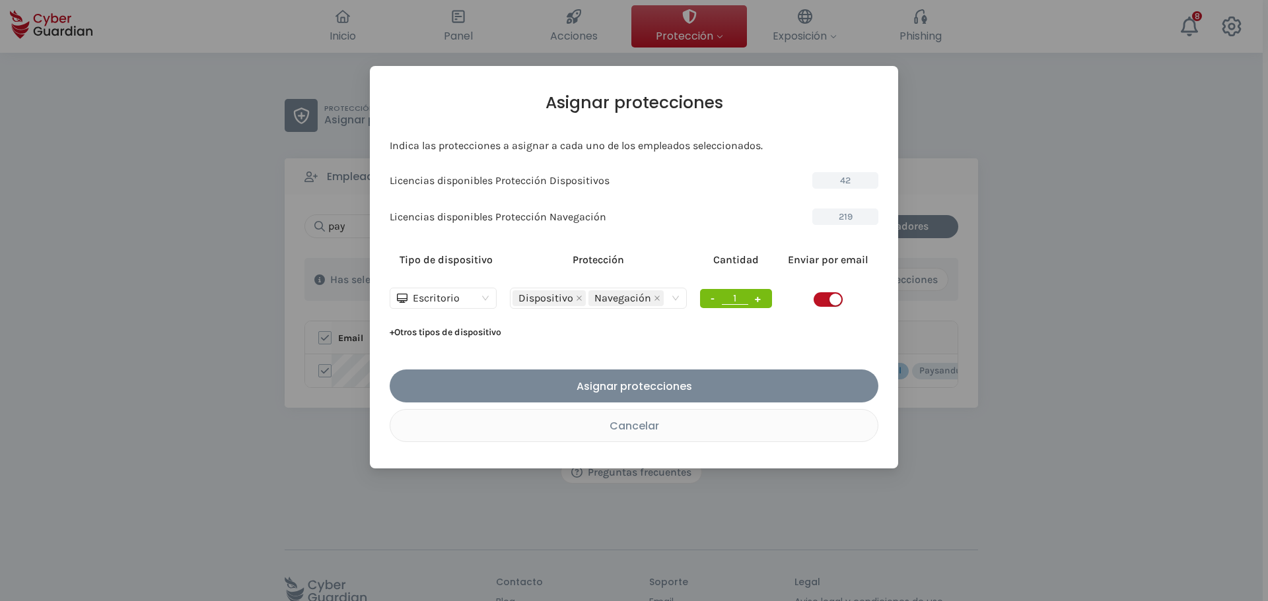
click at [821, 297] on span "button" at bounding box center [827, 299] width 29 height 15
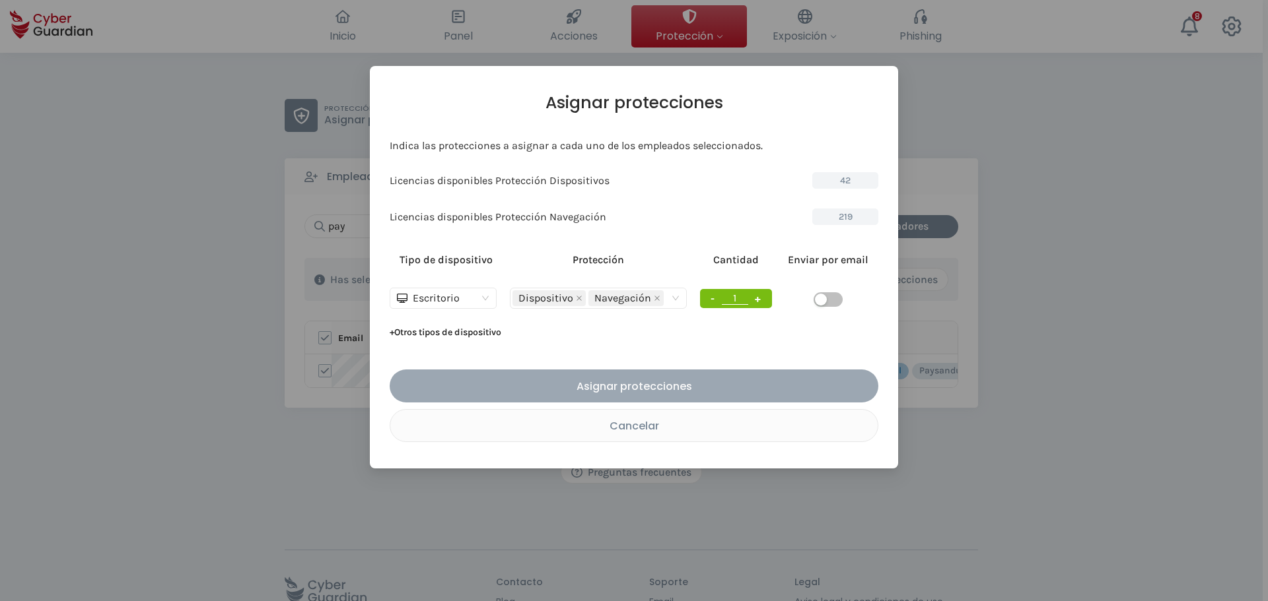
click at [664, 391] on div "Asignar protecciones" at bounding box center [633, 386] width 469 height 17
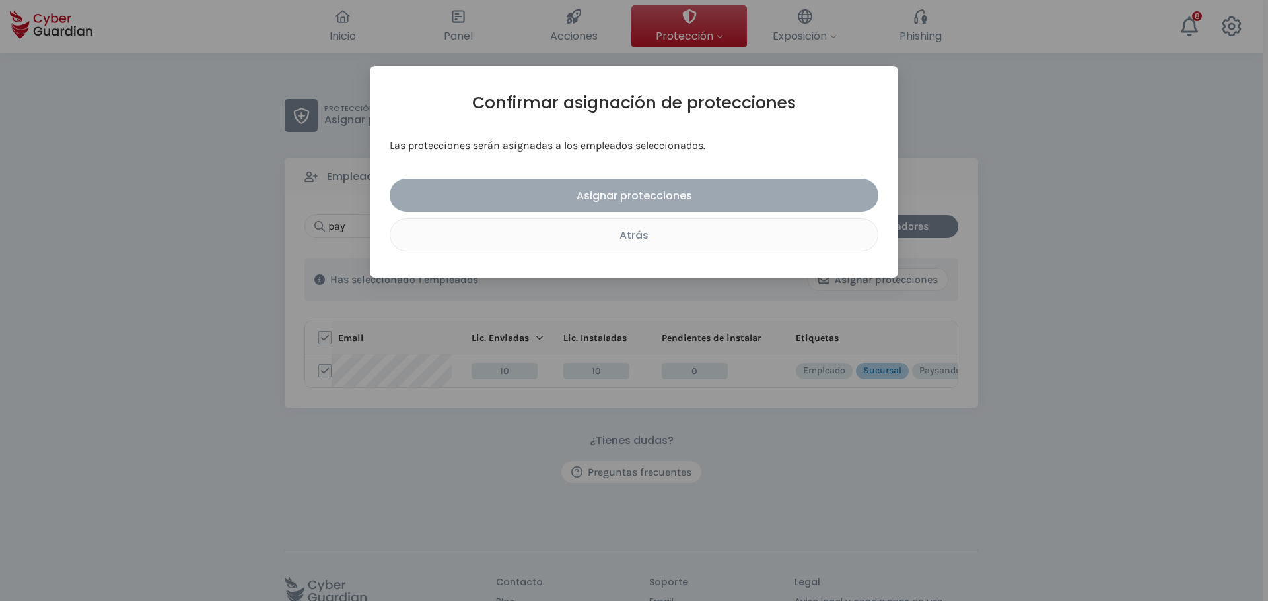
click at [648, 206] on button "Asignar protecciones" at bounding box center [634, 195] width 489 height 33
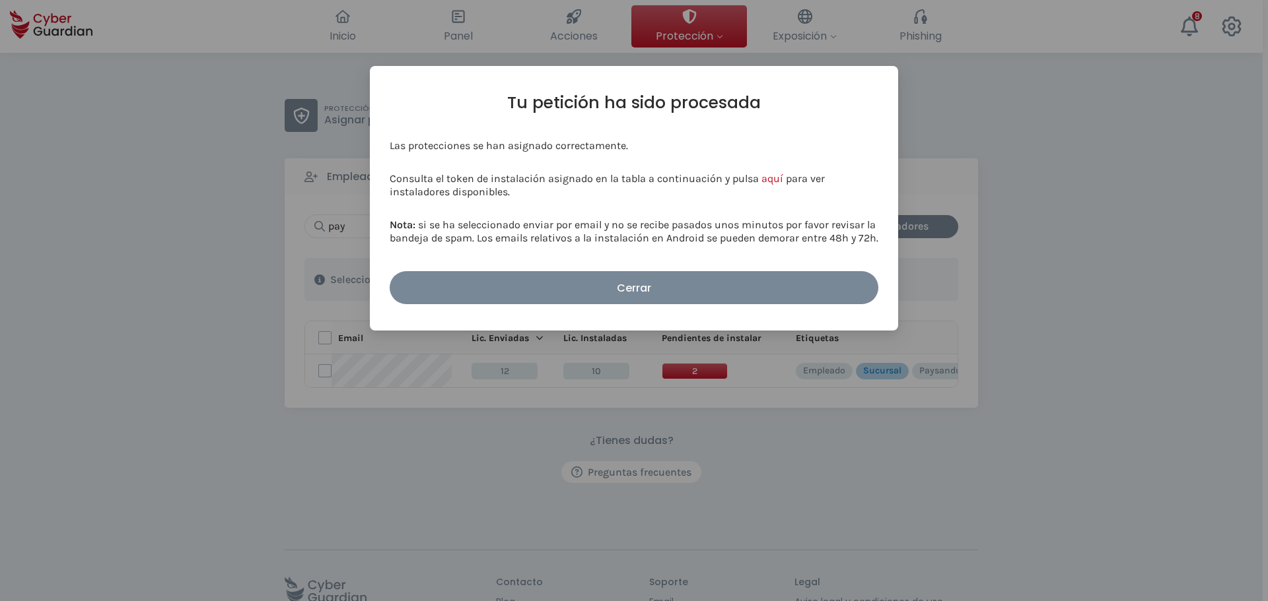
click at [708, 284] on div "Cerrar" at bounding box center [633, 288] width 469 height 17
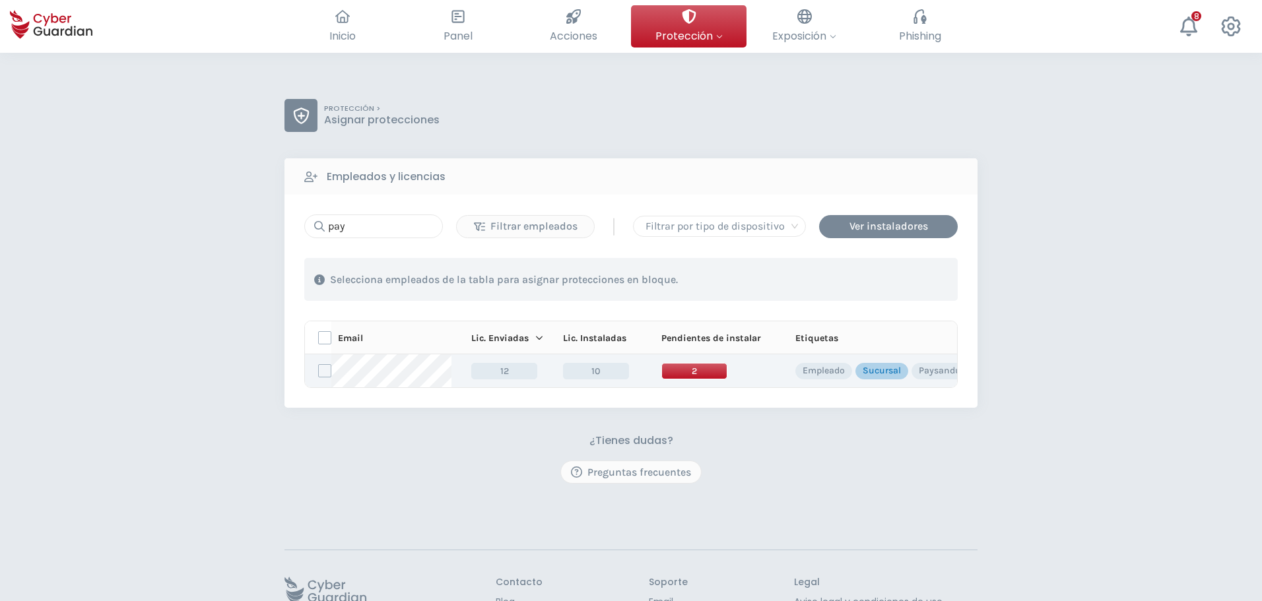
click at [699, 374] on span "2" at bounding box center [695, 371] width 66 height 17
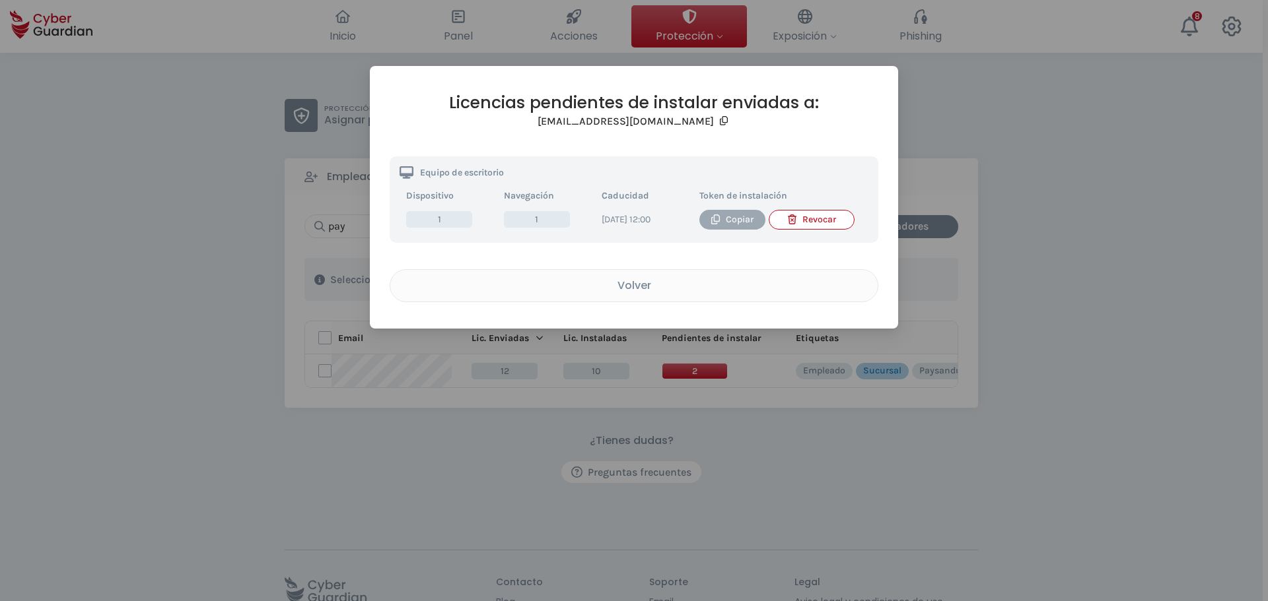
click at [725, 220] on div "Copiar" at bounding box center [732, 220] width 46 height 15
click at [629, 290] on div "Volver" at bounding box center [633, 285] width 467 height 17
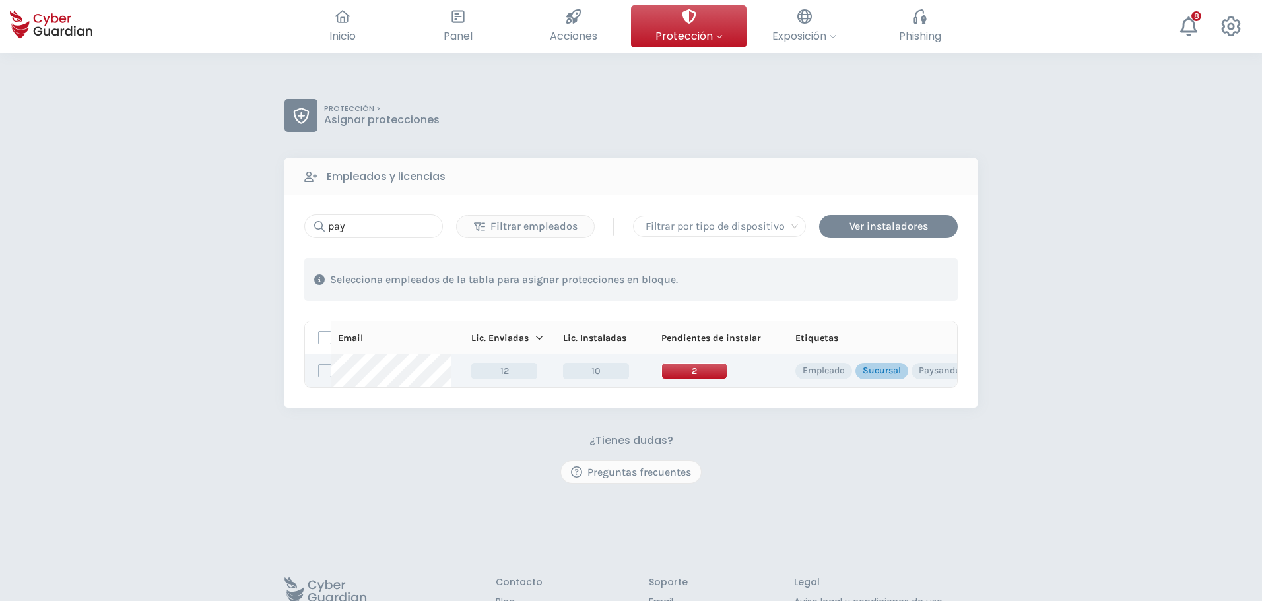
click at [695, 368] on span "2" at bounding box center [695, 371] width 66 height 17
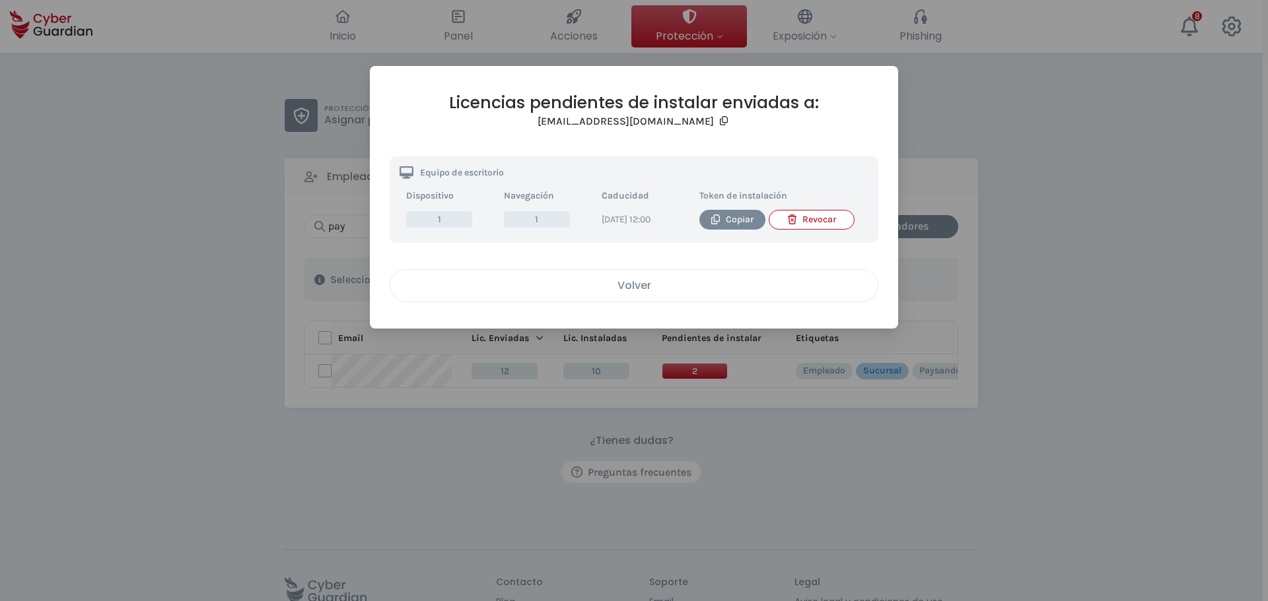
click at [633, 294] on div "Volver" at bounding box center [633, 285] width 467 height 17
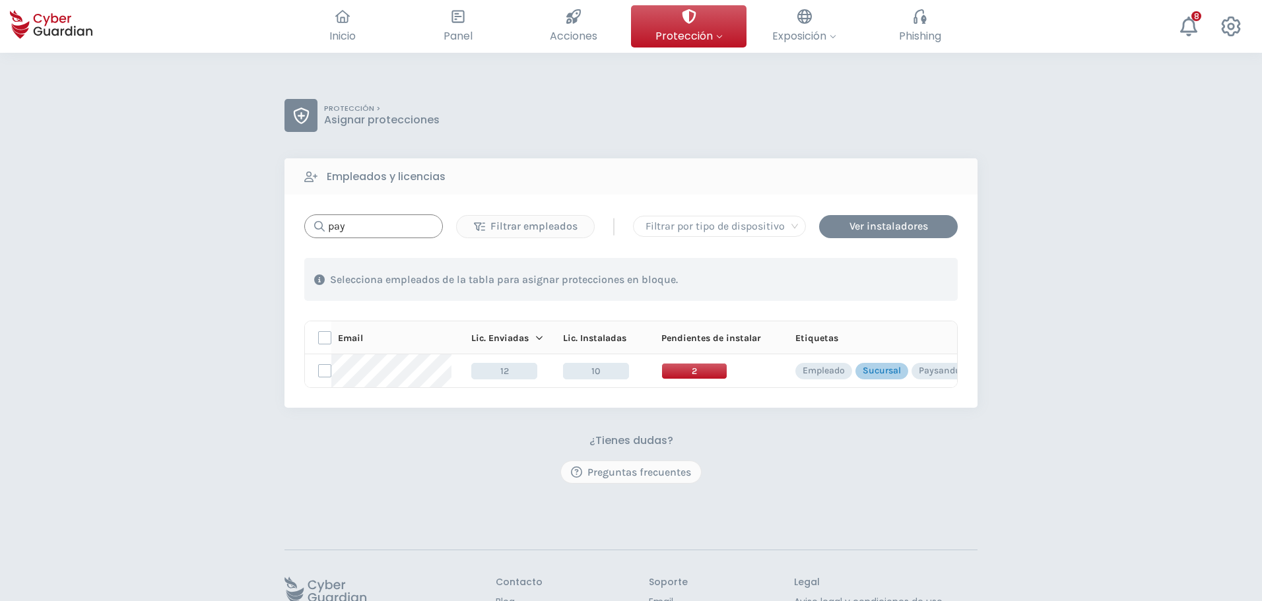
drag, startPoint x: 362, startPoint y: 228, endPoint x: 265, endPoint y: 230, distance: 96.4
click at [305, 230] on div "pay" at bounding box center [373, 227] width 139 height 24
type input "ppi"
click at [714, 363] on span "2" at bounding box center [706, 371] width 66 height 17
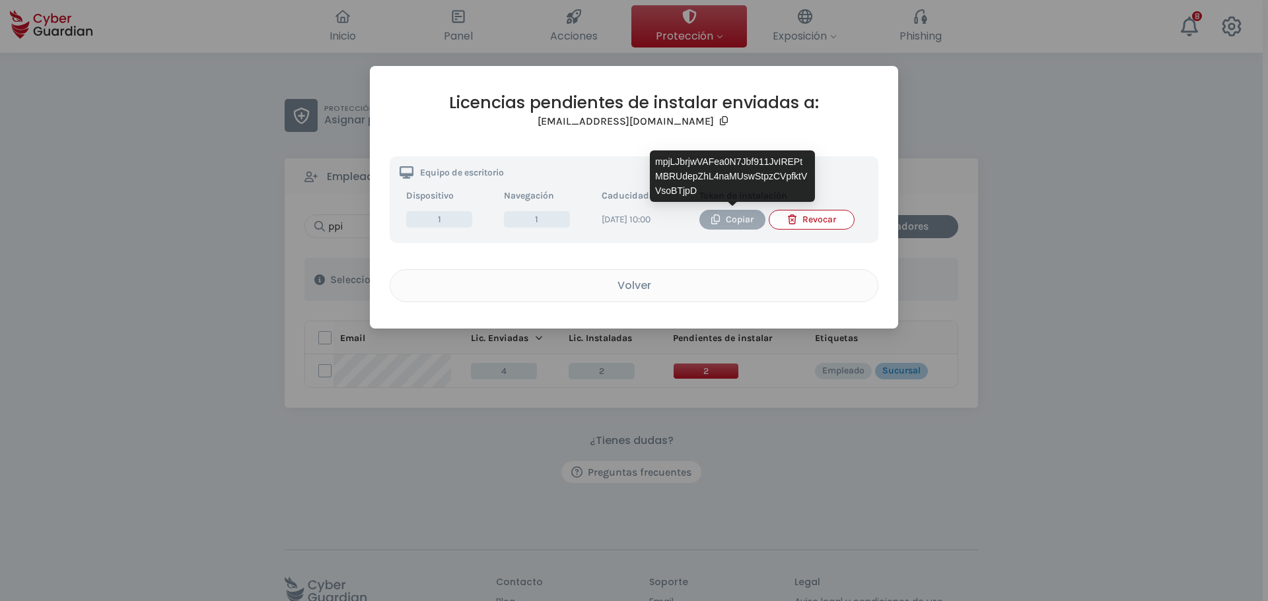
click at [753, 222] on div "Copiar" at bounding box center [732, 220] width 46 height 15
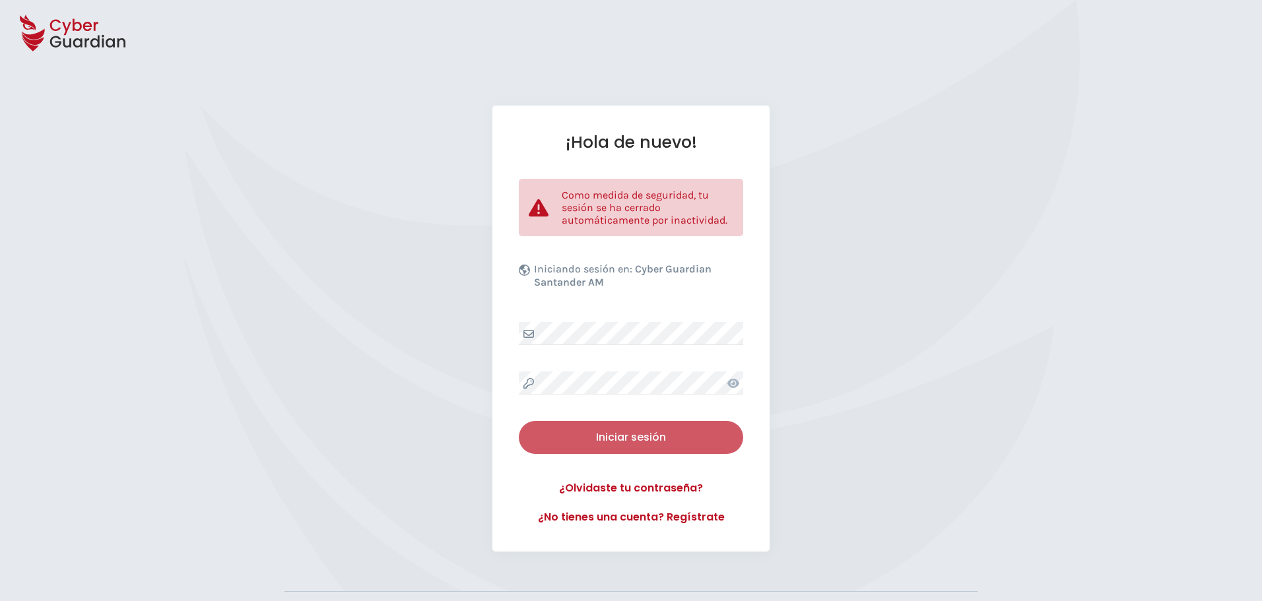
click at [678, 438] on div "Iniciar sesión" at bounding box center [631, 438] width 205 height 16
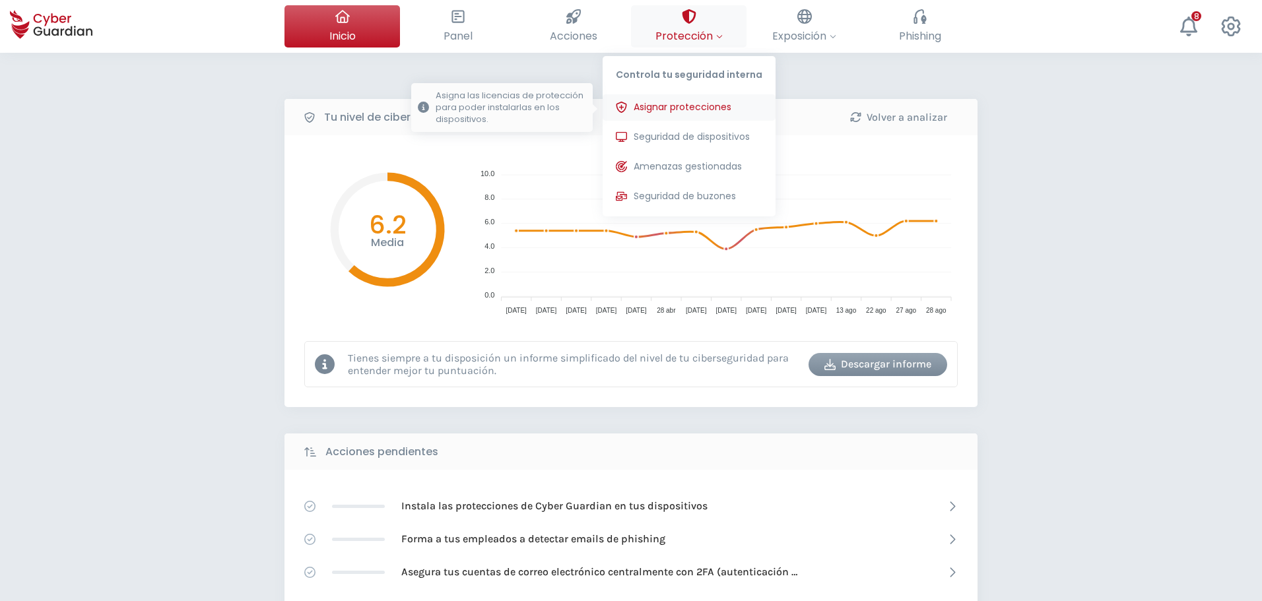
click at [684, 106] on span "Asignar protecciones" at bounding box center [683, 107] width 98 height 14
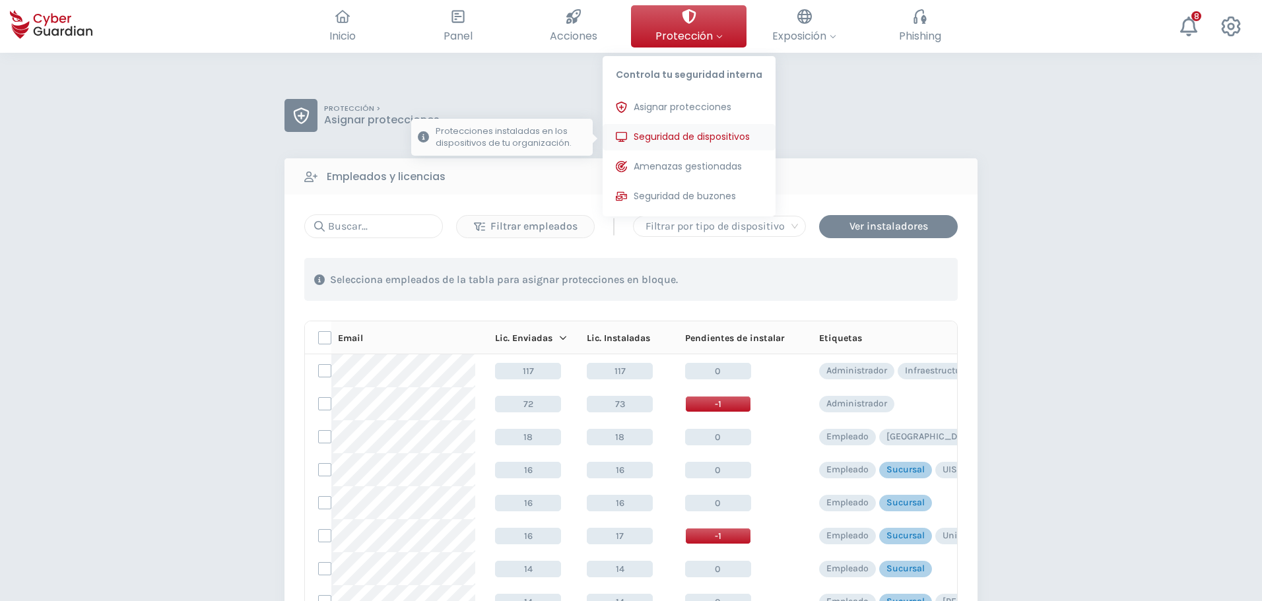
click at [679, 135] on span "Seguridad de dispositivos" at bounding box center [692, 137] width 116 height 14
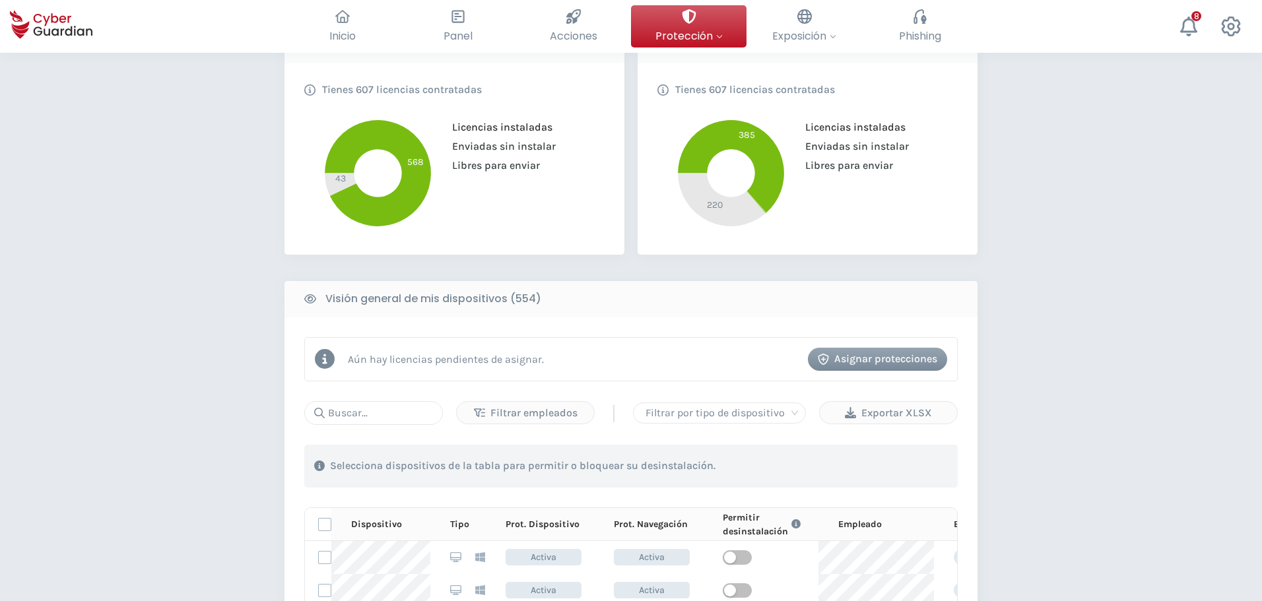
scroll to position [330, 0]
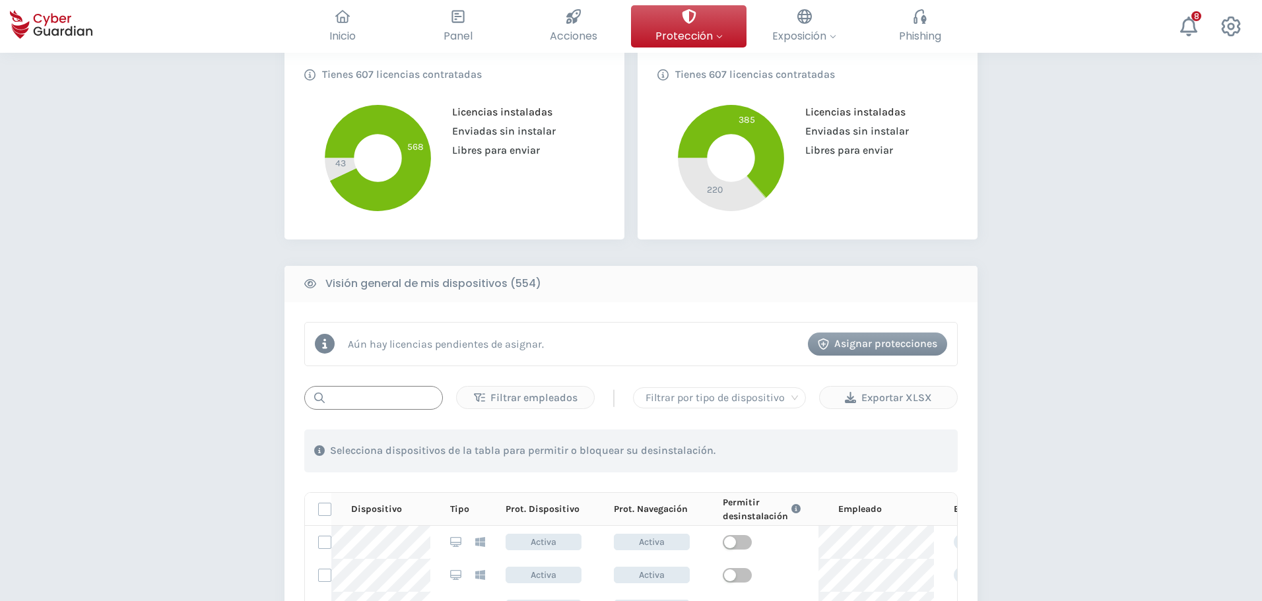
click at [370, 406] on input "text" at bounding box center [373, 398] width 139 height 24
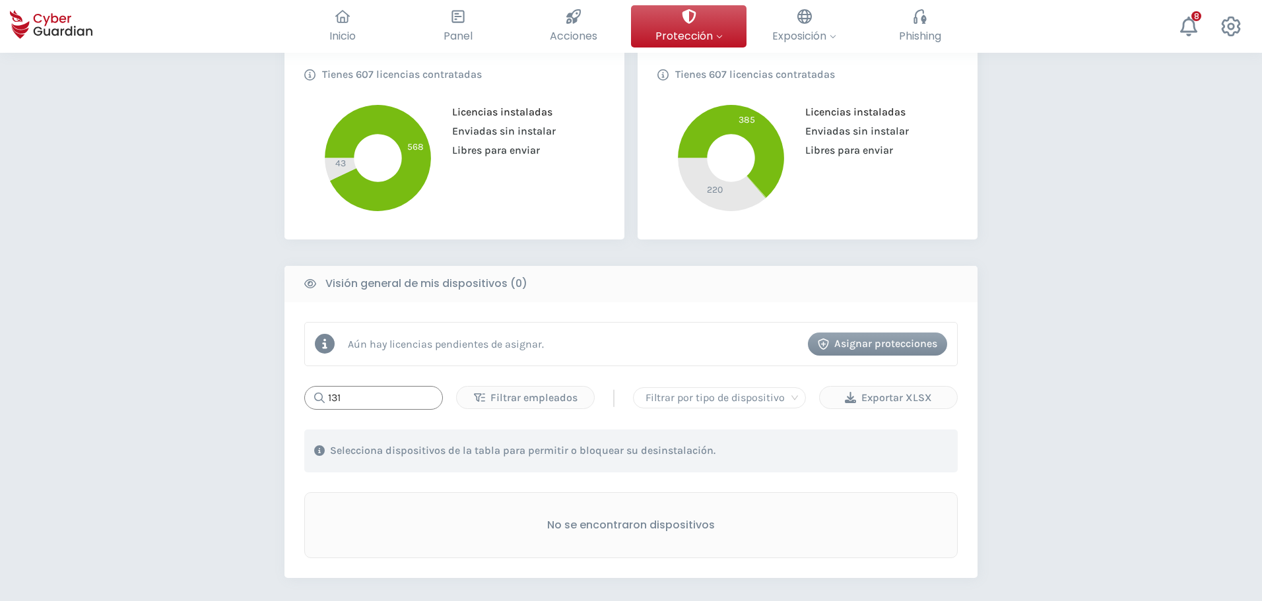
type input "131"
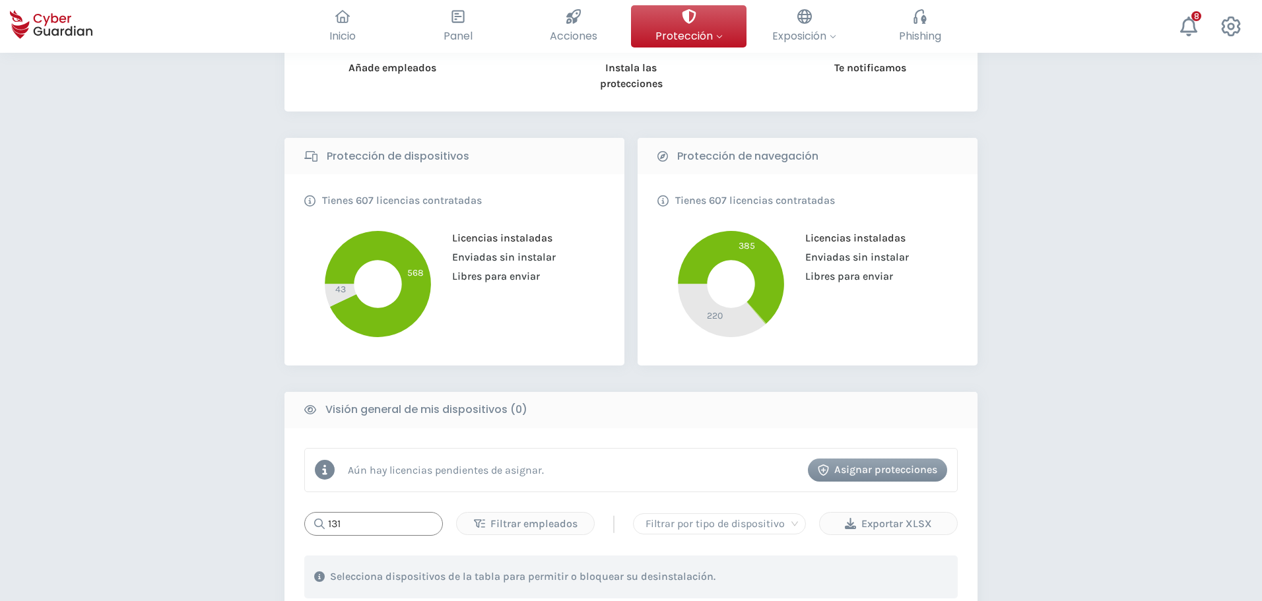
scroll to position [66, 0]
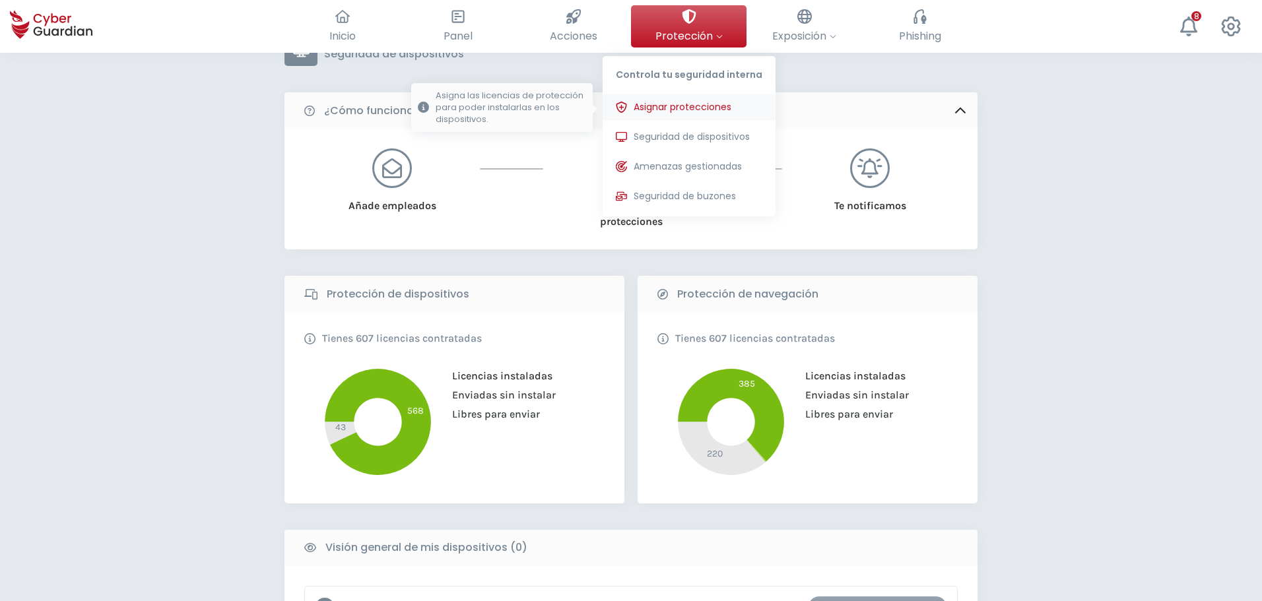
click at [676, 116] on button "Asignar protecciones Asigna las licencias de protección para poder instalarlas …" at bounding box center [689, 107] width 173 height 26
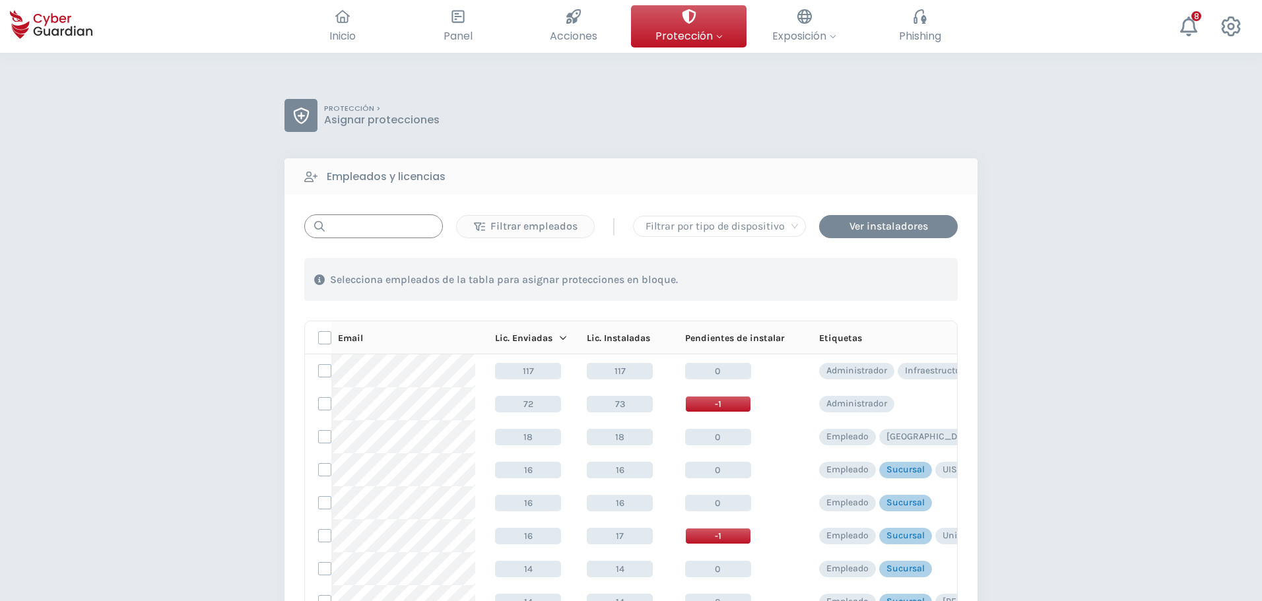
click at [361, 232] on input "text" at bounding box center [373, 227] width 139 height 24
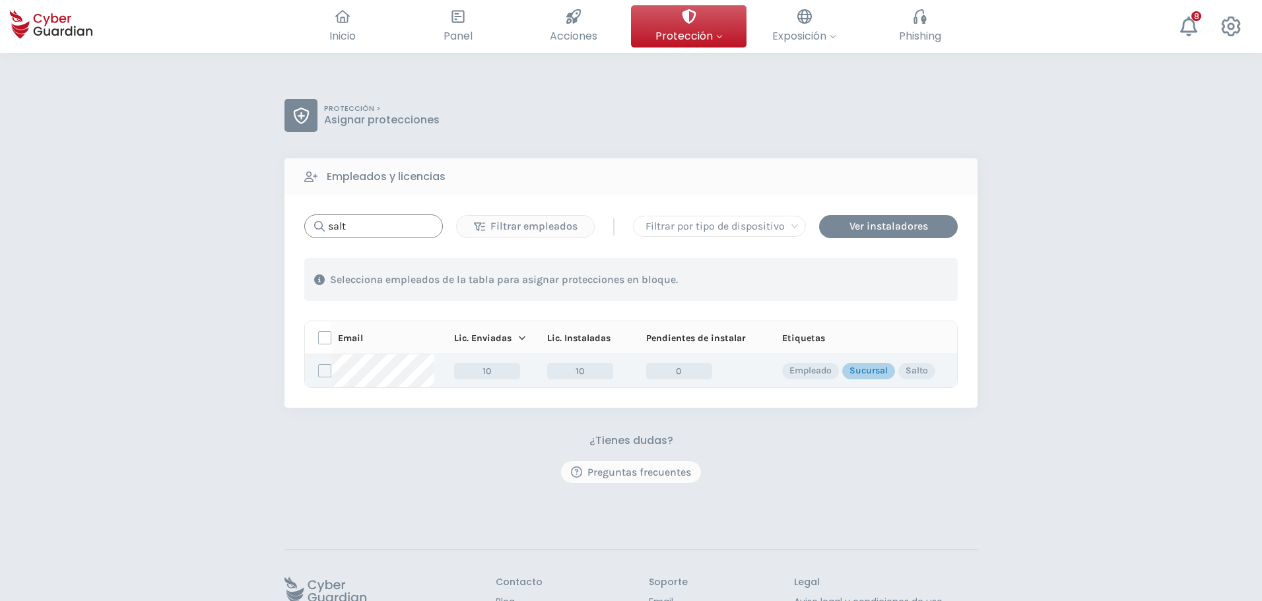
type input "salt"
click at [326, 373] on label at bounding box center [324, 370] width 13 height 13
click at [319, 373] on input "checkbox" at bounding box center [319, 371] width 0 height 12
click at [880, 282] on div "Asignar protecciones" at bounding box center [877, 280] width 119 height 16
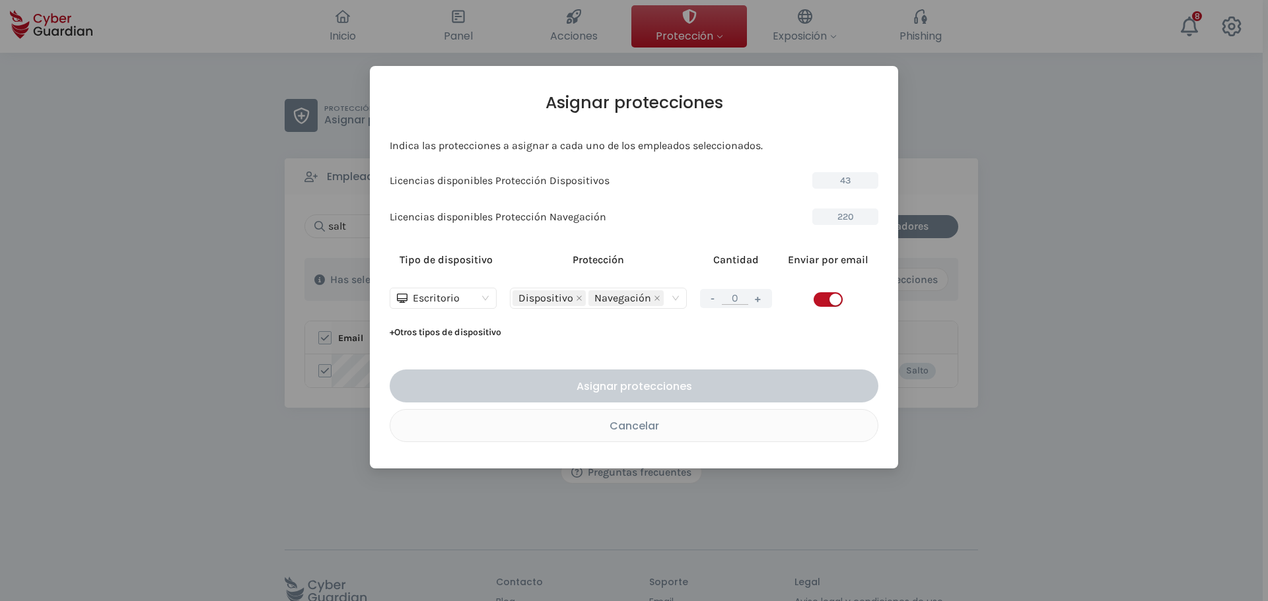
click at [757, 305] on button "+" at bounding box center [758, 298] width 16 height 17
type input "1"
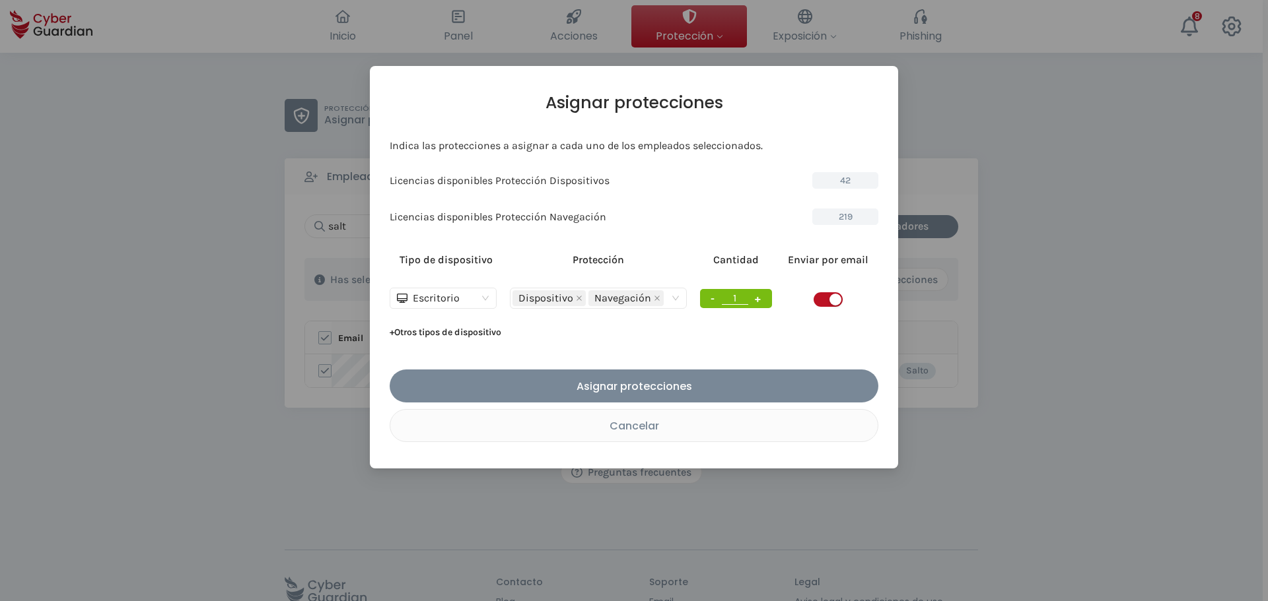
click at [817, 298] on span "button" at bounding box center [827, 299] width 29 height 15
click at [690, 382] on div "Asignar protecciones" at bounding box center [633, 386] width 469 height 17
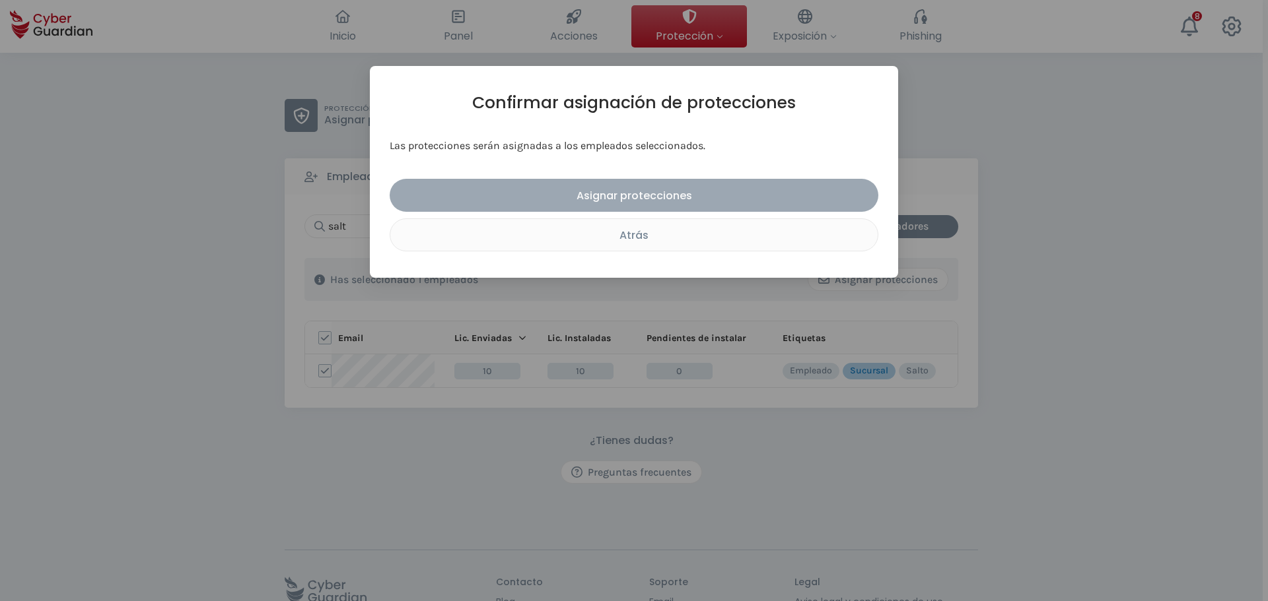
click at [627, 189] on div "Asignar protecciones" at bounding box center [633, 195] width 469 height 17
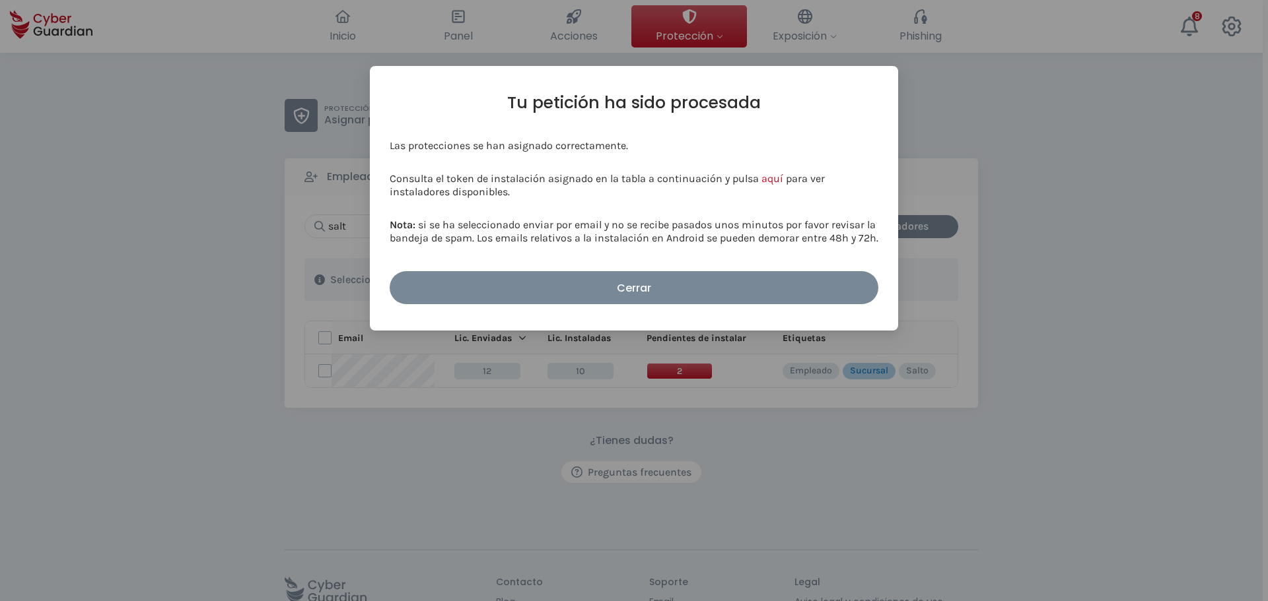
click at [667, 280] on div "Cerrar" at bounding box center [633, 288] width 469 height 17
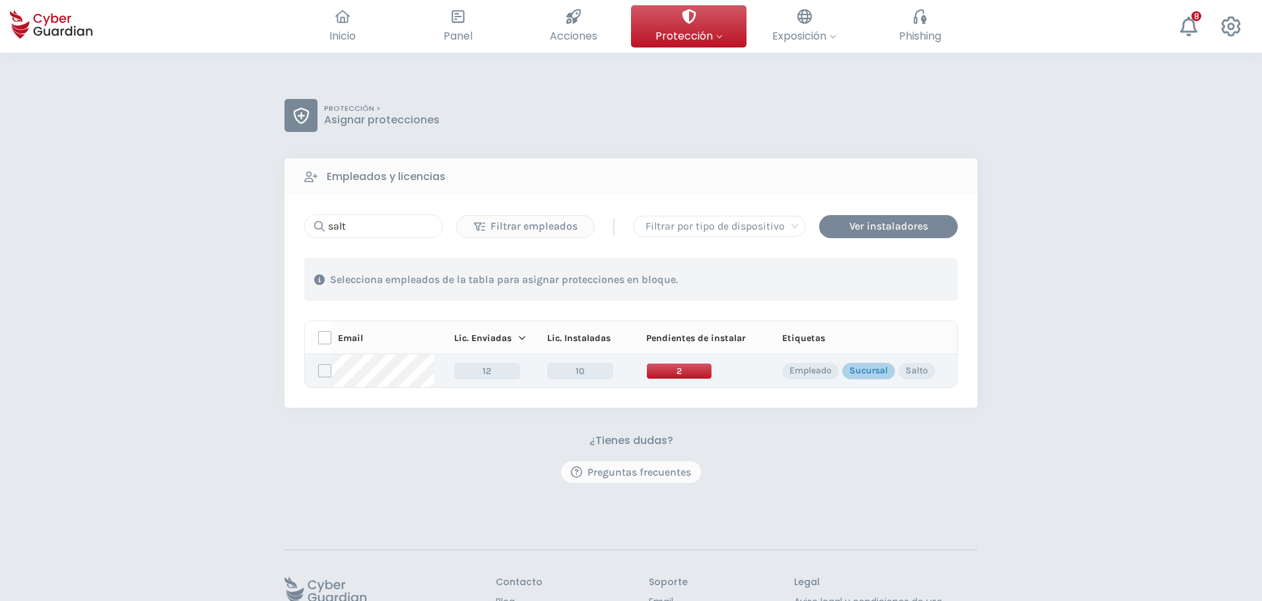
click at [667, 369] on span "2" at bounding box center [679, 371] width 66 height 17
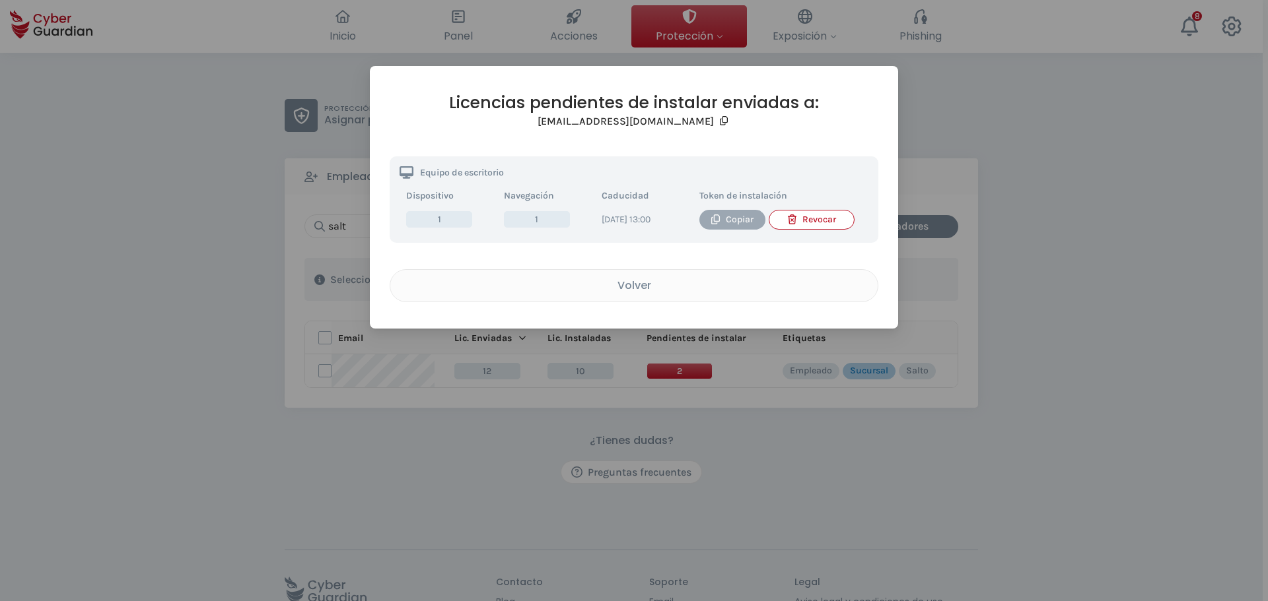
click at [725, 224] on div "Copiar" at bounding box center [732, 220] width 46 height 15
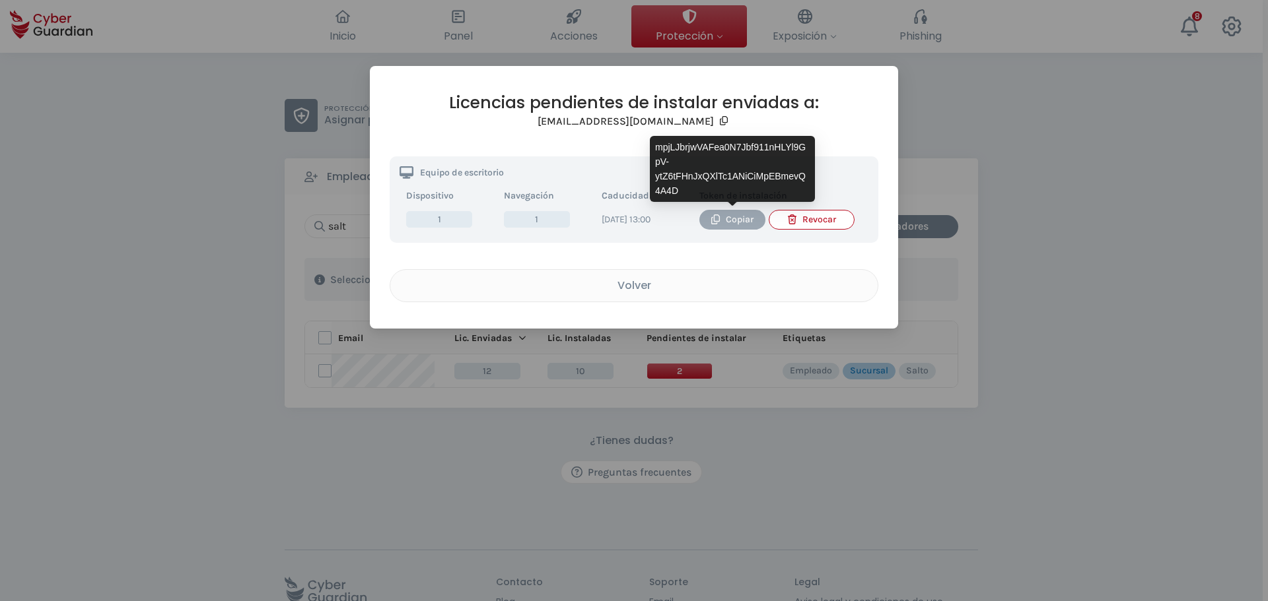
click at [728, 219] on div "Copiar" at bounding box center [732, 220] width 46 height 15
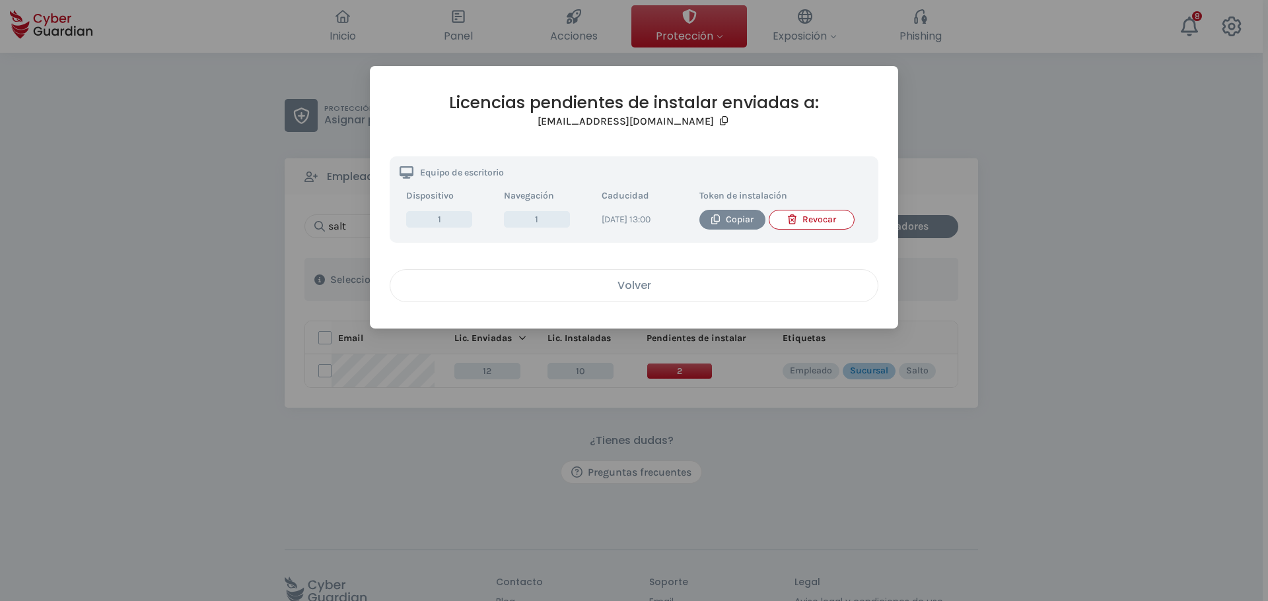
click at [638, 292] on div "Volver" at bounding box center [633, 285] width 467 height 17
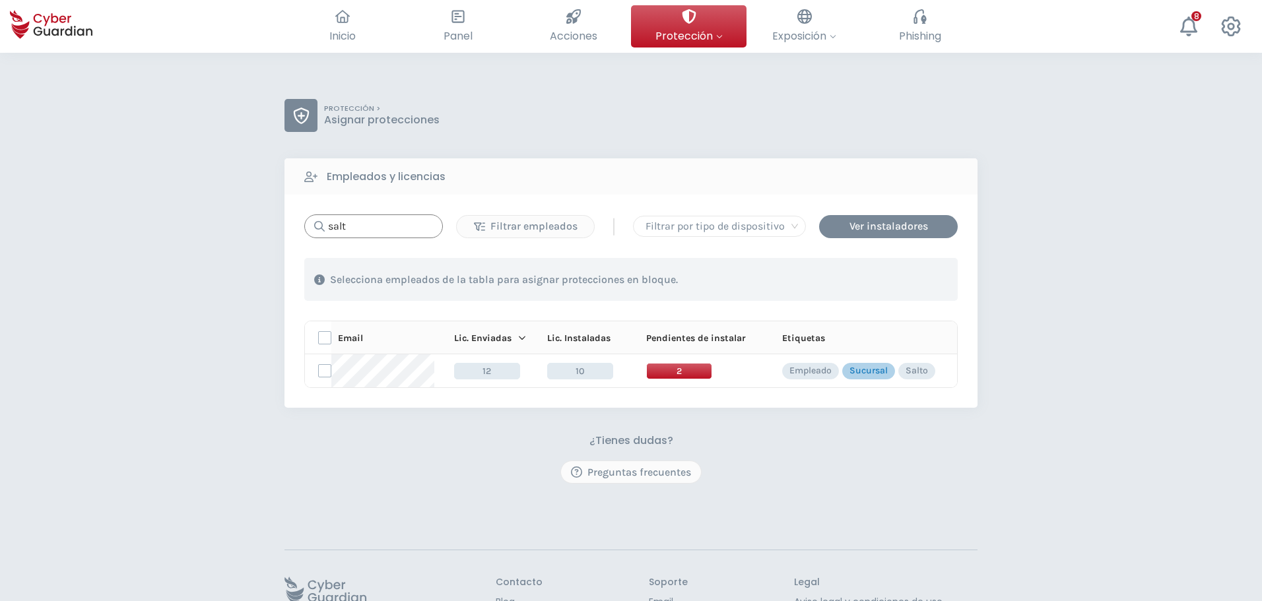
click at [366, 234] on input "salt" at bounding box center [373, 227] width 139 height 24
drag, startPoint x: 329, startPoint y: 234, endPoint x: 275, endPoint y: 233, distance: 54.2
click at [304, 234] on div "salt" at bounding box center [373, 227] width 139 height 24
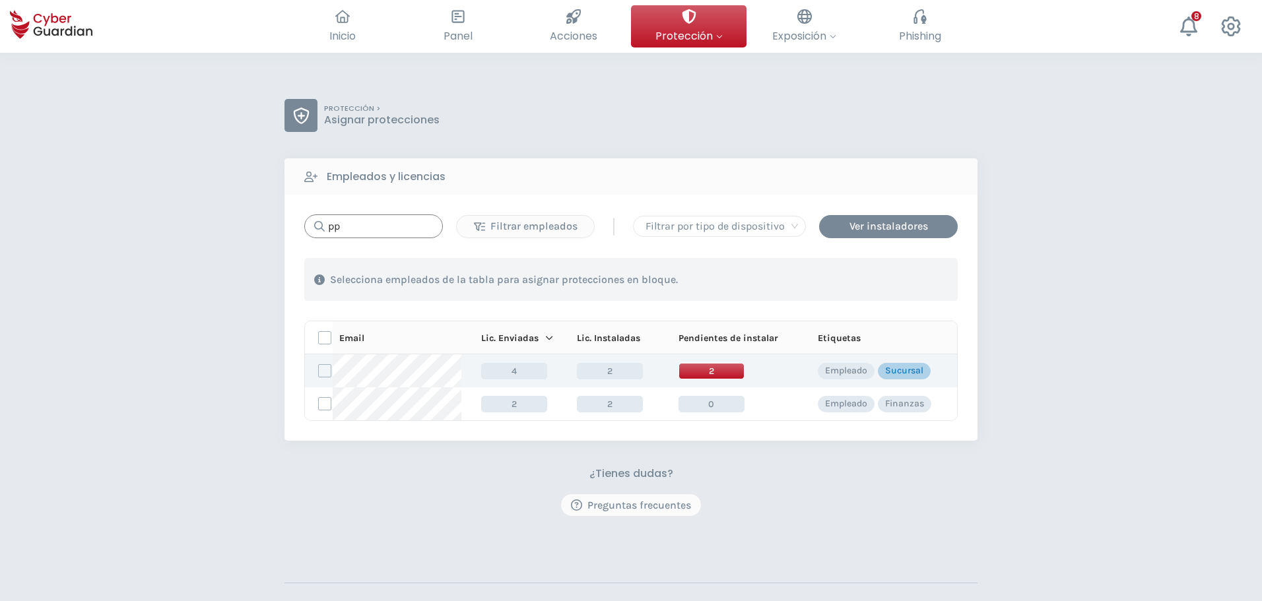
type input "pp"
click at [727, 366] on span "2" at bounding box center [712, 371] width 66 height 17
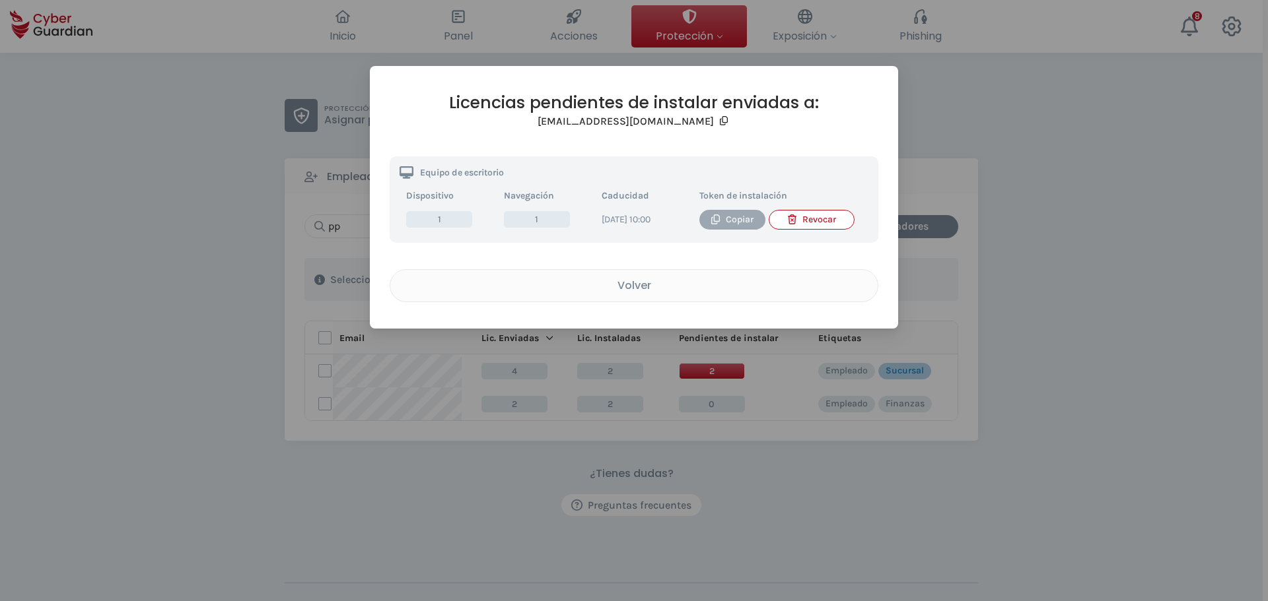
click at [742, 221] on div "Copiar" at bounding box center [732, 220] width 46 height 15
click at [642, 294] on div "Volver" at bounding box center [633, 285] width 467 height 17
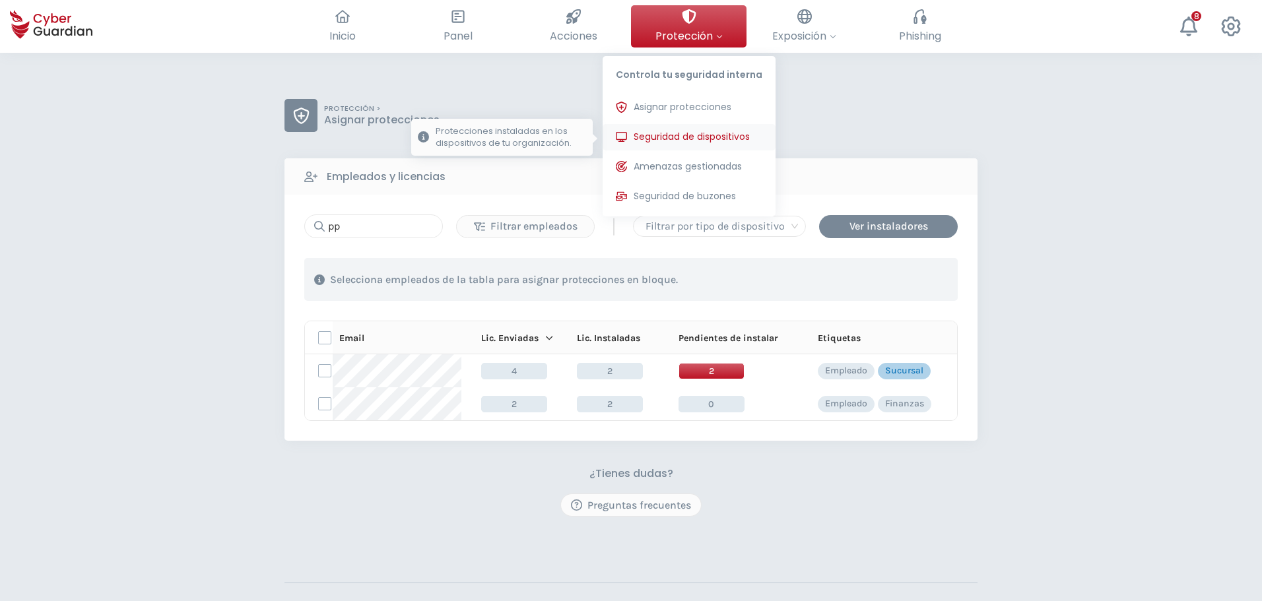
click at [674, 127] on button "Seguridad de dispositivos Protecciones instaladas en los dispositivos de tu org…" at bounding box center [689, 137] width 173 height 26
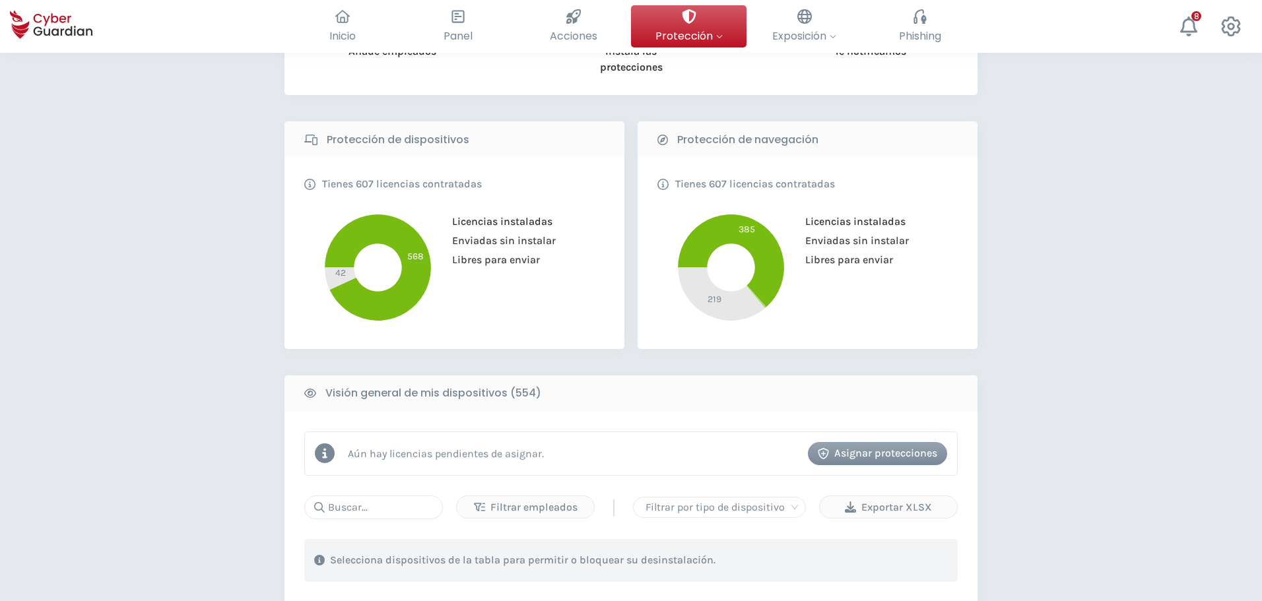
scroll to position [330, 0]
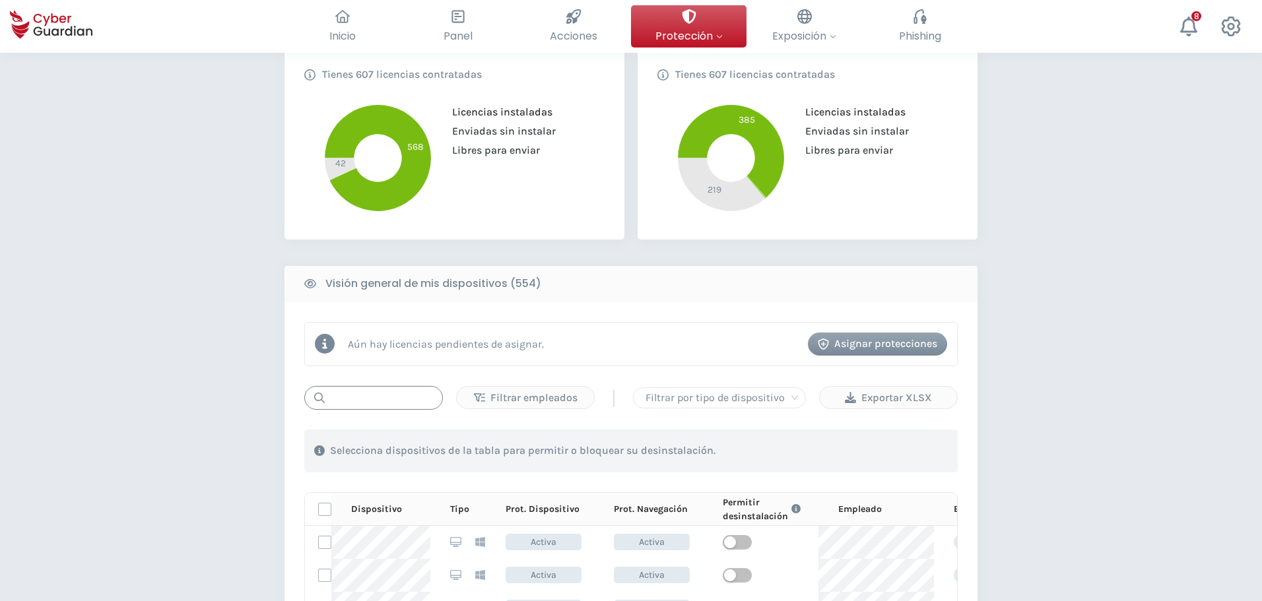
click at [384, 406] on input "text" at bounding box center [373, 398] width 139 height 24
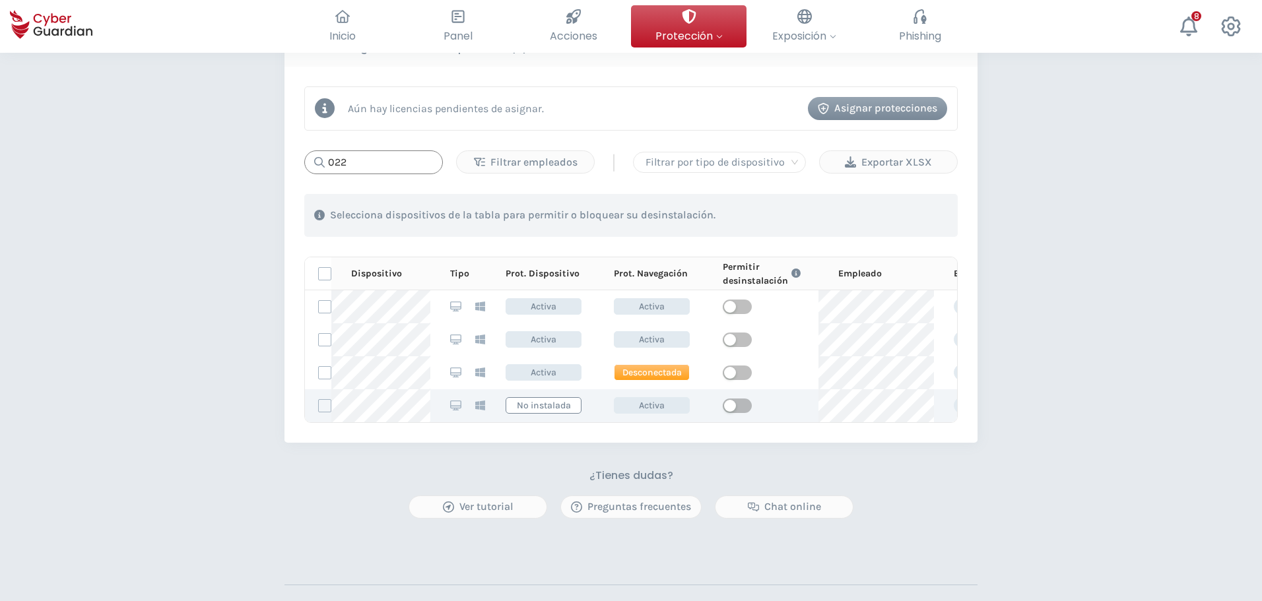
scroll to position [594, 0]
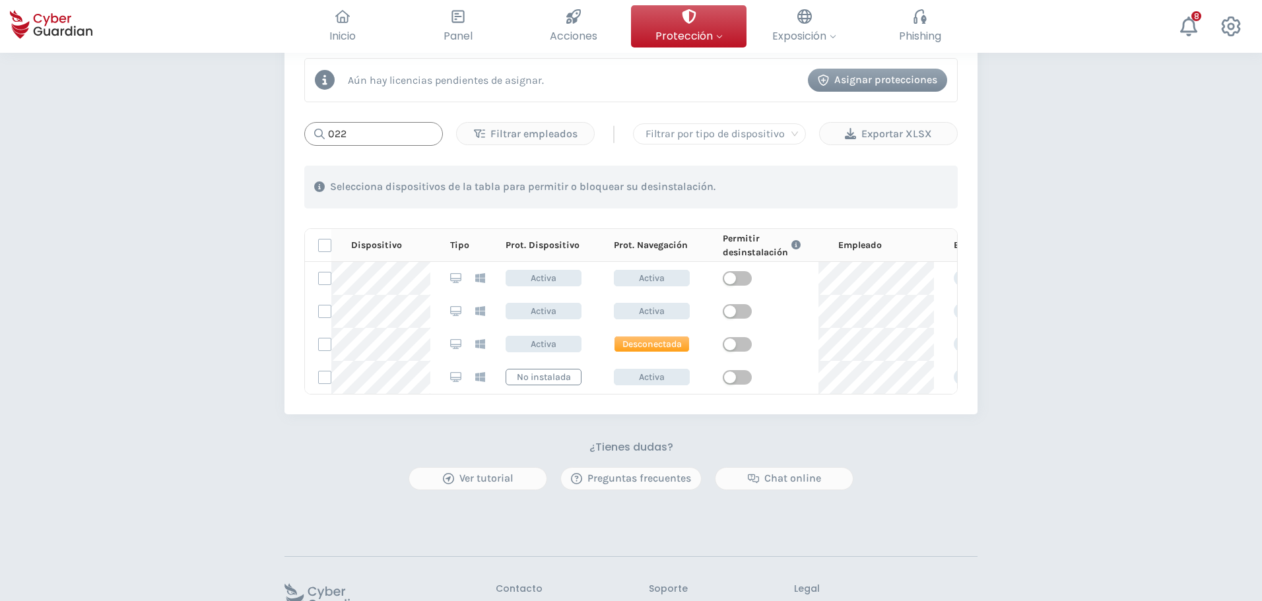
type input "022"
click at [691, 38] on span "Protección" at bounding box center [689, 36] width 67 height 17
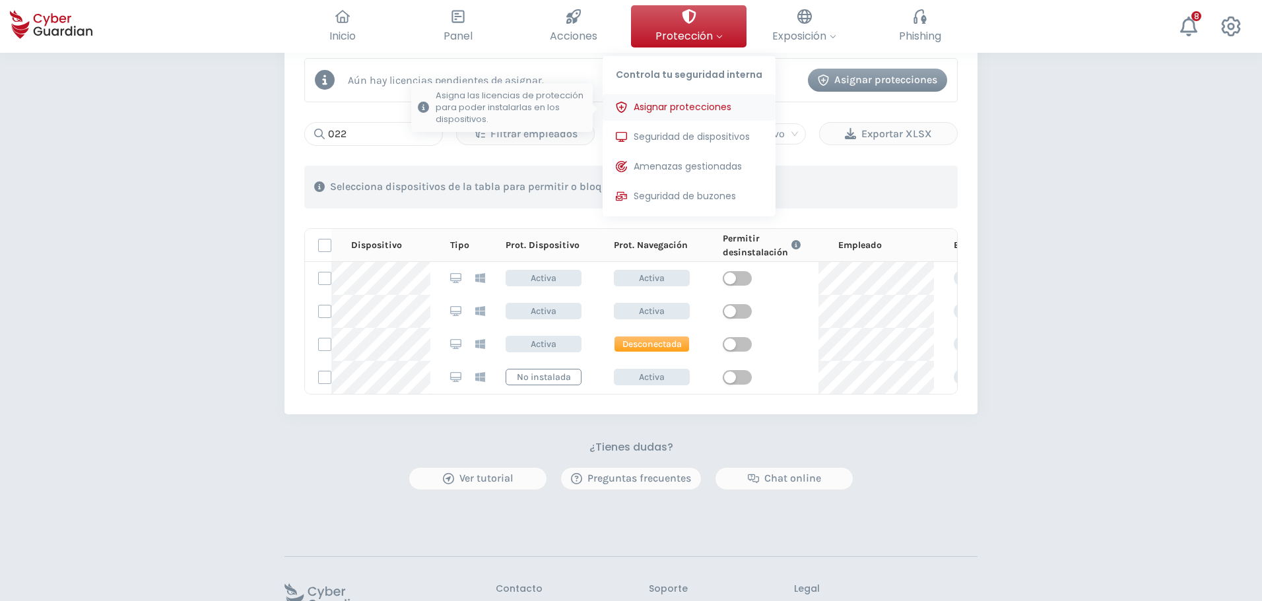
click at [671, 107] on span "Asignar protecciones" at bounding box center [683, 107] width 98 height 14
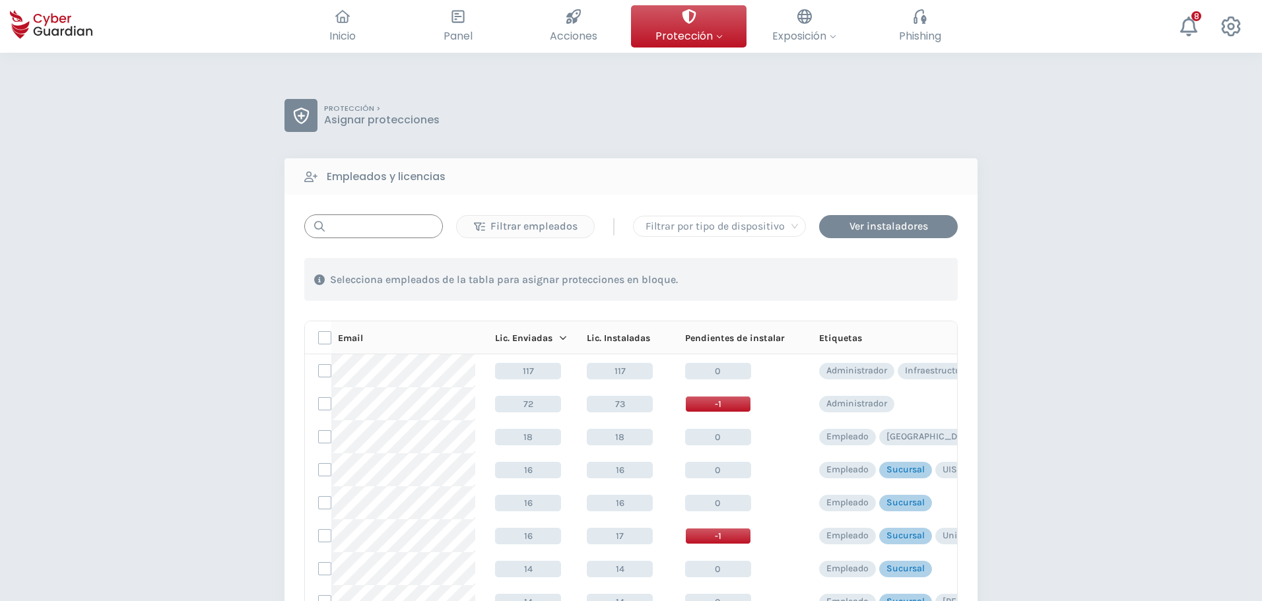
click at [387, 223] on input "text" at bounding box center [373, 227] width 139 height 24
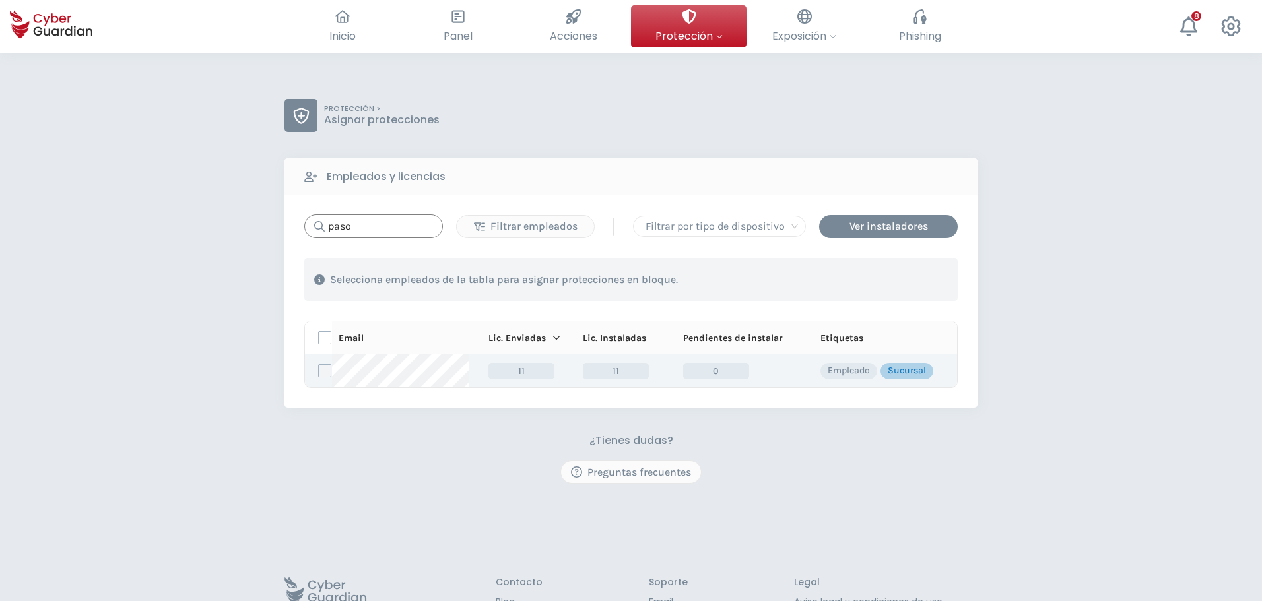
type input "paso"
click at [324, 374] on label at bounding box center [324, 370] width 13 height 13
click at [319, 374] on input "checkbox" at bounding box center [319, 371] width 0 height 12
click at [855, 283] on div "Asignar protecciones" at bounding box center [877, 280] width 119 height 16
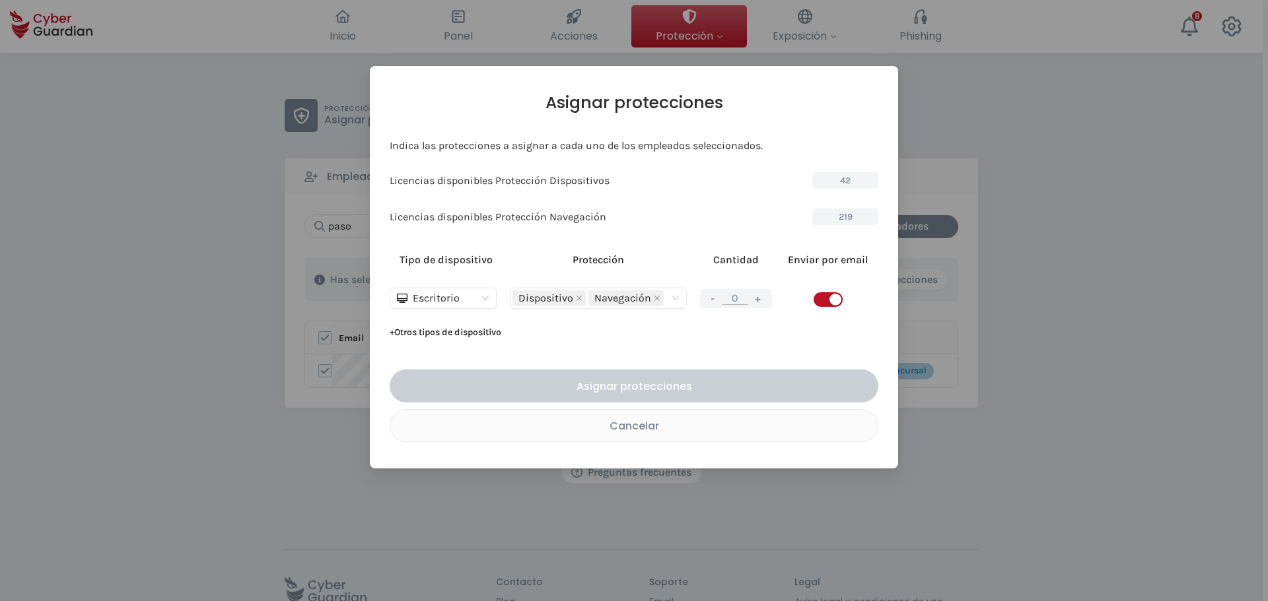
click at [754, 301] on button "+" at bounding box center [758, 298] width 16 height 17
type input "1"
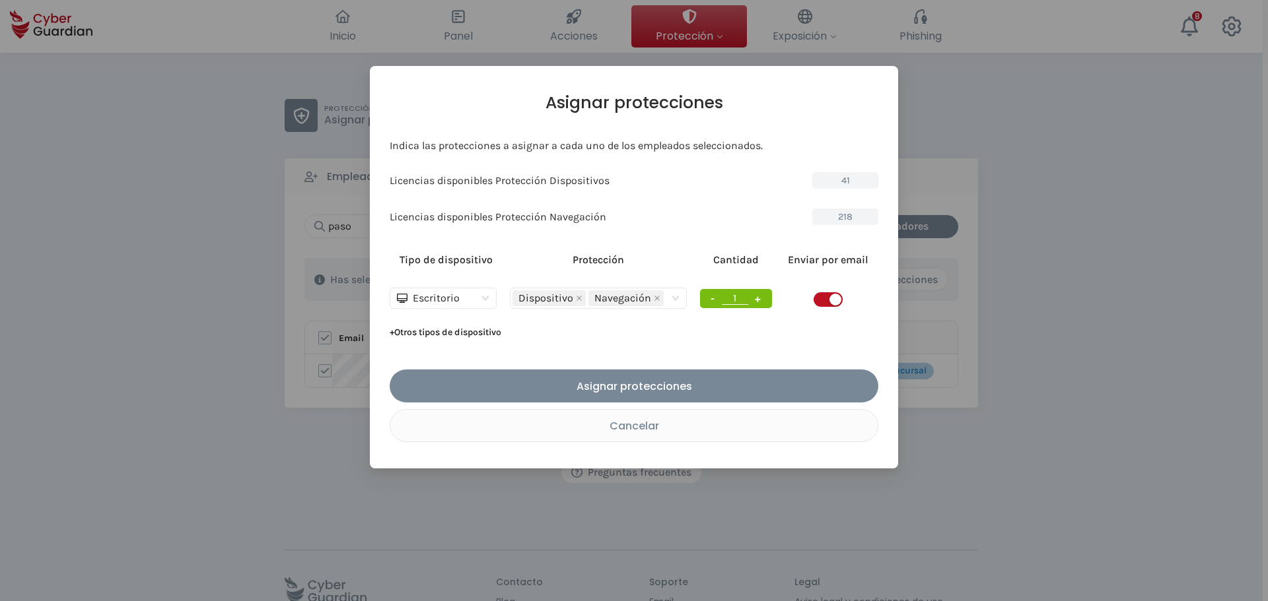
click at [828, 300] on span "button" at bounding box center [827, 299] width 29 height 15
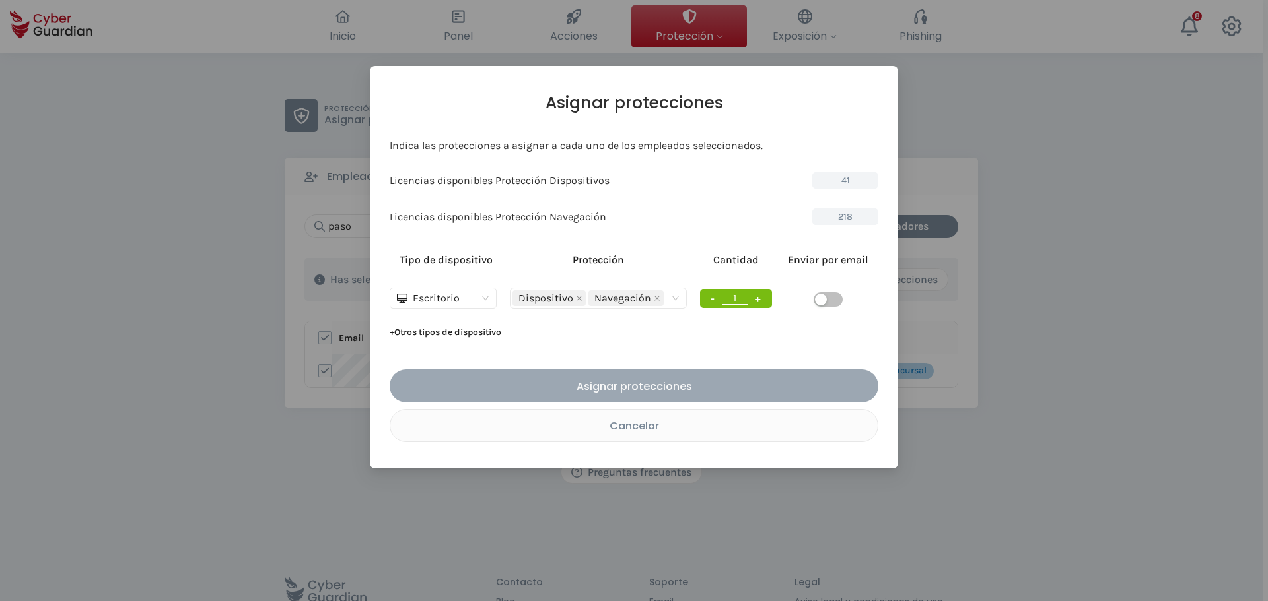
click at [690, 378] on div "Asignar protecciones" at bounding box center [633, 386] width 469 height 17
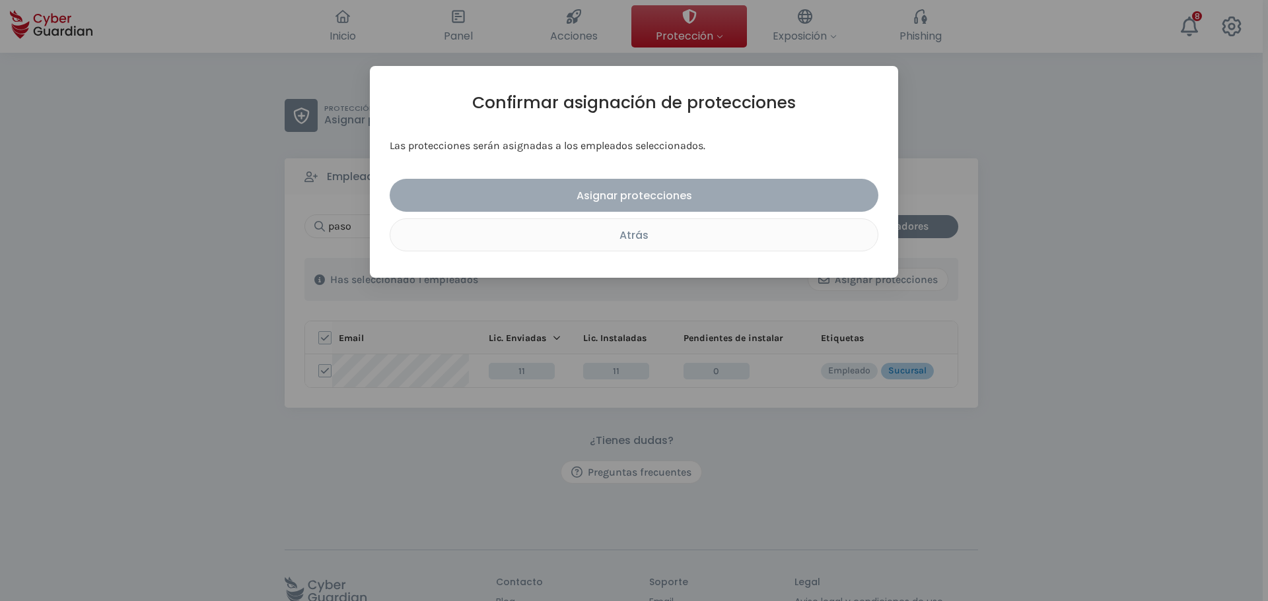
click at [611, 195] on div "Asignar protecciones" at bounding box center [633, 195] width 469 height 17
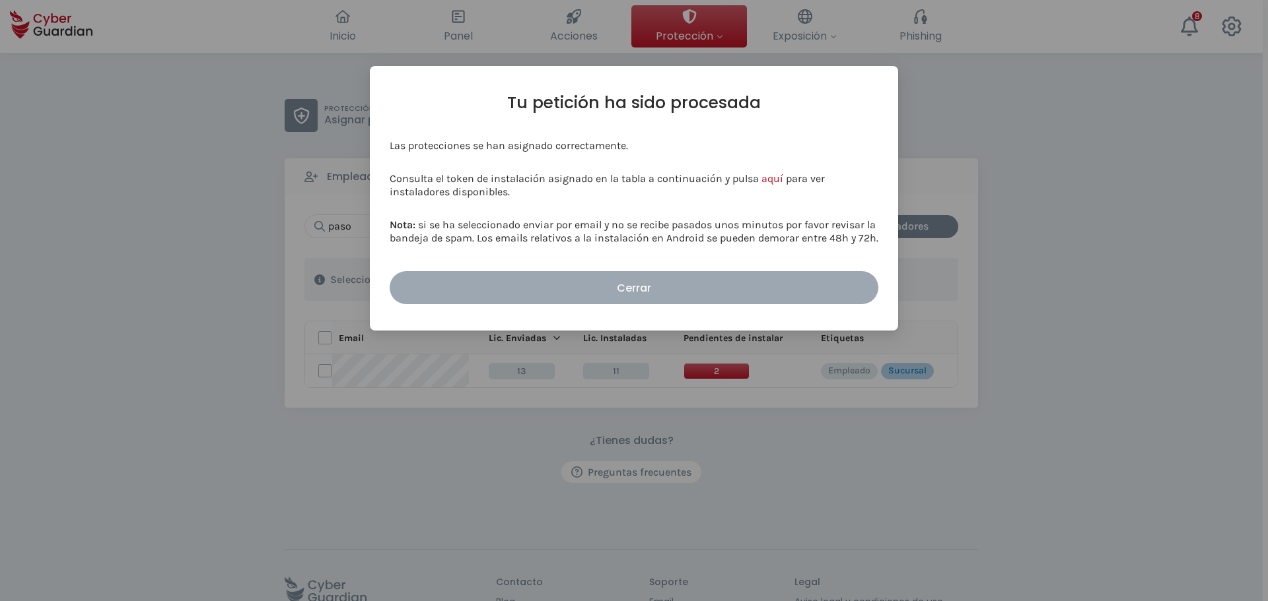
click at [627, 281] on div "Cerrar" at bounding box center [633, 288] width 469 height 17
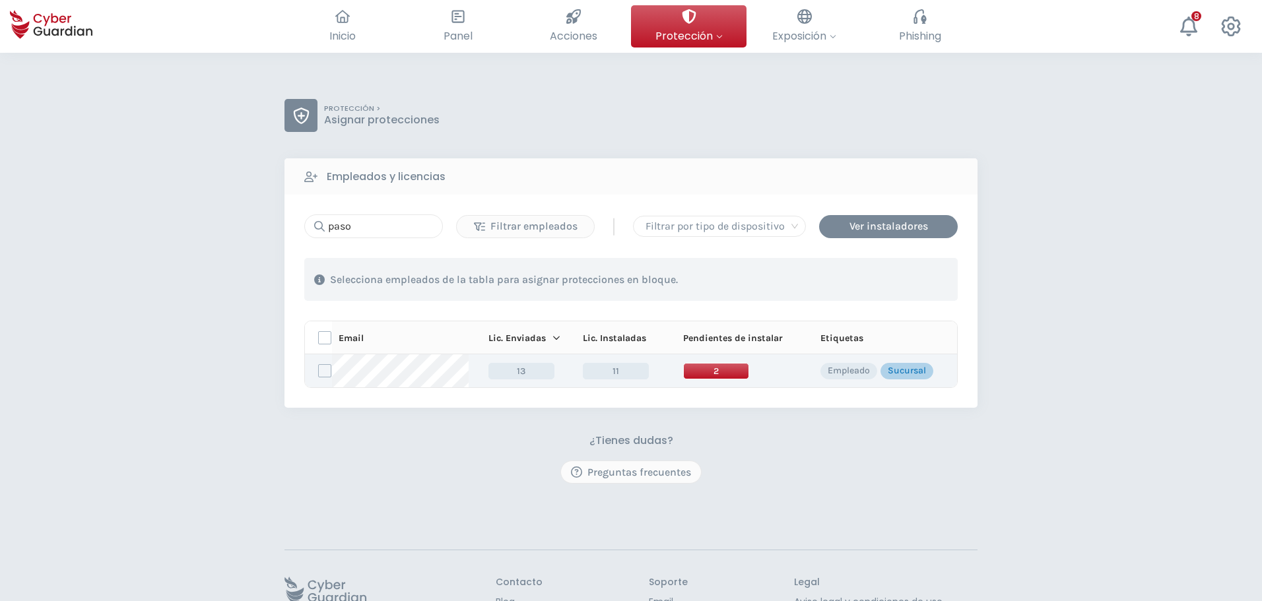
click at [694, 368] on span "2" at bounding box center [716, 371] width 66 height 17
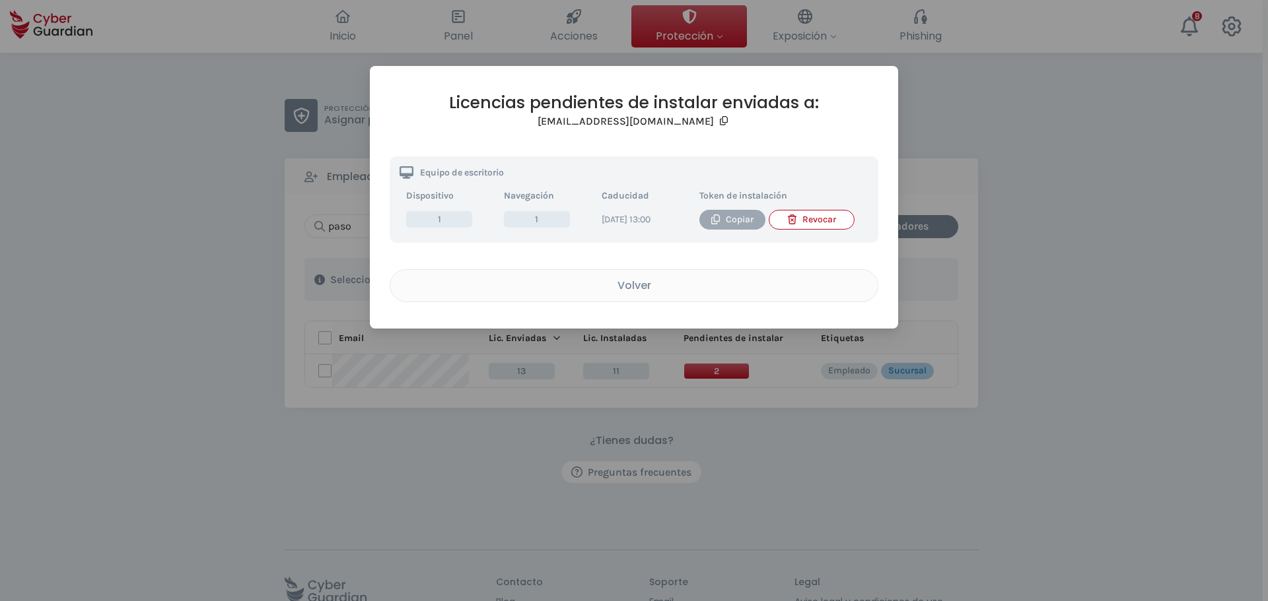
click at [737, 219] on div "Copiar" at bounding box center [732, 220] width 46 height 15
click at [623, 284] on button "Volver" at bounding box center [634, 285] width 489 height 33
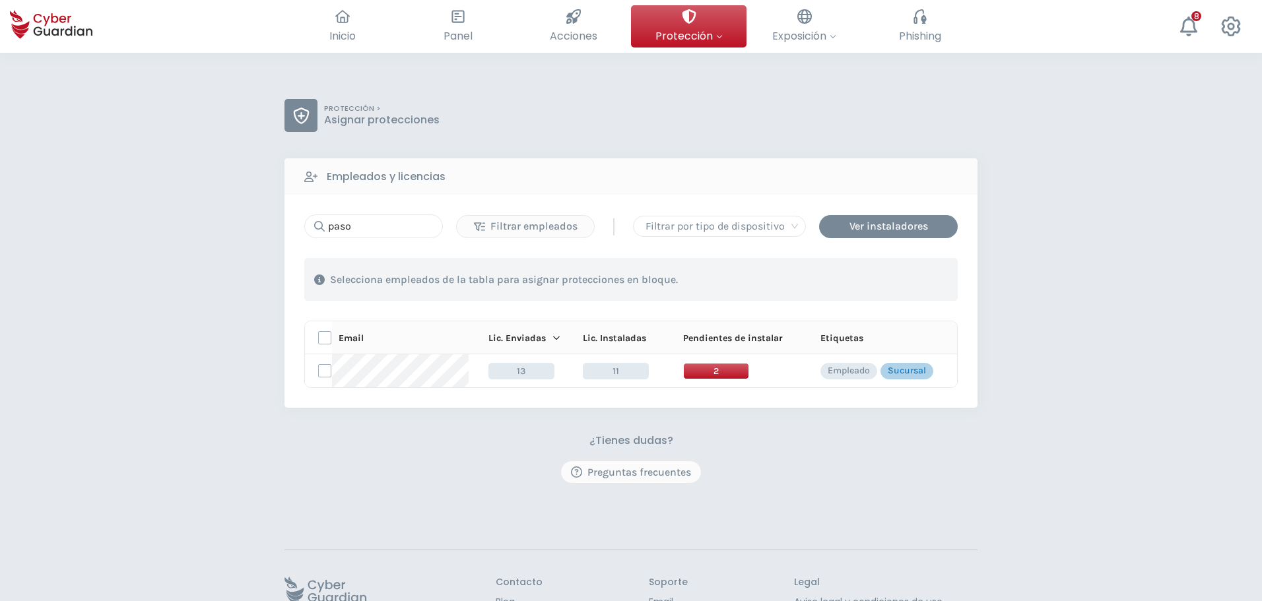
click at [163, 279] on div "PROTECCIÓN > Asignar protecciones Empleados y licencias paso Filtrar empleados …" at bounding box center [631, 372] width 1262 height 638
click at [885, 227] on div "Ver instaladores" at bounding box center [888, 227] width 119 height 16
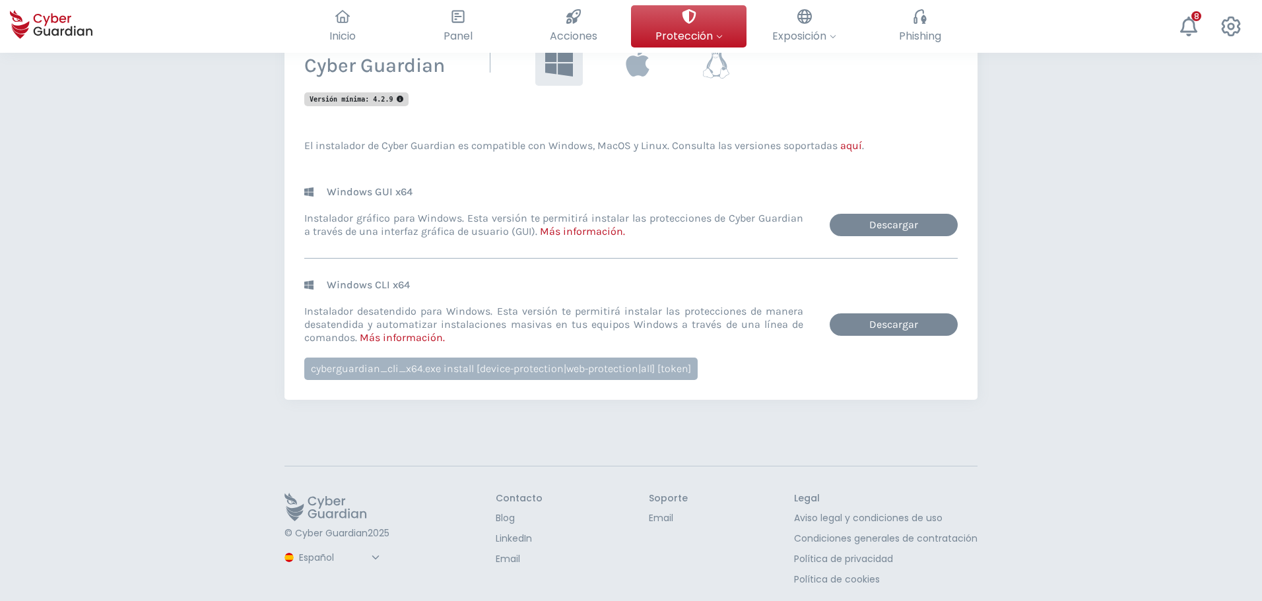
scroll to position [213, 0]
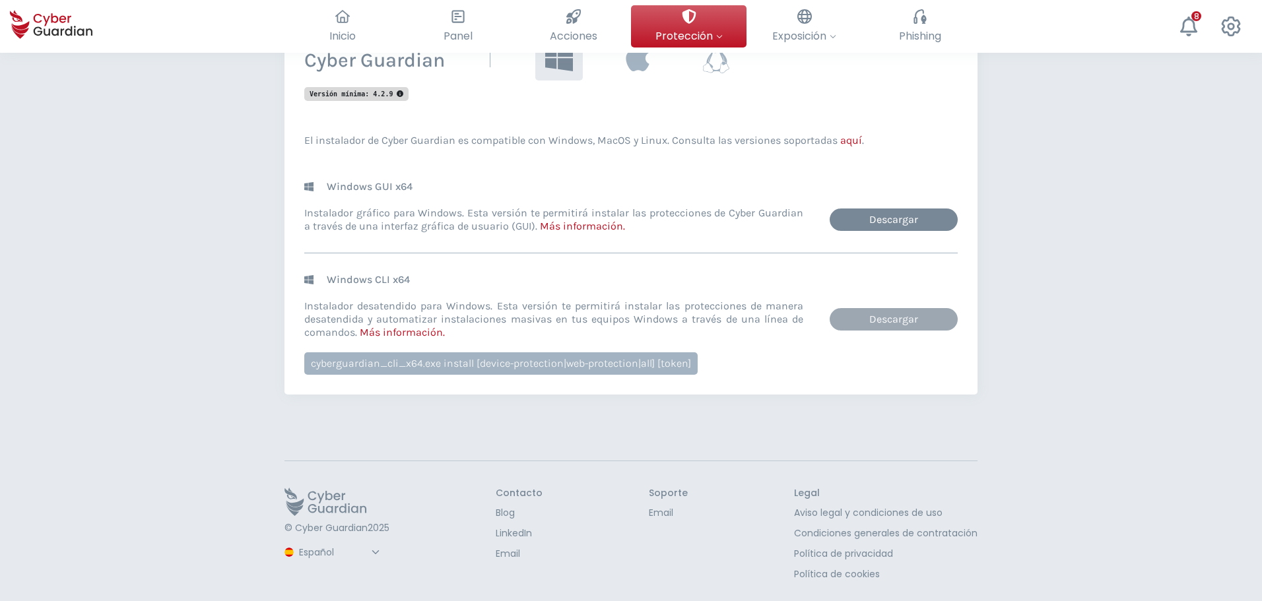
click at [877, 324] on link "Descargar" at bounding box center [894, 319] width 128 height 22
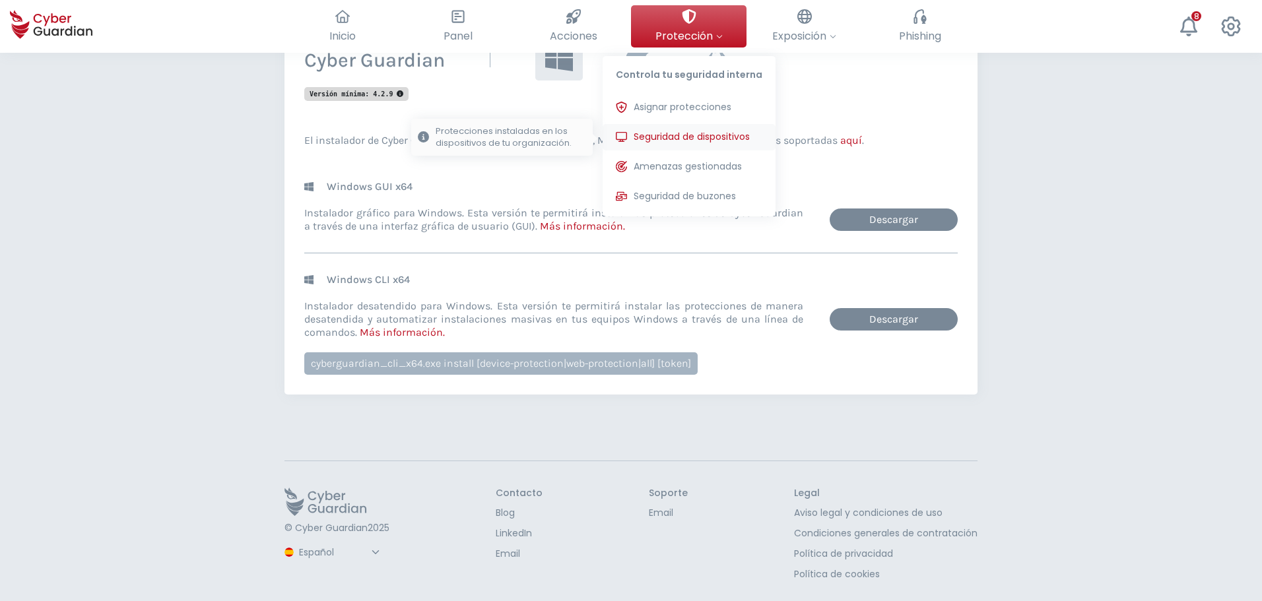
click at [670, 138] on span "Seguridad de dispositivos" at bounding box center [692, 137] width 116 height 14
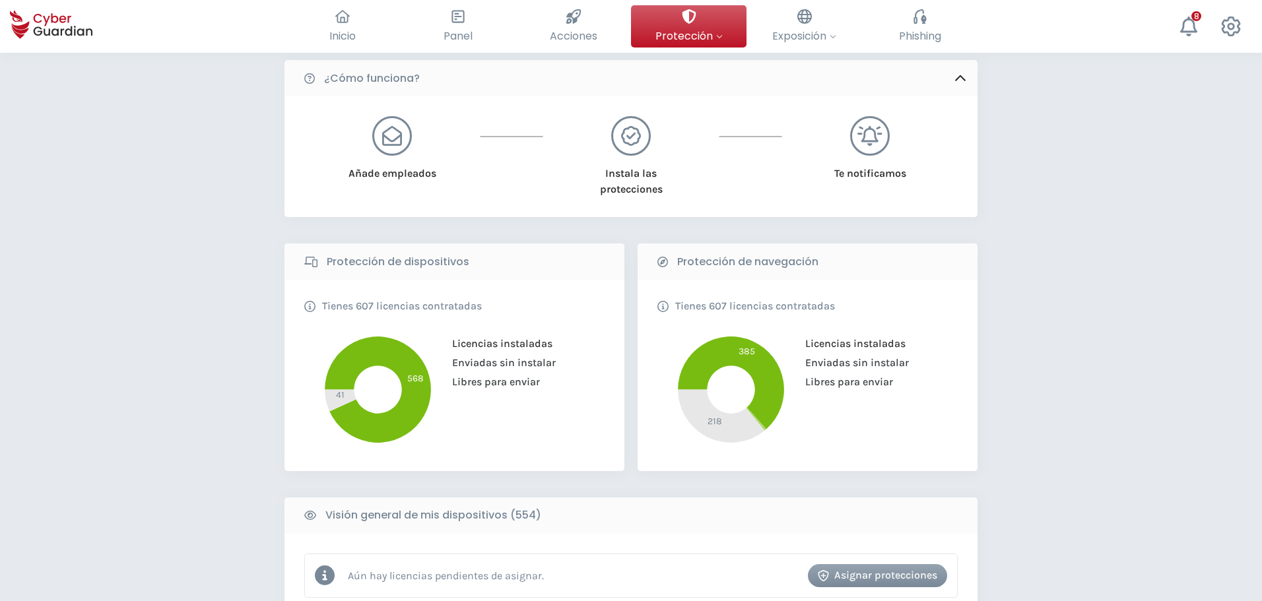
scroll to position [264, 0]
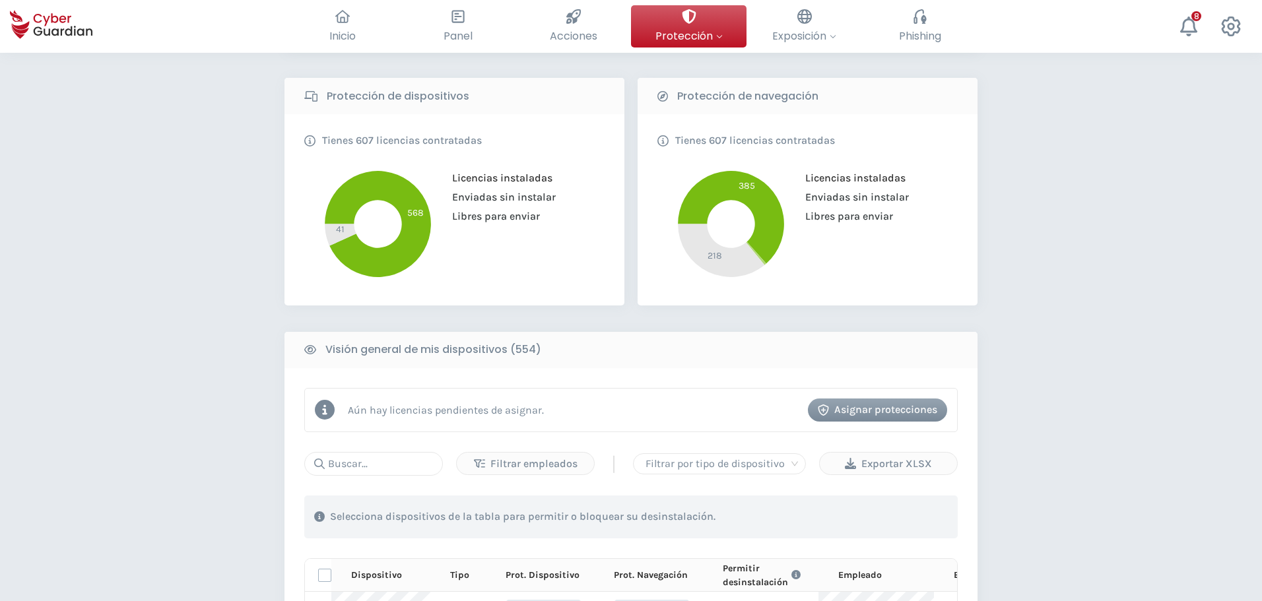
click at [357, 463] on input "text" at bounding box center [373, 464] width 139 height 24
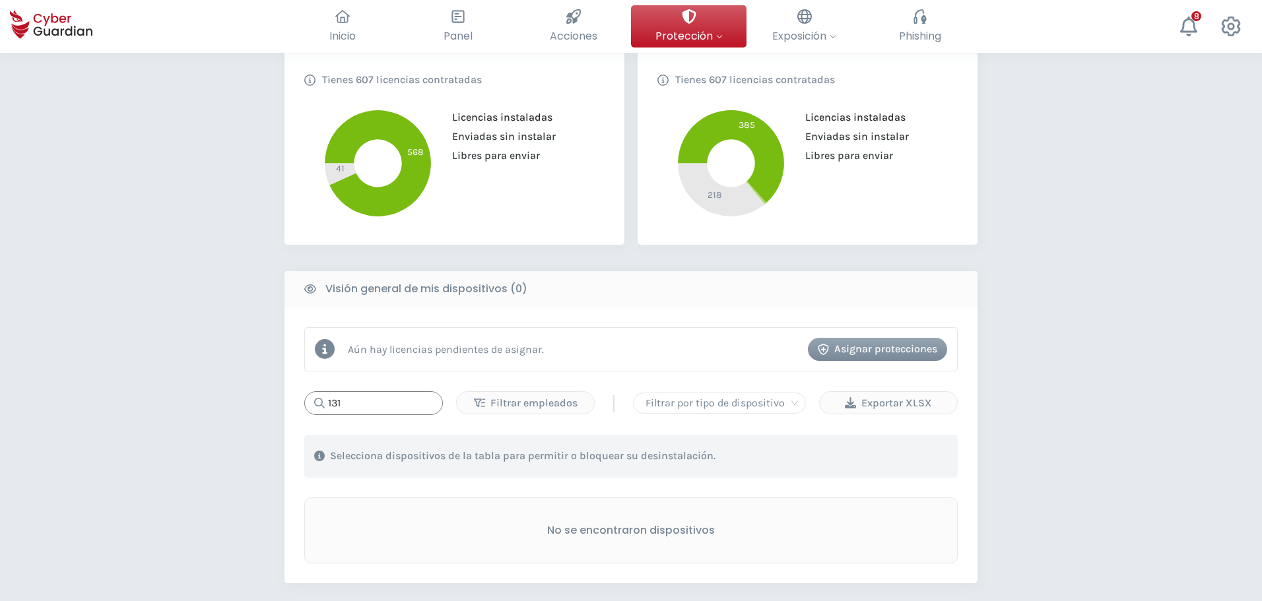
scroll to position [259, 0]
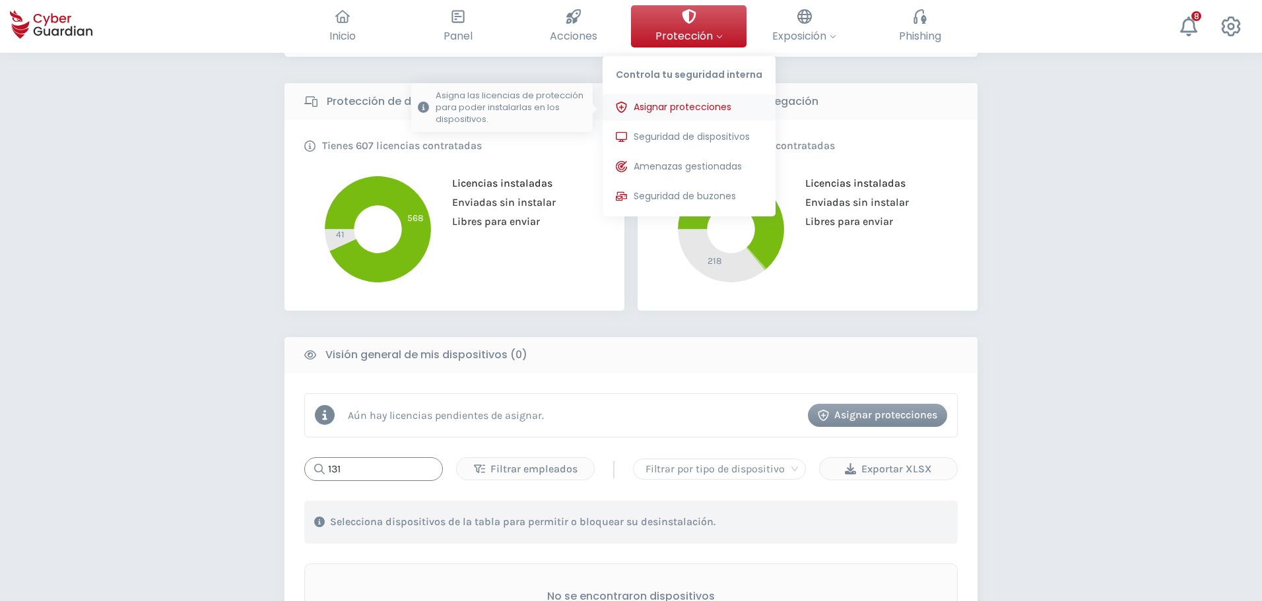
type input "131"
click at [678, 105] on span "Asignar protecciones" at bounding box center [683, 107] width 98 height 14
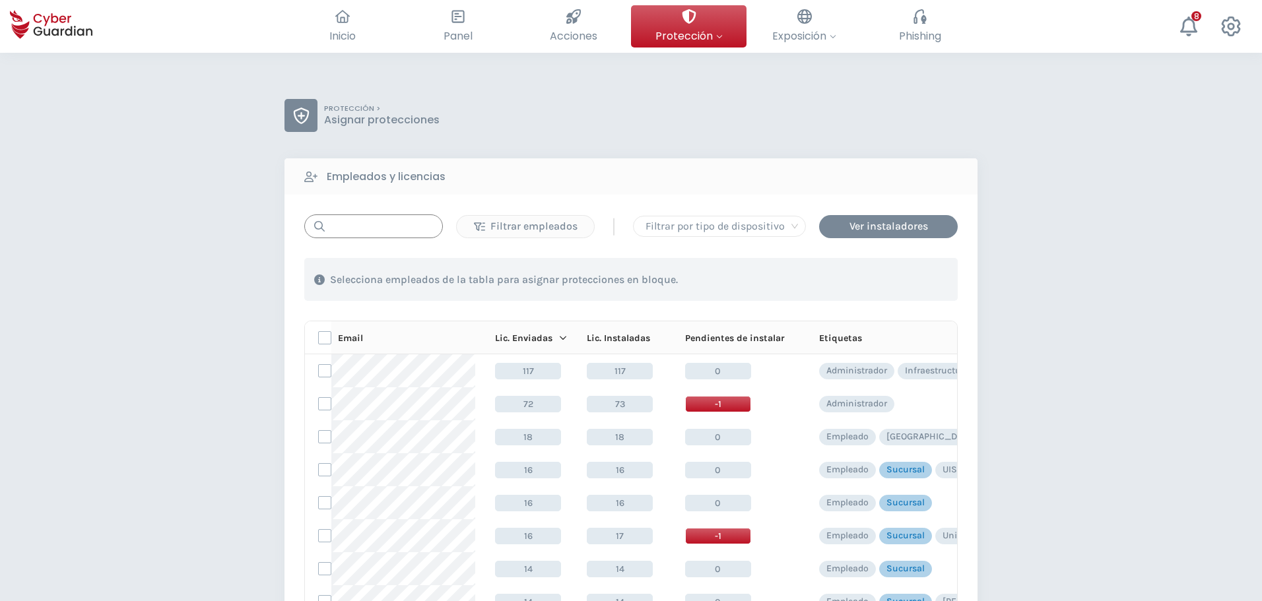
click at [386, 230] on input "text" at bounding box center [373, 227] width 139 height 24
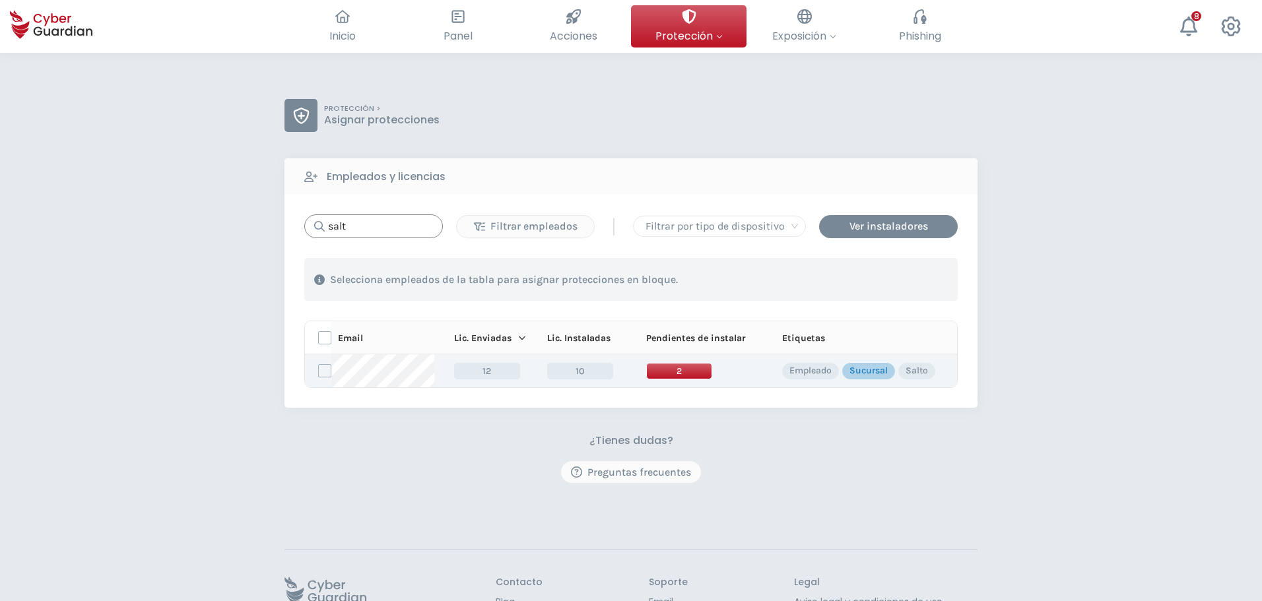
type input "salt"
click at [653, 374] on span "2" at bounding box center [679, 371] width 66 height 17
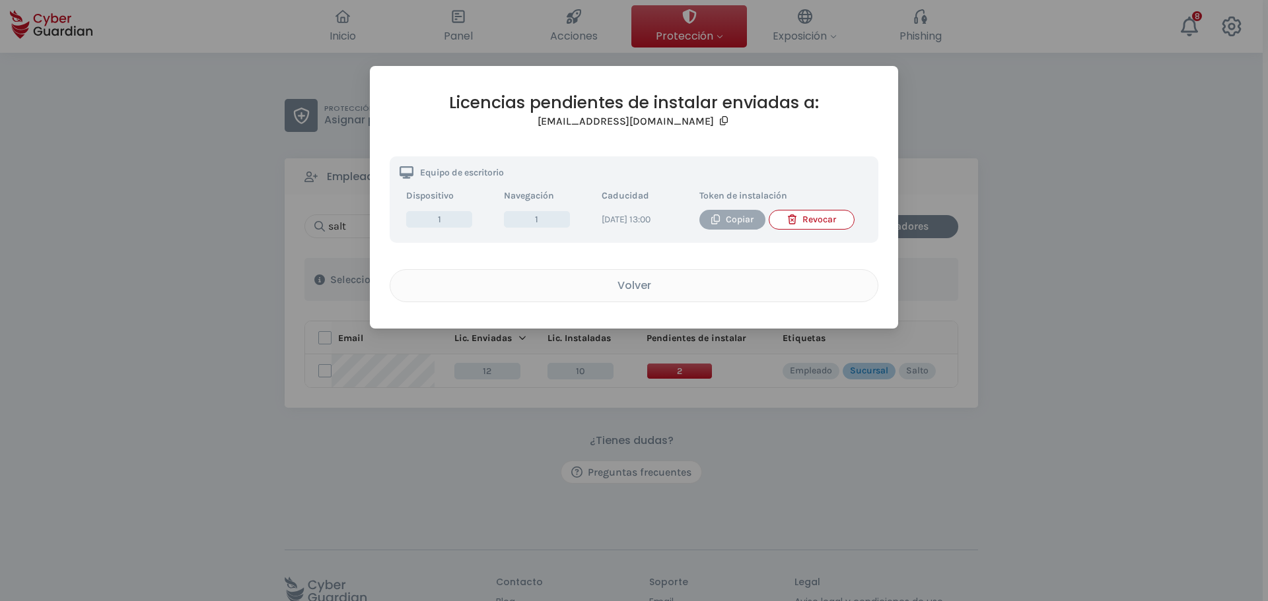
click at [735, 220] on div "Copiar" at bounding box center [732, 220] width 46 height 15
click at [648, 294] on div "Volver" at bounding box center [633, 285] width 467 height 17
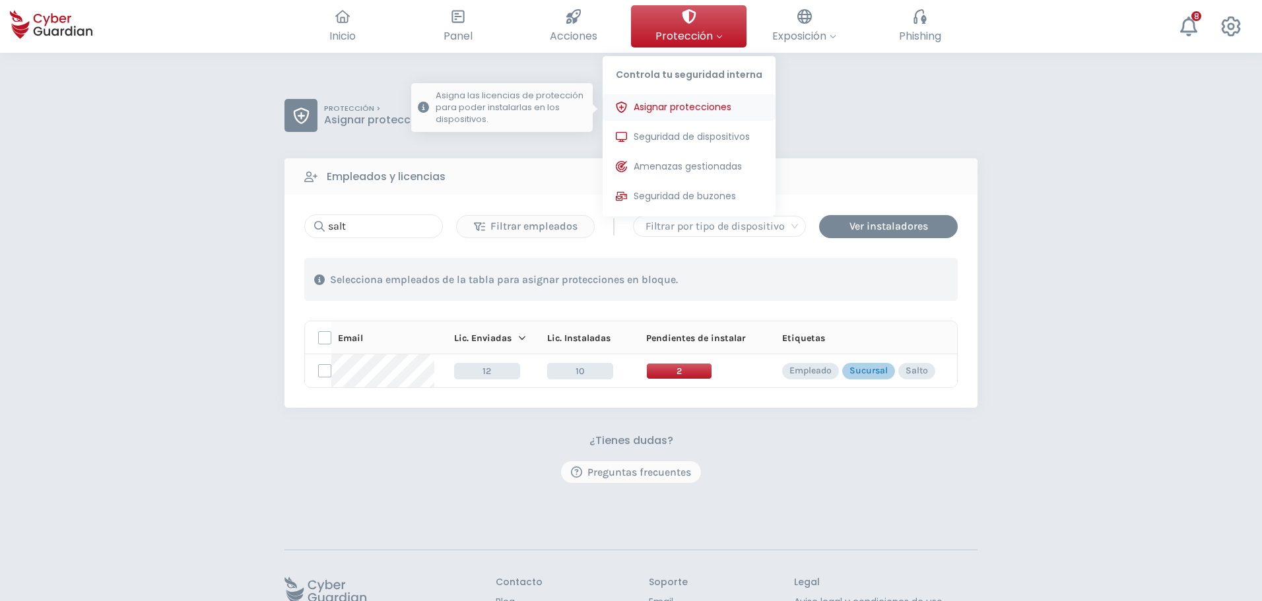
click at [681, 112] on span "Asignar protecciones" at bounding box center [683, 107] width 98 height 14
click at [670, 131] on span "Seguridad de dispositivos" at bounding box center [692, 137] width 116 height 14
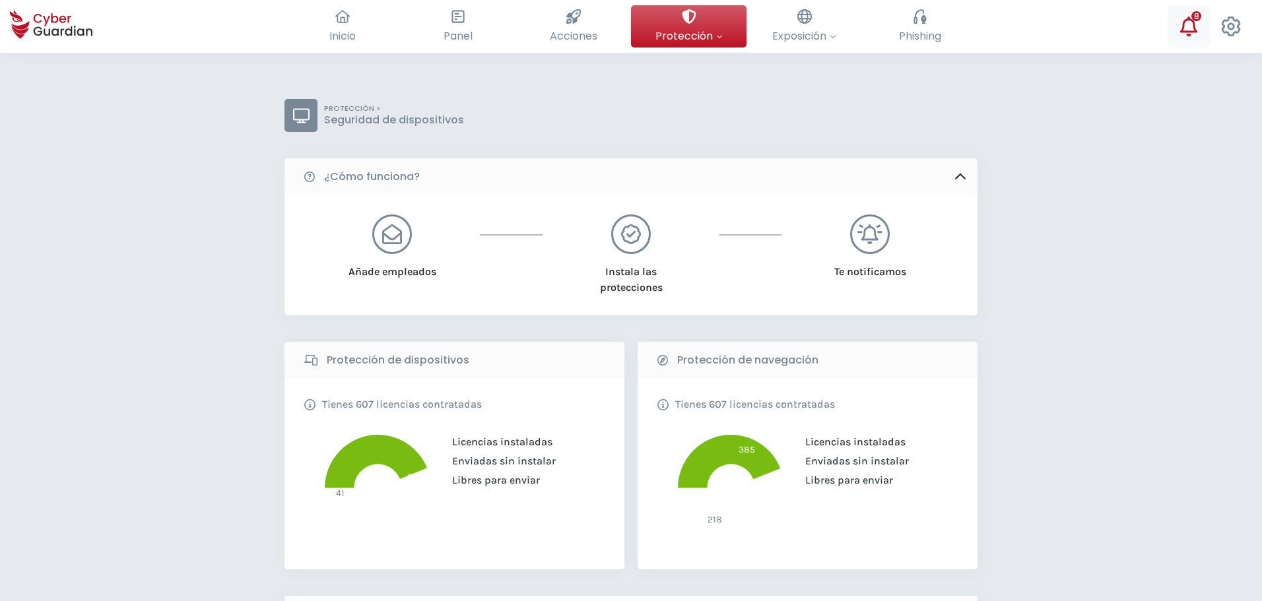
click at [1185, 27] on icon at bounding box center [1189, 27] width 20 height 20
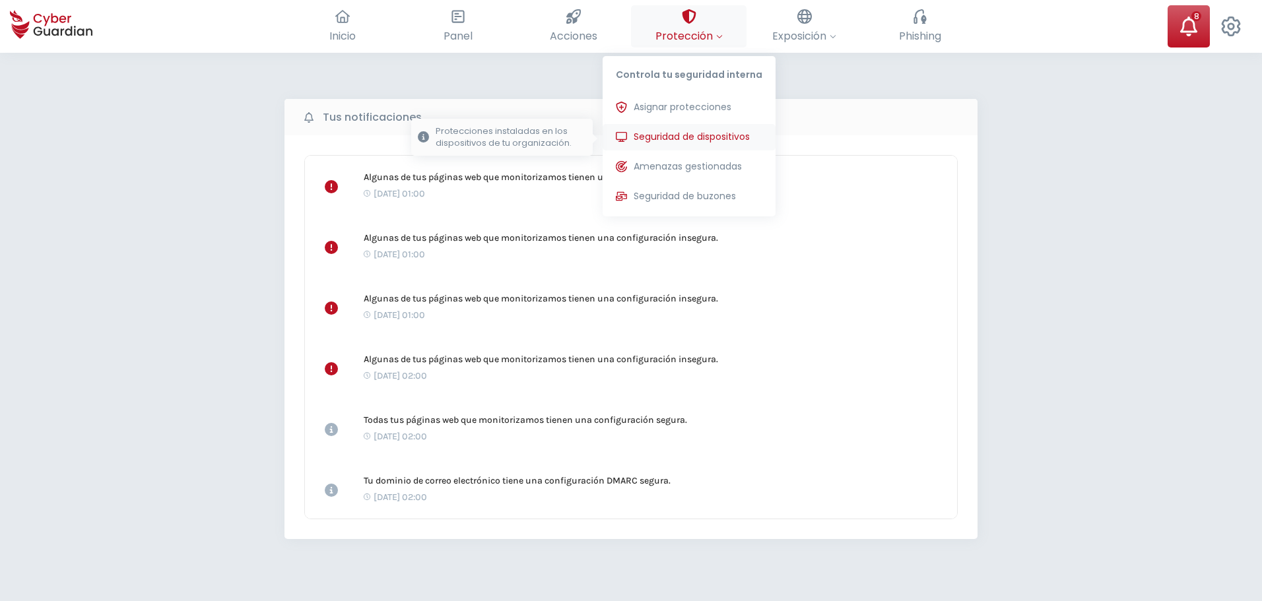
click at [660, 139] on span "Seguridad de dispositivos" at bounding box center [692, 137] width 116 height 14
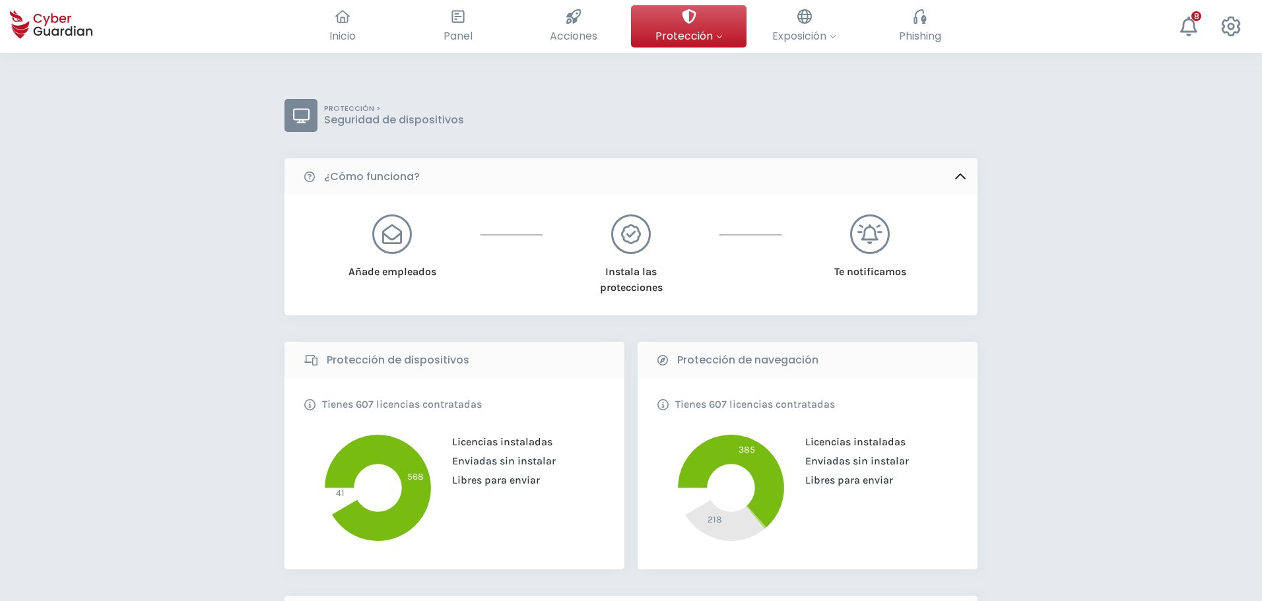
scroll to position [396, 0]
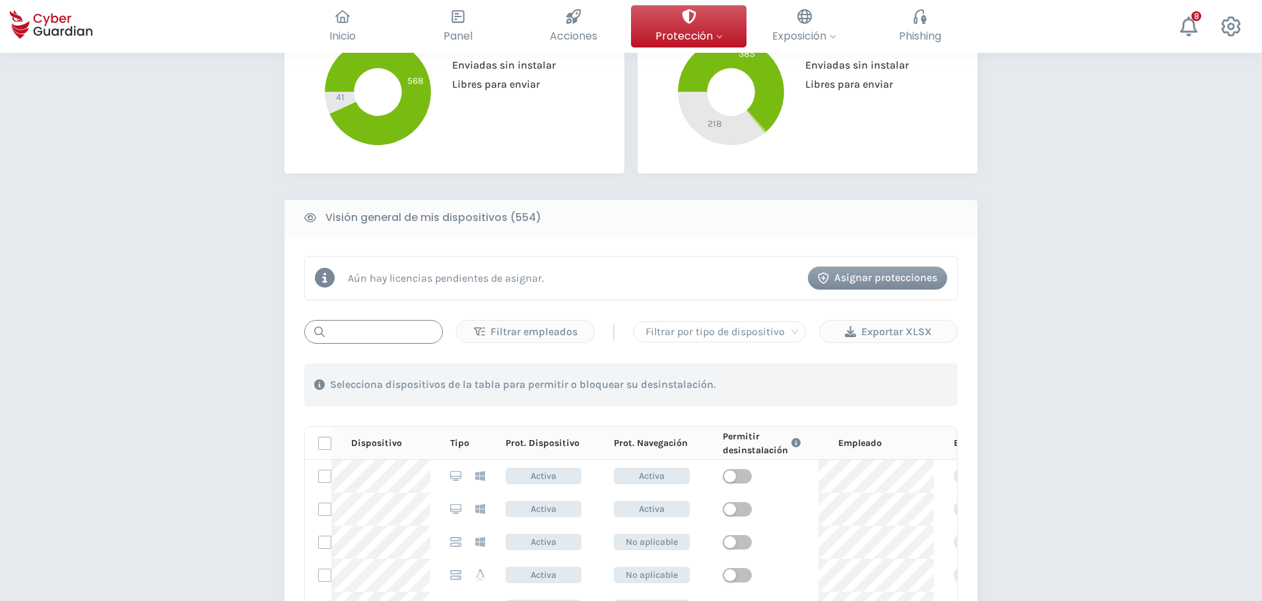
click at [354, 335] on input "text" at bounding box center [373, 332] width 139 height 24
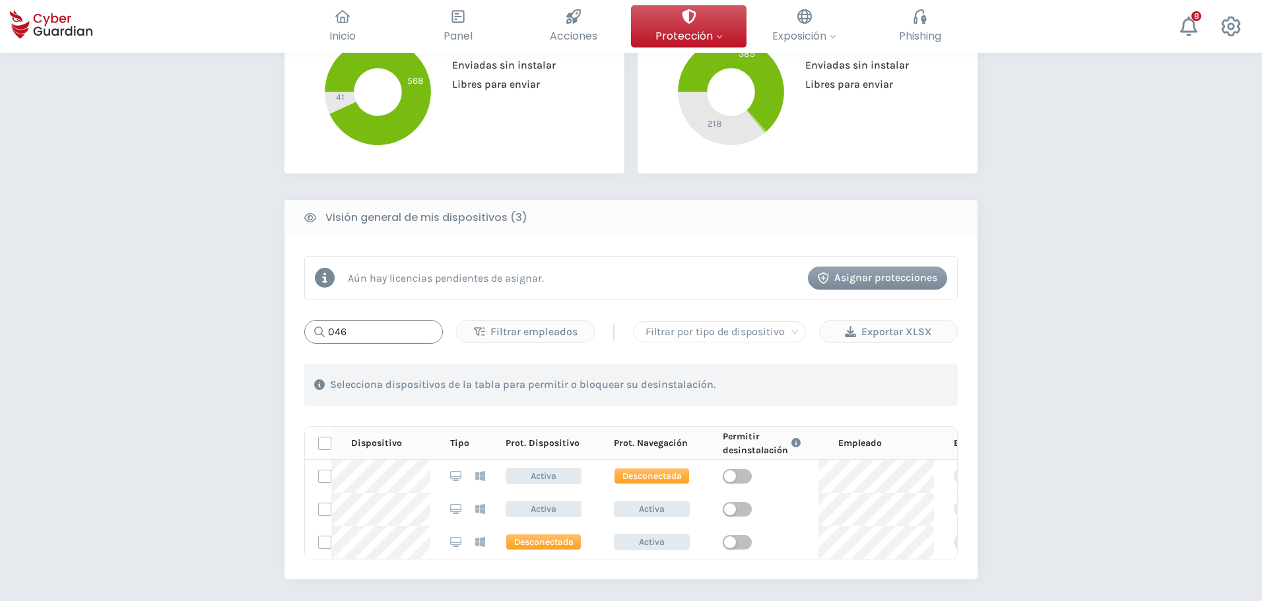
type input "046"
click at [50, 238] on div "PROTECCIÓN > Seguridad de dispositivos ¿Cómo funciona? Añade empleados Instala …" at bounding box center [631, 259] width 1262 height 1205
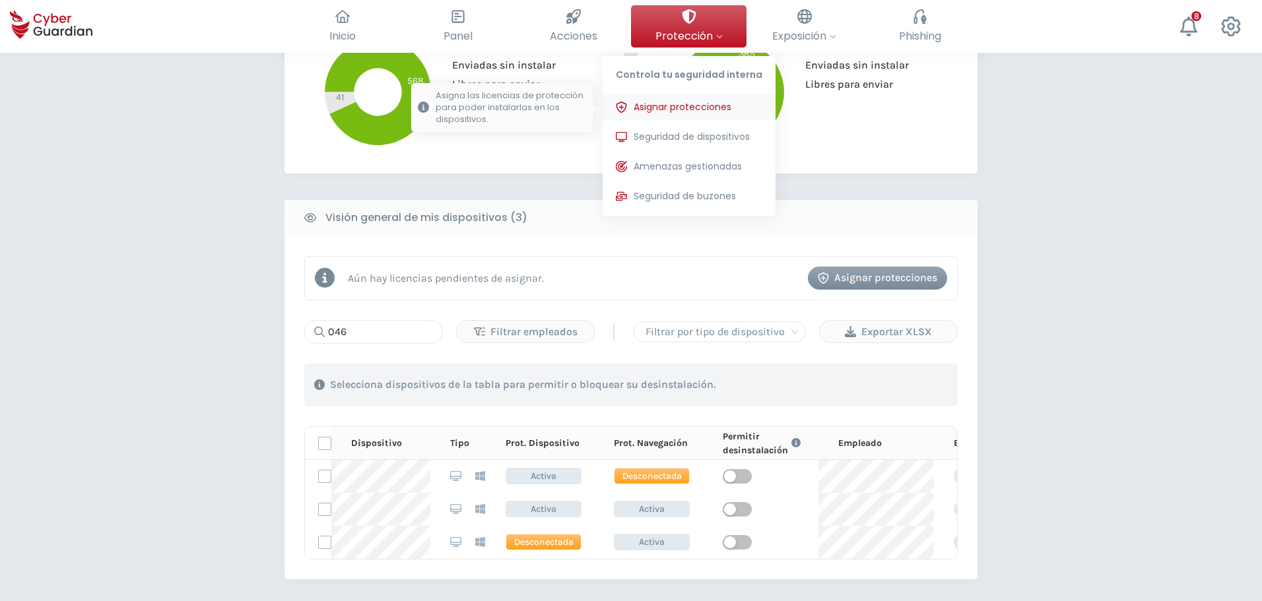
click at [681, 116] on button "Asignar protecciones Asigna las licencias de protección para poder instalarlas …" at bounding box center [689, 107] width 173 height 26
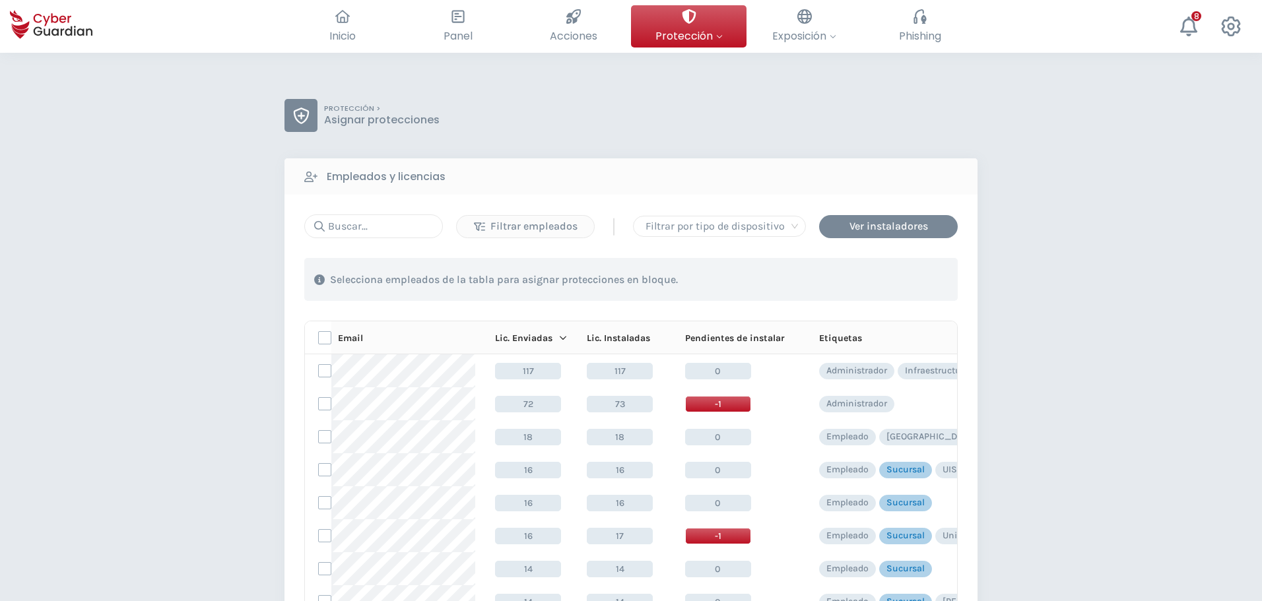
click at [388, 238] on div "Filtrar empleados | Filtrar por tipo de dispositivo Ver instaladores 1 . Con la…" at bounding box center [631, 450] width 654 height 471
click at [383, 232] on input "text" at bounding box center [373, 227] width 139 height 24
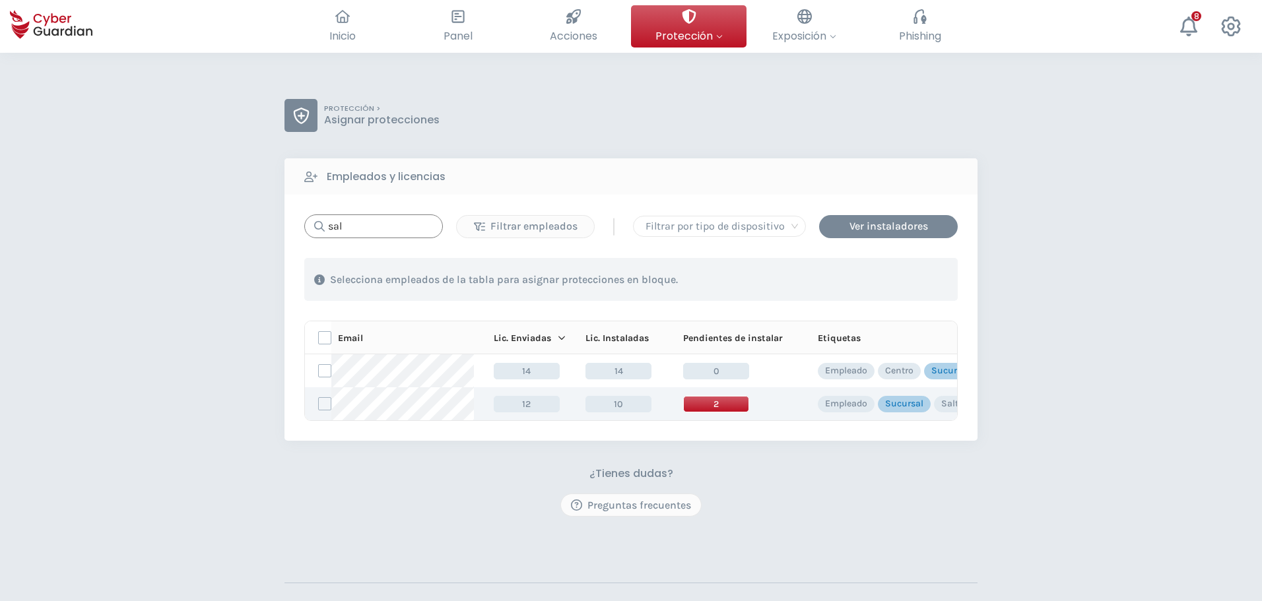
type input "sal"
click at [720, 415] on td "2" at bounding box center [731, 404] width 134 height 33
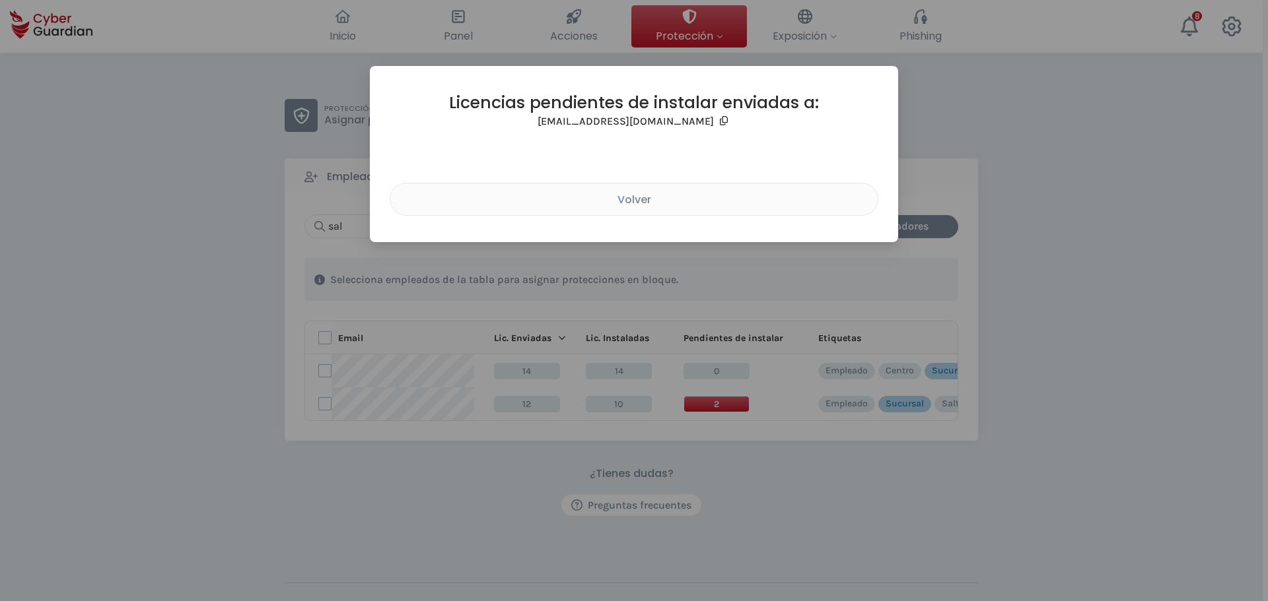
click at [718, 407] on div "Licencias pendientes de instalar enviadas a: salto@creditel.com.uy Volver" at bounding box center [634, 300] width 1268 height 601
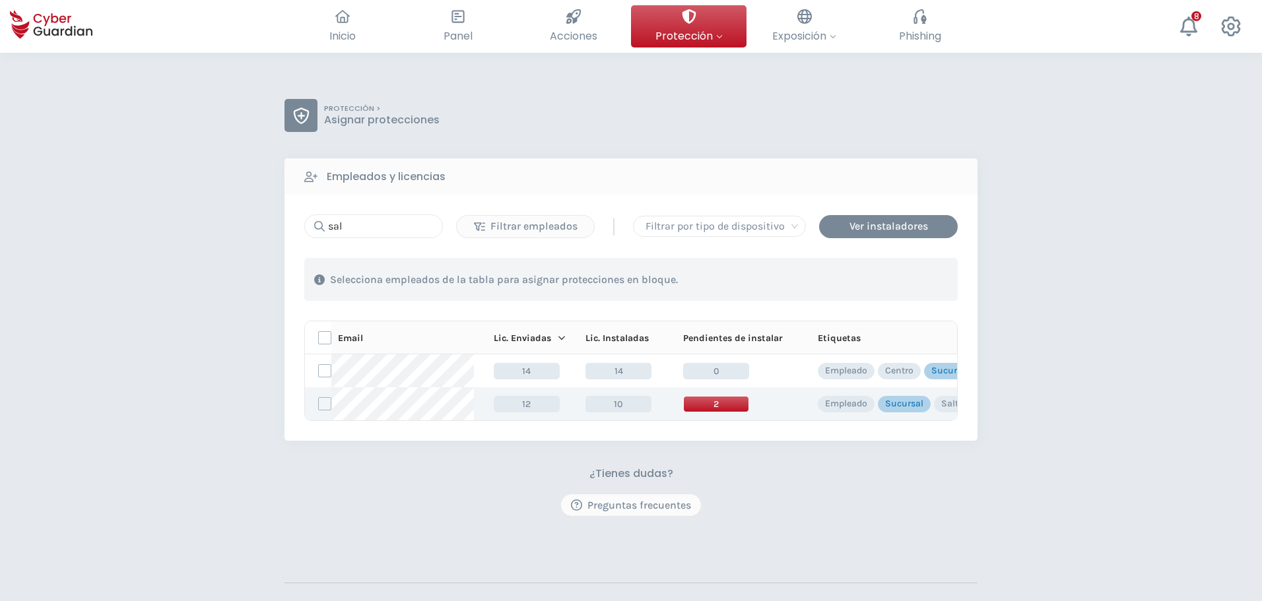
click at [722, 407] on span "2" at bounding box center [716, 404] width 66 height 17
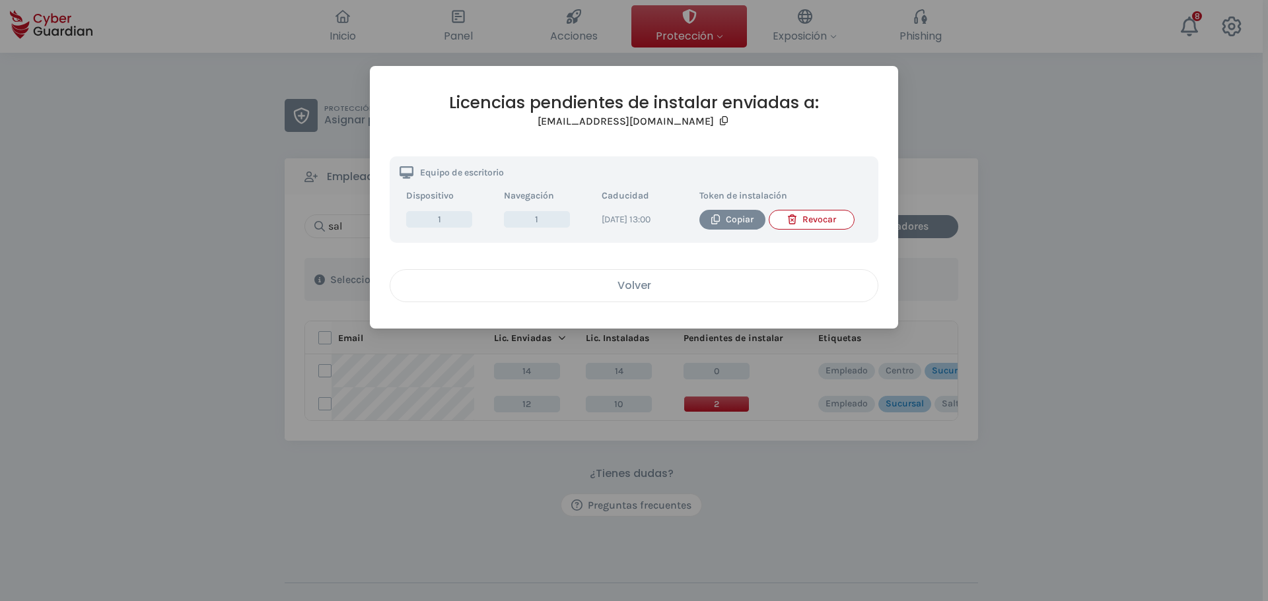
click at [642, 294] on div "Volver" at bounding box center [633, 285] width 467 height 17
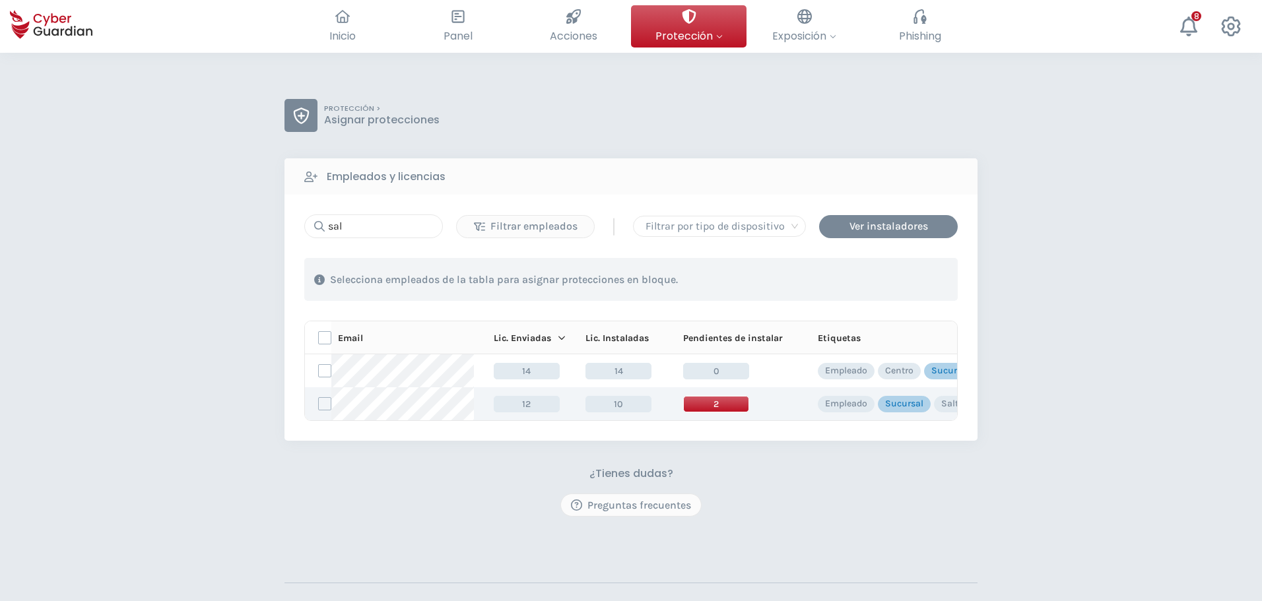
click at [699, 404] on span "2" at bounding box center [716, 404] width 66 height 17
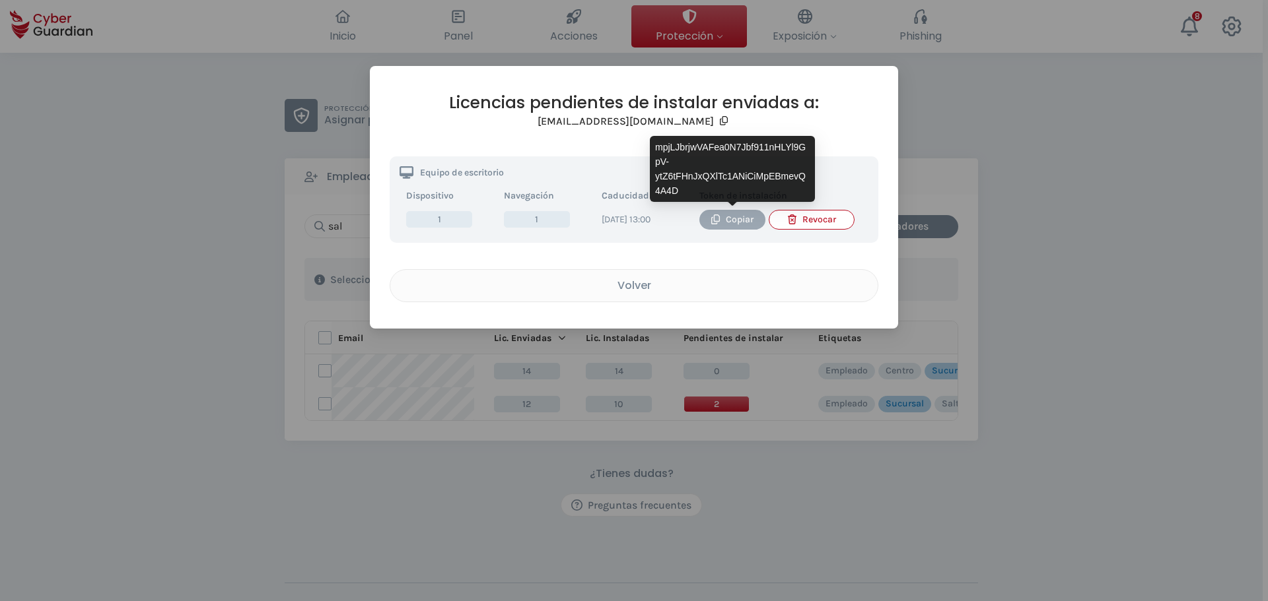
click at [739, 219] on div "Copiar" at bounding box center [732, 220] width 46 height 15
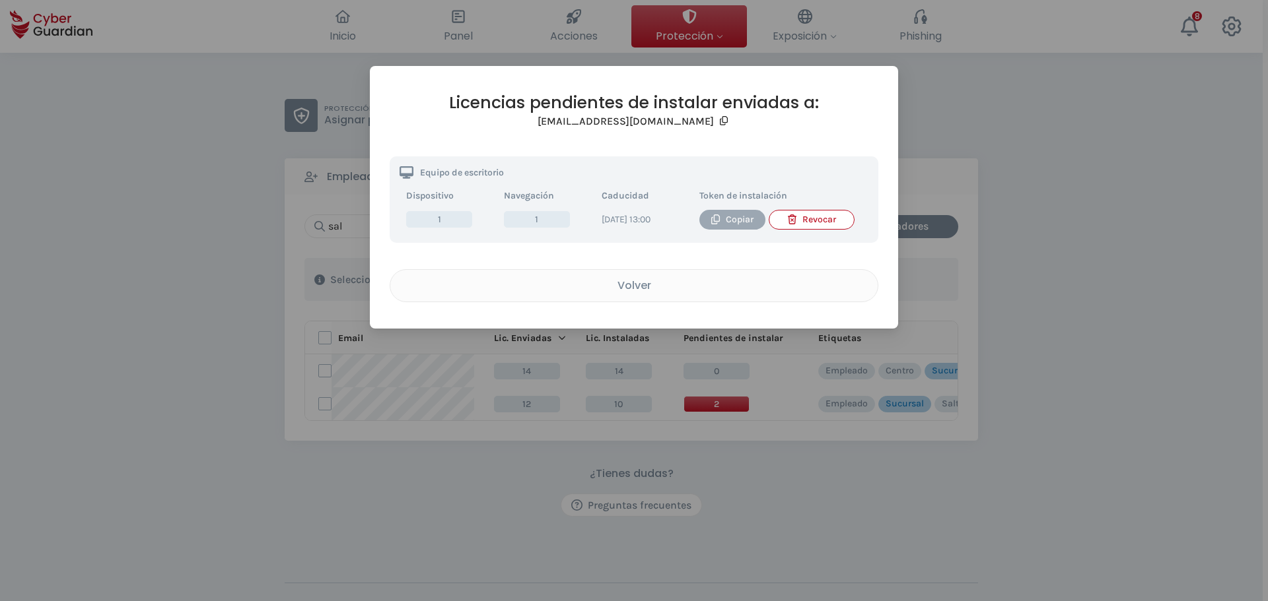
click at [742, 224] on div "Copiar" at bounding box center [732, 220] width 46 height 15
click at [724, 225] on div "Copiar" at bounding box center [732, 220] width 46 height 15
click at [625, 292] on div "Volver" at bounding box center [633, 285] width 467 height 17
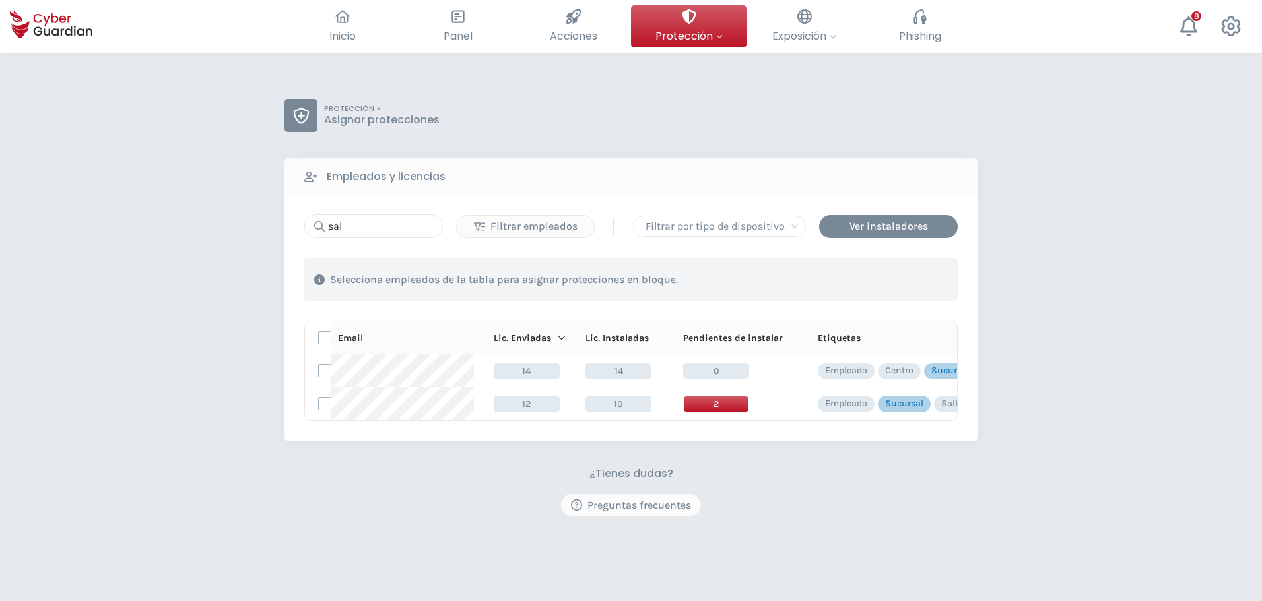
click at [382, 494] on div "¿Tienes dudas? Preguntas frecuentes" at bounding box center [631, 492] width 693 height 50
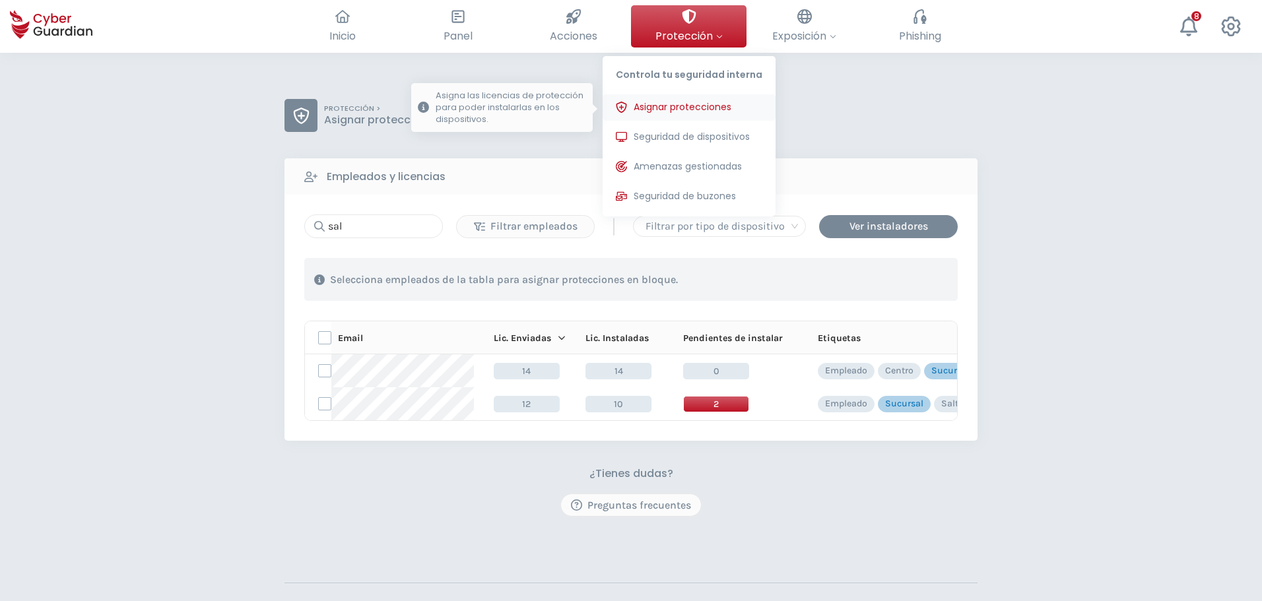
click at [657, 108] on span "Asignar protecciones" at bounding box center [683, 107] width 98 height 14
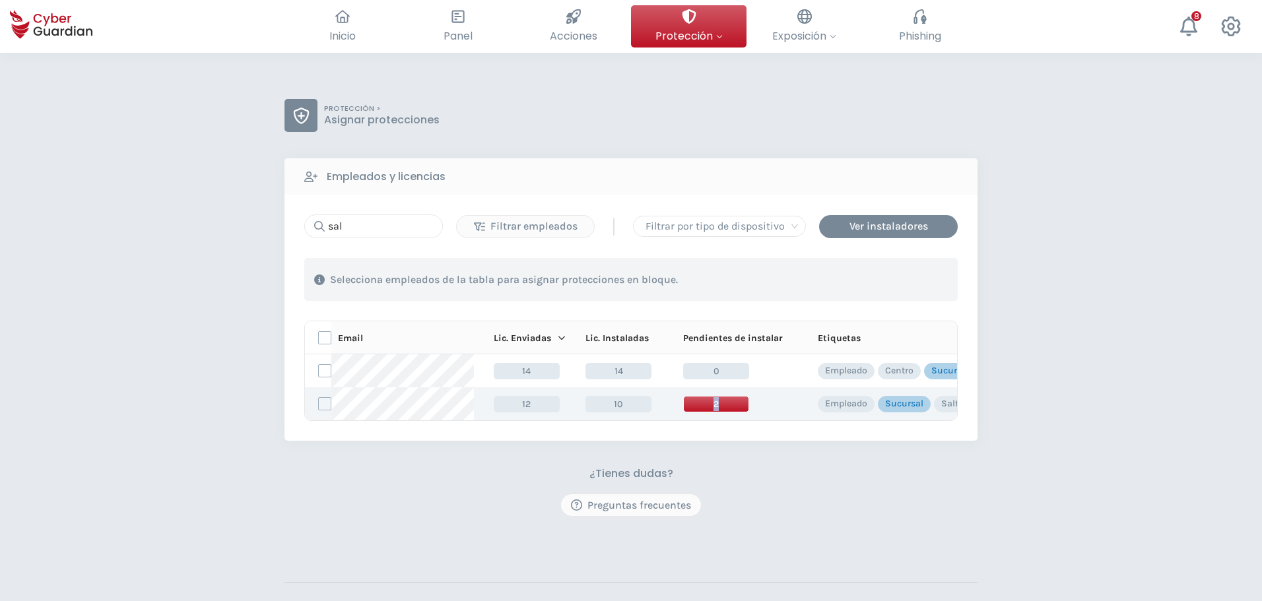
click at [716, 400] on span "2" at bounding box center [716, 404] width 66 height 17
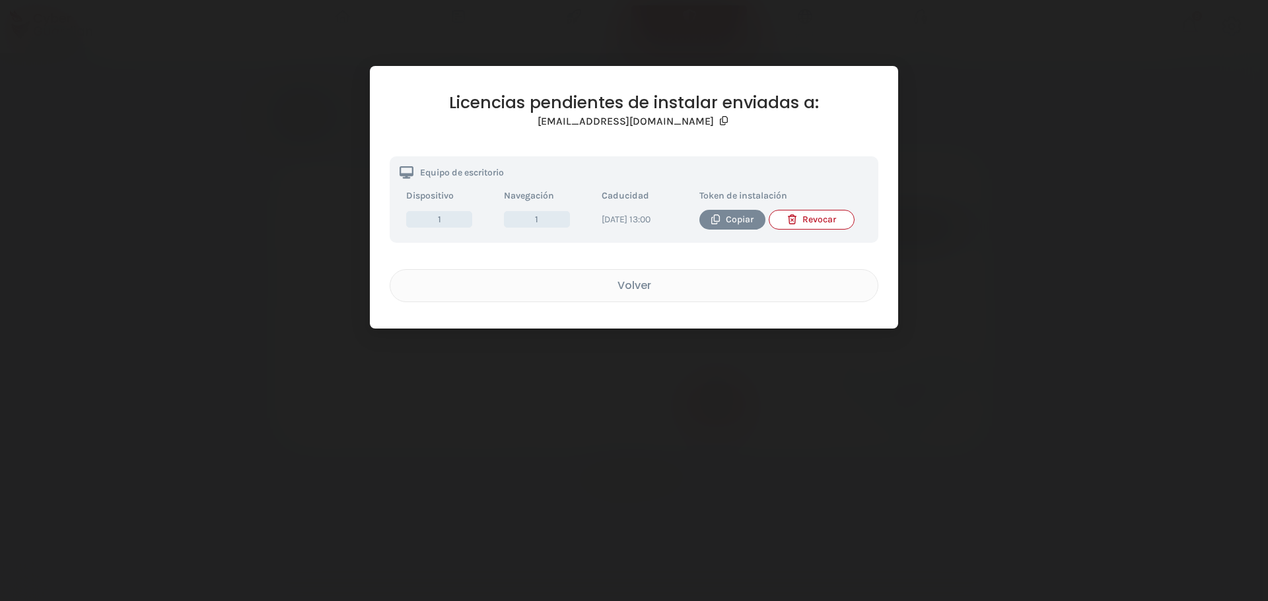
drag, startPoint x: 664, startPoint y: 288, endPoint x: 708, endPoint y: 289, distance: 44.9
click at [664, 288] on div "Volver" at bounding box center [633, 285] width 467 height 17
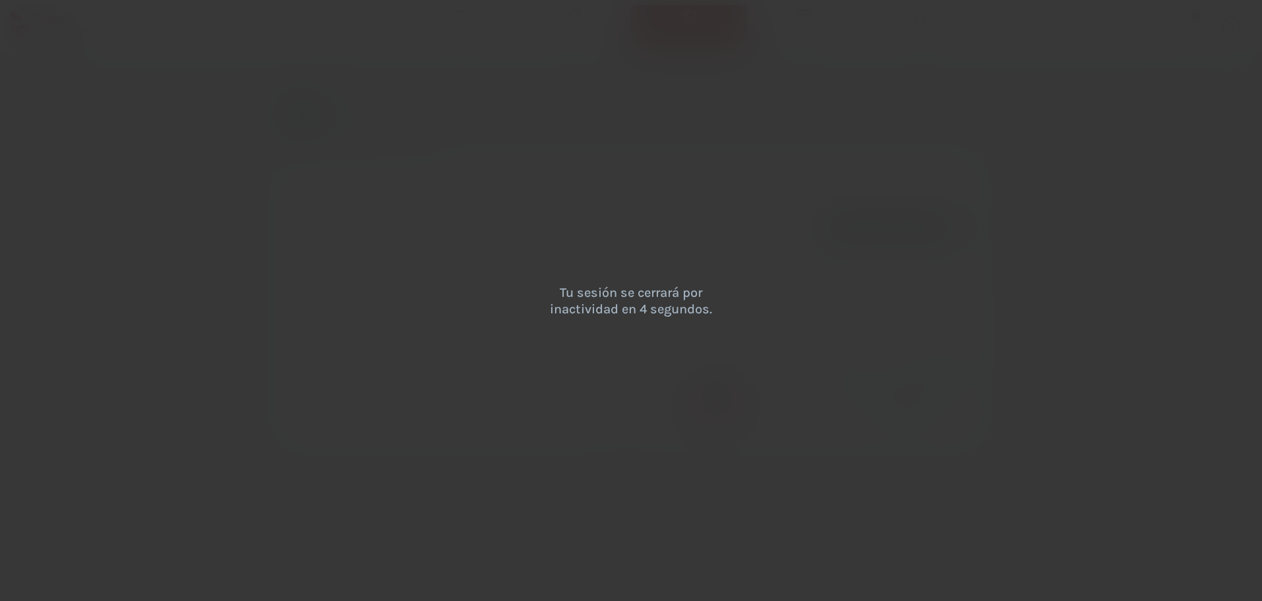
click at [191, 123] on div "Tu sesión se cerrará por inactividad en 4 segundos." at bounding box center [631, 300] width 1262 height 601
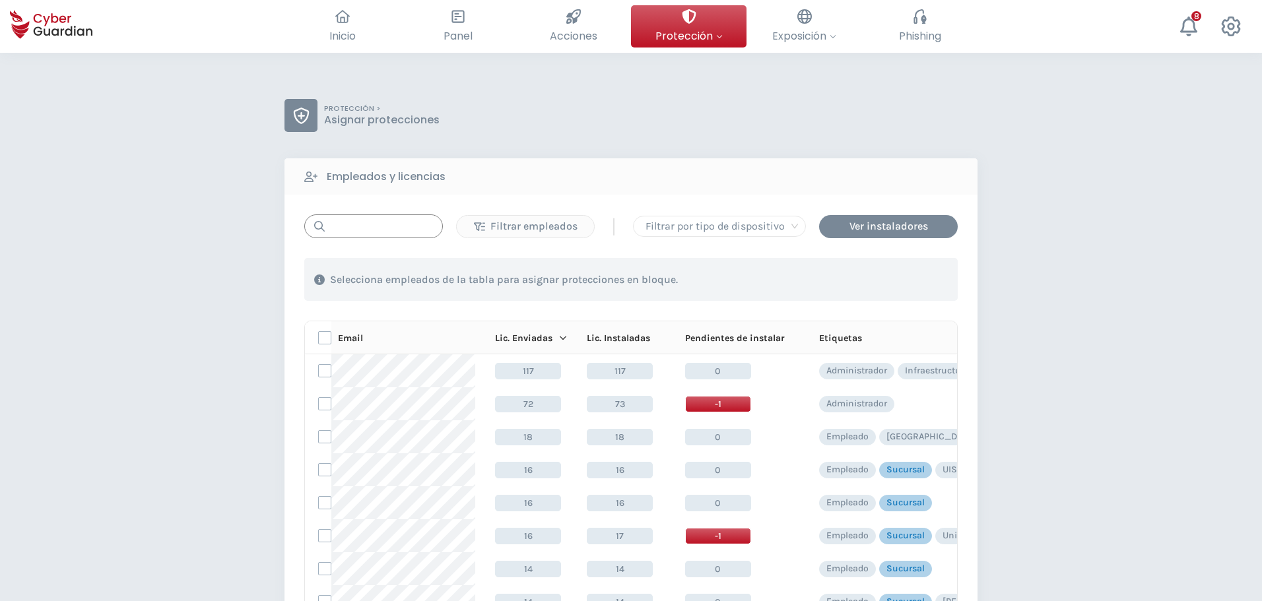
click at [375, 230] on input "text" at bounding box center [373, 227] width 139 height 24
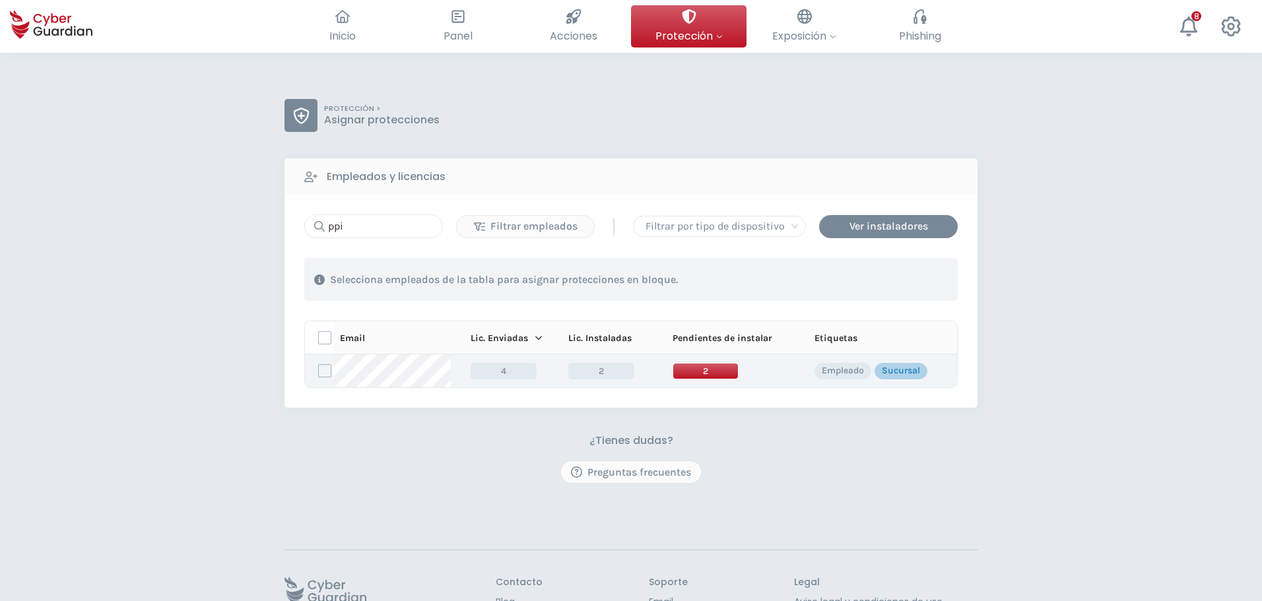
click at [702, 368] on span "2" at bounding box center [706, 371] width 66 height 17
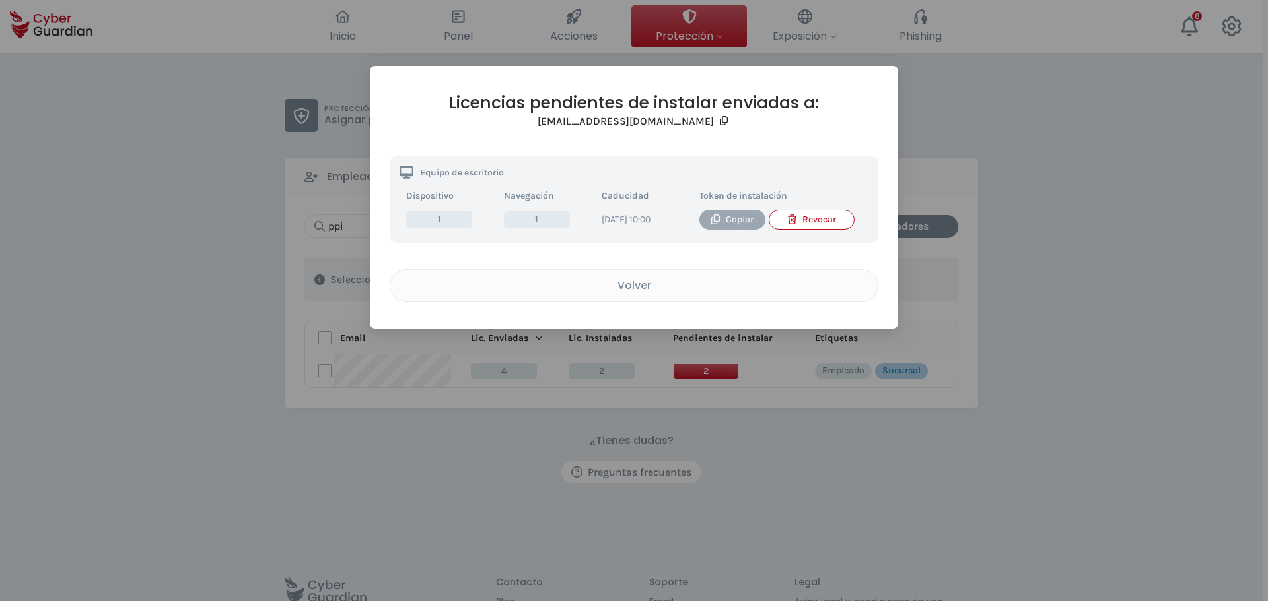
click at [724, 228] on button "Copiar" at bounding box center [732, 220] width 66 height 20
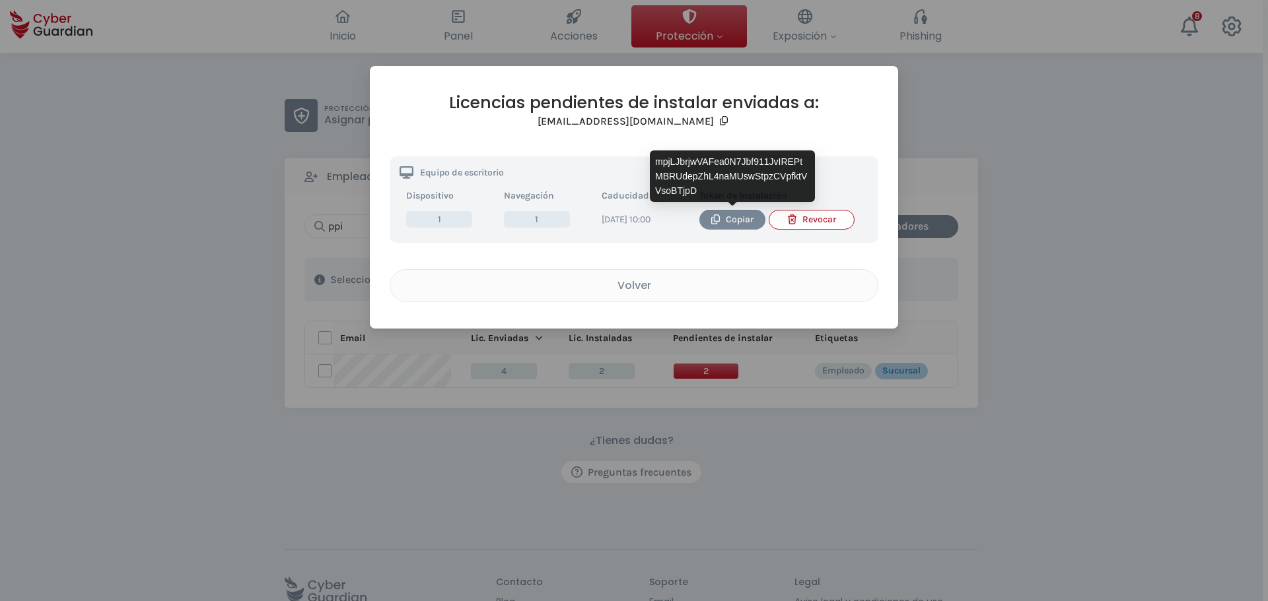
drag, startPoint x: 735, startPoint y: 224, endPoint x: 461, endPoint y: 221, distance: 273.3
click at [735, 224] on div "Copiar" at bounding box center [732, 220] width 46 height 15
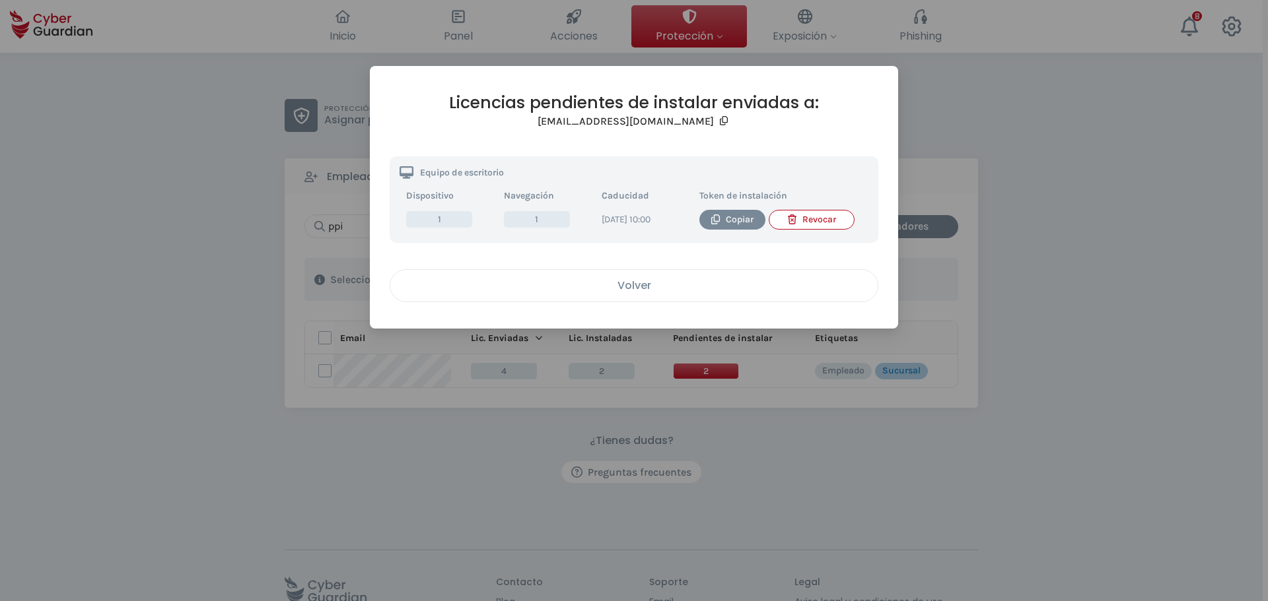
click at [602, 290] on div "Volver" at bounding box center [633, 285] width 467 height 17
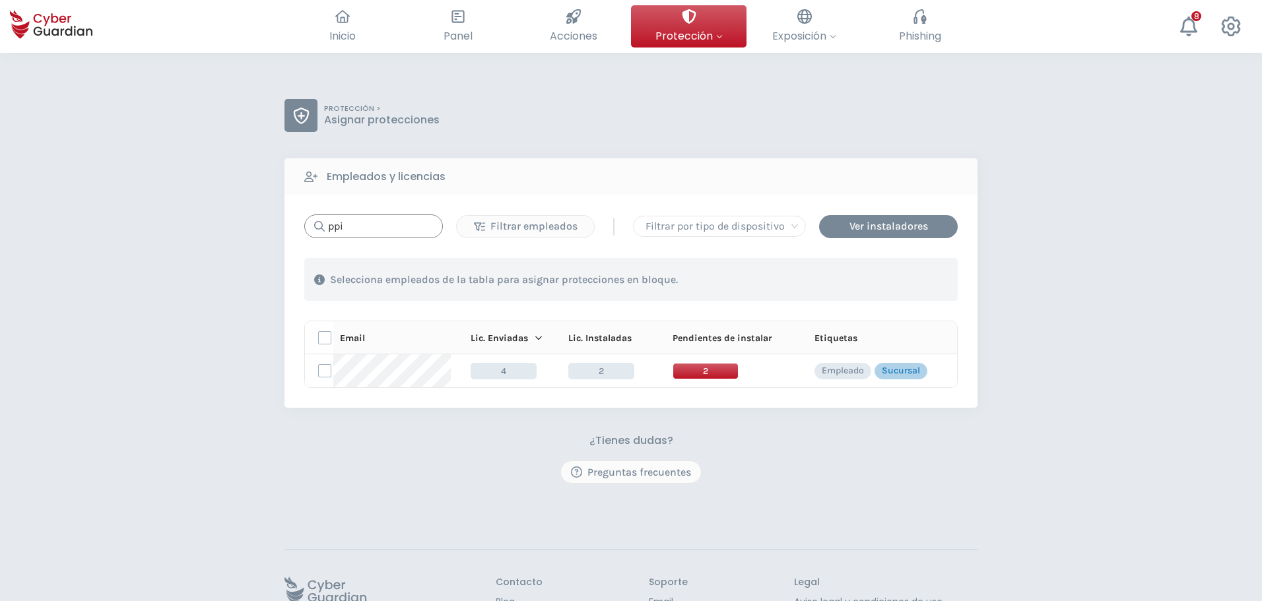
click at [396, 232] on input "ppi" at bounding box center [373, 227] width 139 height 24
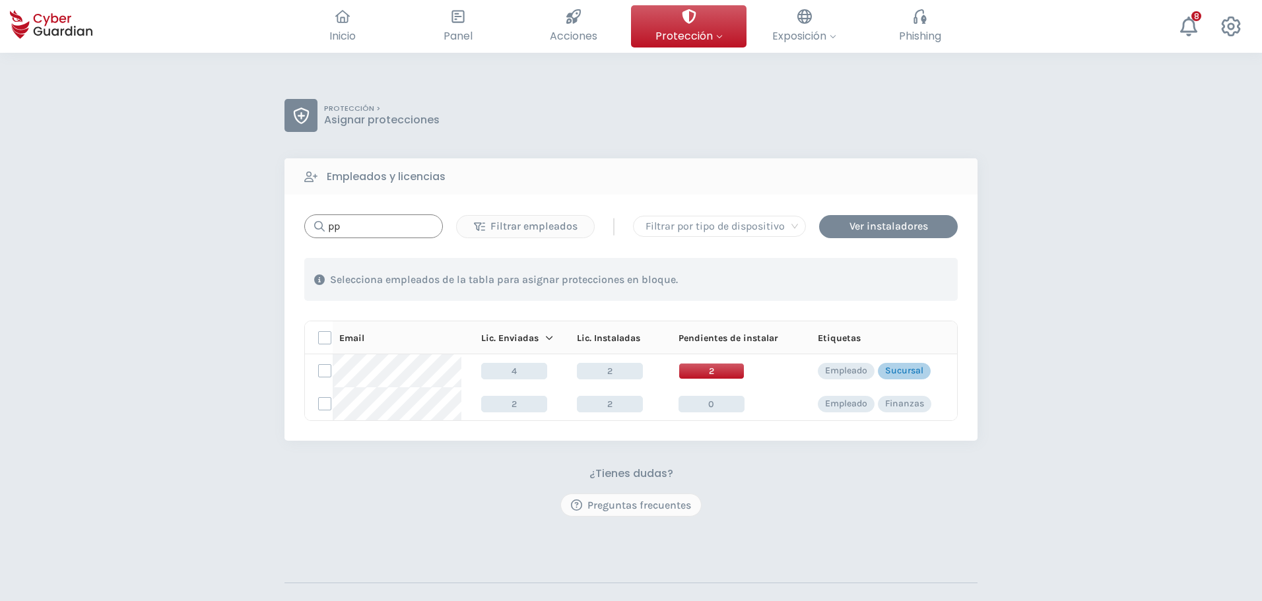
type input "pp"
click at [393, 225] on input "pp" at bounding box center [373, 227] width 139 height 24
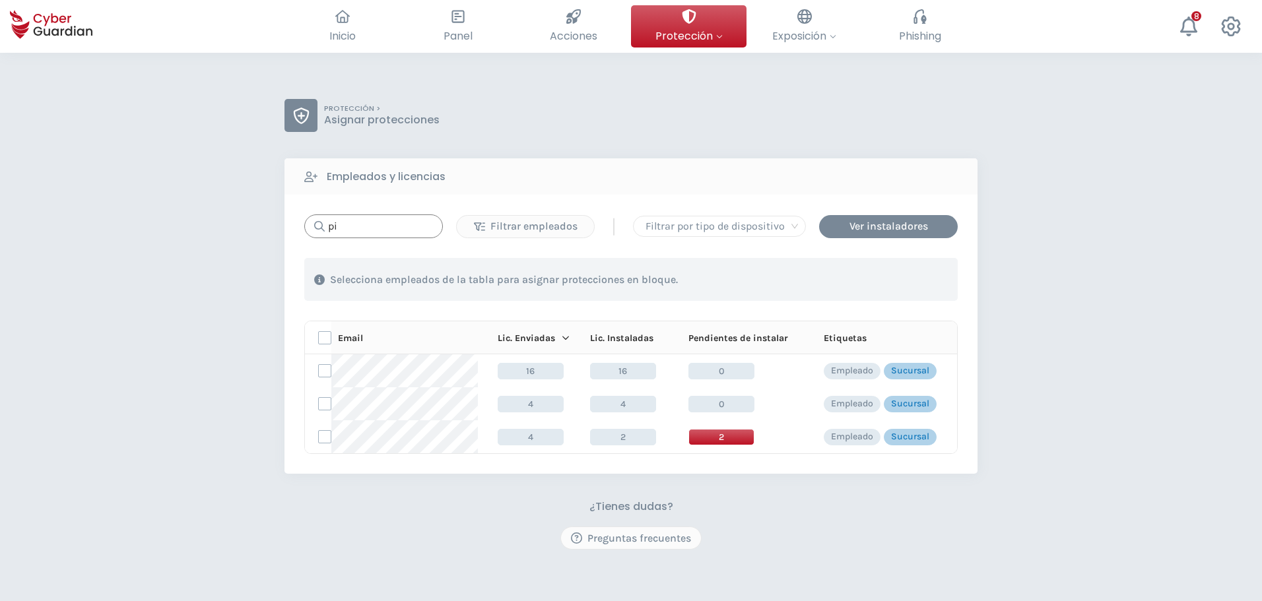
type input "pi"
click at [722, 438] on span "2" at bounding box center [722, 437] width 66 height 17
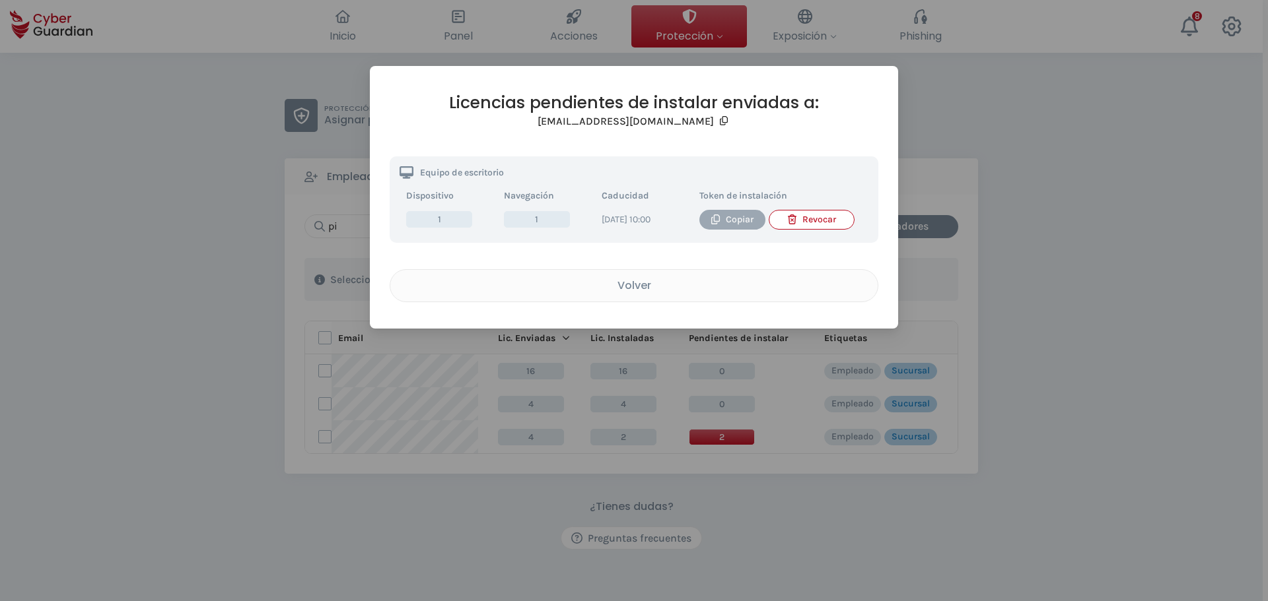
click at [738, 215] on div "Copiar" at bounding box center [732, 220] width 46 height 15
click at [677, 285] on button "Volver" at bounding box center [634, 285] width 489 height 33
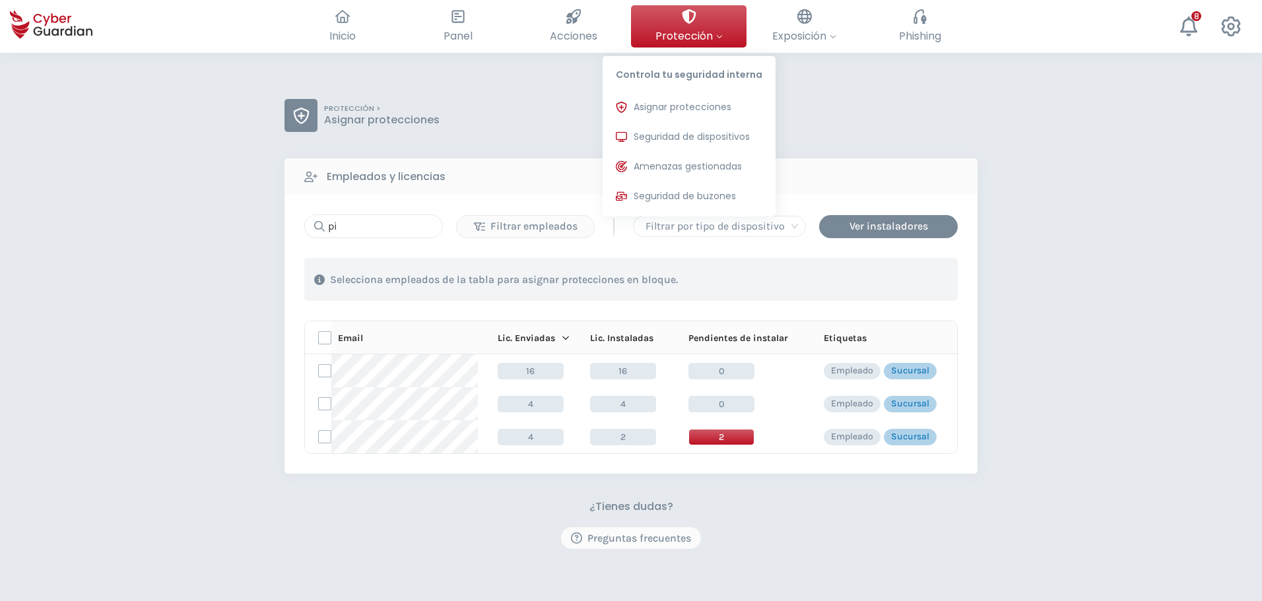
click at [685, 39] on span "Protección" at bounding box center [689, 36] width 67 height 17
click at [671, 109] on span "Asignar protecciones" at bounding box center [683, 107] width 98 height 14
click at [671, 138] on span "Seguridad de dispositivos" at bounding box center [692, 137] width 116 height 14
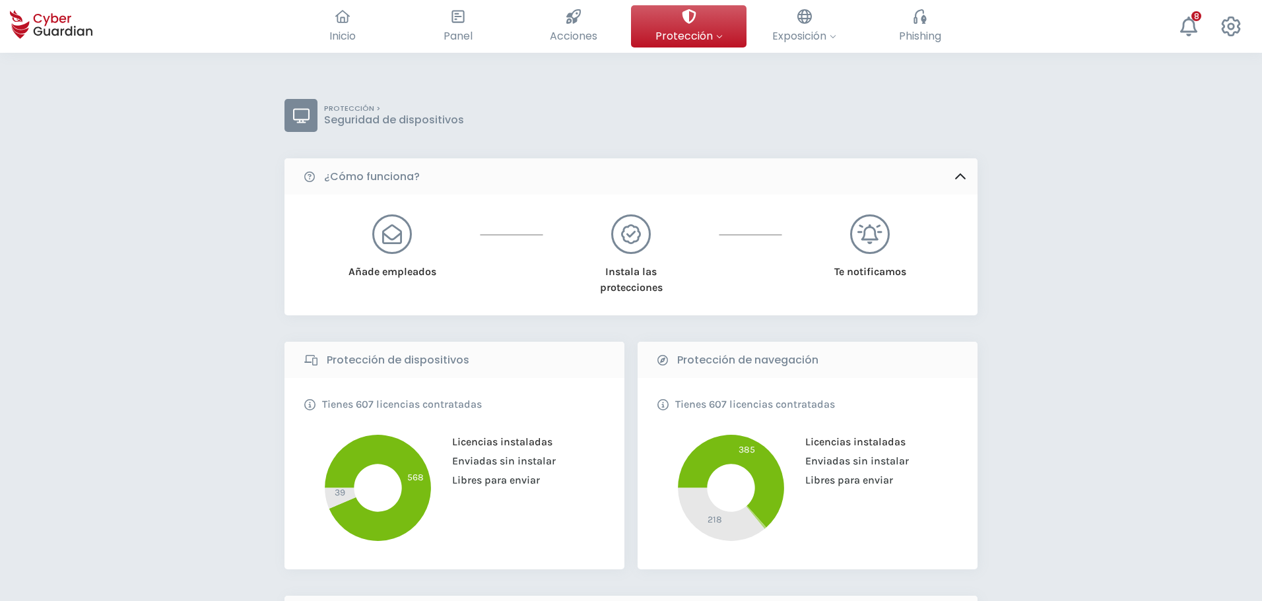
scroll to position [330, 0]
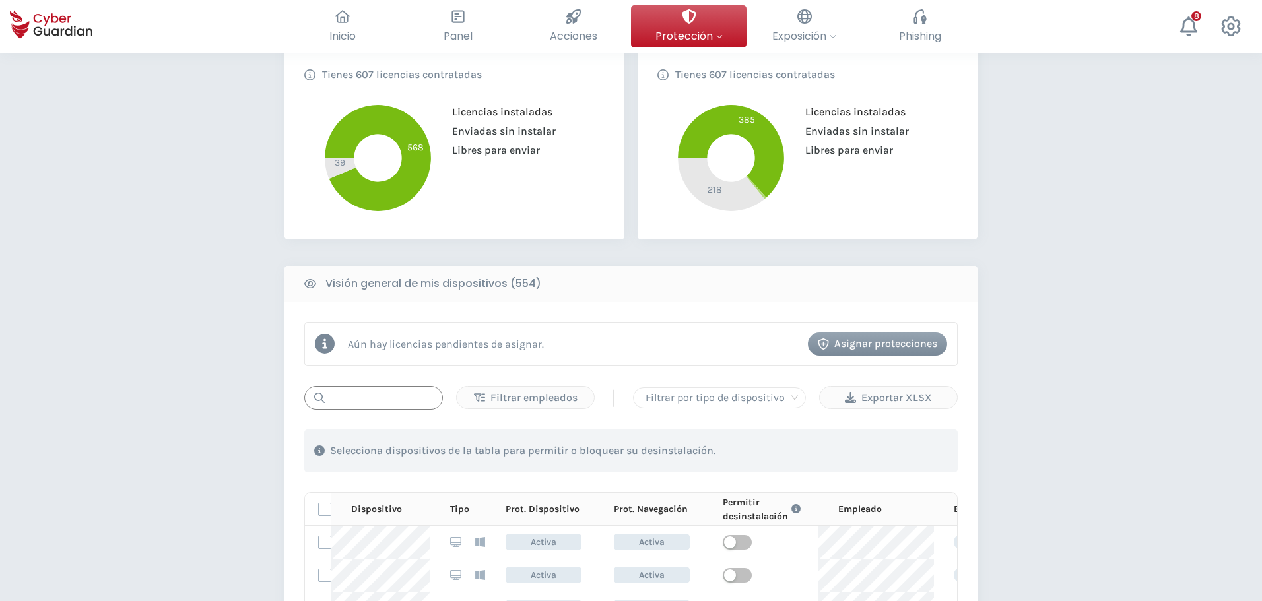
click at [393, 395] on input "text" at bounding box center [373, 398] width 139 height 24
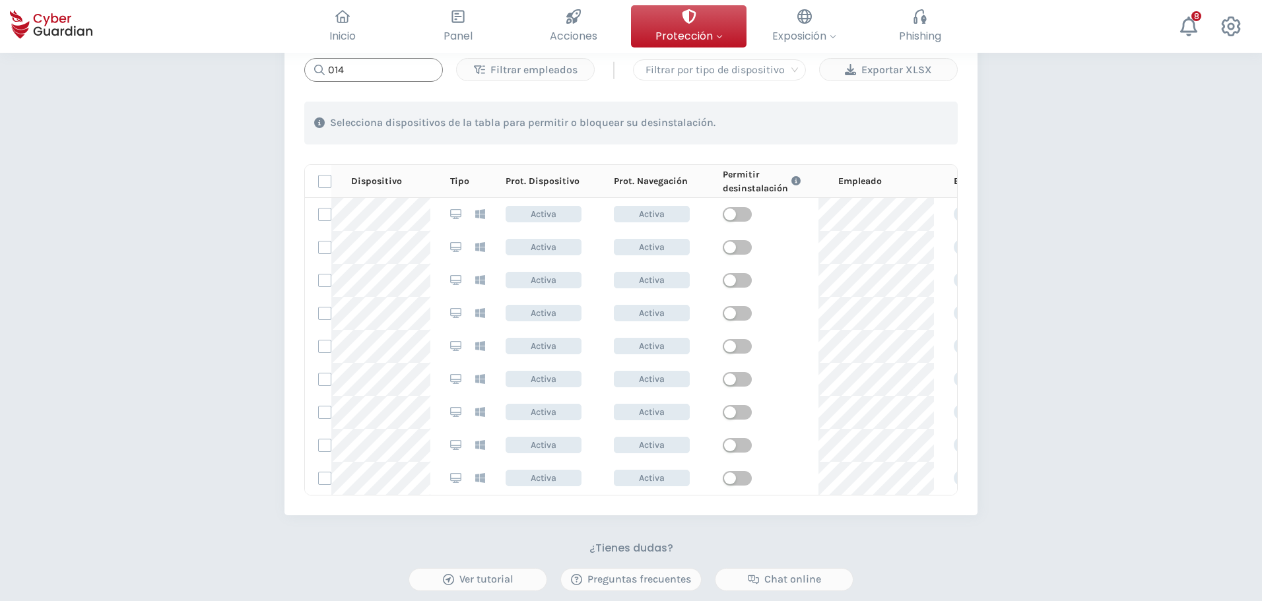
scroll to position [660, 0]
type input "014"
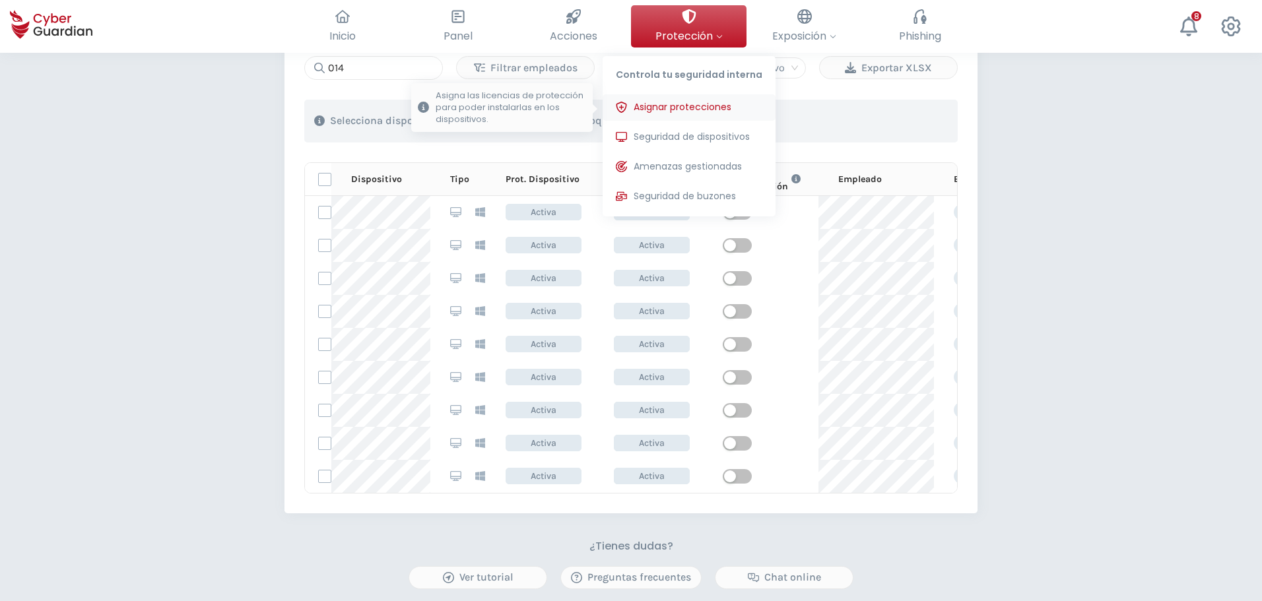
click at [660, 106] on span "Asignar protecciones" at bounding box center [683, 107] width 98 height 14
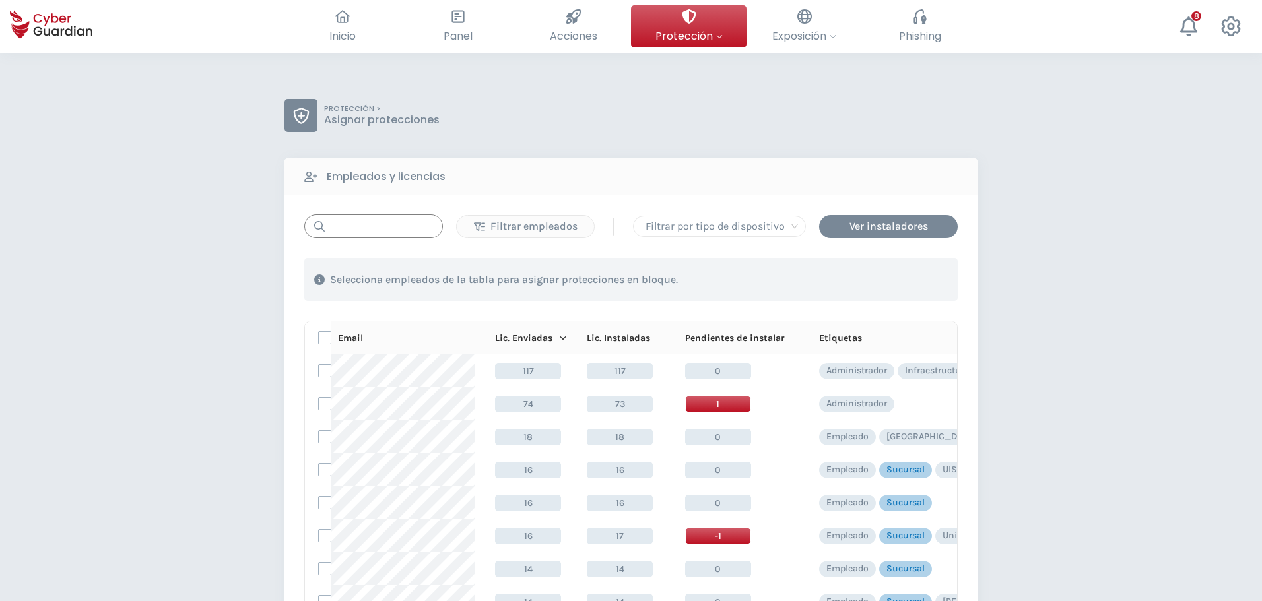
click at [364, 224] on input "text" at bounding box center [373, 227] width 139 height 24
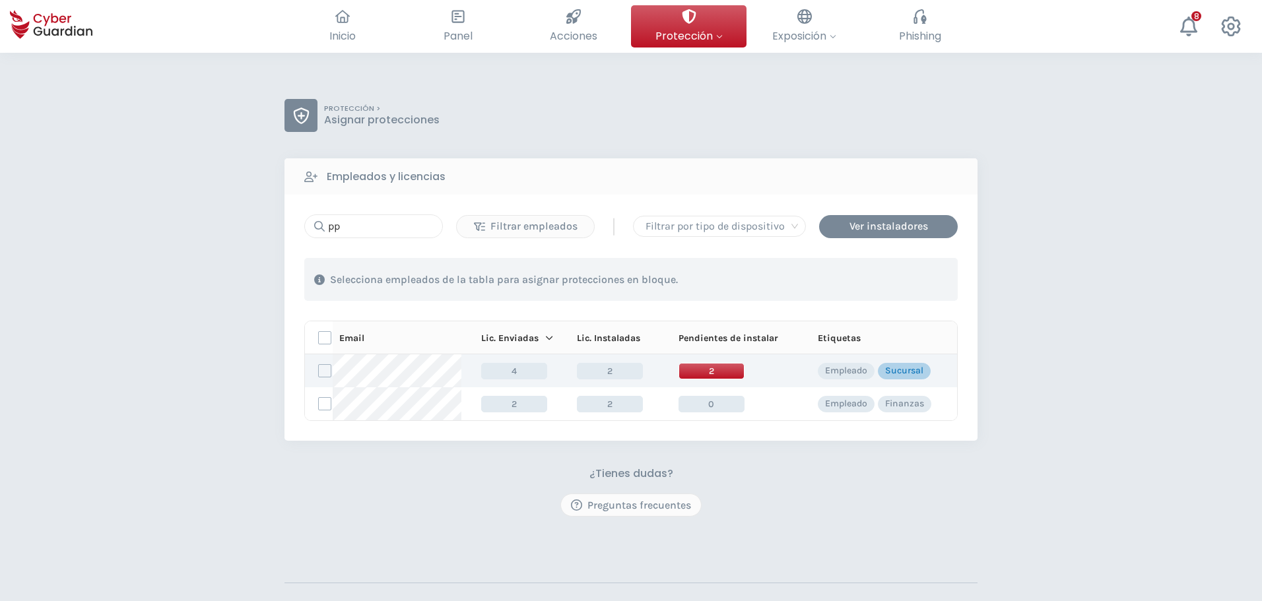
click at [689, 369] on span "2" at bounding box center [712, 371] width 66 height 17
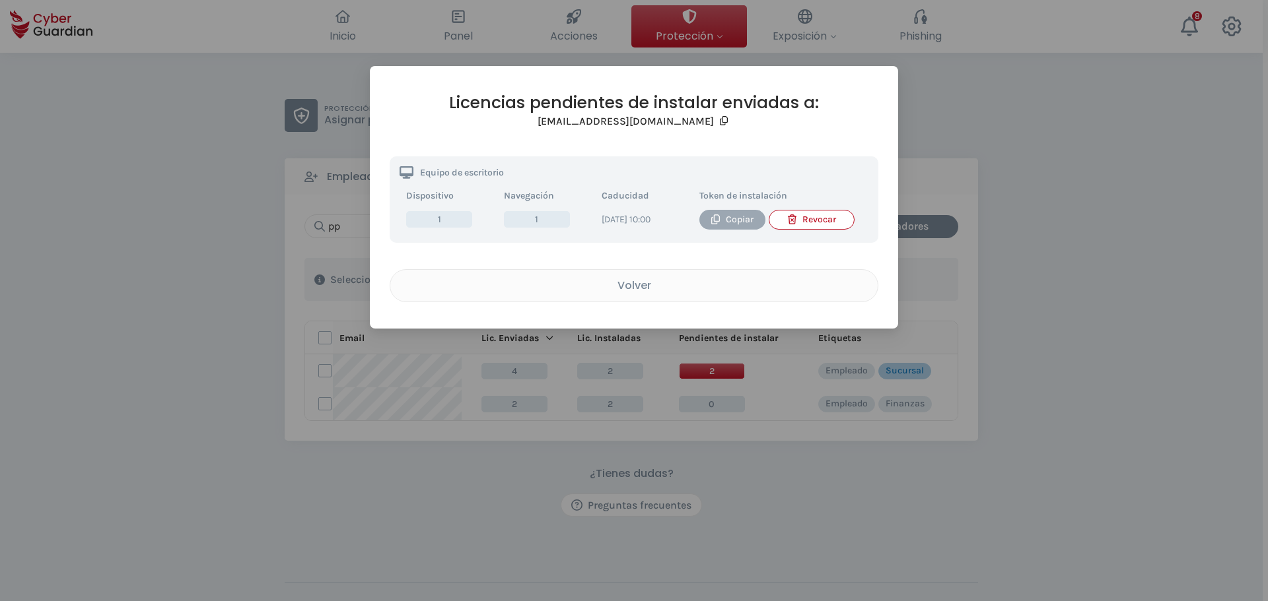
click at [723, 213] on div "Copiar" at bounding box center [732, 220] width 46 height 15
click at [620, 294] on div "Volver" at bounding box center [633, 285] width 467 height 17
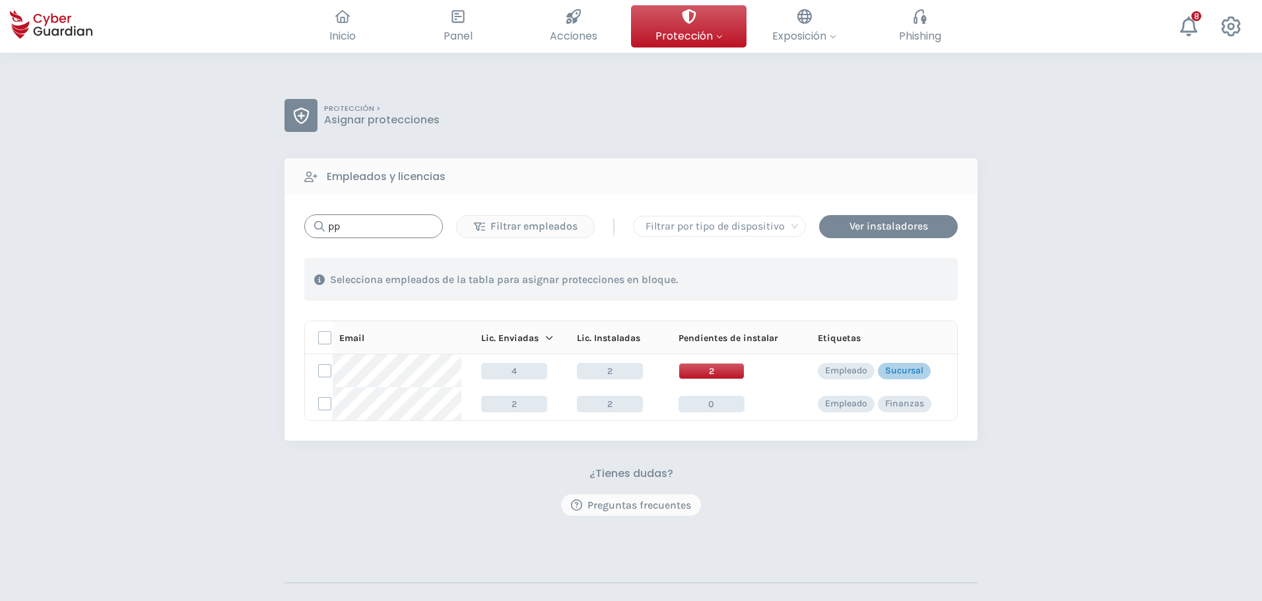
drag, startPoint x: 289, startPoint y: 219, endPoint x: 201, endPoint y: 226, distance: 88.7
click at [252, 220] on div "PROTECCIÓN > Asignar protecciones Empleados y licencias pp Filtrar empleados | …" at bounding box center [631, 388] width 1262 height 671
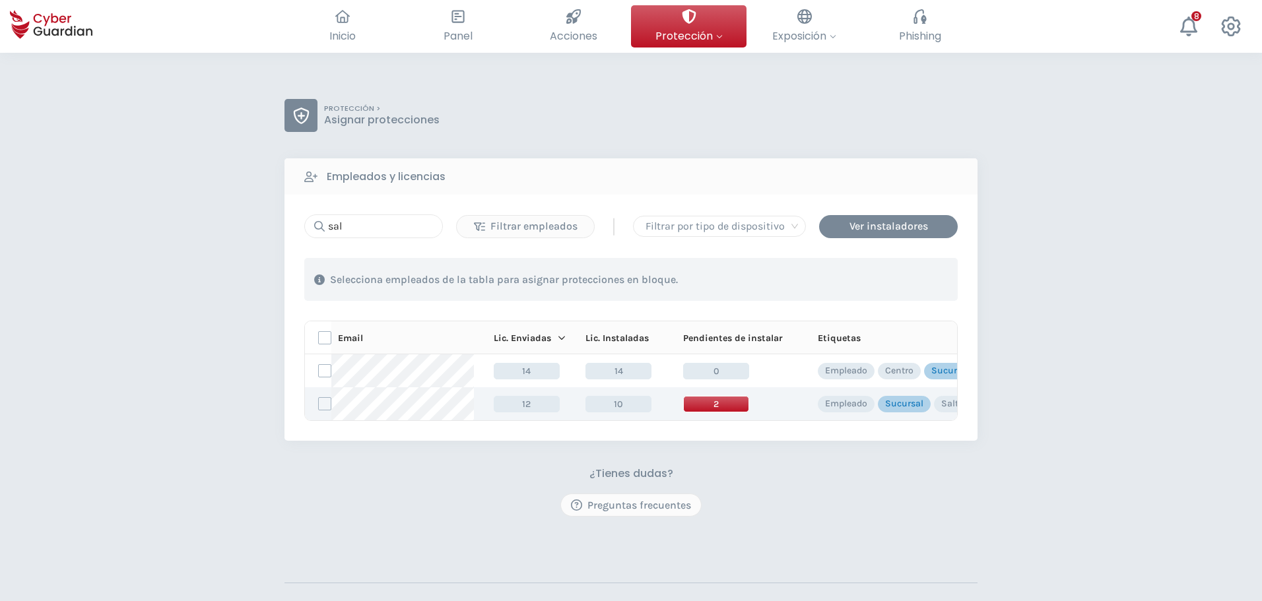
click at [706, 401] on span "2" at bounding box center [716, 404] width 66 height 17
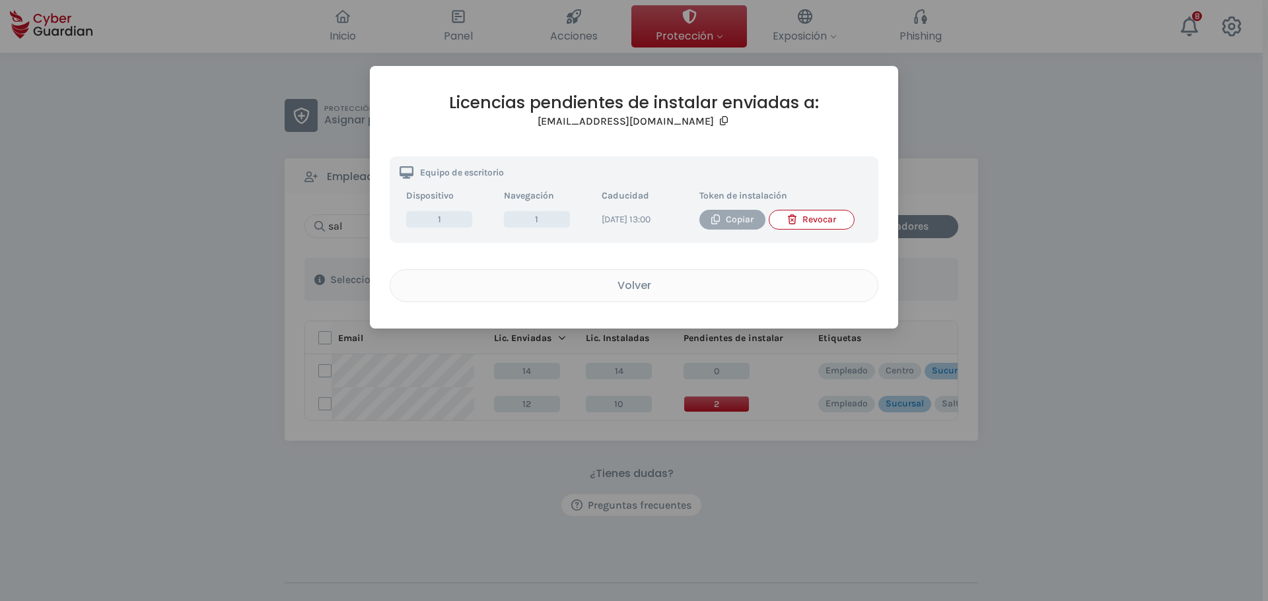
click at [737, 215] on div "Copiar" at bounding box center [732, 220] width 46 height 15
drag, startPoint x: 635, startPoint y: 293, endPoint x: 629, endPoint y: 312, distance: 20.0
click at [635, 293] on div "Volver" at bounding box center [633, 285] width 467 height 17
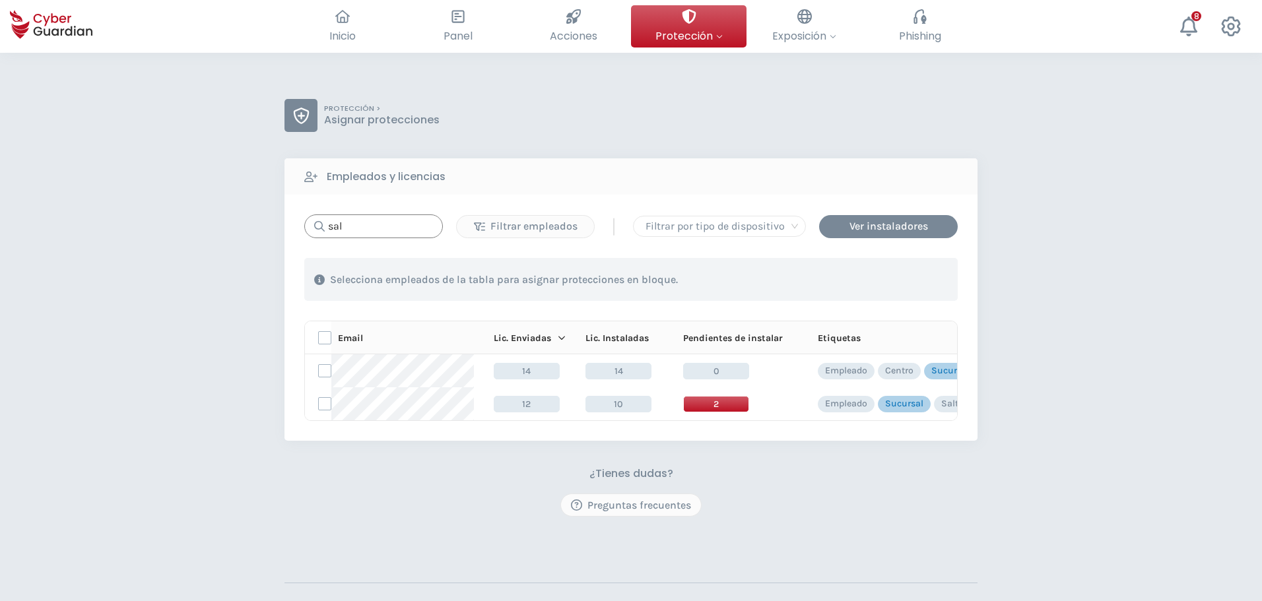
drag, startPoint x: 353, startPoint y: 227, endPoint x: 290, endPoint y: 227, distance: 62.7
click at [310, 228] on div "sal" at bounding box center [373, 227] width 139 height 24
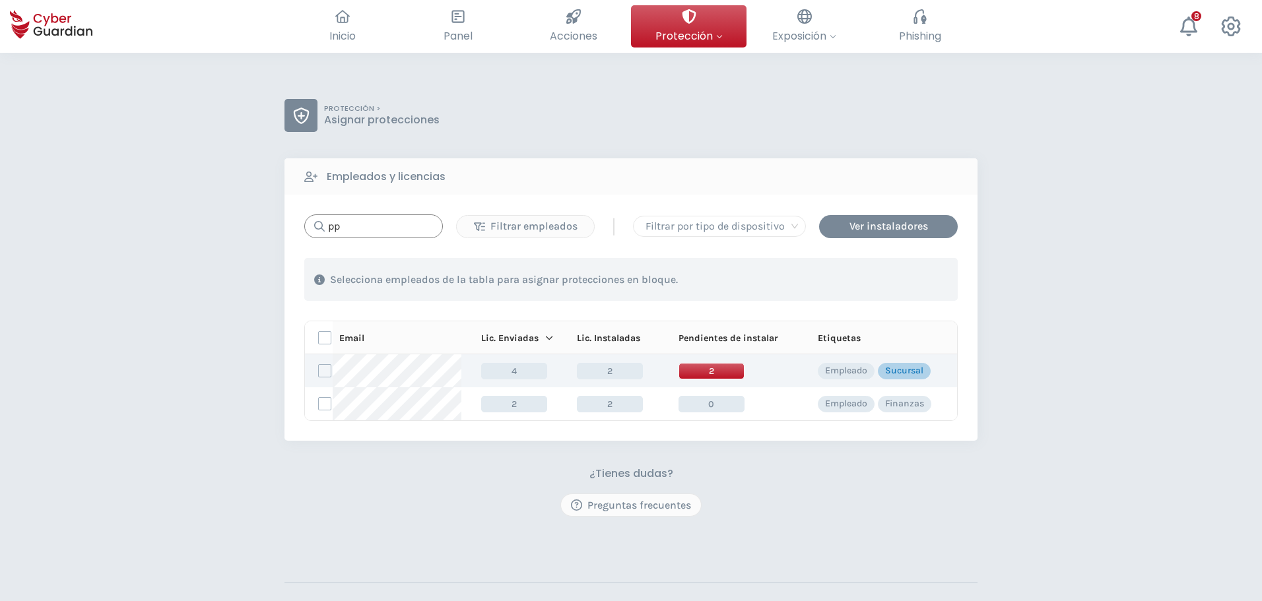
type input "pp"
click at [693, 370] on span "2" at bounding box center [712, 371] width 66 height 17
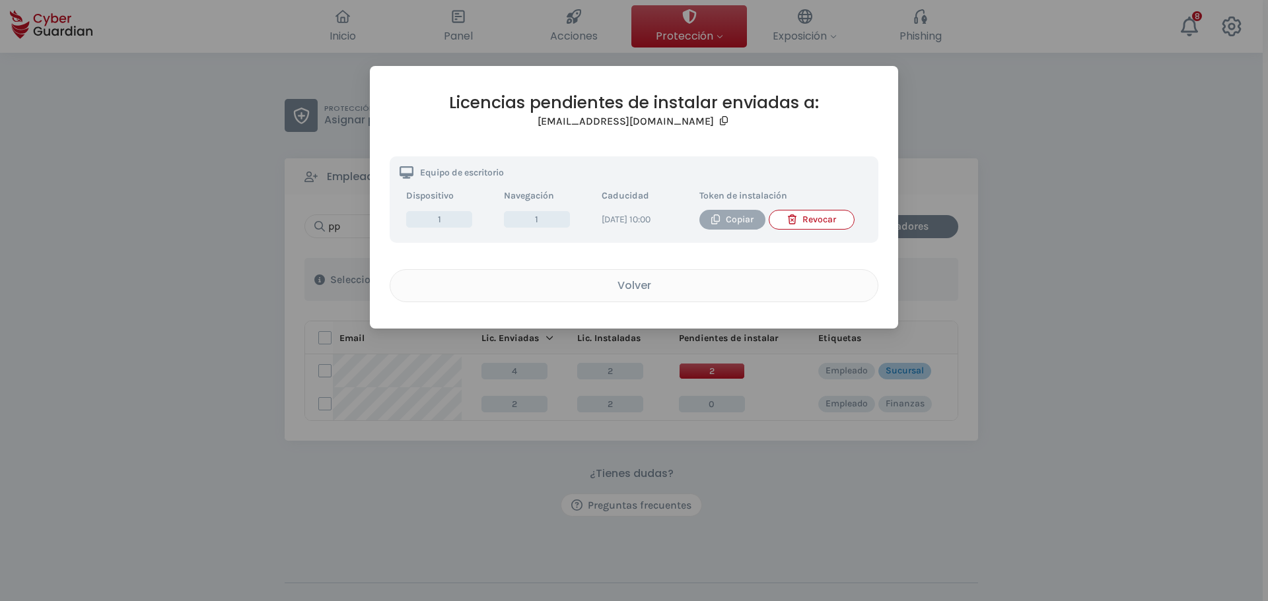
click at [712, 219] on icon "button" at bounding box center [715, 220] width 10 height 10
click at [1082, 208] on div "Licencias pendientes de instalar enviadas a: [EMAIL_ADDRESS][DOMAIN_NAME] Equip…" at bounding box center [634, 300] width 1268 height 601
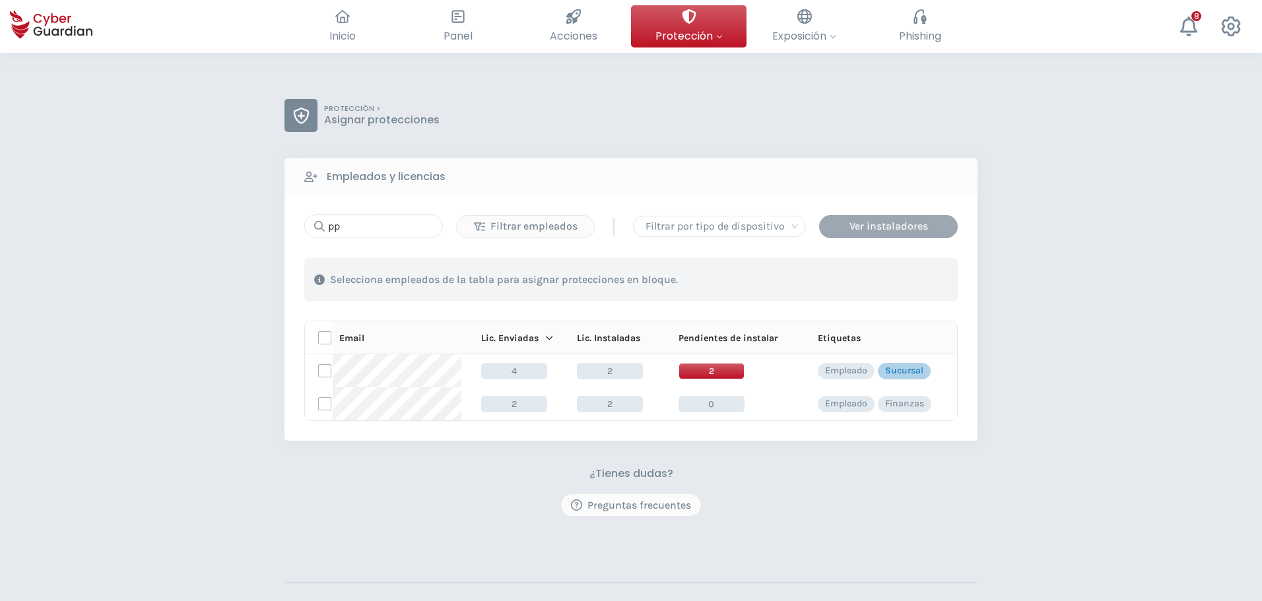
click at [912, 217] on button "Ver instaladores" at bounding box center [888, 226] width 139 height 23
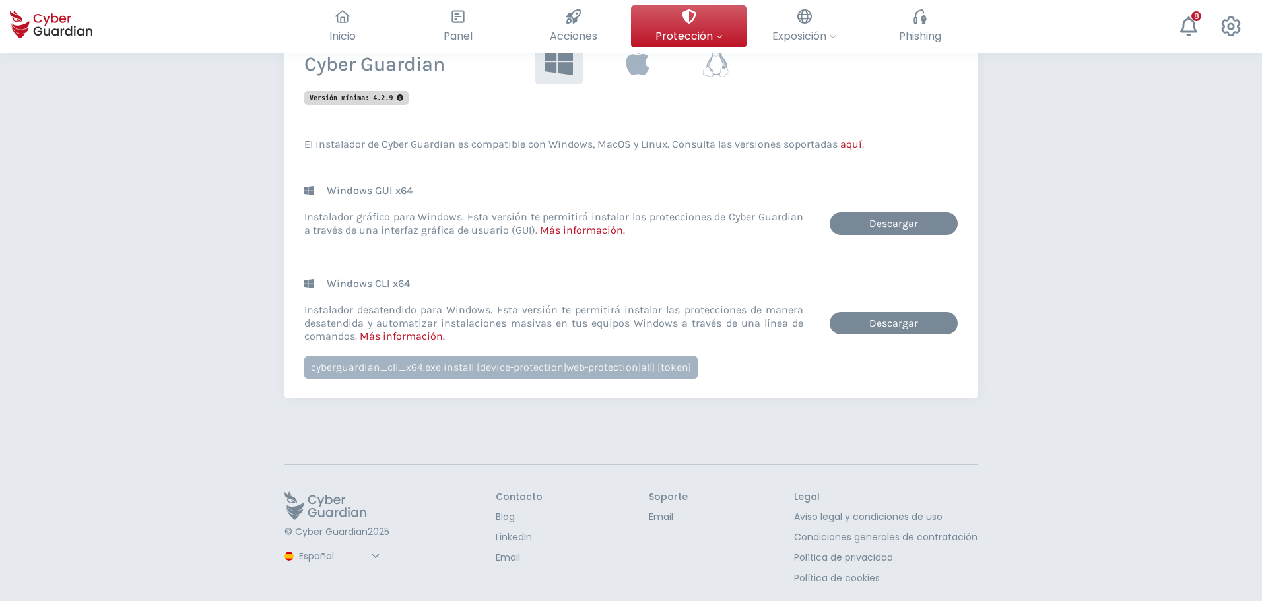
scroll to position [213, 0]
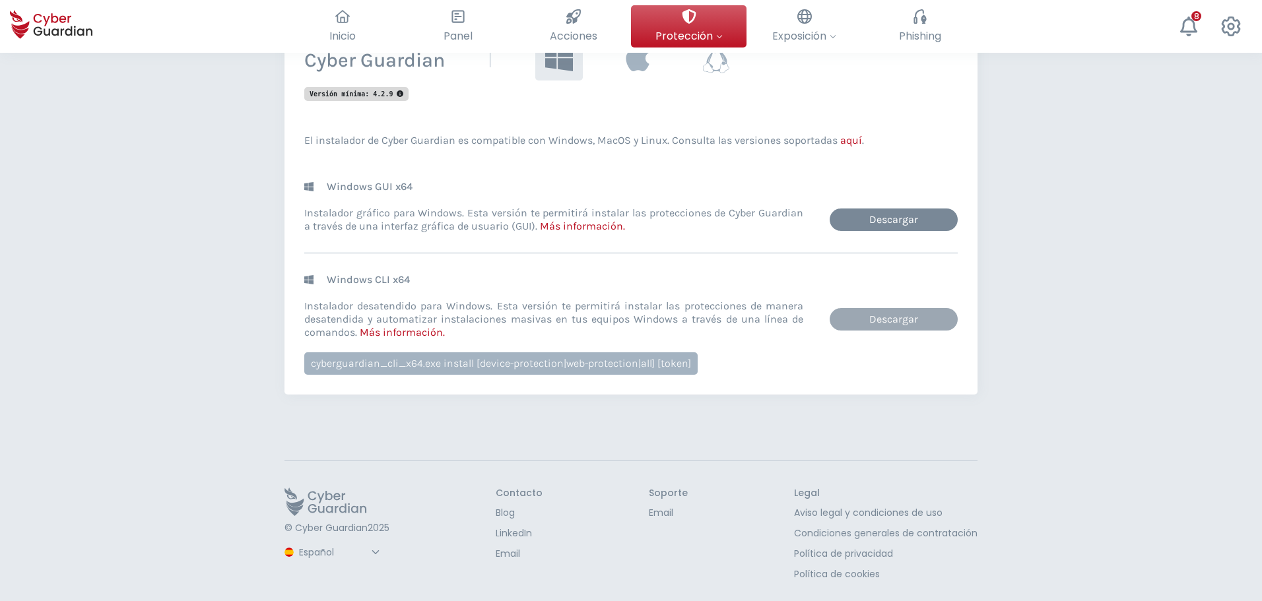
click at [882, 324] on link "Descargar" at bounding box center [894, 319] width 128 height 22
drag, startPoint x: 477, startPoint y: 366, endPoint x: 674, endPoint y: 372, distance: 197.5
click at [674, 372] on div "cyberguardian_cli_x64.exe install [device-protection|web-protection|all] [token]" at bounding box center [500, 364] width 393 height 22
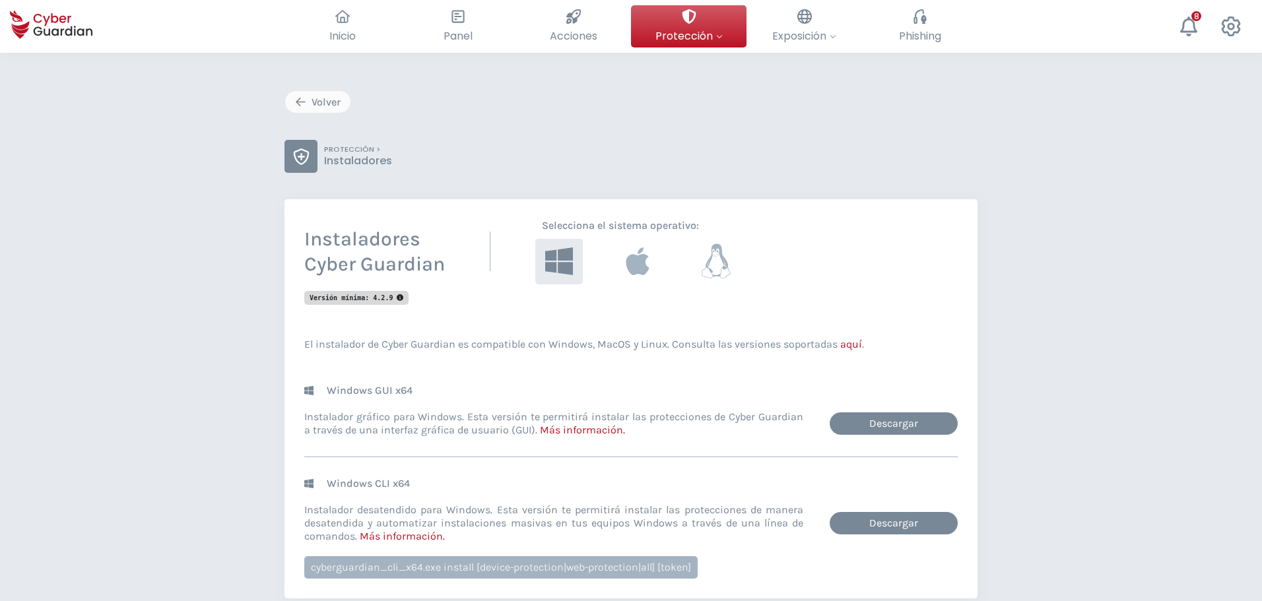
scroll to position [0, 0]
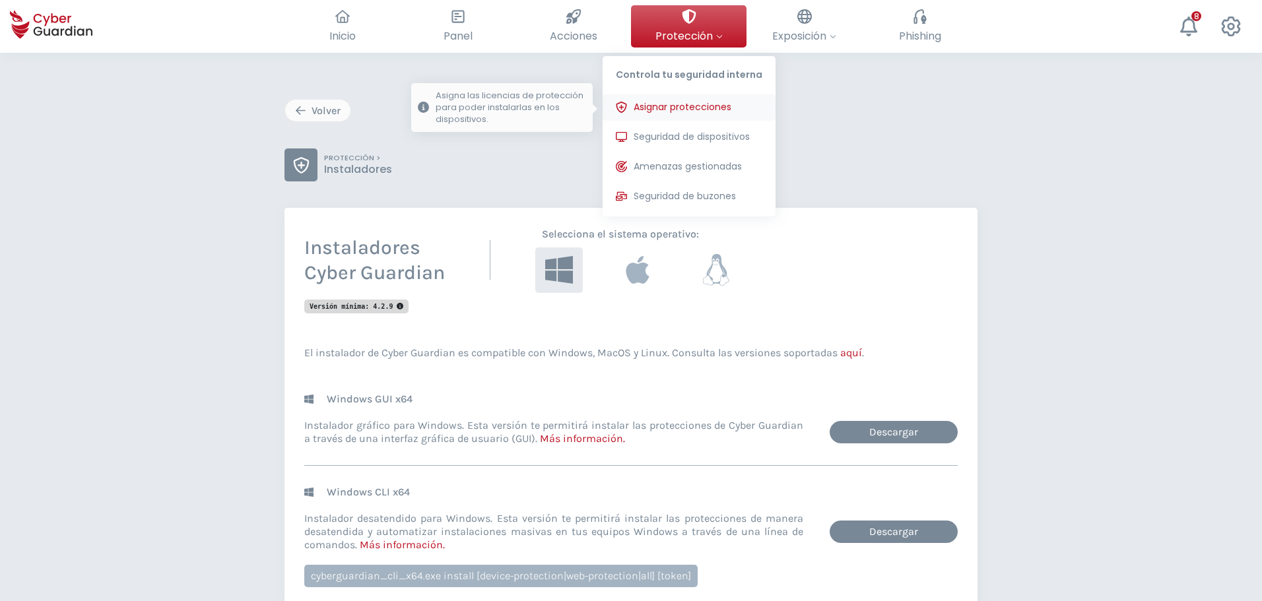
click at [689, 102] on span "Asignar protecciones" at bounding box center [683, 107] width 98 height 14
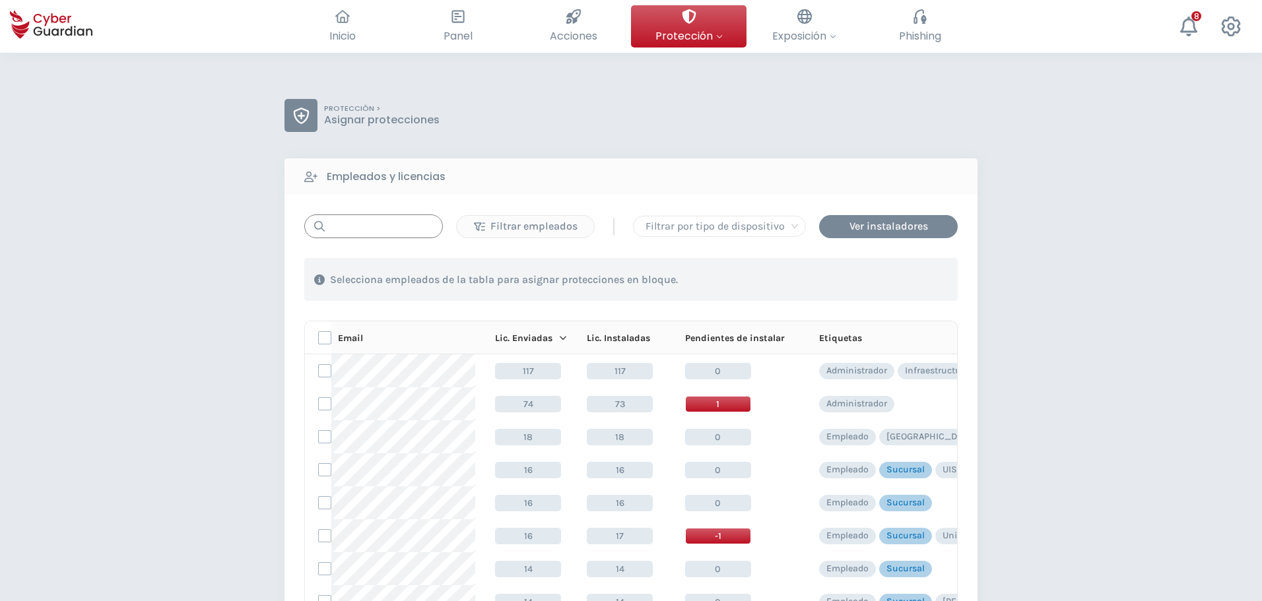
click at [372, 236] on input "text" at bounding box center [373, 227] width 139 height 24
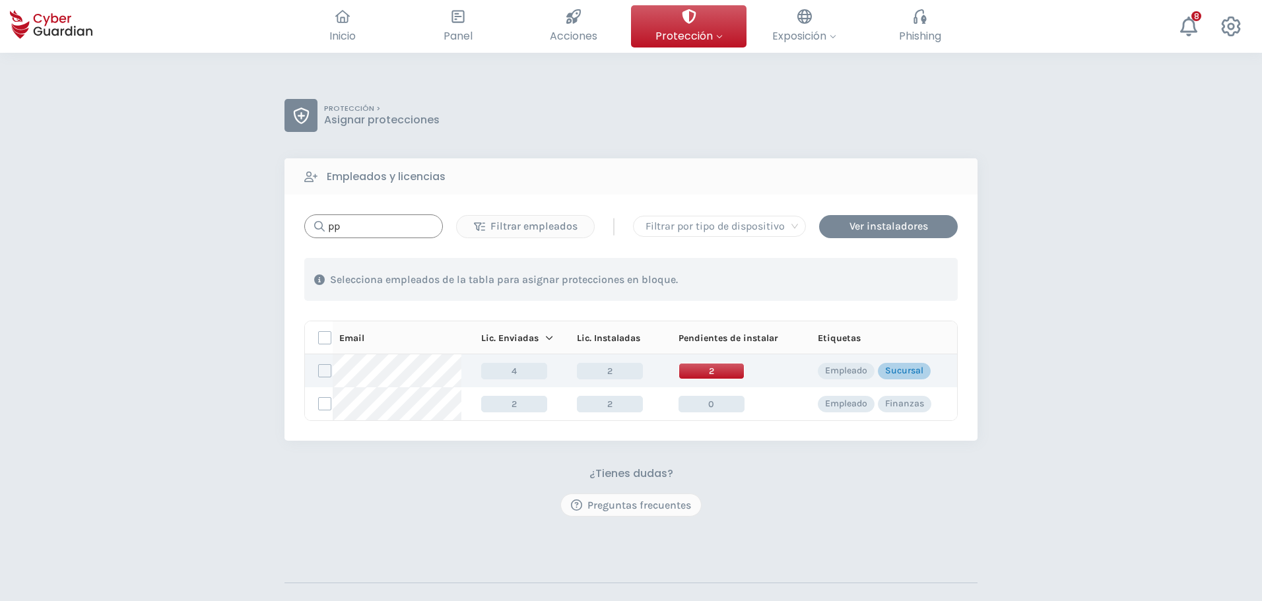
type input "pp"
click at [697, 367] on span "2" at bounding box center [712, 371] width 66 height 17
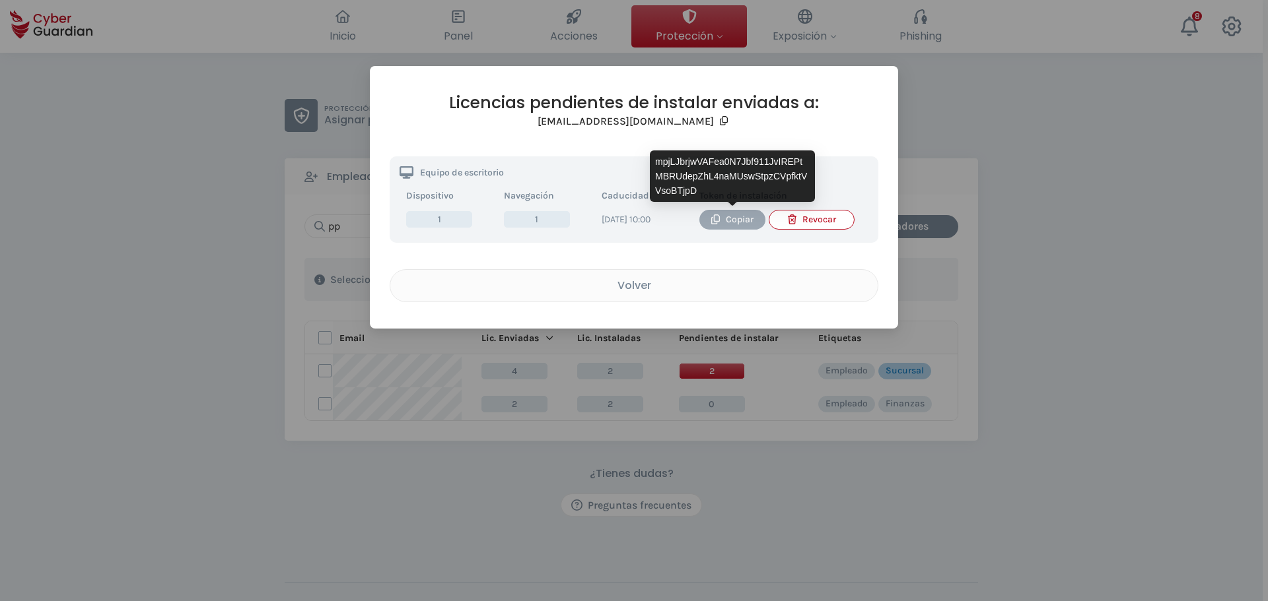
click at [728, 217] on div "Copiar" at bounding box center [732, 220] width 46 height 15
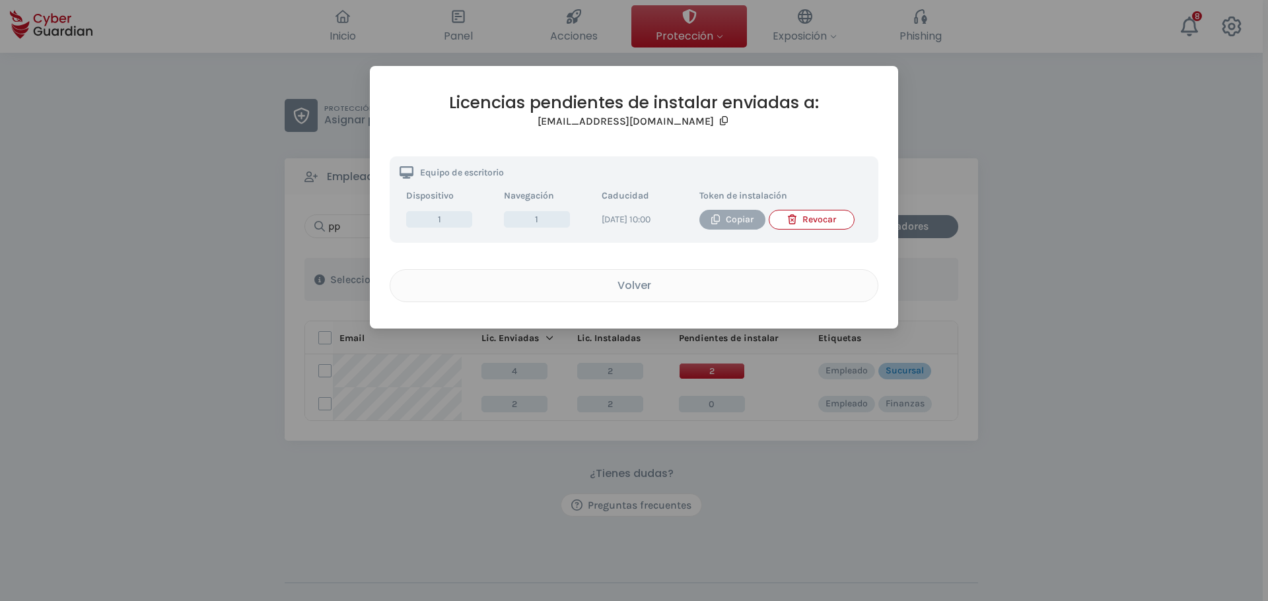
click at [741, 224] on div "Copiar" at bounding box center [732, 220] width 46 height 15
click at [934, 488] on div "Licencias pendientes de instalar enviadas a: [EMAIL_ADDRESS][DOMAIN_NAME] Equip…" at bounding box center [634, 300] width 1268 height 601
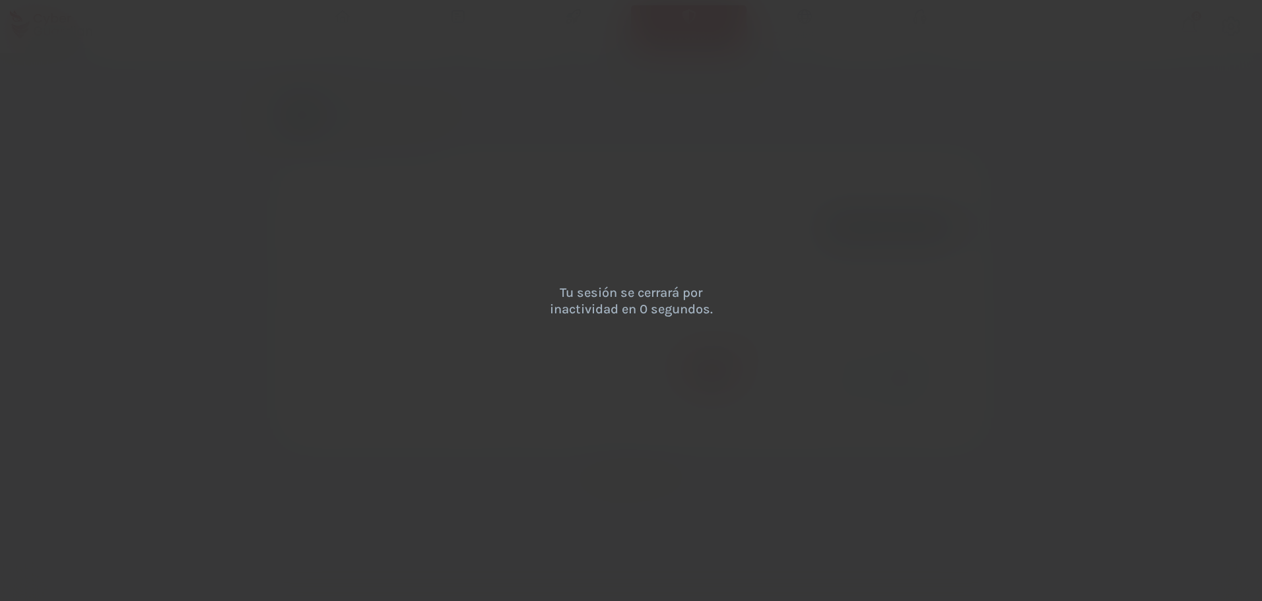
drag, startPoint x: 333, startPoint y: 274, endPoint x: 160, endPoint y: 76, distance: 263.0
click at [211, 132] on div "Tu sesión se cerrará por inactividad en 0 segundos." at bounding box center [631, 300] width 1262 height 601
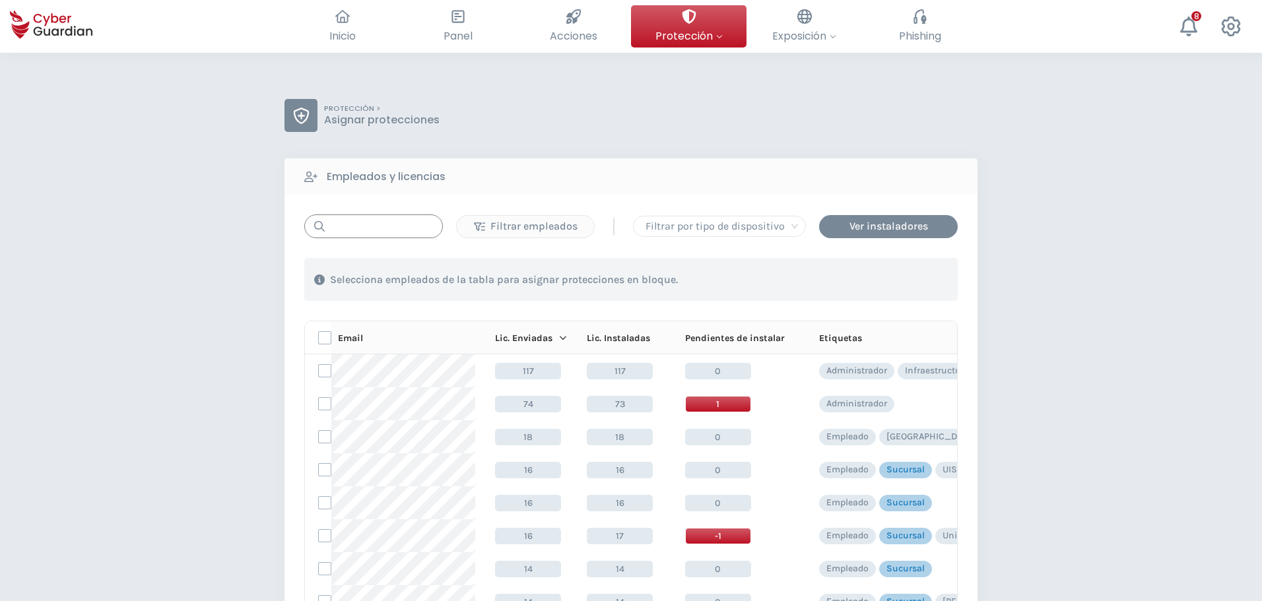
click at [351, 231] on input "text" at bounding box center [373, 227] width 139 height 24
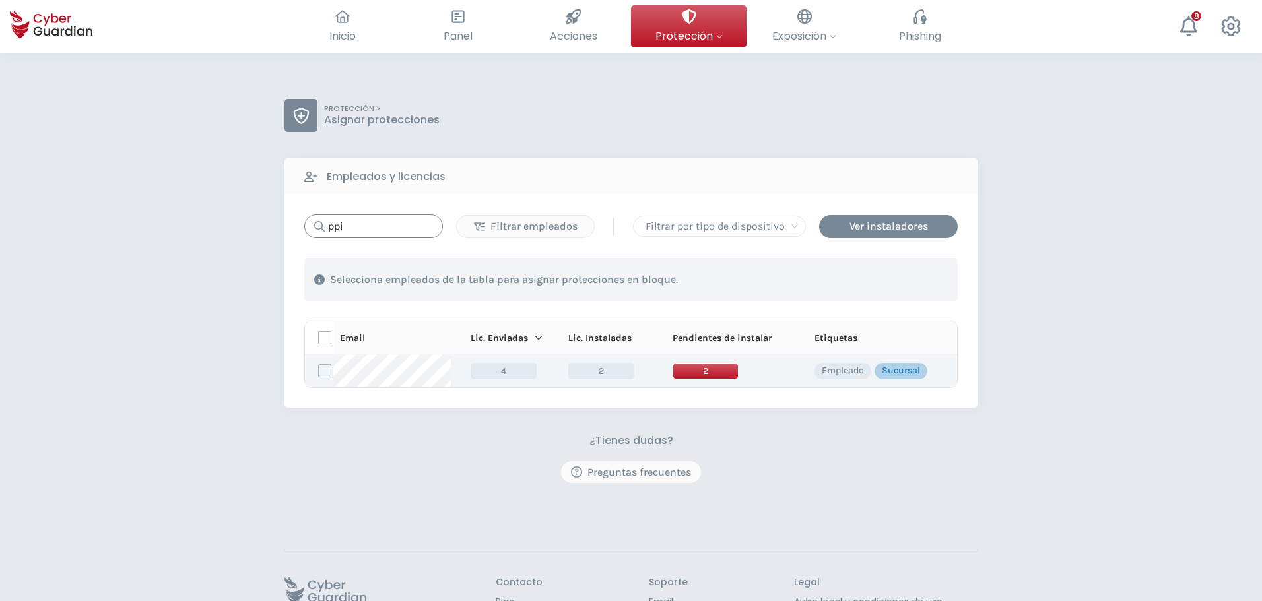
type input "ppi"
click at [720, 372] on span "2" at bounding box center [706, 371] width 66 height 17
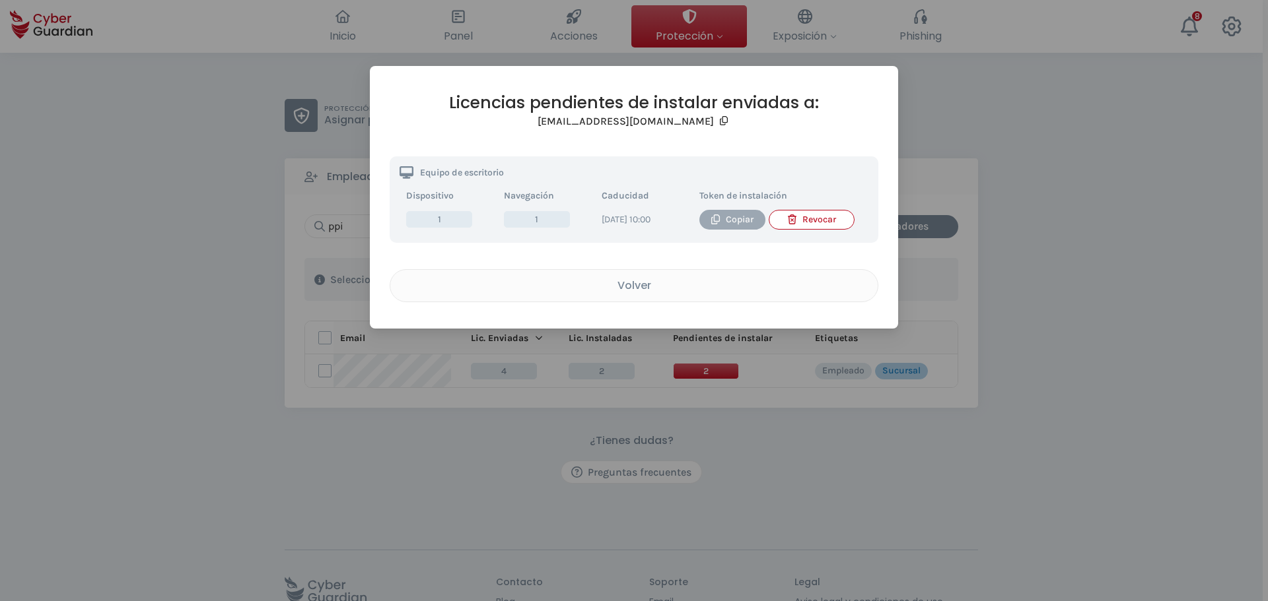
click at [744, 219] on div "Copiar" at bounding box center [732, 220] width 46 height 15
click at [346, 493] on div "Licencias pendientes de instalar enviadas a: ppiriz@creditel.com.uy Equipo de e…" at bounding box center [634, 300] width 1268 height 601
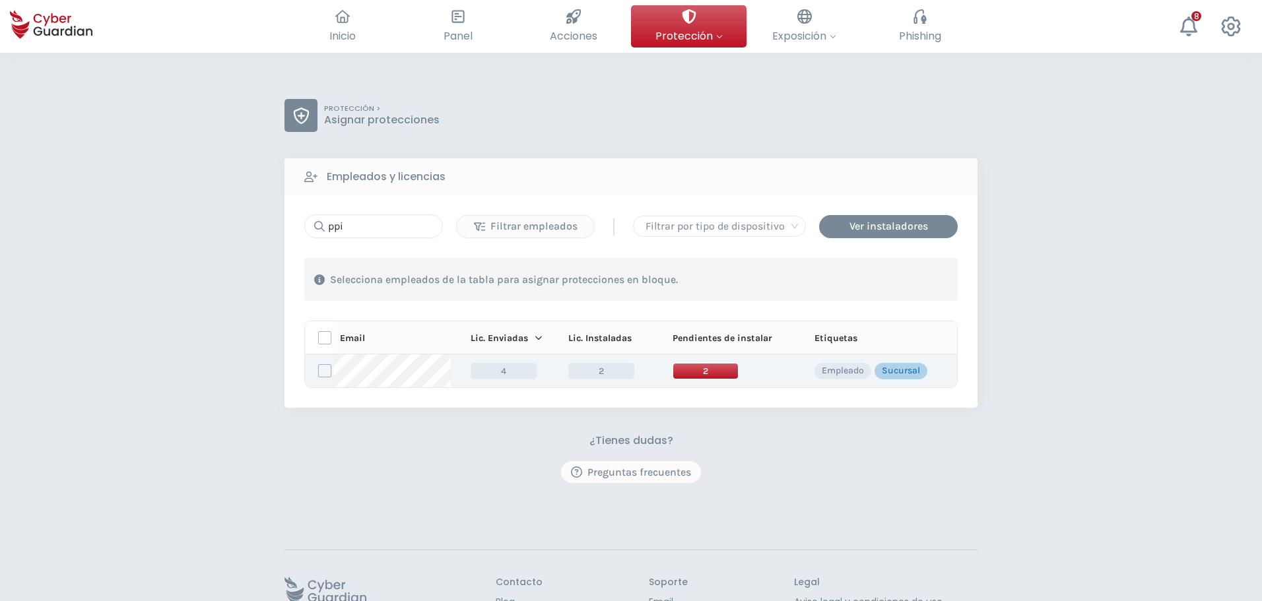
click at [709, 368] on span "2" at bounding box center [706, 371] width 66 height 17
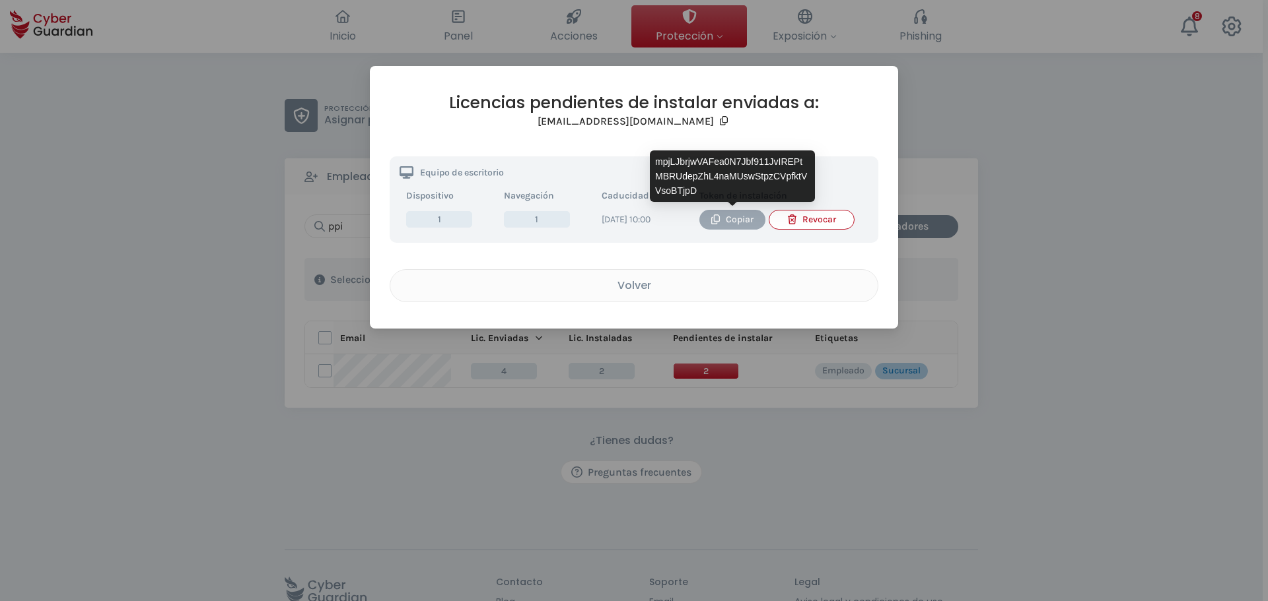
click at [733, 224] on div "Copiar" at bounding box center [732, 220] width 46 height 15
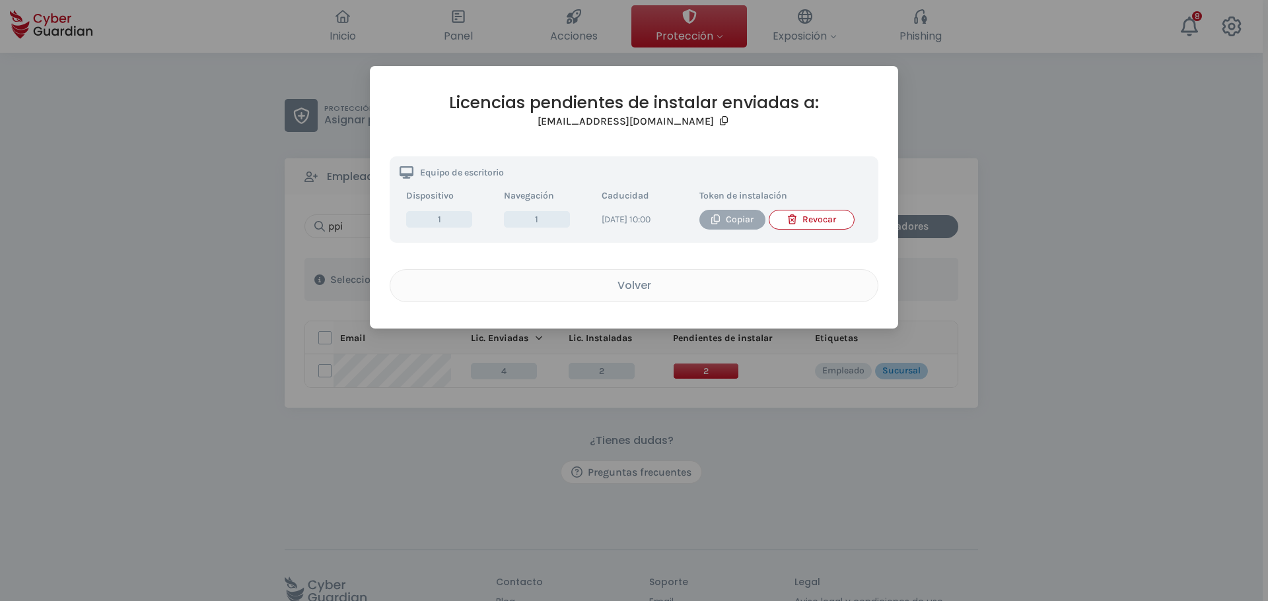
click at [731, 225] on div "Copiar" at bounding box center [732, 220] width 46 height 15
click at [721, 211] on button "Copiar" at bounding box center [732, 220] width 66 height 20
click at [941, 494] on div "Licencias pendientes de instalar enviadas a: ppiriz@creditel.com.uy Equipo de e…" at bounding box center [634, 300] width 1268 height 601
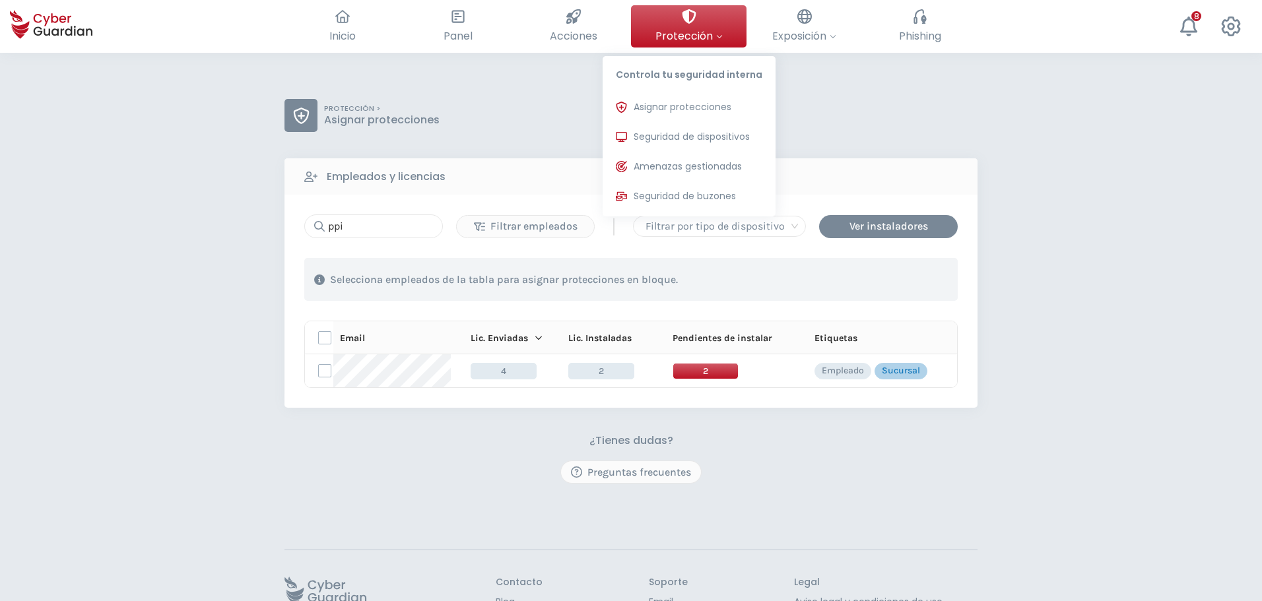
drag, startPoint x: 675, startPoint y: 132, endPoint x: 702, endPoint y: 88, distance: 51.9
click at [675, 133] on span "Seguridad de dispositivos" at bounding box center [692, 137] width 116 height 14
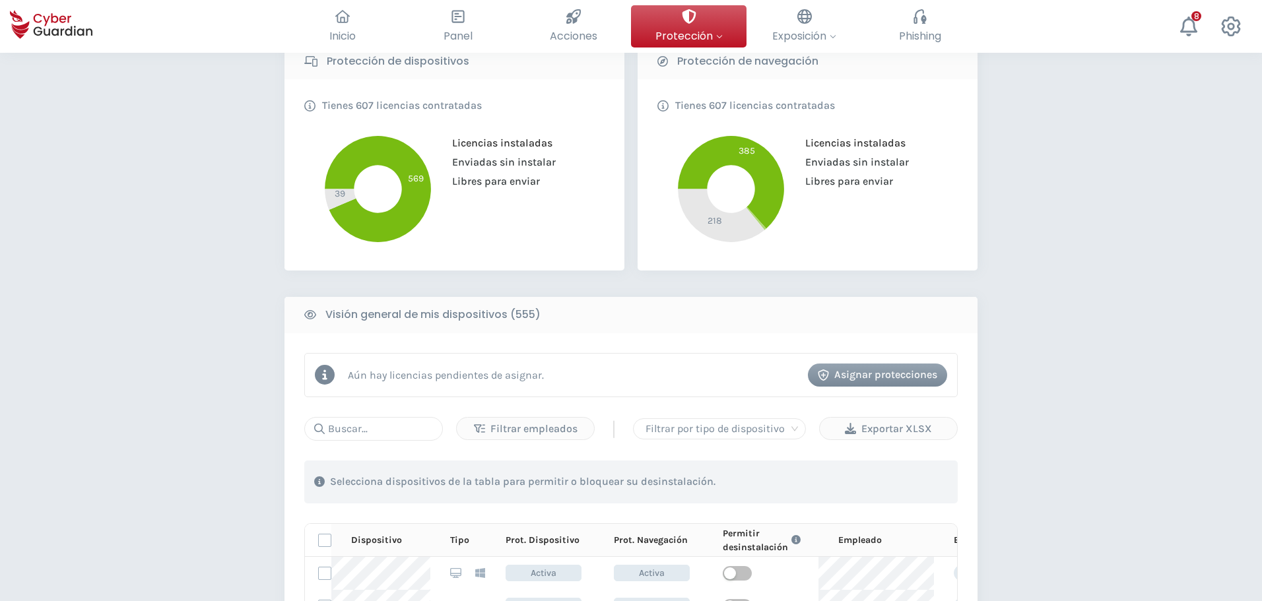
scroll to position [330, 0]
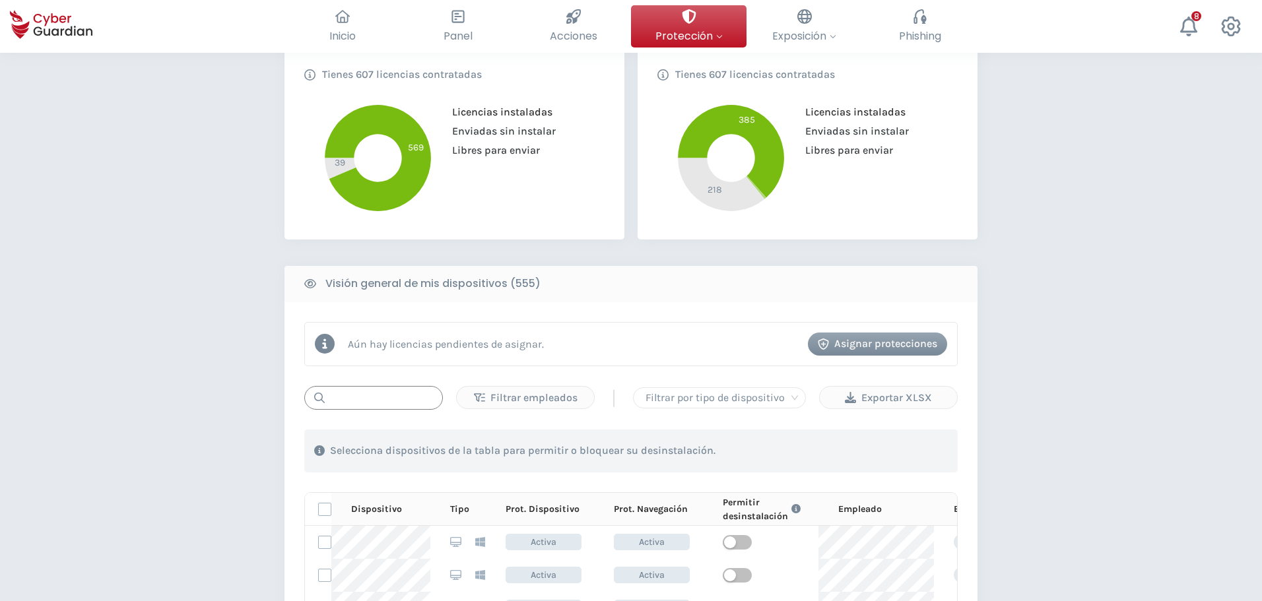
click at [379, 401] on input "text" at bounding box center [373, 398] width 139 height 24
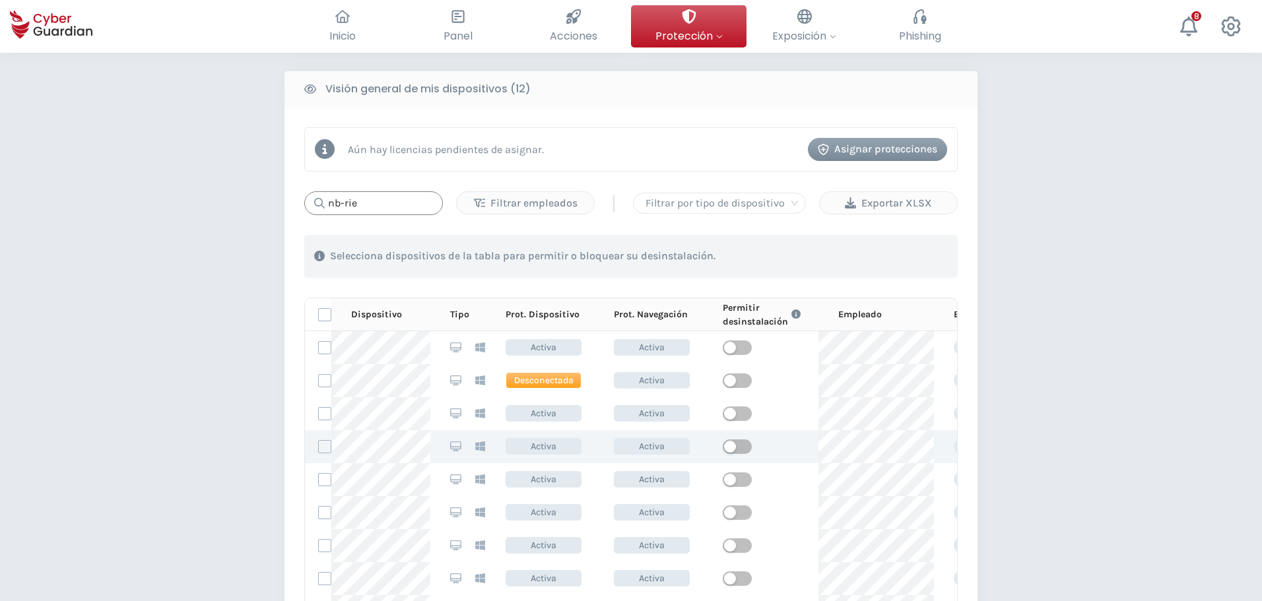
scroll to position [528, 0]
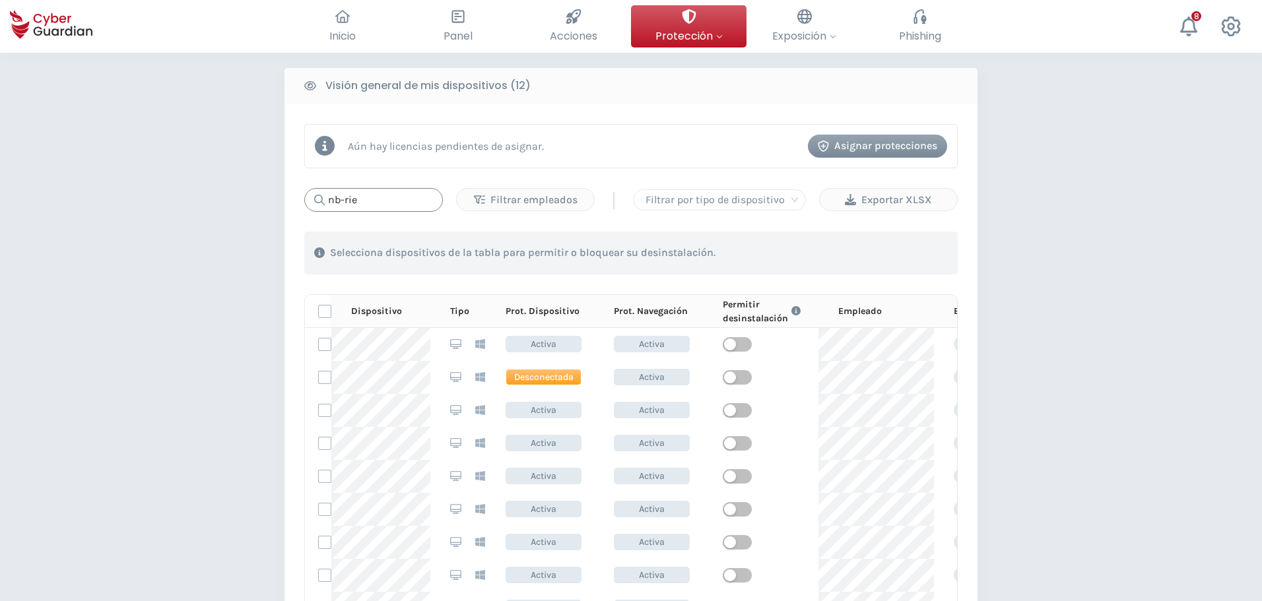
drag, startPoint x: 378, startPoint y: 201, endPoint x: 279, endPoint y: 201, distance: 98.4
click at [279, 201] on div "PROTECCIÓN > Seguridad de dispositivos ¿Cómo funciona? Añade empleados Instala …" at bounding box center [631, 243] width 1262 height 1436
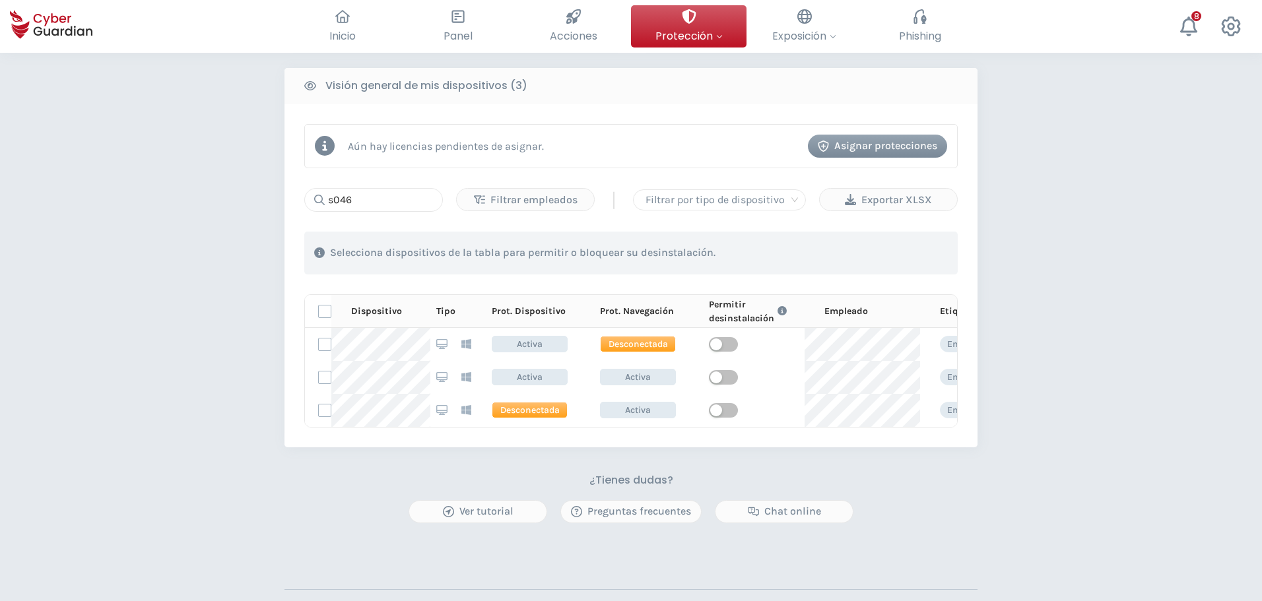
scroll to position [0, 0]
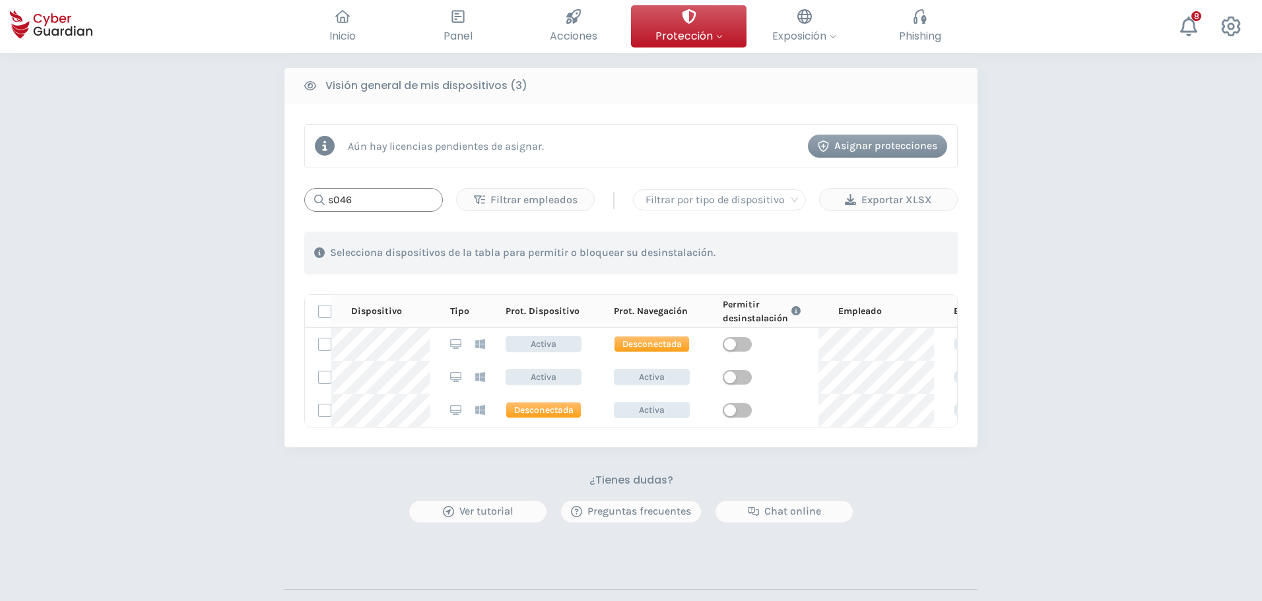
click at [366, 188] on input "s046" at bounding box center [373, 200] width 139 height 24
drag, startPoint x: 368, startPoint y: 199, endPoint x: 319, endPoint y: 201, distance: 49.6
click at [323, 201] on div "s046" at bounding box center [373, 200] width 139 height 24
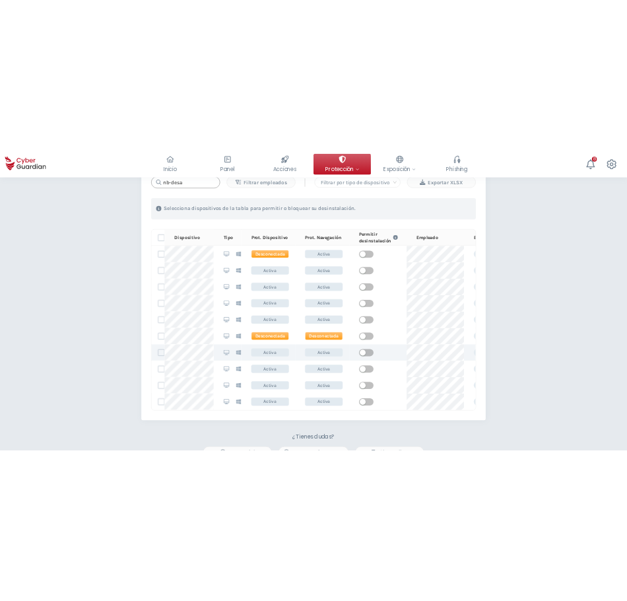
scroll to position [726, 0]
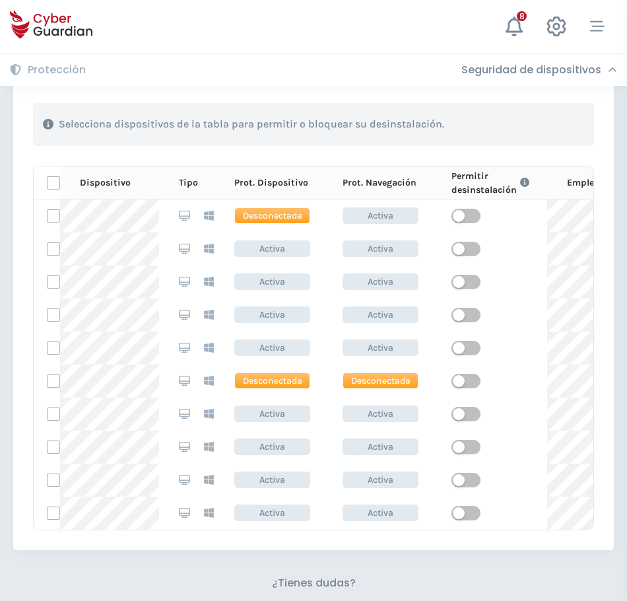
click at [172, 65] on div "Protección Seguridad de dispositivos Seguridad de dispositivos Amenazas gestion…" at bounding box center [313, 69] width 627 height 33
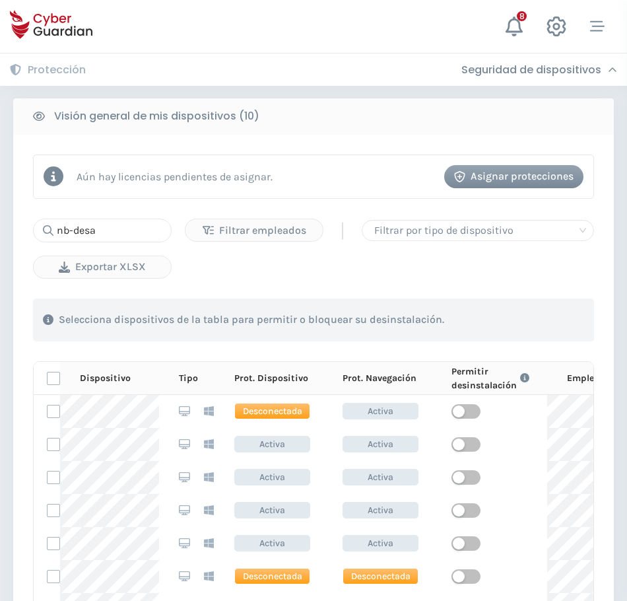
scroll to position [528, 0]
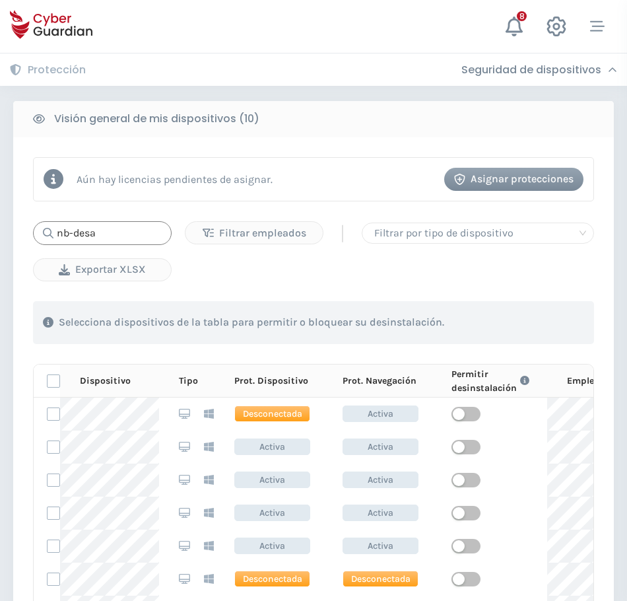
drag, startPoint x: 117, startPoint y: 226, endPoint x: 7, endPoint y: 219, distance: 109.8
click at [33, 220] on div "Aún hay licencias pendientes de asignar. Asignar protecciones nb-desa Filtrar e…" at bounding box center [313, 442] width 601 height 611
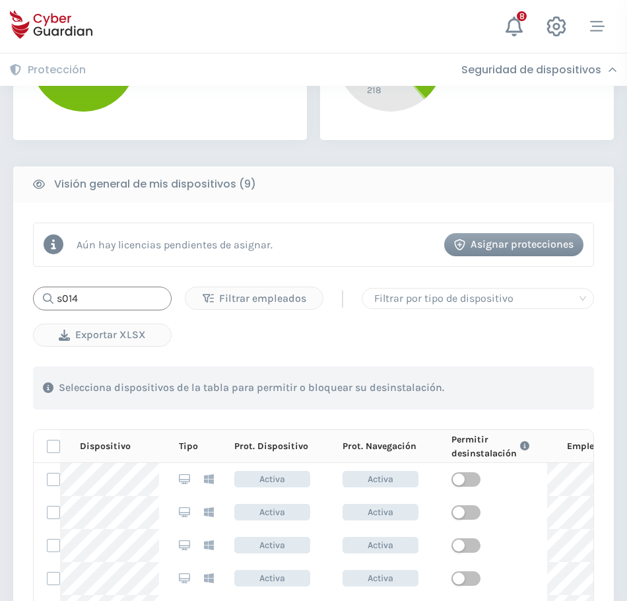
scroll to position [462, 0]
drag, startPoint x: 79, startPoint y: 300, endPoint x: 17, endPoint y: 299, distance: 61.4
click at [40, 299] on div "s014" at bounding box center [102, 299] width 139 height 24
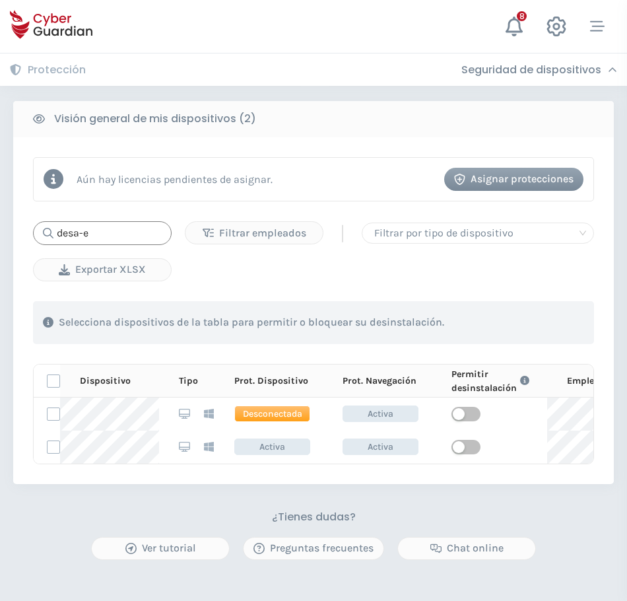
drag, startPoint x: 94, startPoint y: 234, endPoint x: 3, endPoint y: 232, distance: 91.8
click at [3, 232] on div "PROTECCIÓN > Seguridad de dispositivos ¿Cómo funciona? Añade empleados Instala …" at bounding box center [313, 162] width 627 height 1208
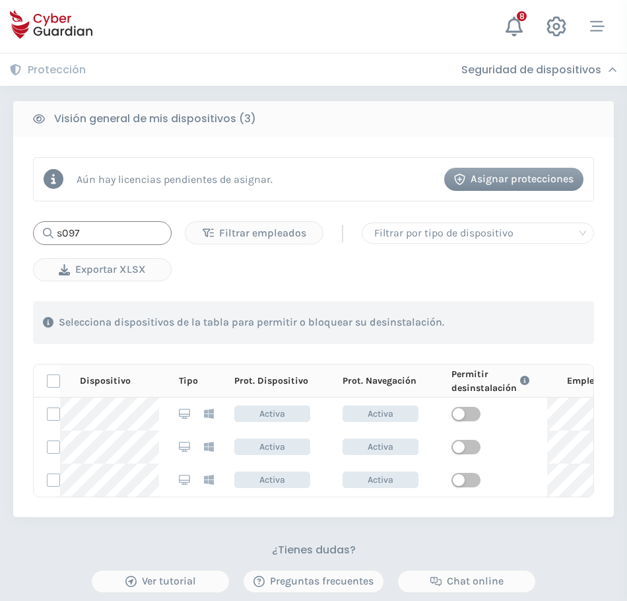
drag, startPoint x: 96, startPoint y: 234, endPoint x: 60, endPoint y: 232, distance: 35.7
click at [60, 232] on input "s097" at bounding box center [102, 233] width 139 height 24
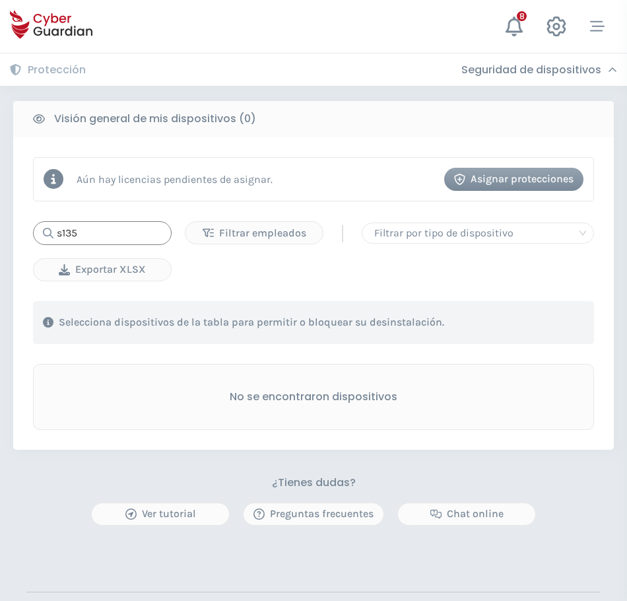
drag, startPoint x: 61, startPoint y: 239, endPoint x: 47, endPoint y: 239, distance: 13.9
click at [47, 239] on div "s135" at bounding box center [102, 233] width 139 height 24
drag, startPoint x: 98, startPoint y: 236, endPoint x: 38, endPoint y: 232, distance: 60.2
click at [38, 232] on div "i135" at bounding box center [102, 233] width 139 height 24
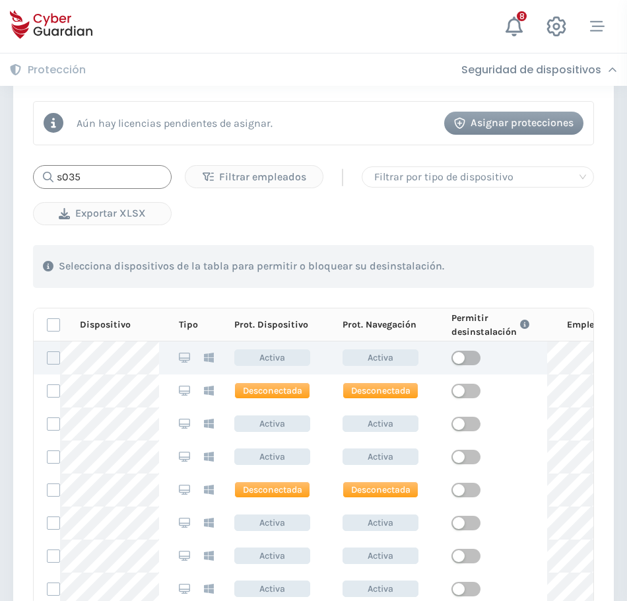
scroll to position [660, 0]
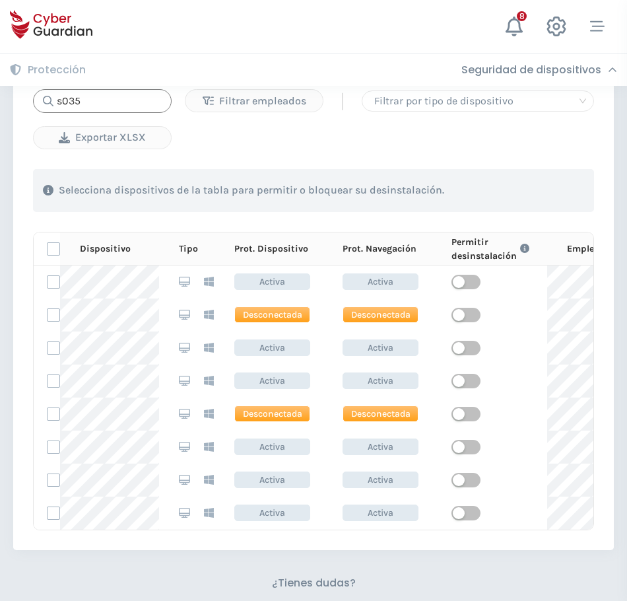
drag, startPoint x: 99, startPoint y: 99, endPoint x: 18, endPoint y: 94, distance: 81.4
click at [18, 94] on div "Aún hay licencias pendientes de asignar. Asignar protecciones s035 Filtrar empl…" at bounding box center [313, 277] width 601 height 545
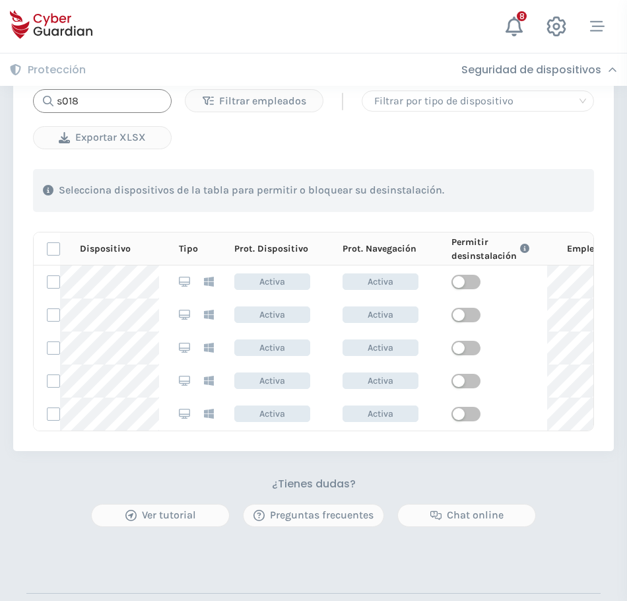
drag, startPoint x: 89, startPoint y: 96, endPoint x: 13, endPoint y: 97, distance: 75.9
click at [17, 97] on div "Aún hay licencias pendientes de asignar. Asignar protecciones s018 Filtrar empl…" at bounding box center [313, 228] width 601 height 446
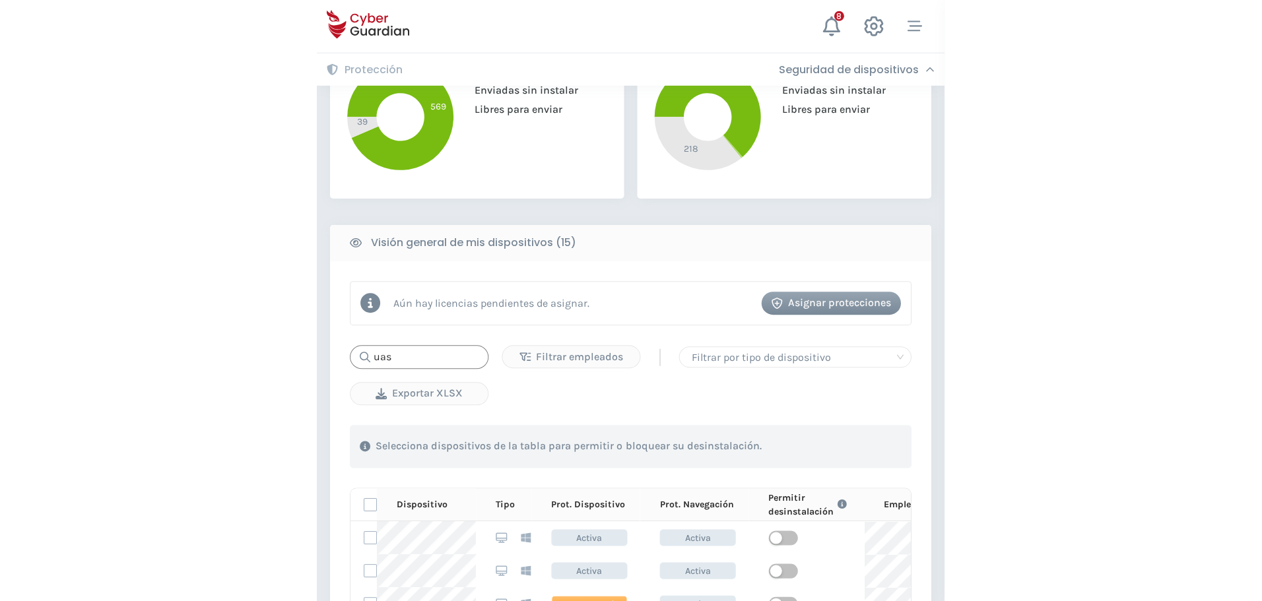
scroll to position [396, 0]
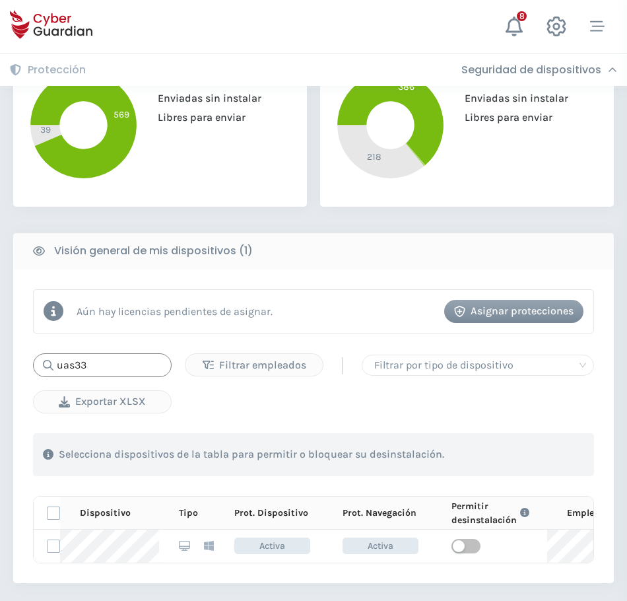
drag, startPoint x: 110, startPoint y: 366, endPoint x: 25, endPoint y: 357, distance: 84.9
click at [25, 357] on div "Aún hay licencias pendientes de asignar. Asignar protecciones uas33 Filtrar emp…" at bounding box center [313, 426] width 601 height 314
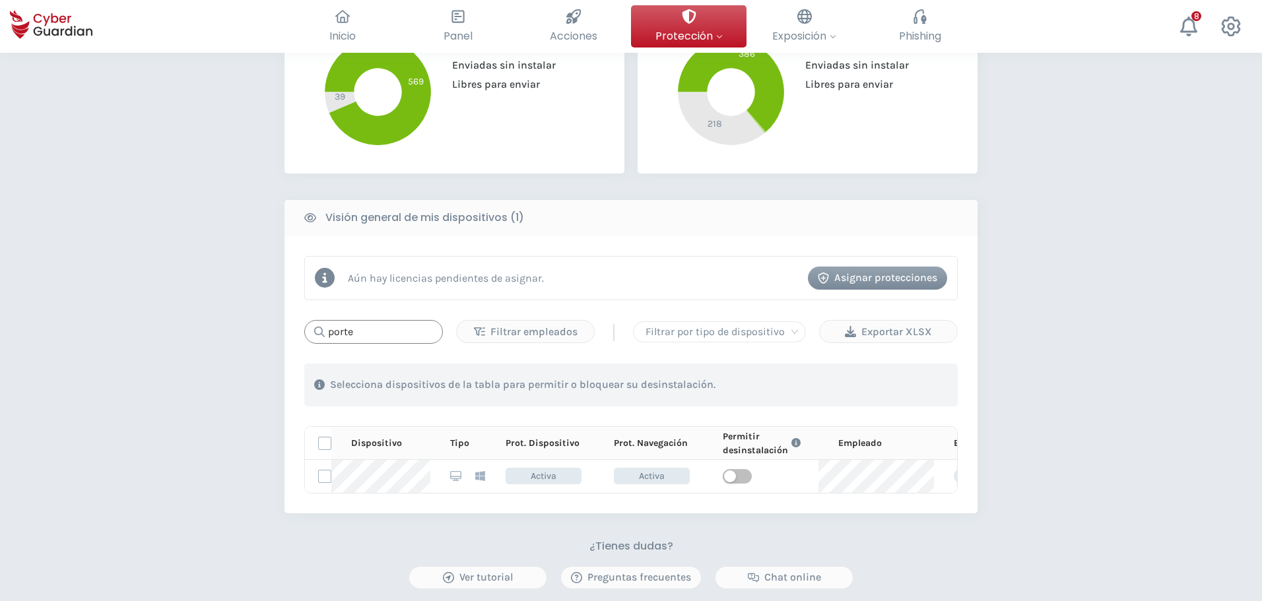
drag, startPoint x: 369, startPoint y: 331, endPoint x: 294, endPoint y: 331, distance: 75.3
click at [294, 331] on div "Aún hay licencias pendientes de asignar. Asignar protecciones porte Filtrar emp…" at bounding box center [631, 374] width 693 height 277
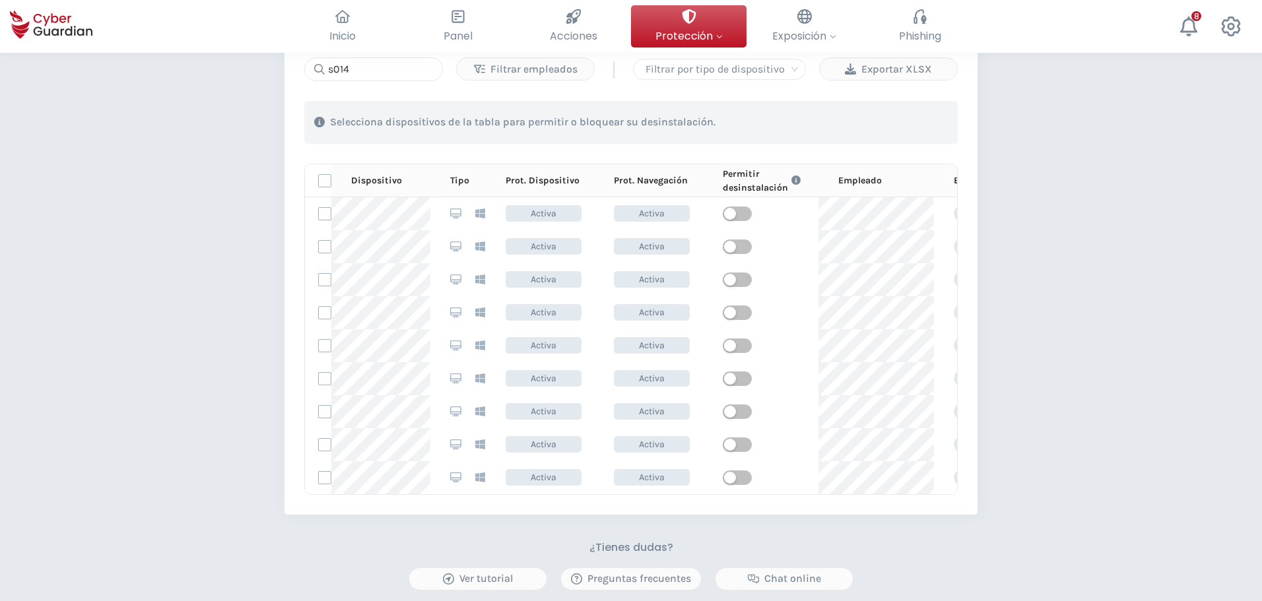
scroll to position [594, 0]
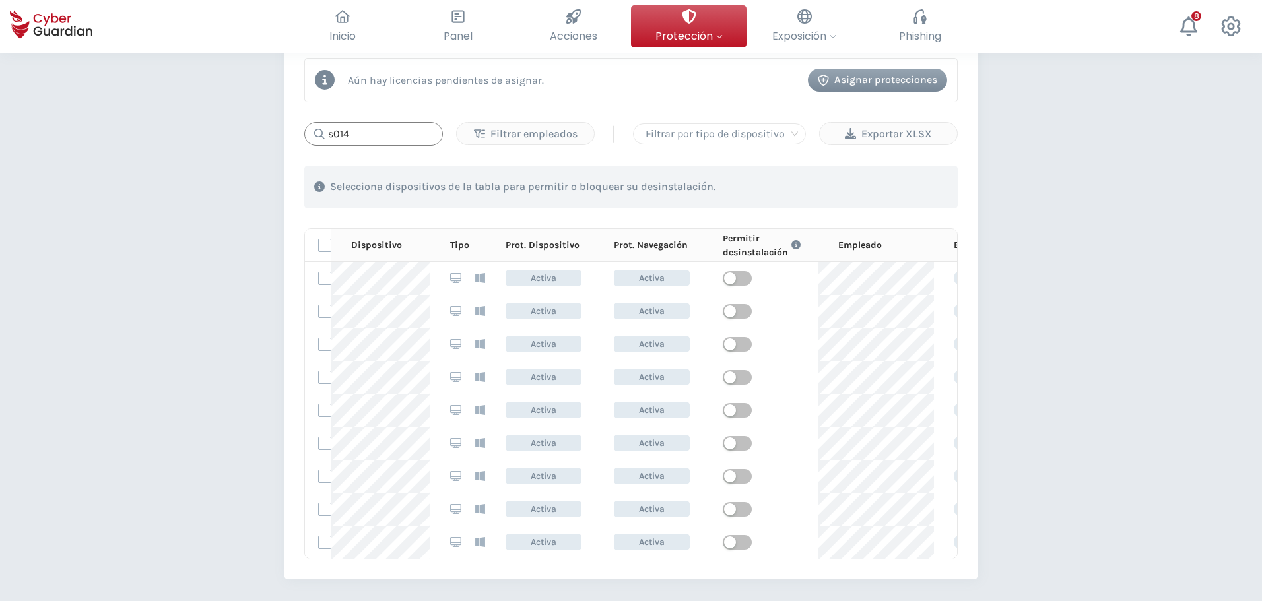
click at [355, 135] on input "s014" at bounding box center [373, 134] width 139 height 24
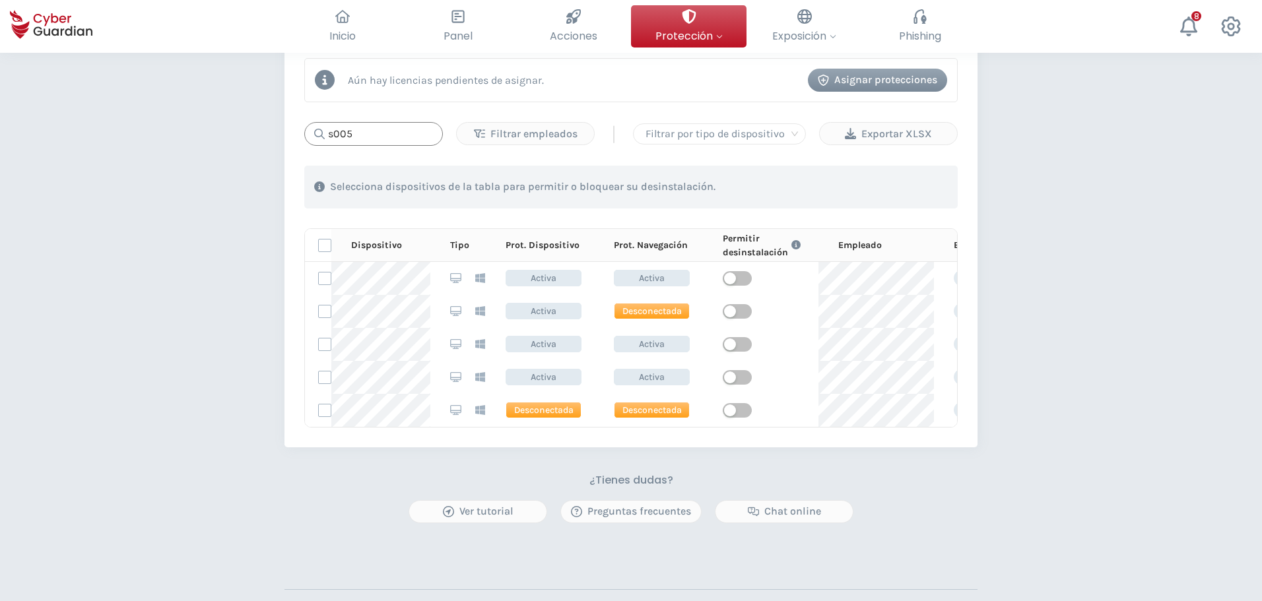
type input "s005"
